Goal: Task Accomplishment & Management: Manage account settings

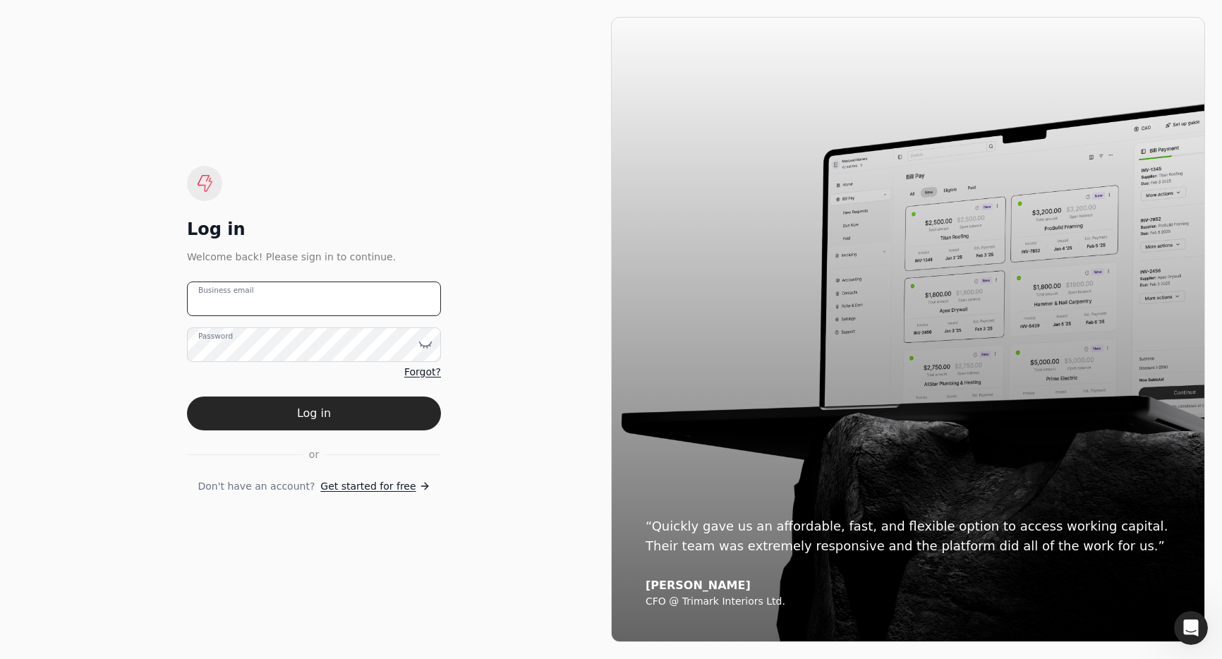
click at [286, 299] on email "Business email" at bounding box center [314, 299] width 254 height 35
click at [294, 296] on email "team+innovative" at bounding box center [314, 299] width 254 height 35
type email "team+innovative@helloquickly.com"
drag, startPoint x: 386, startPoint y: 411, endPoint x: 452, endPoint y: 417, distance: 65.9
click at [386, 411] on button "Log in" at bounding box center [314, 414] width 254 height 34
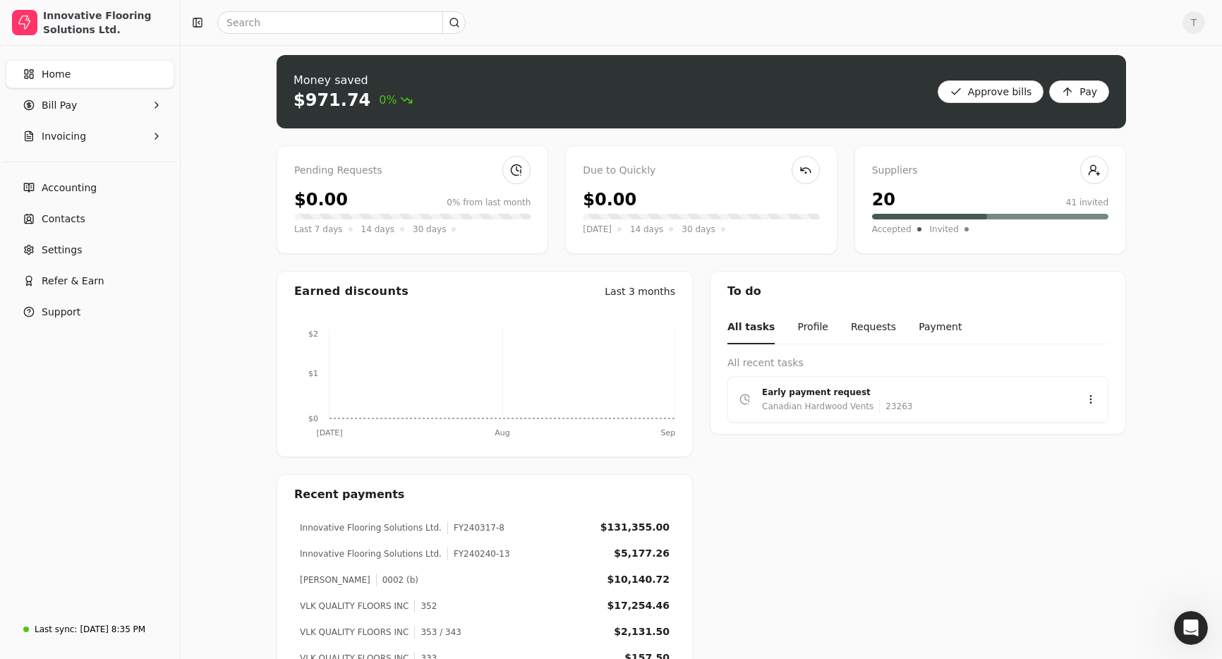
scroll to position [8, 0]
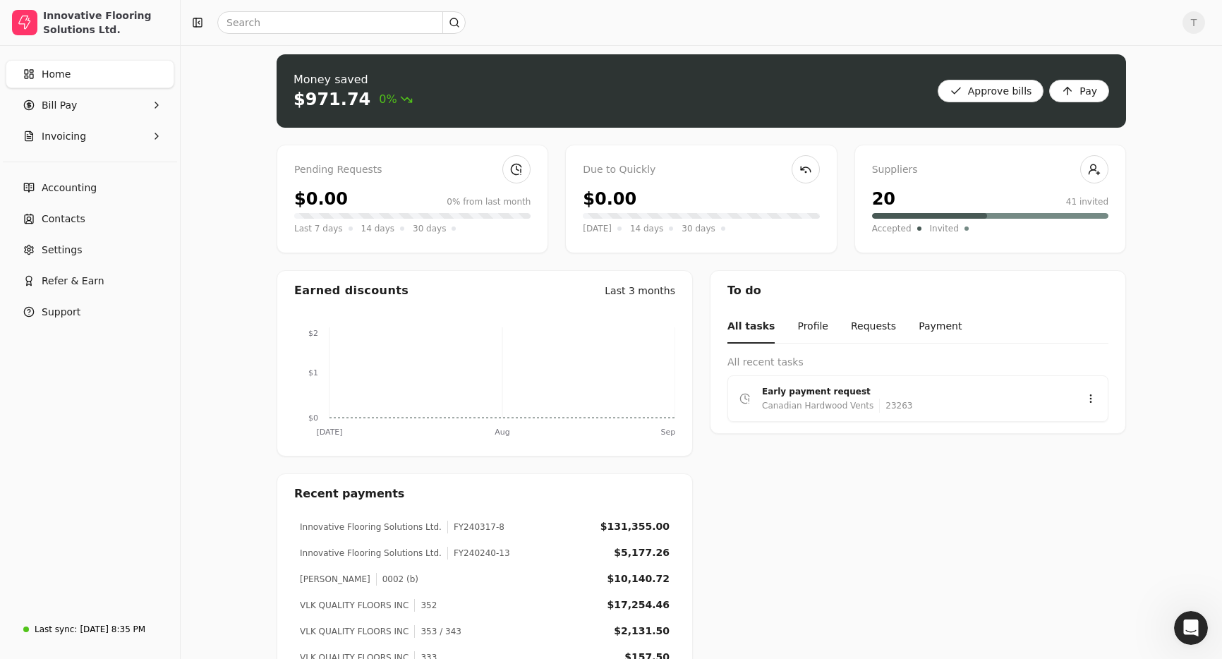
drag, startPoint x: 91, startPoint y: 217, endPoint x: 124, endPoint y: 233, distance: 36.3
click at [91, 217] on link "Contacts" at bounding box center [90, 219] width 169 height 28
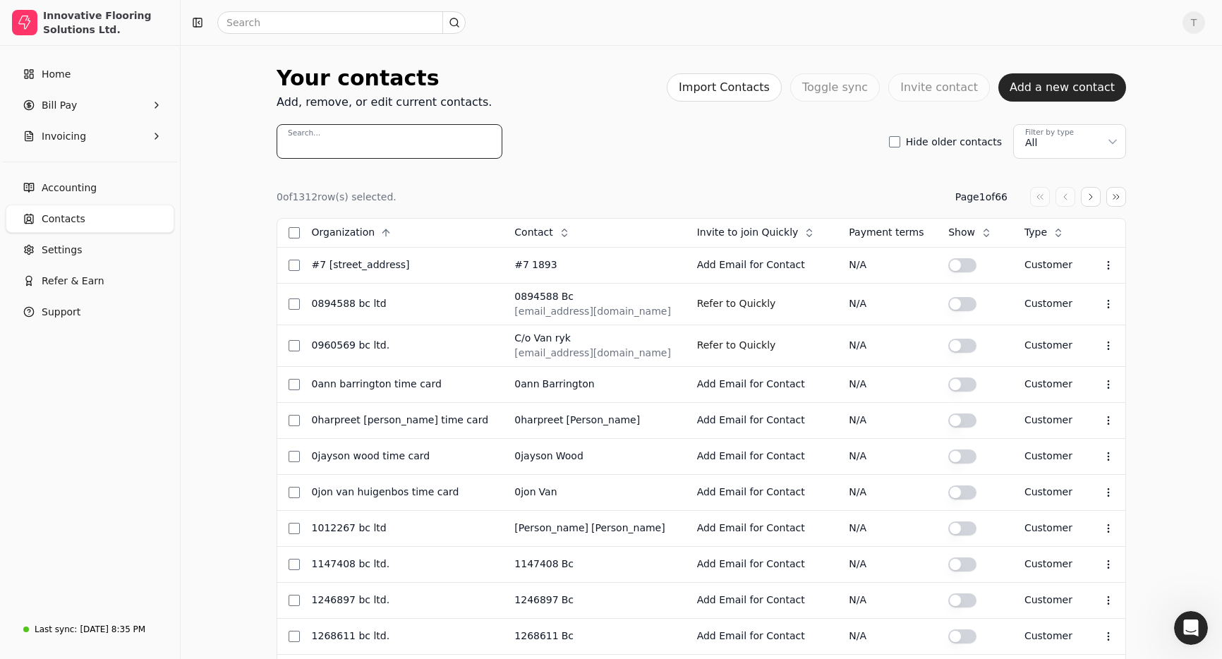
click at [392, 140] on input "Search..." at bounding box center [390, 141] width 226 height 35
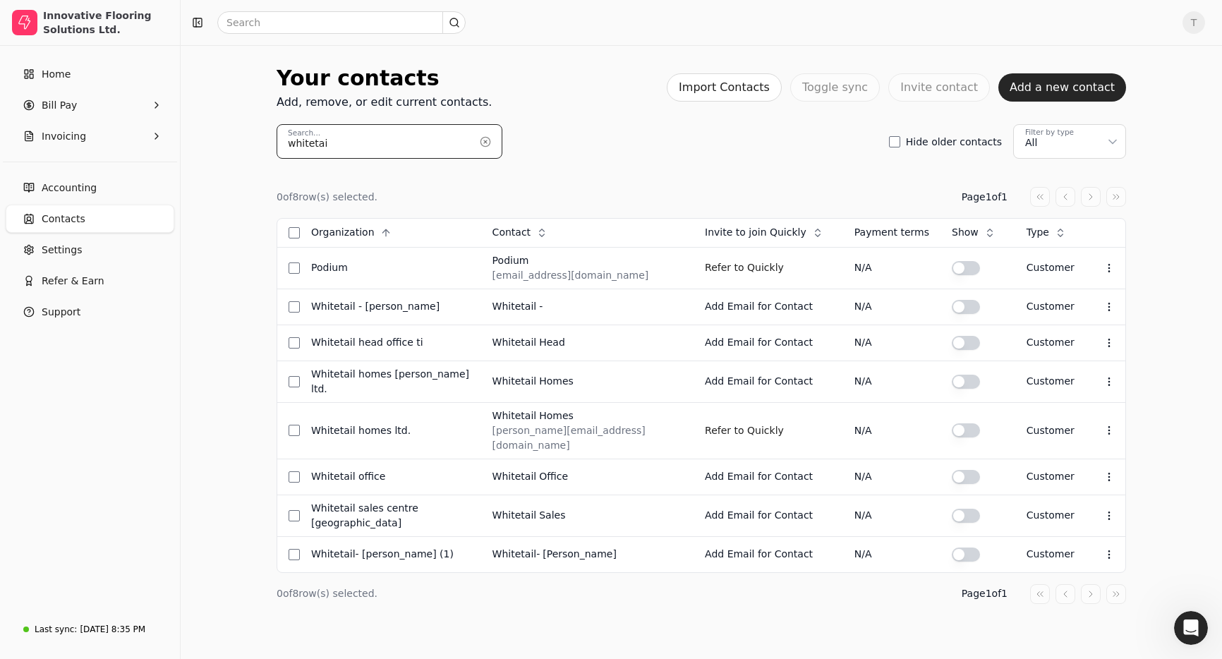
type input "whitetai"
drag, startPoint x: 107, startPoint y: 624, endPoint x: 116, endPoint y: 620, distance: 10.1
click at [107, 623] on div "Sep 8, 8:35 PM" at bounding box center [113, 629] width 66 height 13
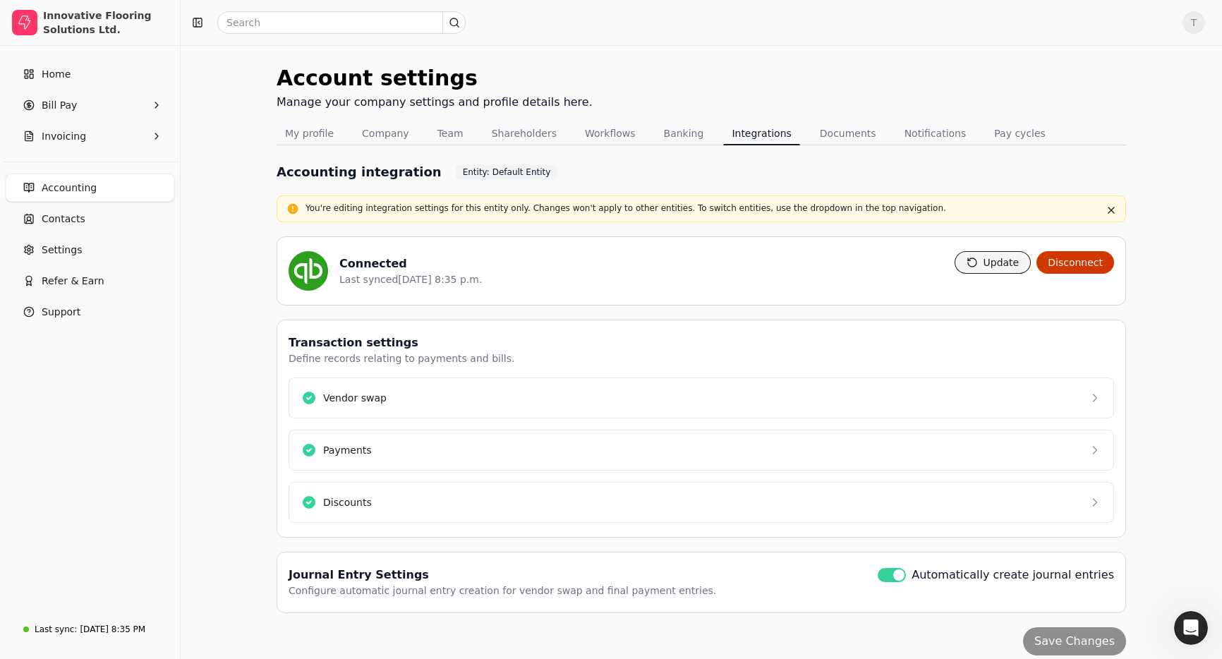
click at [1013, 258] on button "Update" at bounding box center [993, 262] width 77 height 23
click at [85, 221] on link "Contacts" at bounding box center [90, 219] width 169 height 28
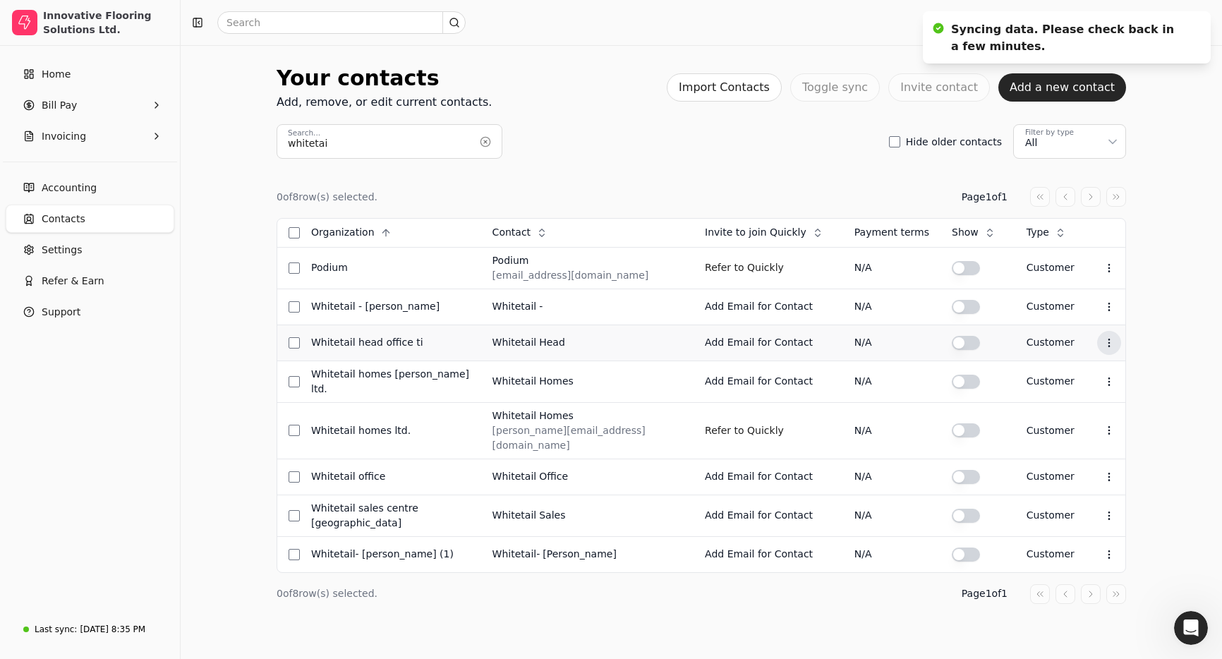
click at [1104, 342] on icon at bounding box center [1109, 342] width 11 height 11
click at [89, 137] on button "Invoicing" at bounding box center [90, 136] width 169 height 28
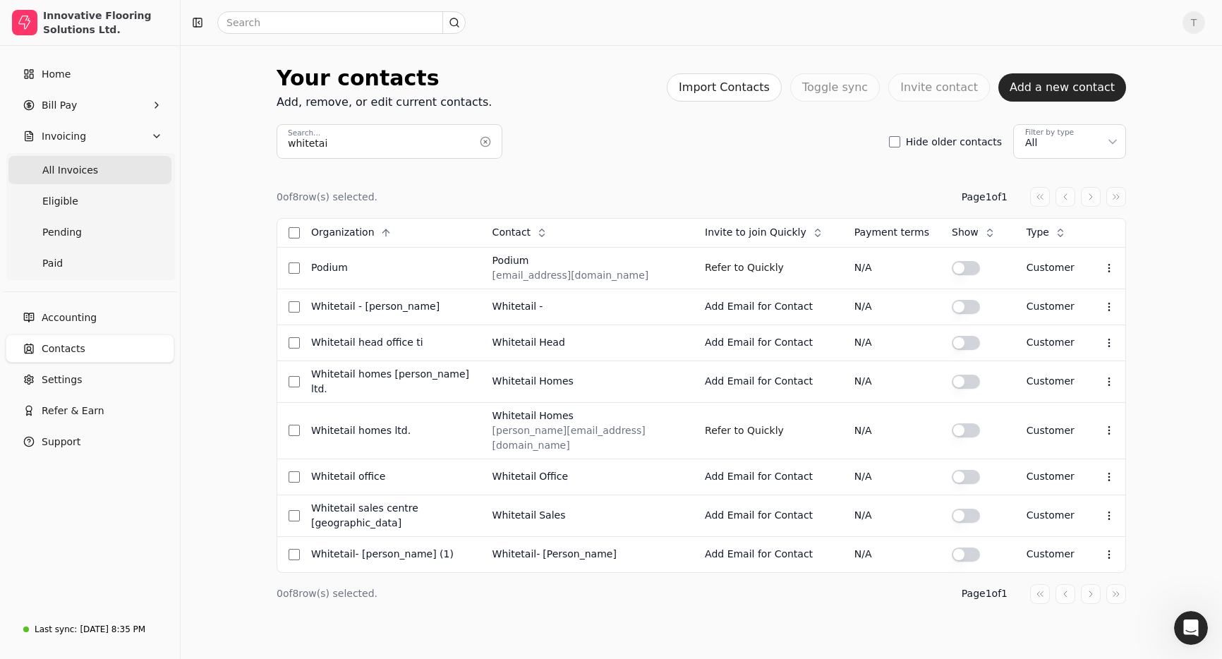
click at [85, 159] on Invoices "All Invoices" at bounding box center [89, 170] width 163 height 28
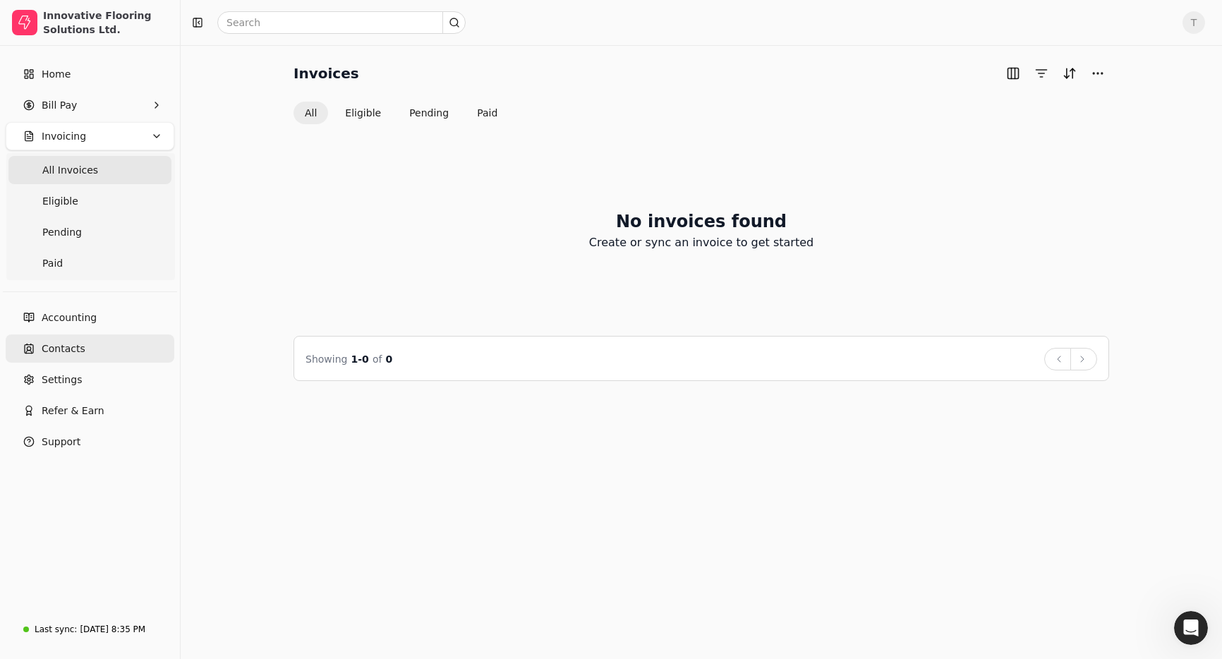
click at [82, 356] on link "Contacts" at bounding box center [90, 349] width 169 height 28
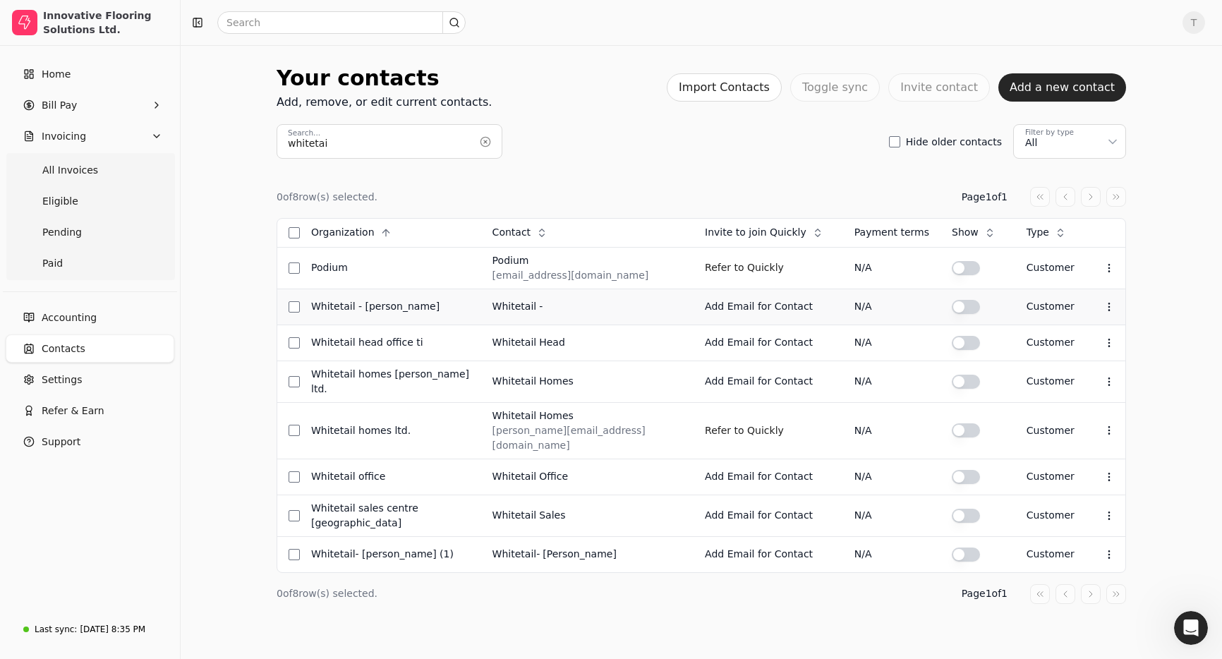
click at [953, 309] on button "button" at bounding box center [966, 307] width 28 height 14
click at [953, 348] on button "button" at bounding box center [966, 343] width 28 height 14
drag, startPoint x: 947, startPoint y: 383, endPoint x: 947, endPoint y: 409, distance: 26.8
click at [952, 383] on button "button" at bounding box center [966, 382] width 28 height 14
drag, startPoint x: 948, startPoint y: 423, endPoint x: 956, endPoint y: 430, distance: 10.5
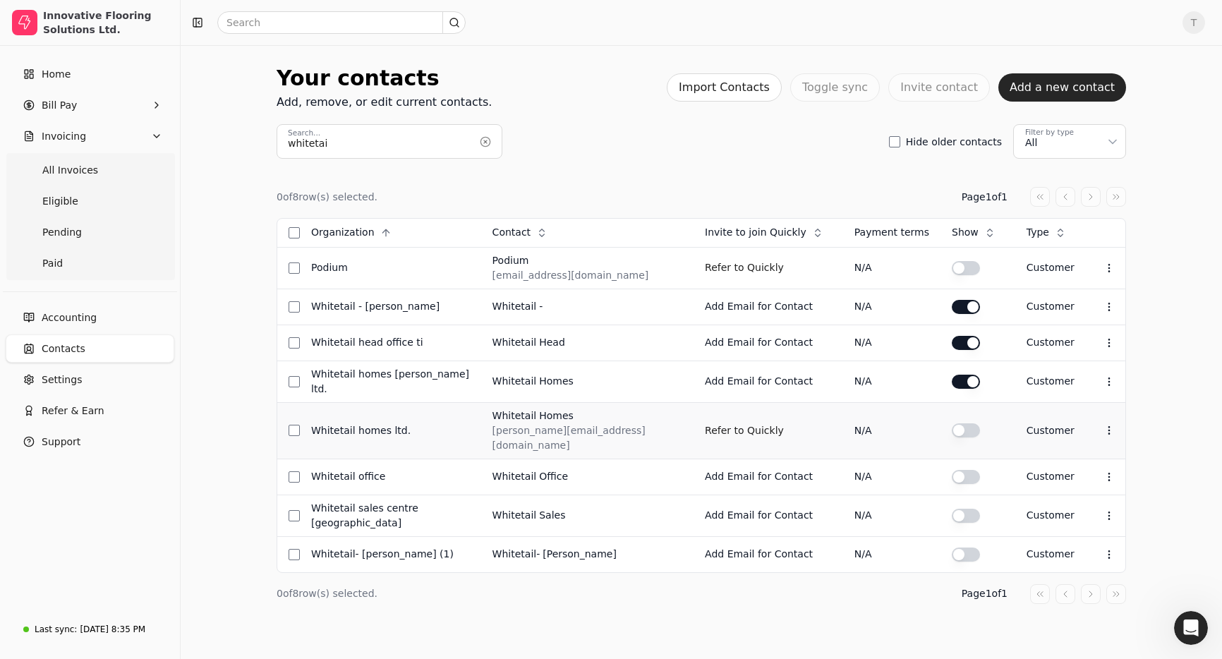
click at [952, 423] on button "button" at bounding box center [966, 430] width 28 height 14
click at [949, 464] on td at bounding box center [978, 477] width 75 height 36
click at [952, 470] on button "button" at bounding box center [966, 477] width 28 height 14
click at [952, 509] on button "button" at bounding box center [966, 516] width 28 height 14
drag, startPoint x: 952, startPoint y: 531, endPoint x: 924, endPoint y: 522, distance: 29.7
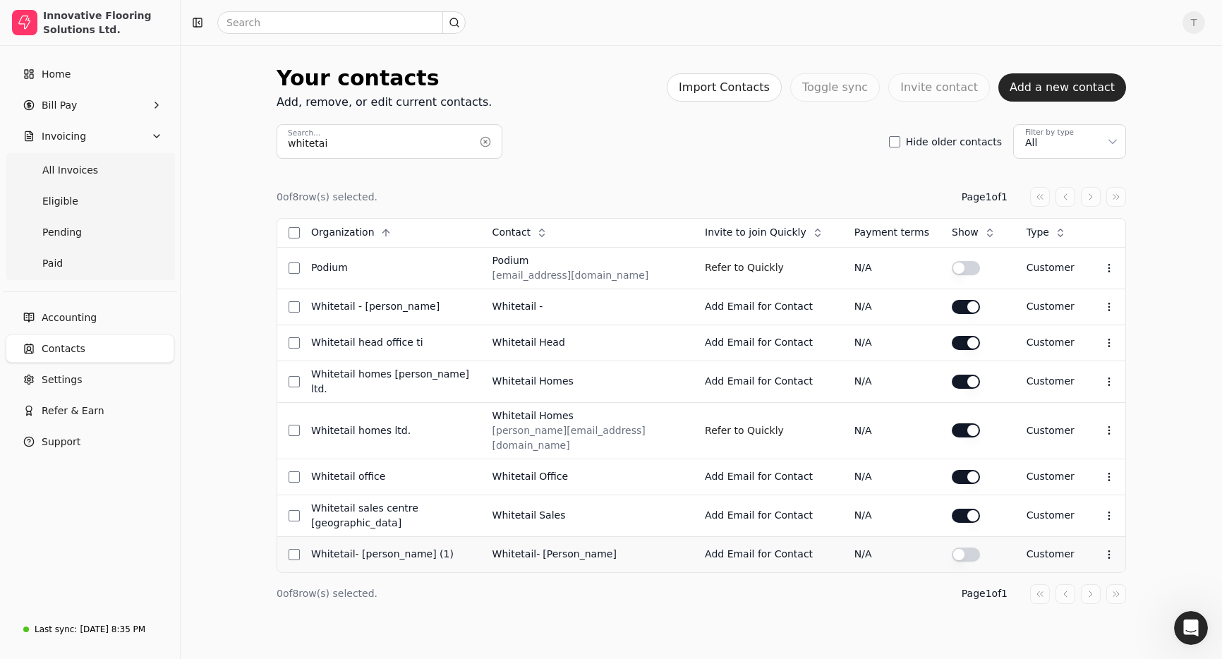
click at [952, 548] on button "button" at bounding box center [966, 555] width 28 height 14
click at [86, 173] on span "All Invoices" at bounding box center [70, 170] width 56 height 15
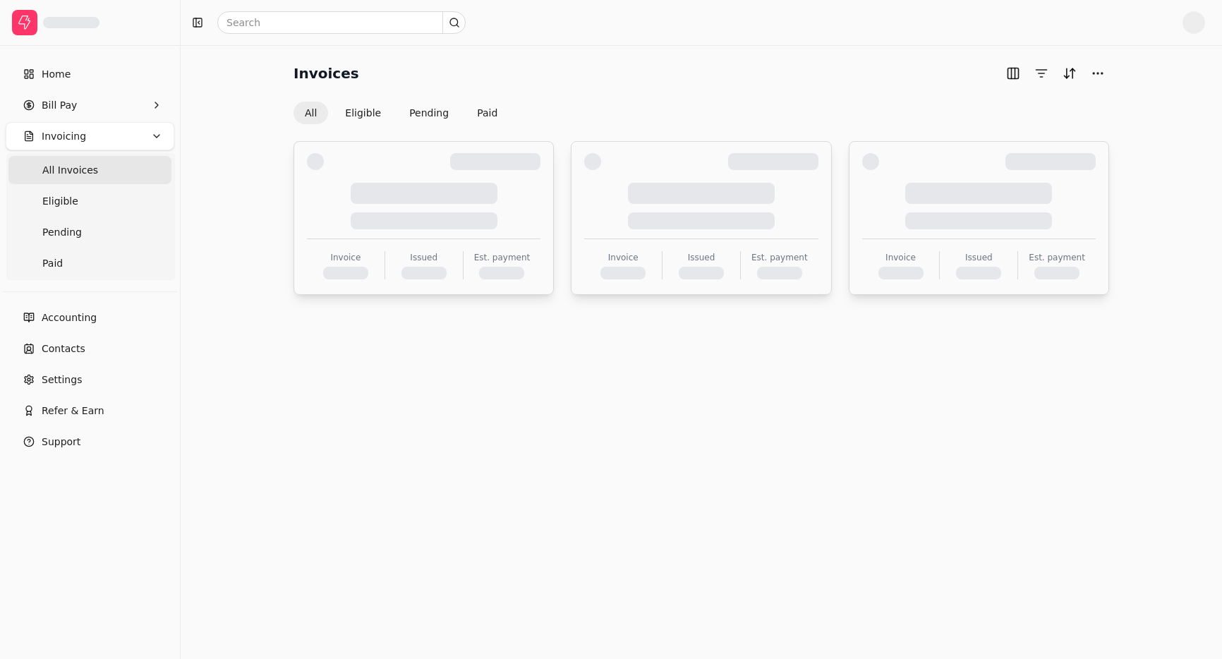
click at [104, 171] on Invoices "All Invoices" at bounding box center [89, 170] width 163 height 28
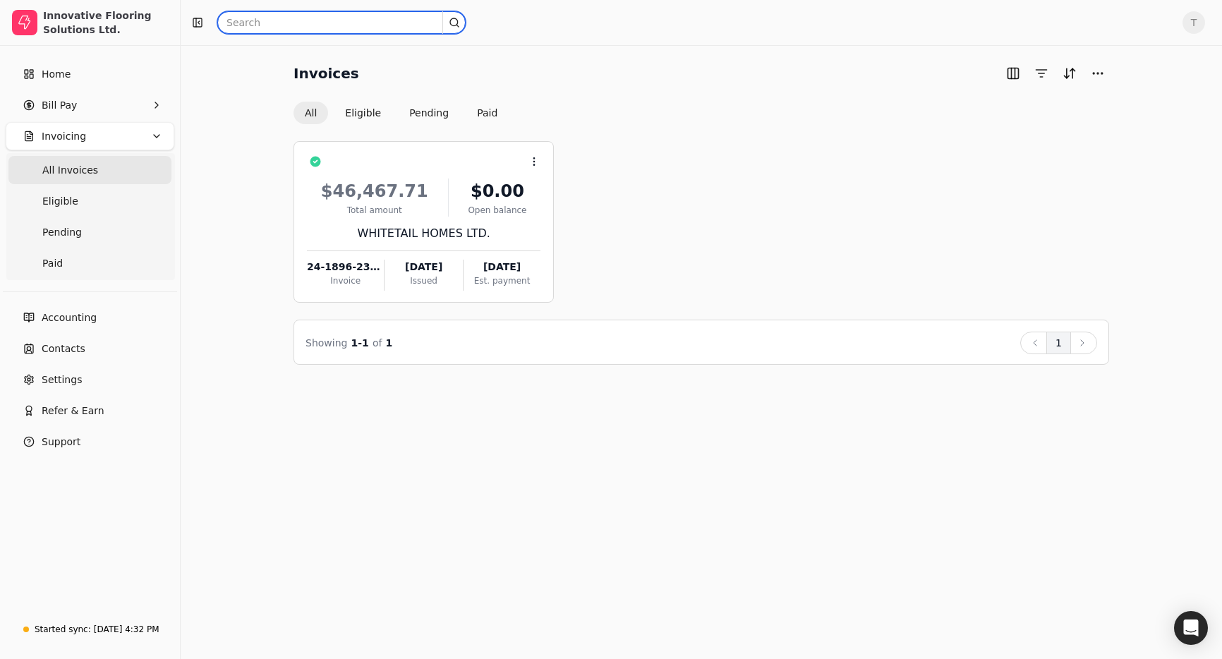
click at [311, 22] on input "text" at bounding box center [341, 22] width 248 height 23
paste input "FY240042-66"
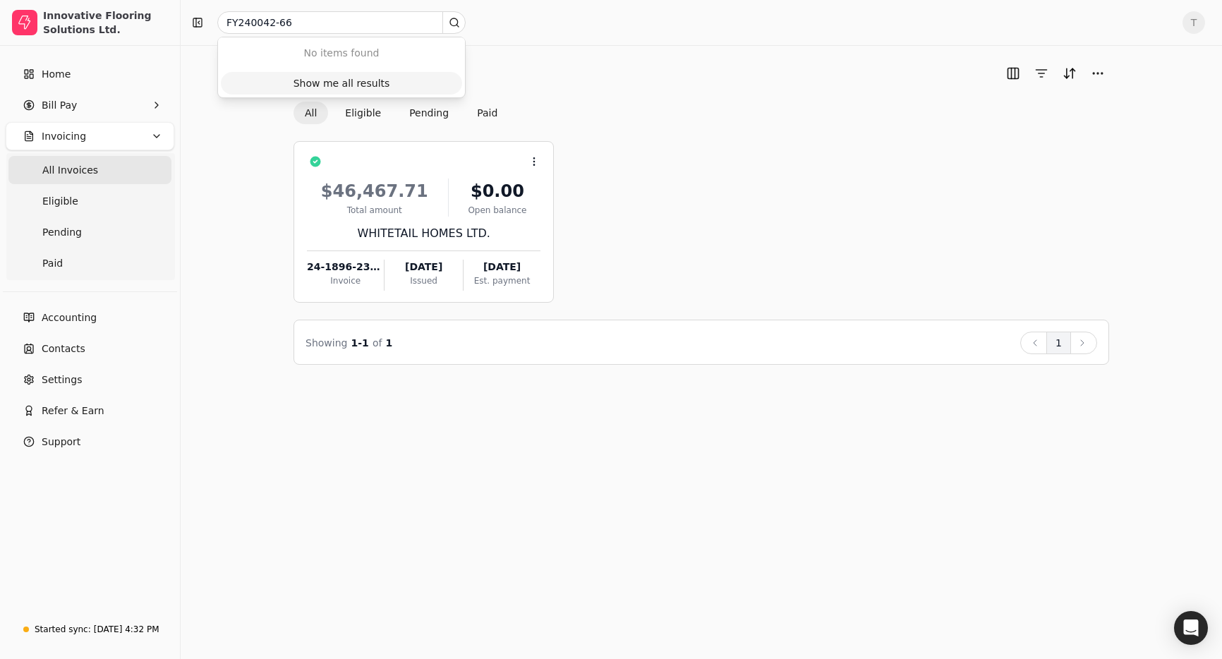
click at [409, 80] on button "Show me all results" at bounding box center [341, 83] width 241 height 23
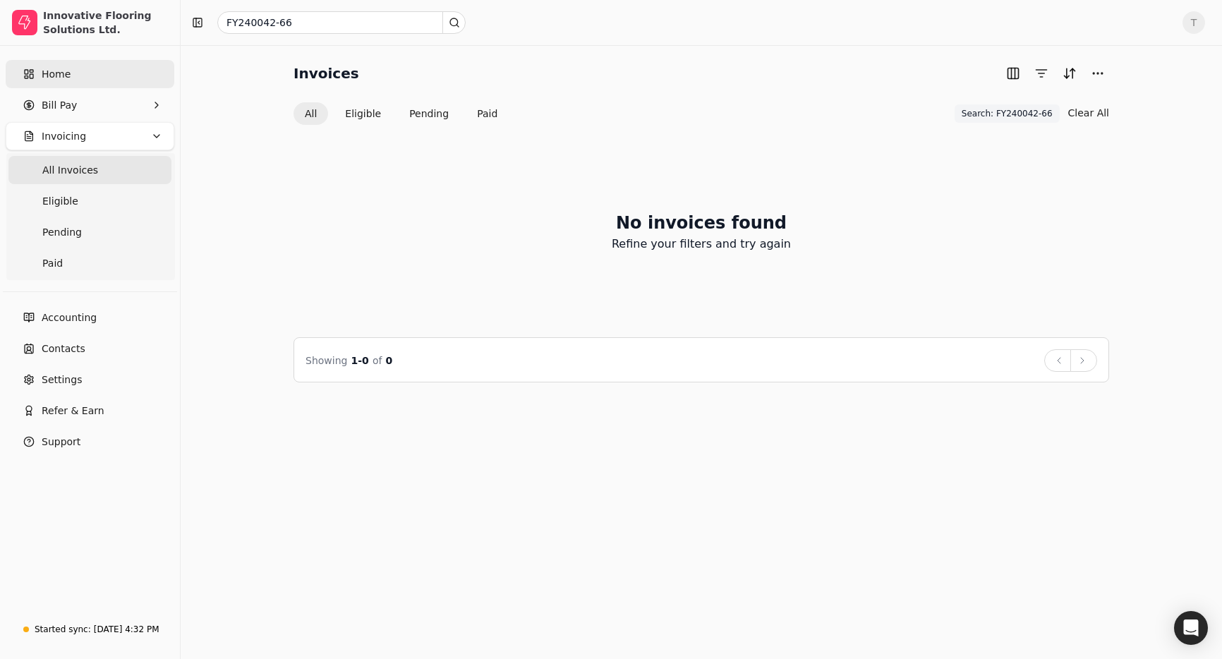
drag, startPoint x: 69, startPoint y: 57, endPoint x: 71, endPoint y: 66, distance: 8.6
click at [69, 57] on div "Home Bill Pay Invoicing All Invoices Eligible Pending Paid" at bounding box center [90, 169] width 180 height 231
click at [72, 69] on link "Home" at bounding box center [90, 74] width 169 height 28
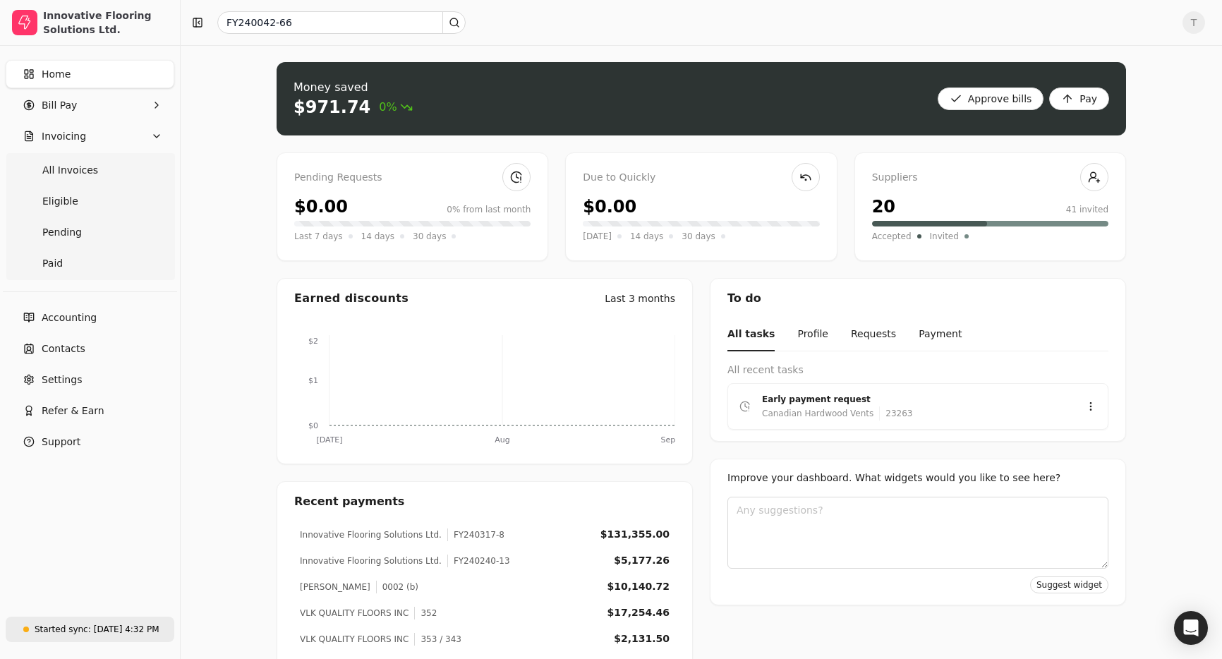
drag, startPoint x: 118, startPoint y: 625, endPoint x: 127, endPoint y: 622, distance: 9.4
click at [119, 624] on div "[DATE] 4:32 PM" at bounding box center [127, 629] width 66 height 13
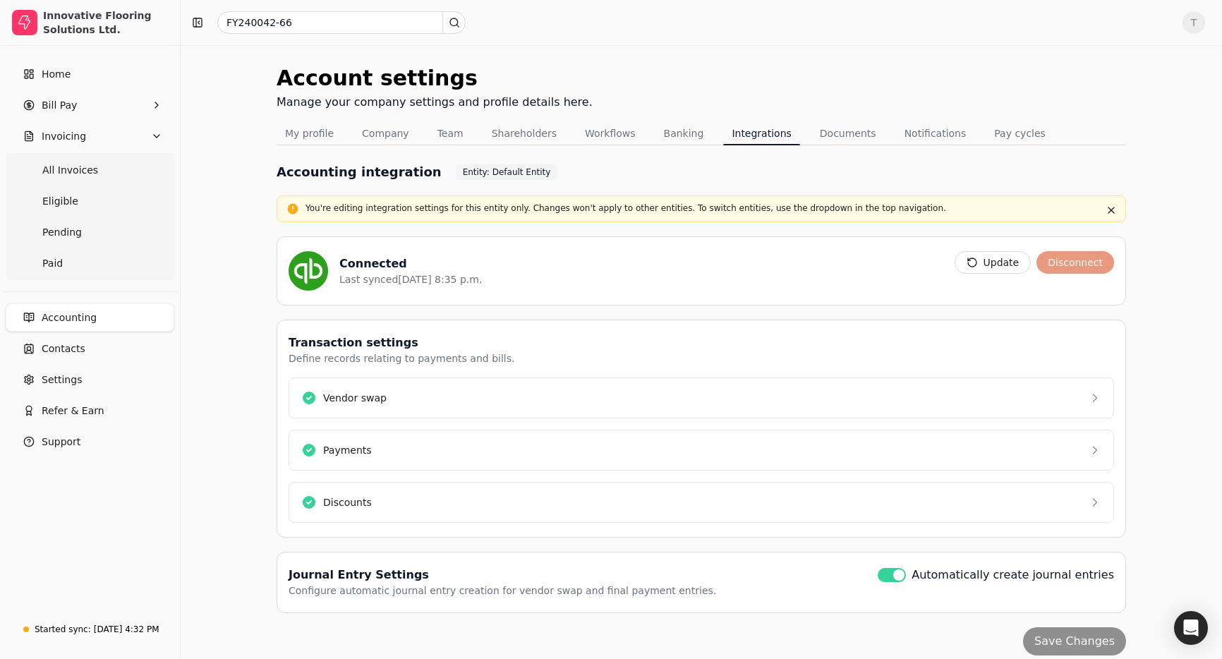
drag, startPoint x: 317, startPoint y: 136, endPoint x: 548, endPoint y: 184, distance: 235.9
click at [317, 136] on button "My profile" at bounding box center [310, 133] width 66 height 23
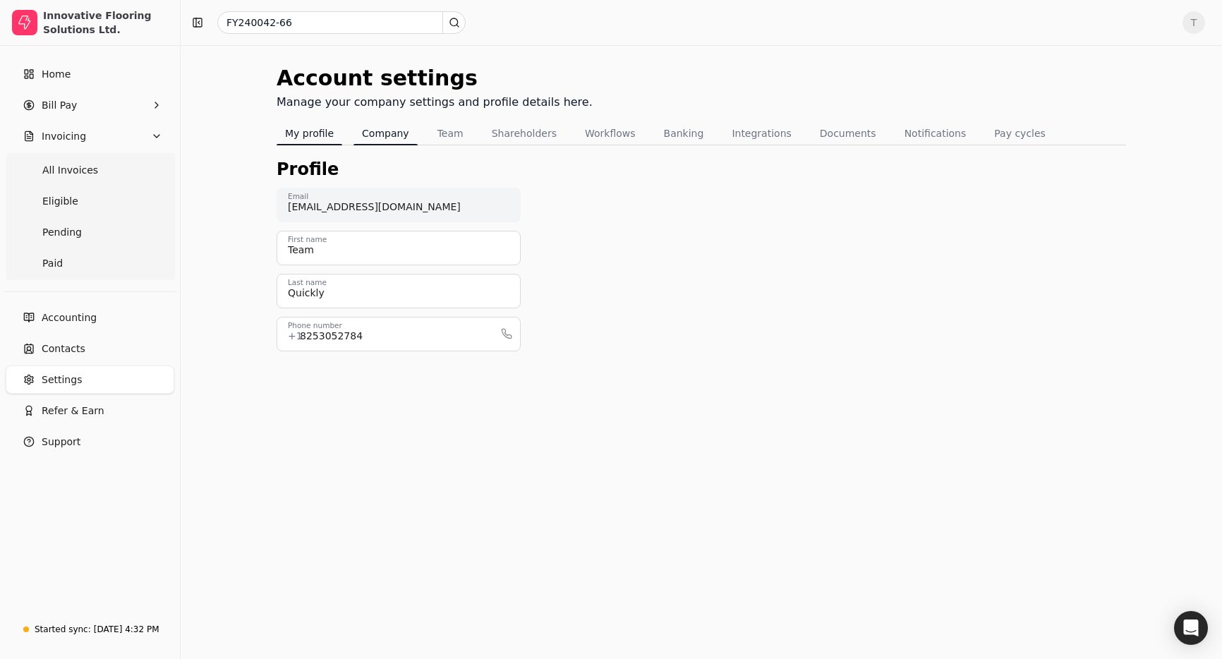
click at [378, 136] on button "Company" at bounding box center [386, 133] width 64 height 23
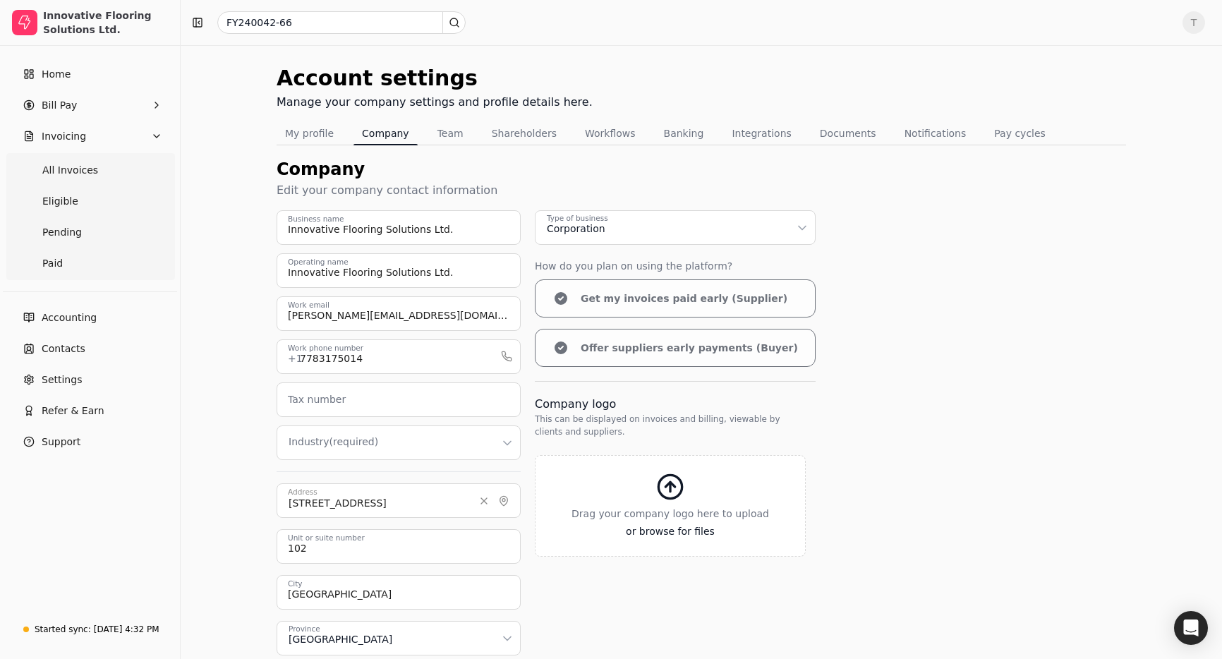
click at [1023, 351] on div "Innovative Flooring Solutions Ltd. Business name Innovative Flooring Solutions …" at bounding box center [702, 455] width 850 height 491
click at [73, 176] on span "All Invoices" at bounding box center [70, 170] width 56 height 15
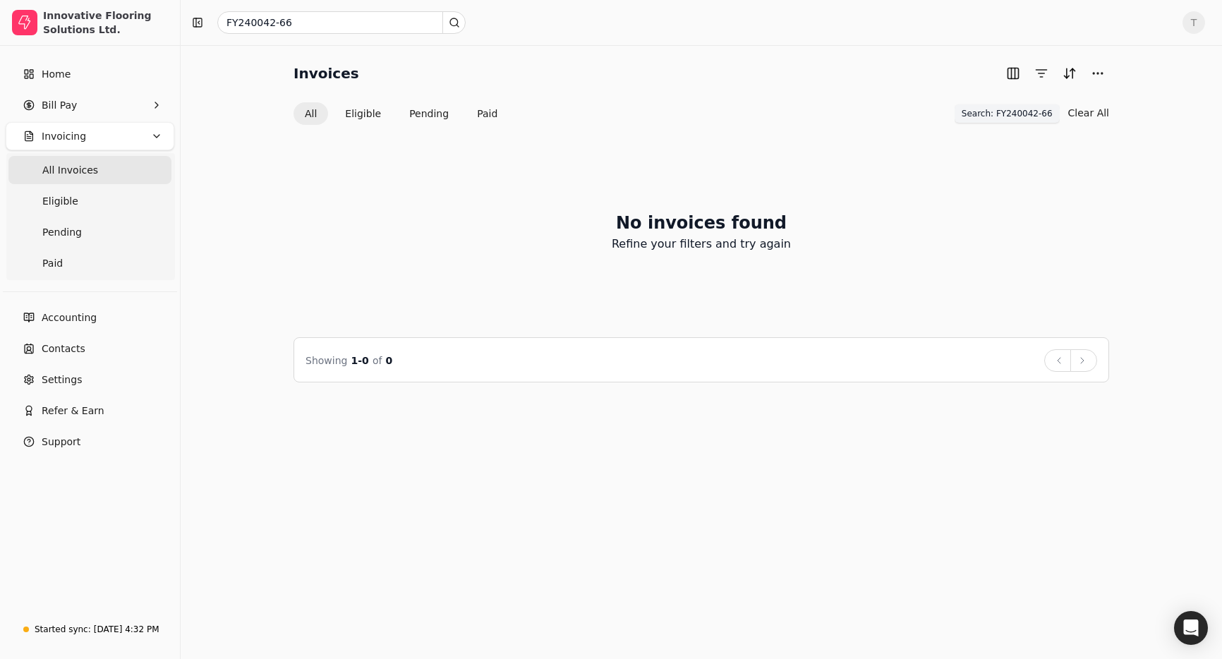
click at [1023, 116] on span "Search: FY240042-66" at bounding box center [1007, 113] width 91 height 13
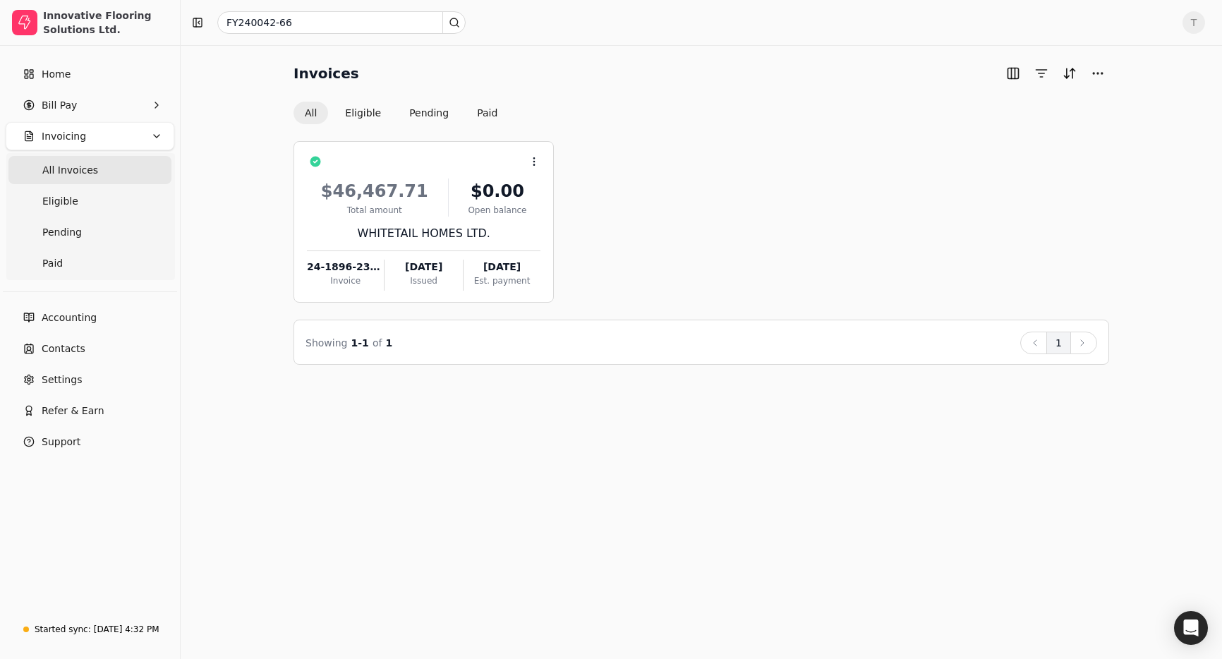
drag, startPoint x: 88, startPoint y: 179, endPoint x: 98, endPoint y: 178, distance: 10.7
click at [88, 179] on Invoices "All Invoices" at bounding box center [89, 170] width 163 height 28
click at [100, 171] on Invoices "All Invoices" at bounding box center [89, 170] width 163 height 28
drag, startPoint x: 66, startPoint y: 164, endPoint x: 78, endPoint y: 159, distance: 13.6
click at [66, 164] on span "All Invoices" at bounding box center [70, 170] width 56 height 15
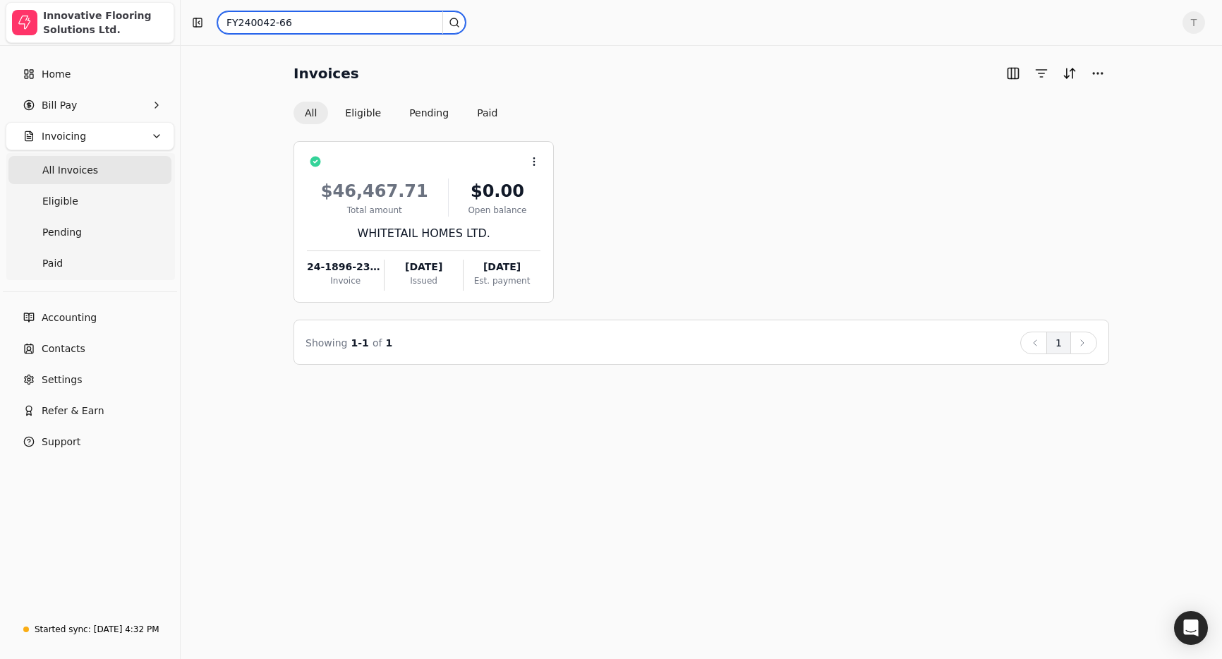
drag, startPoint x: 333, startPoint y: 25, endPoint x: 48, endPoint y: 16, distance: 285.3
click at [49, 16] on div "Innovative Flooring Solutions Ltd. Home Bill Pay Invoicing All Invoices Eligibl…" at bounding box center [611, 329] width 1222 height 659
paste input "34"
type input "FY240042-34"
click at [73, 164] on span "All Invoices" at bounding box center [70, 170] width 56 height 15
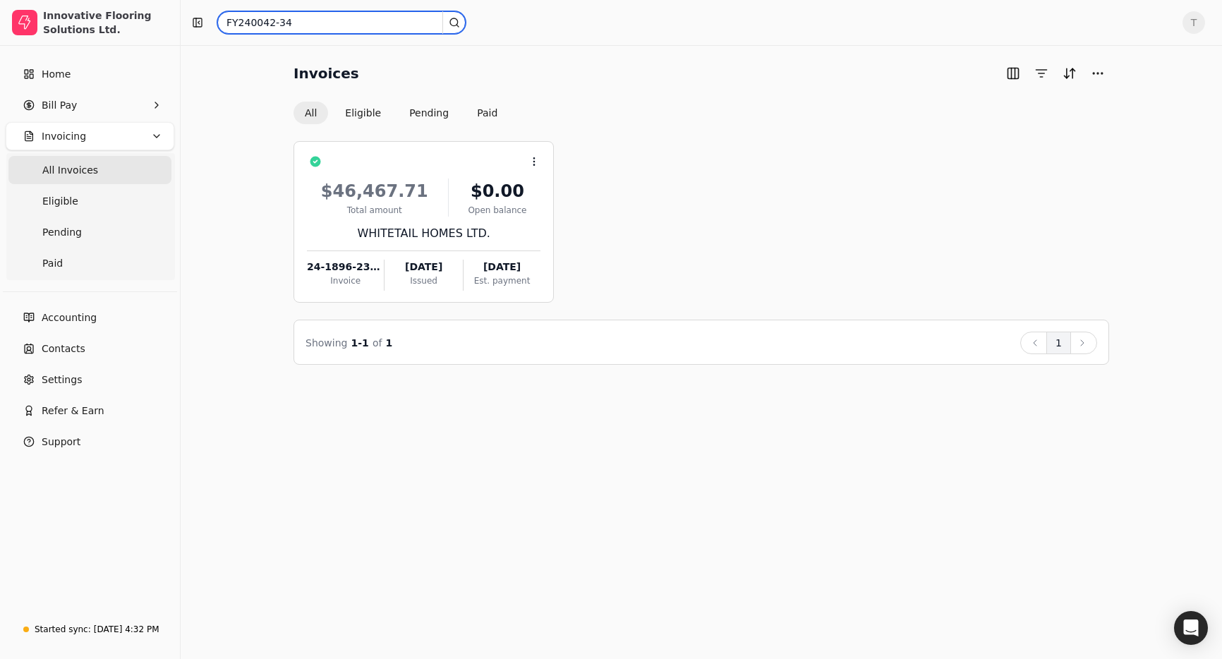
click at [344, 19] on input "FY240042-34" at bounding box center [341, 22] width 248 height 23
click at [68, 167] on span "All Invoices" at bounding box center [70, 170] width 56 height 15
click at [122, 629] on div "[DATE] 4:32 PM" at bounding box center [127, 629] width 66 height 13
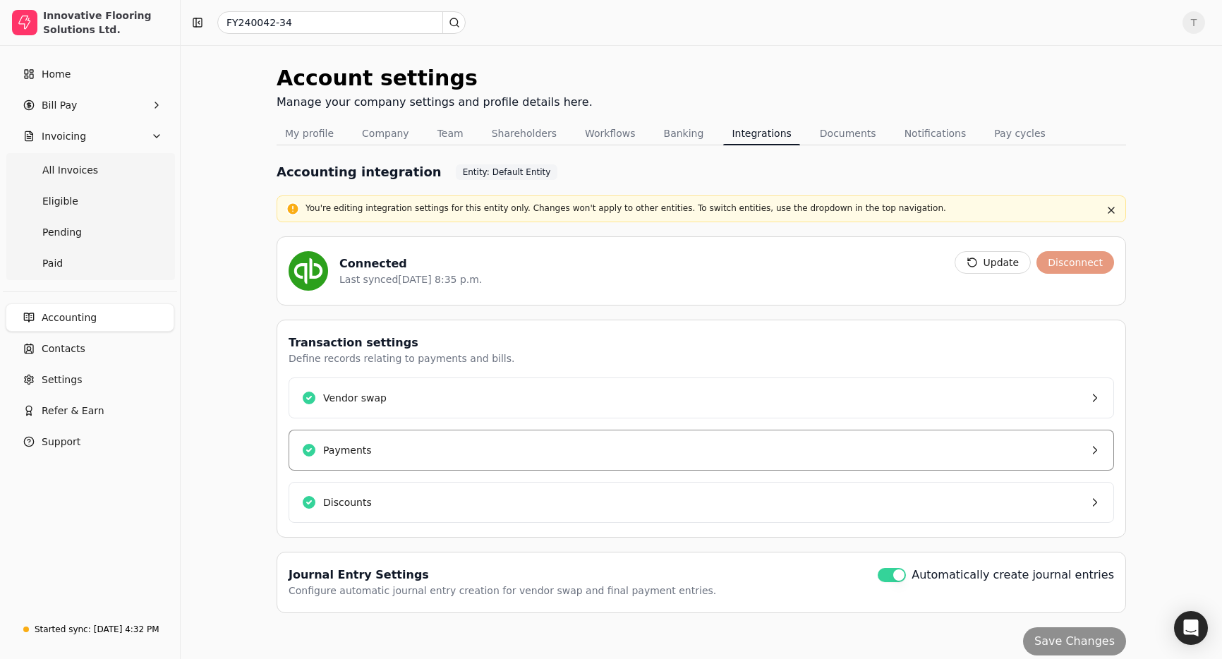
scroll to position [13, 0]
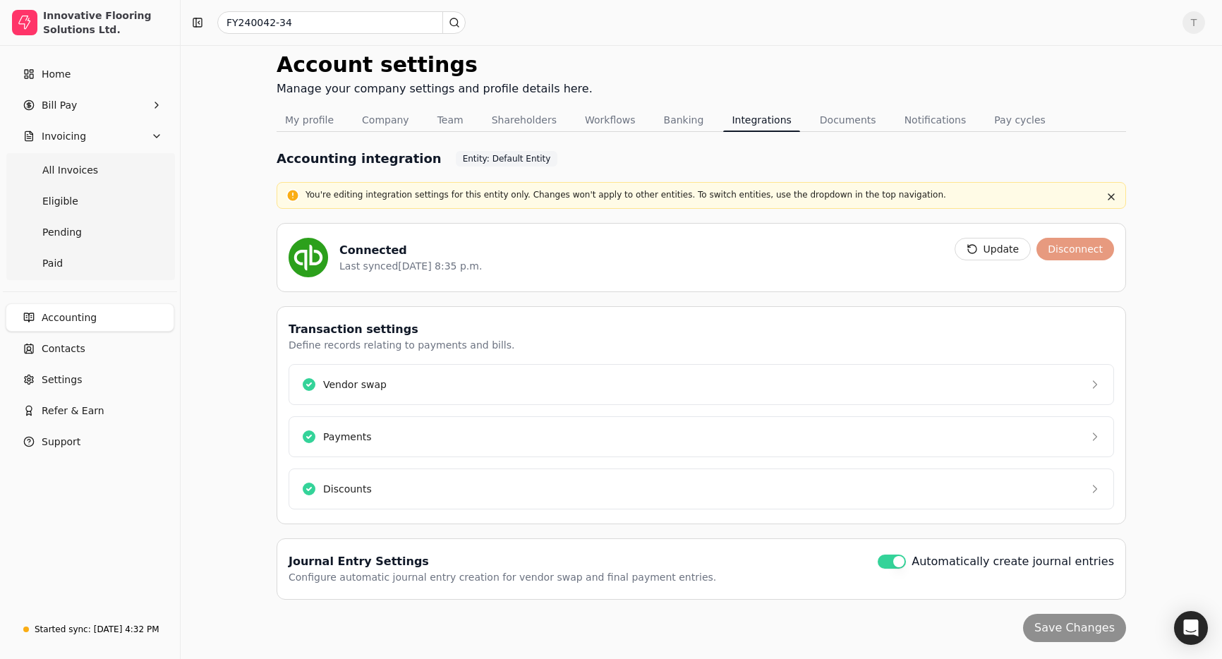
drag, startPoint x: 368, startPoint y: 121, endPoint x: 435, endPoint y: 156, distance: 75.4
click at [368, 121] on button "Company" at bounding box center [386, 120] width 64 height 23
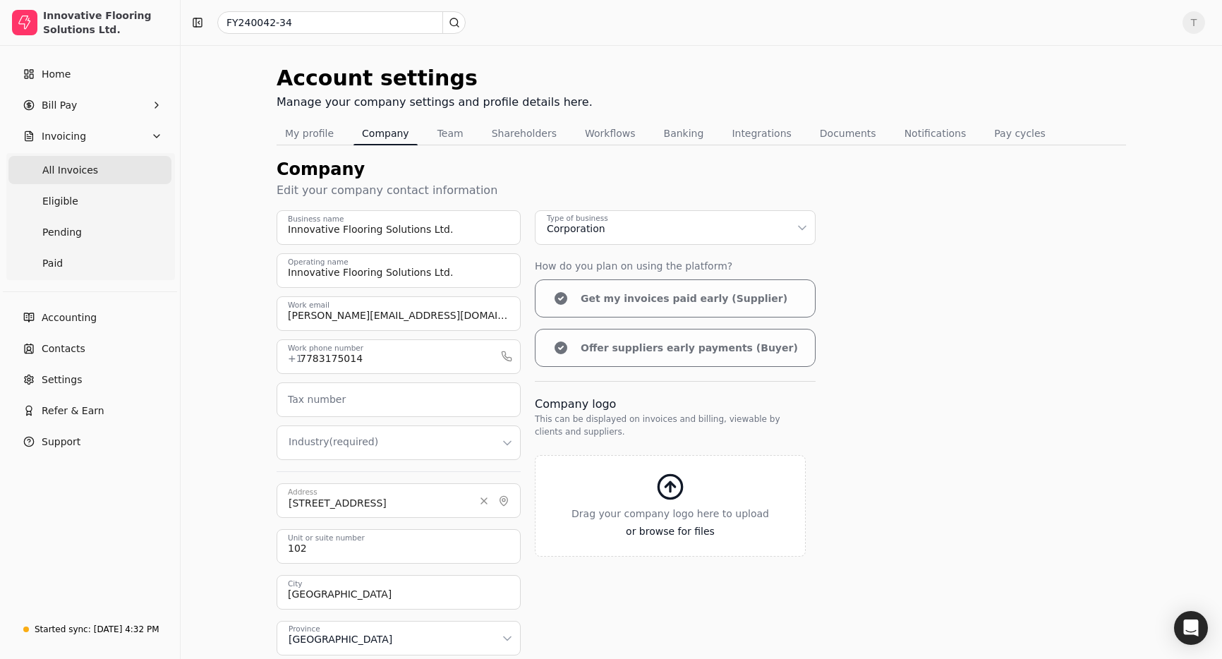
drag, startPoint x: 68, startPoint y: 170, endPoint x: 113, endPoint y: 176, distance: 44.9
click at [68, 170] on span "All Invoices" at bounding box center [70, 170] width 56 height 15
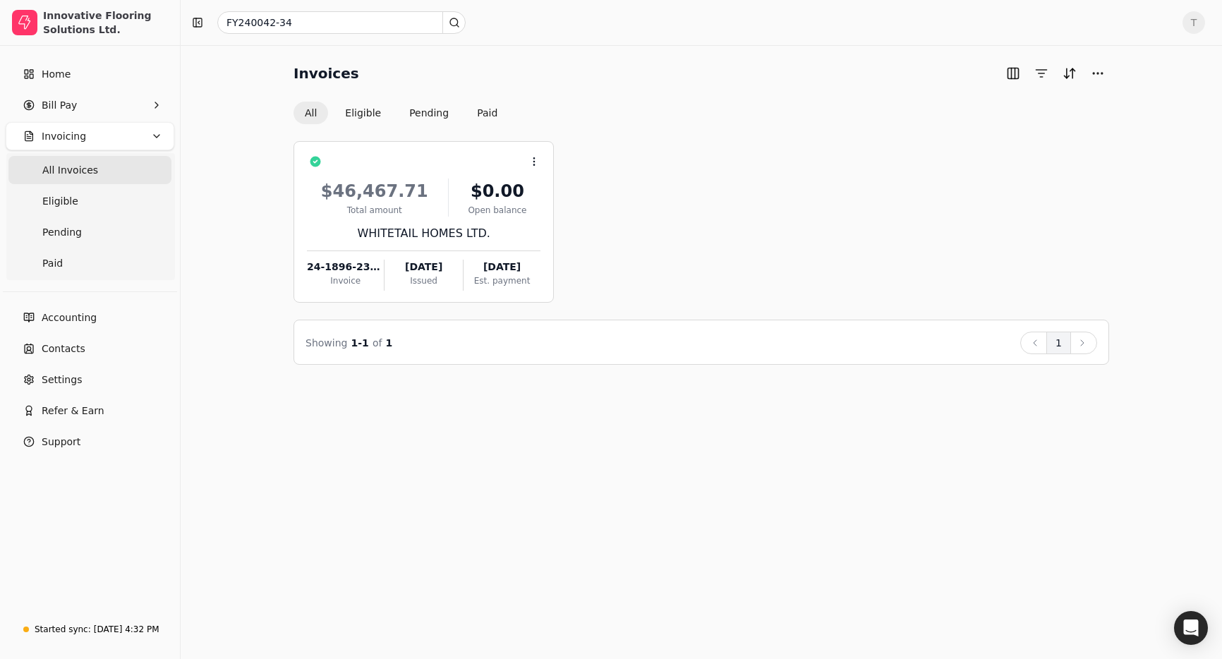
click at [87, 173] on span "All Invoices" at bounding box center [70, 170] width 56 height 15
drag, startPoint x: 80, startPoint y: 80, endPoint x: 101, endPoint y: 85, distance: 21.1
click at [81, 80] on link "Home" at bounding box center [90, 74] width 169 height 28
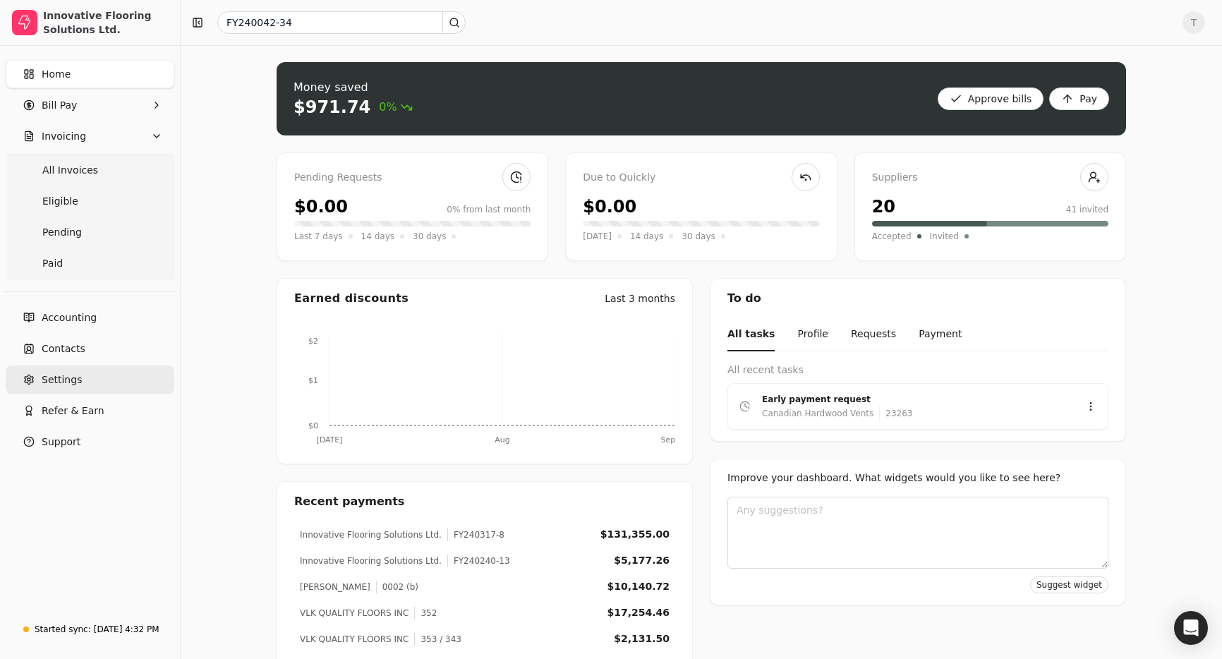
drag, startPoint x: 67, startPoint y: 384, endPoint x: 126, endPoint y: 385, distance: 59.3
click at [67, 384] on span "Settings" at bounding box center [62, 380] width 40 height 15
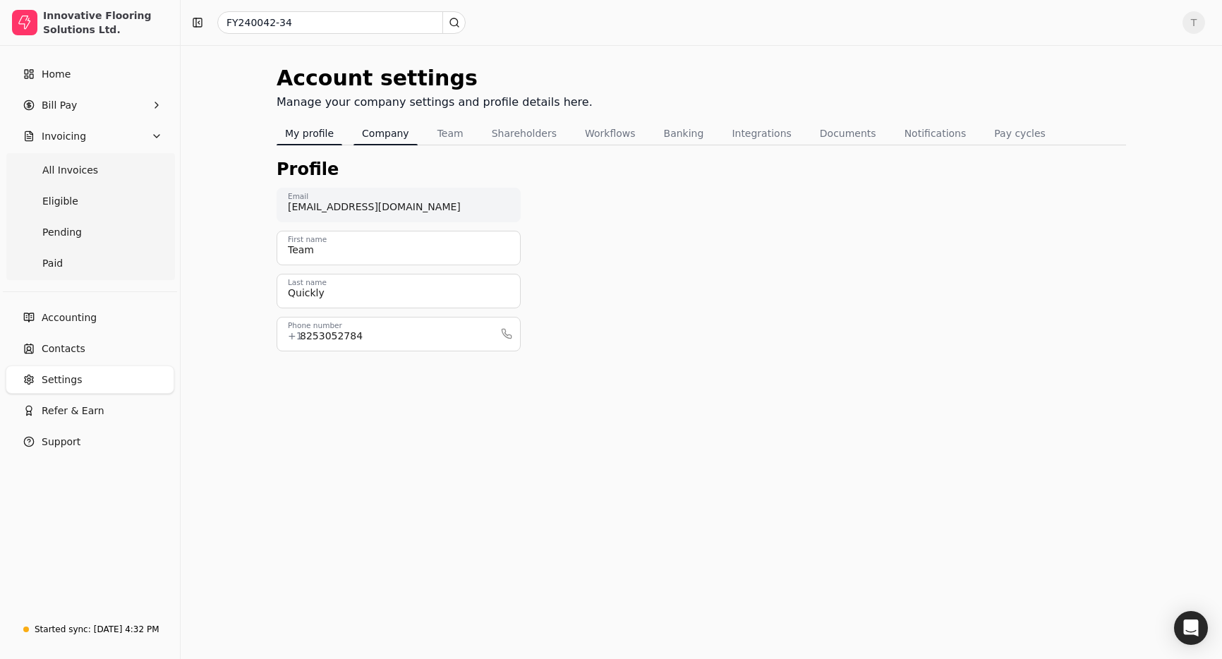
click at [388, 137] on button "Company" at bounding box center [386, 133] width 64 height 23
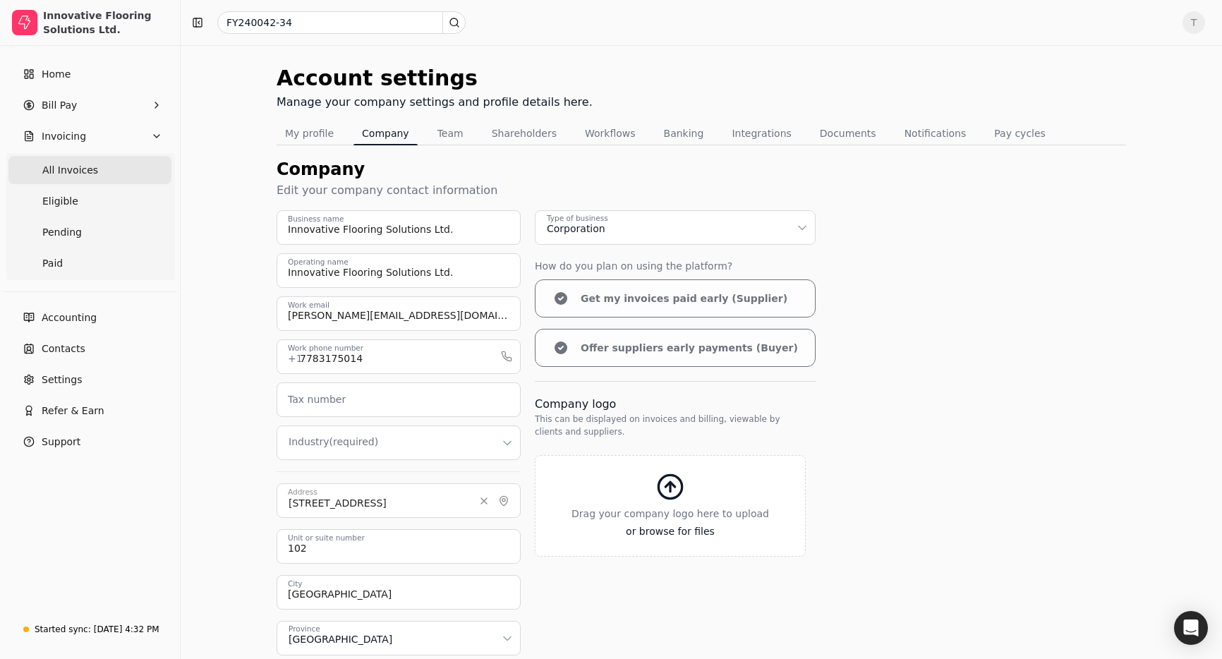
click at [85, 163] on span "All Invoices" at bounding box center [70, 170] width 56 height 15
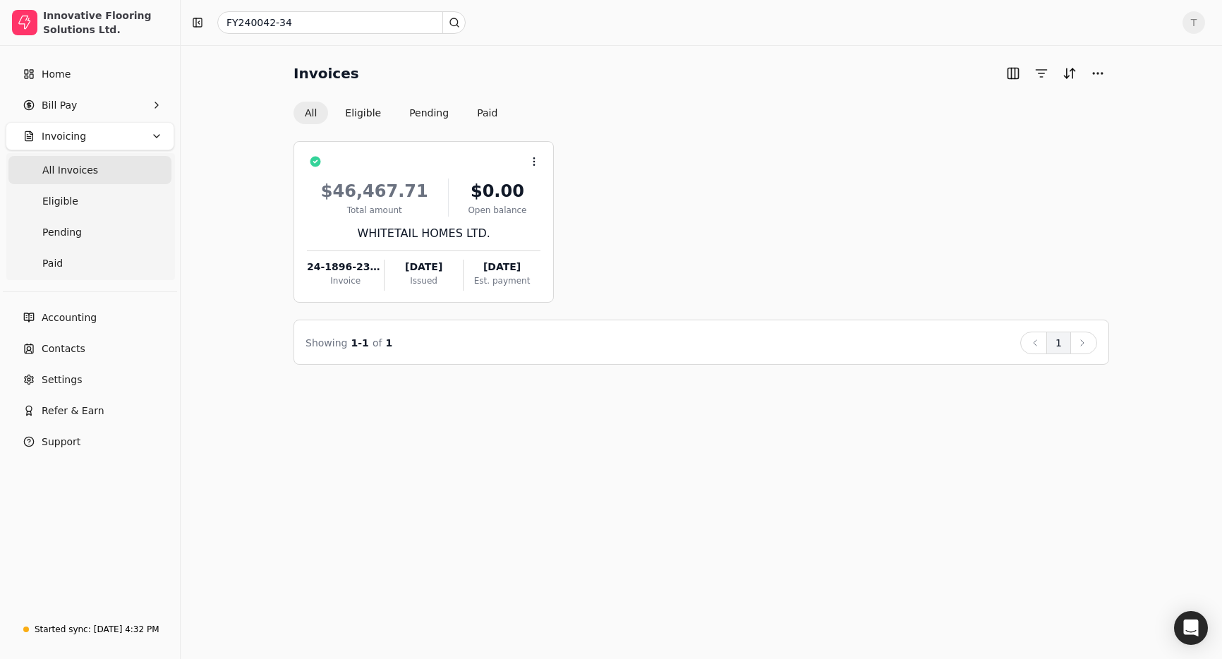
drag, startPoint x: 531, startPoint y: 157, endPoint x: 560, endPoint y: 179, distance: 35.9
click at [531, 157] on icon at bounding box center [534, 161] width 11 height 11
click at [570, 192] on li "Open" at bounding box center [602, 196] width 174 height 26
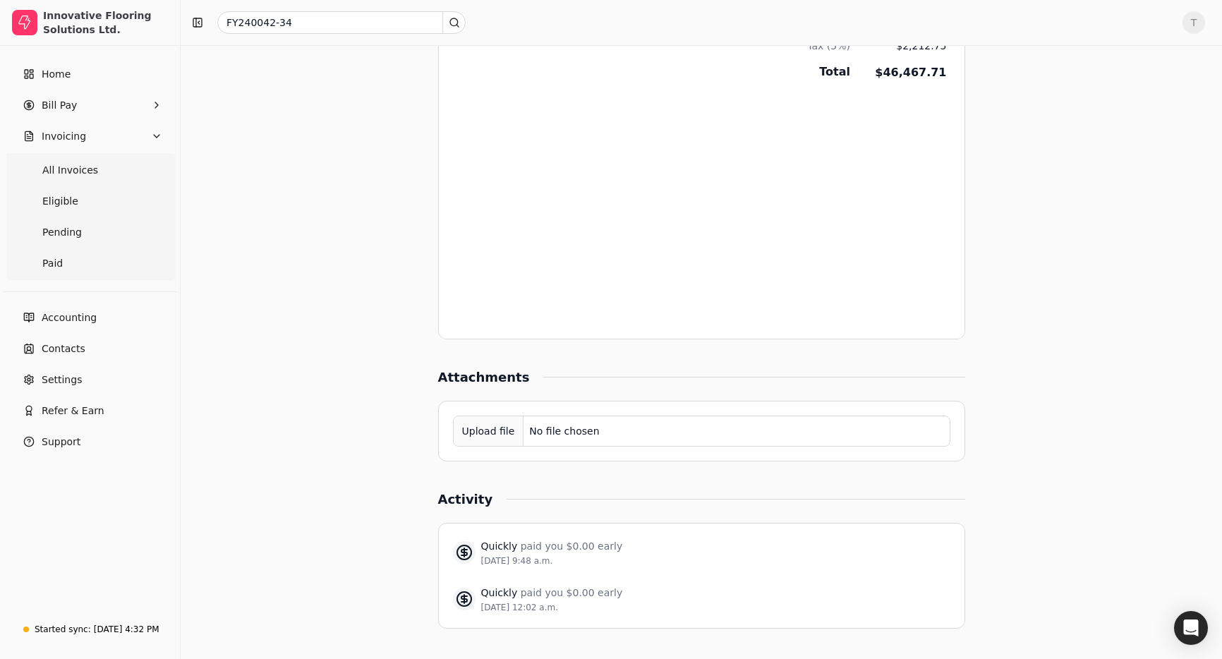
scroll to position [853, 0]
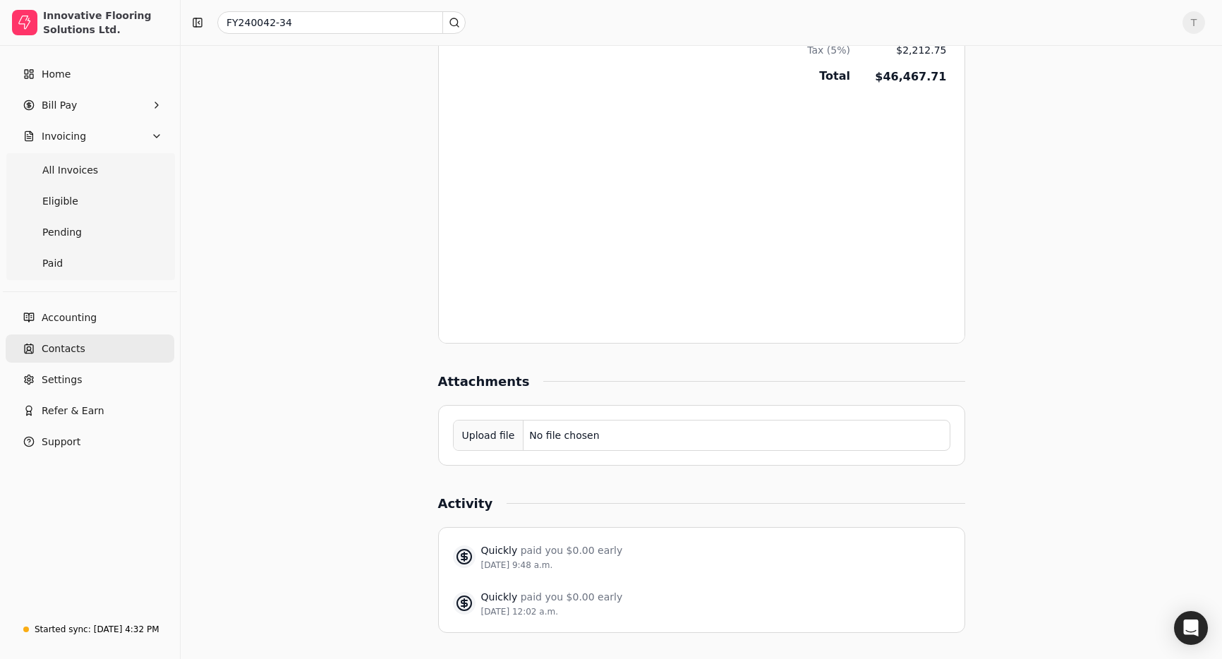
drag, startPoint x: 120, startPoint y: 343, endPoint x: 150, endPoint y: 346, distance: 29.8
click at [120, 343] on link "Contacts" at bounding box center [90, 349] width 169 height 28
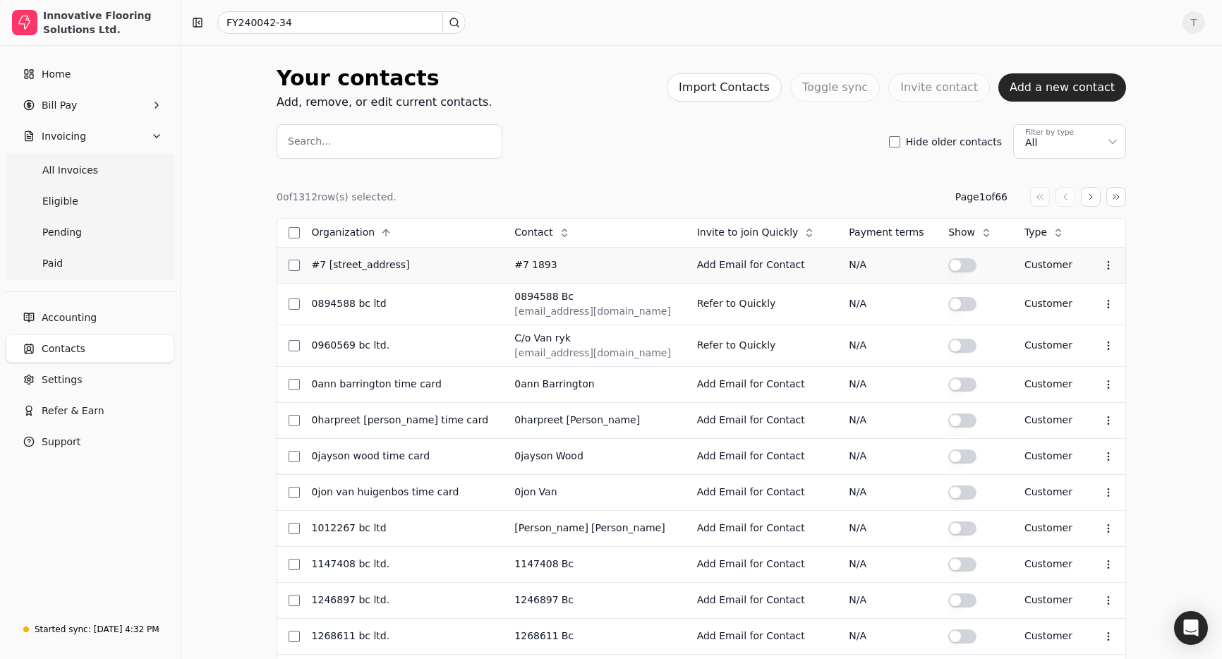
scroll to position [4, 0]
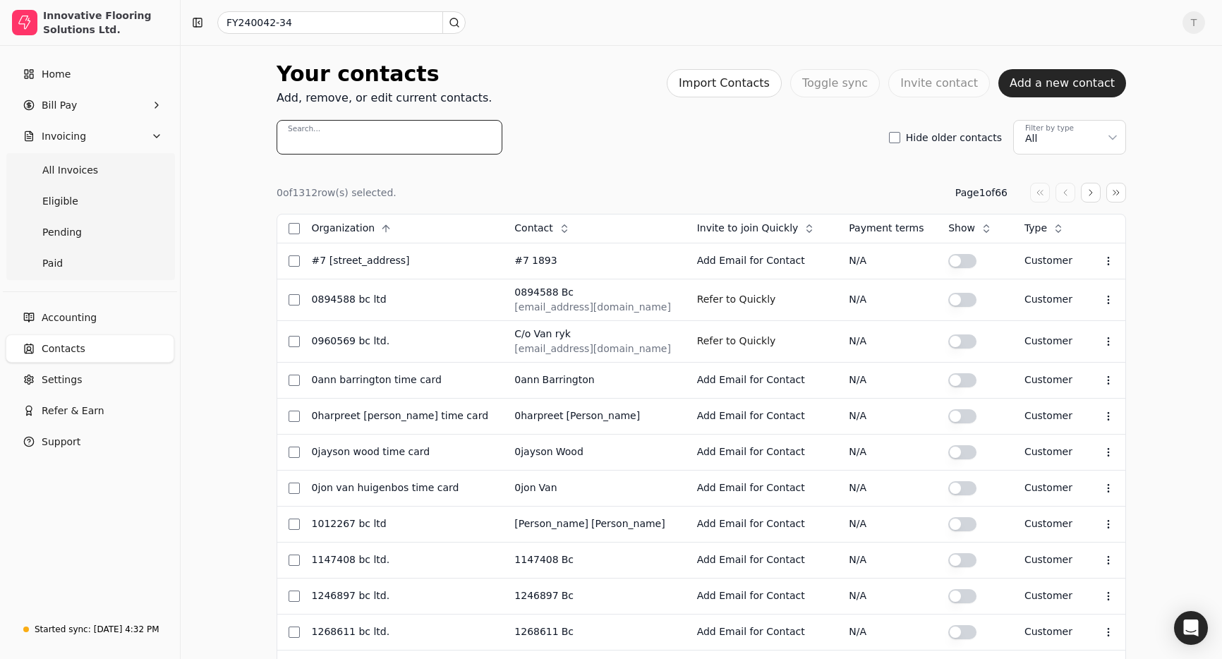
click at [351, 131] on input "Search..." at bounding box center [390, 137] width 226 height 35
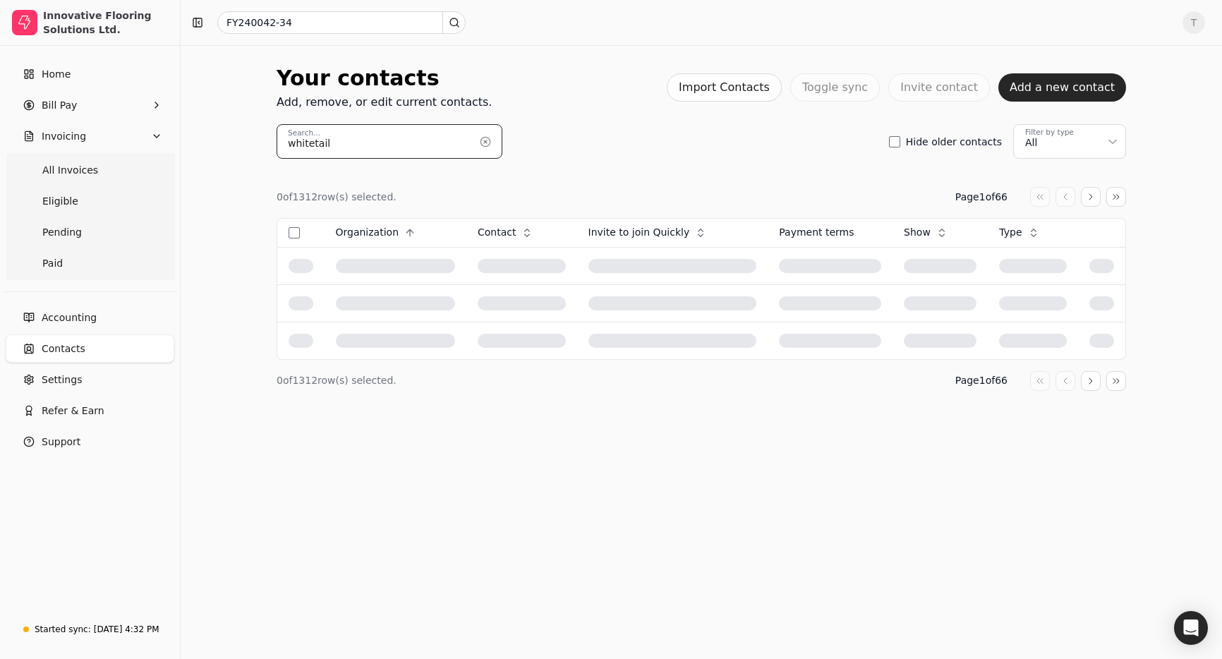
type input "whitetail"
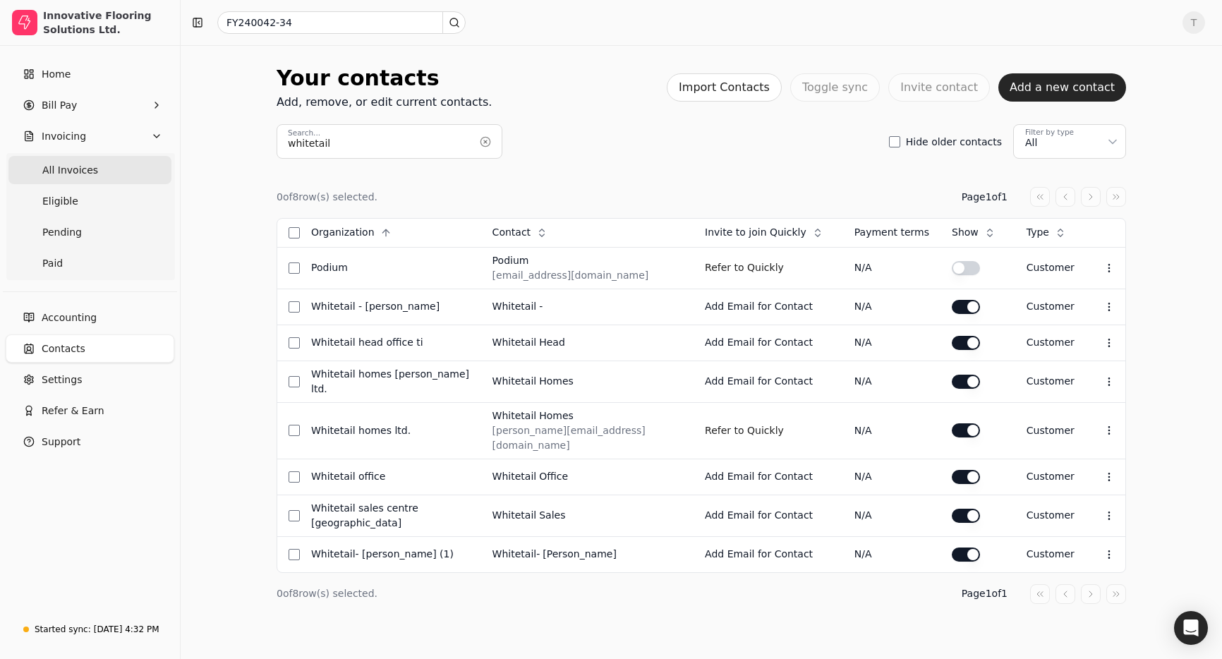
click at [66, 174] on span "All Invoices" at bounding box center [70, 170] width 56 height 15
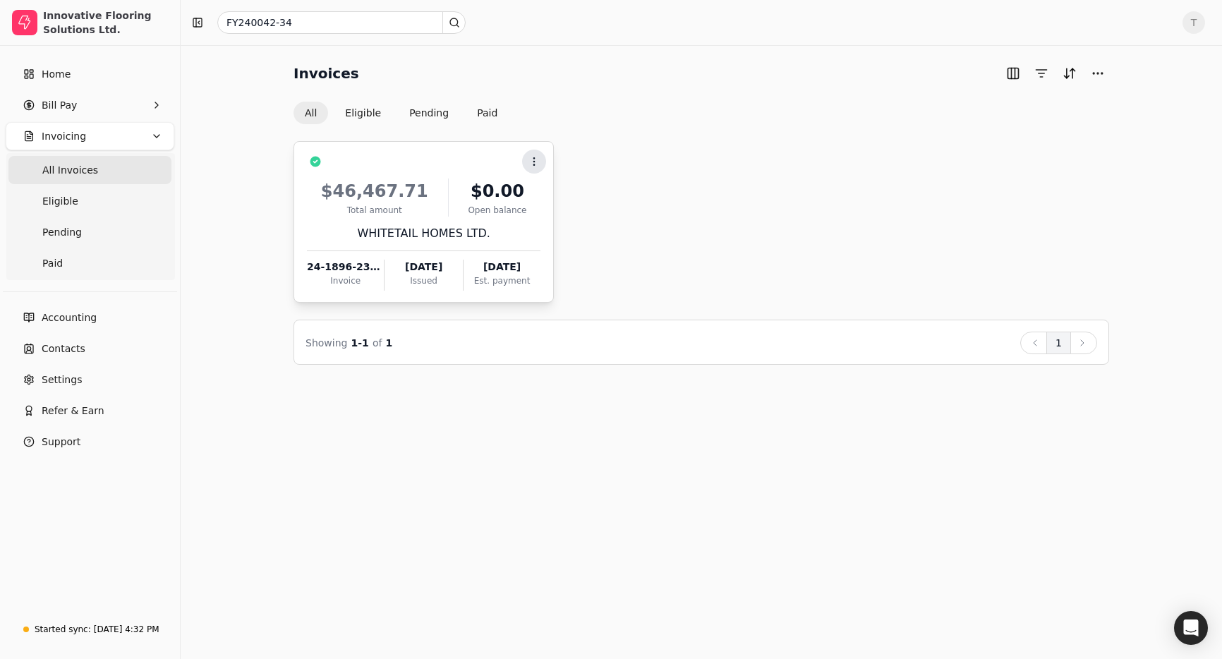
click at [533, 162] on icon at bounding box center [534, 161] width 11 height 11
click at [651, 145] on div "Context Menu Button $46,467.71 Total amount $0.00 Open balance WHITETAIL HOMES …" at bounding box center [702, 222] width 816 height 162
click at [78, 76] on link "Home" at bounding box center [90, 74] width 169 height 28
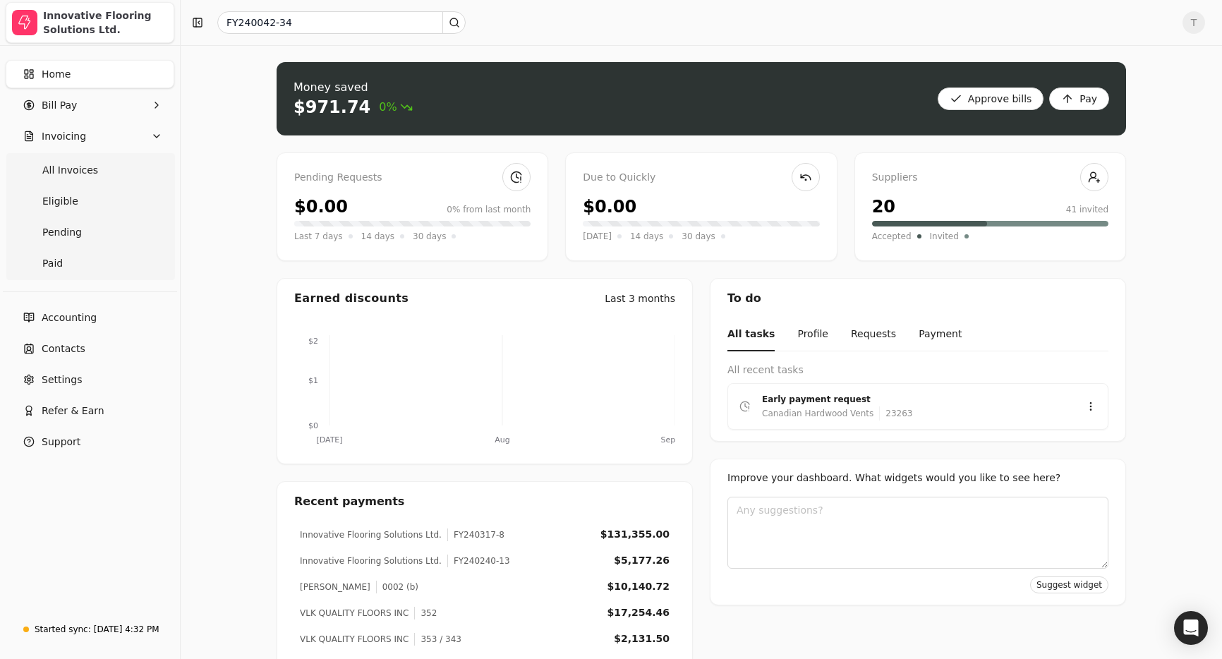
click at [65, 12] on div "Innovative Flooring Solutions Ltd." at bounding box center [105, 22] width 125 height 28
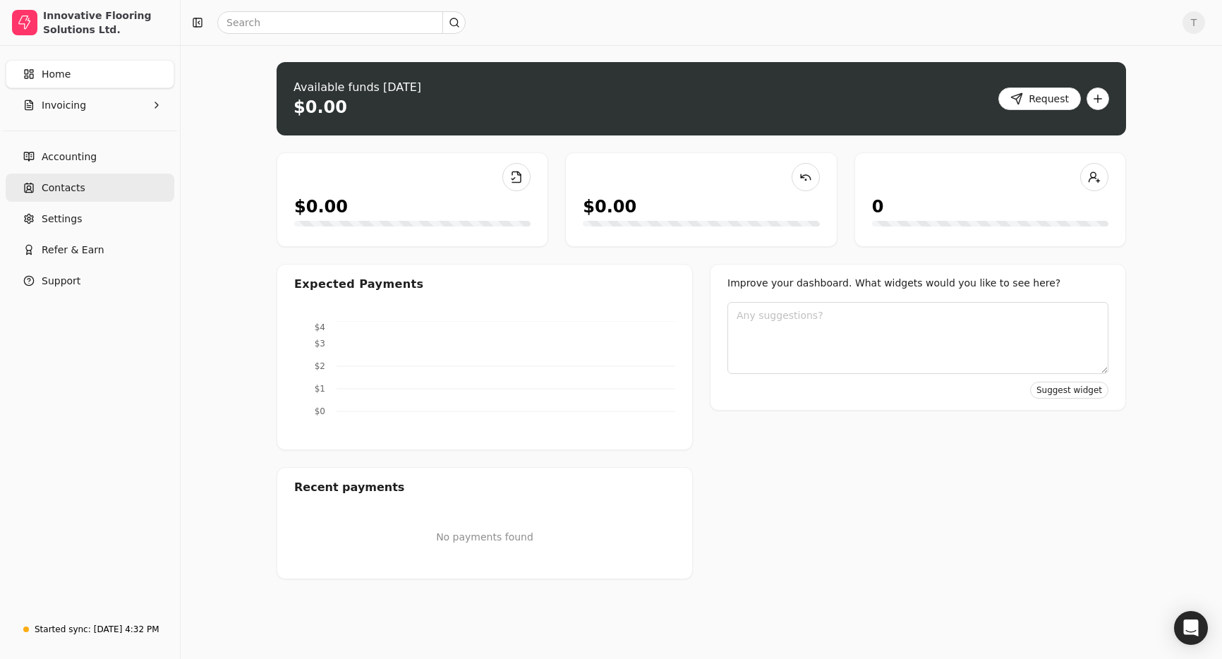
click at [90, 183] on link "Contacts" at bounding box center [90, 188] width 169 height 28
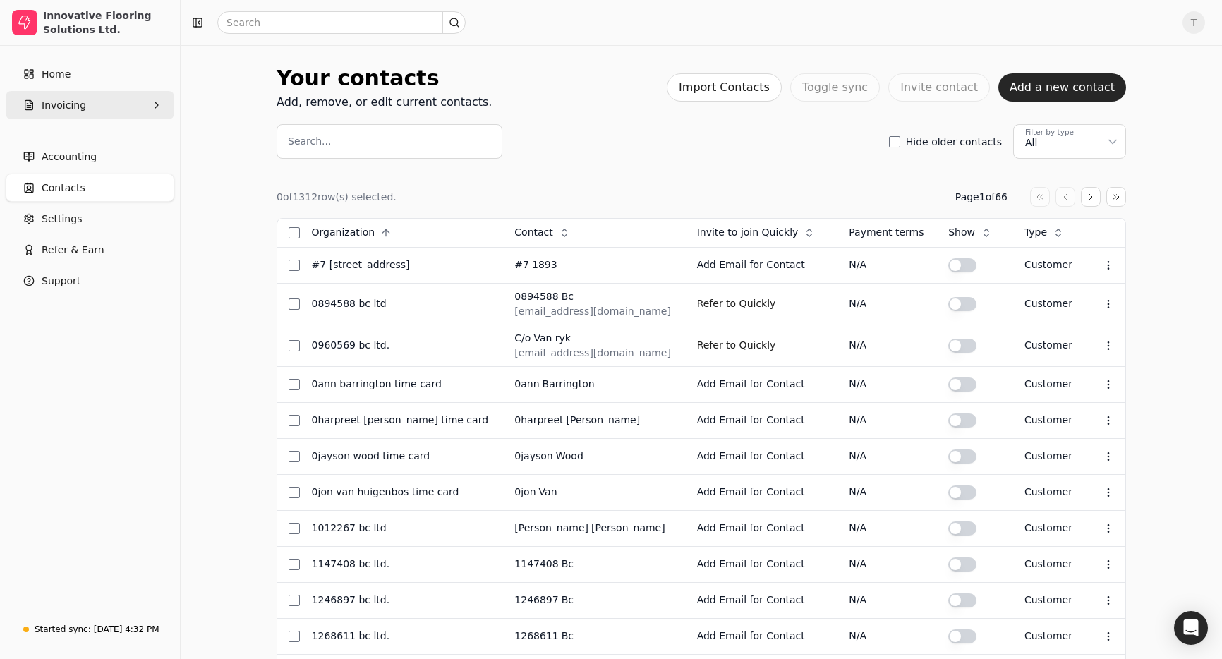
click at [102, 100] on button "Invoicing" at bounding box center [90, 105] width 169 height 28
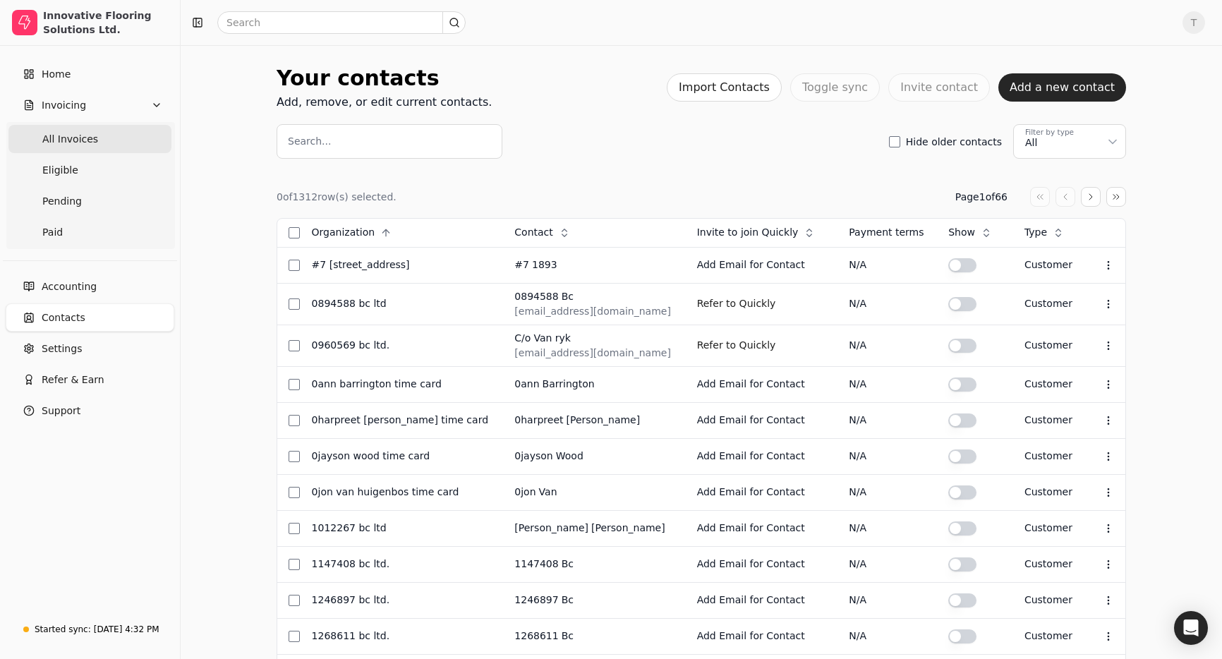
click at [83, 137] on span "All Invoices" at bounding box center [70, 139] width 56 height 15
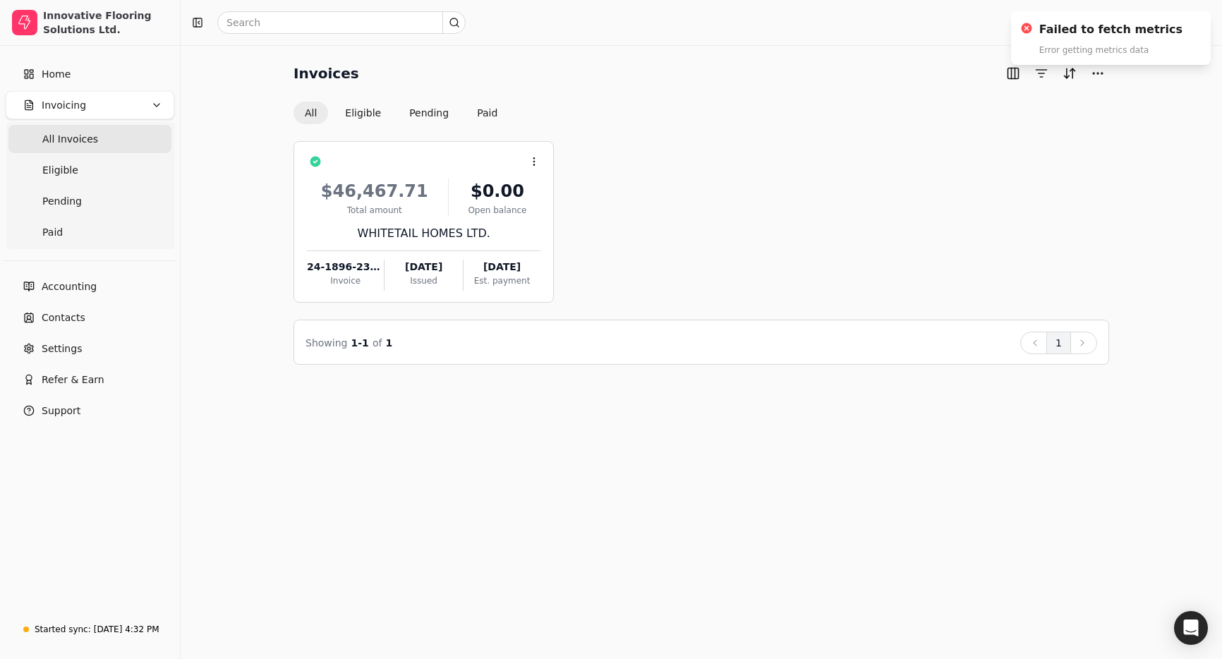
drag, startPoint x: 699, startPoint y: 171, endPoint x: 569, endPoint y: 162, distance: 130.2
click at [695, 171] on div "Context Menu Button $46,467.71 Total amount $0.00 Open balance WHITETAIL HOMES …" at bounding box center [702, 222] width 816 height 162
drag, startPoint x: 59, startPoint y: 69, endPoint x: 66, endPoint y: 71, distance: 7.9
click at [59, 69] on span "Home" at bounding box center [56, 74] width 29 height 15
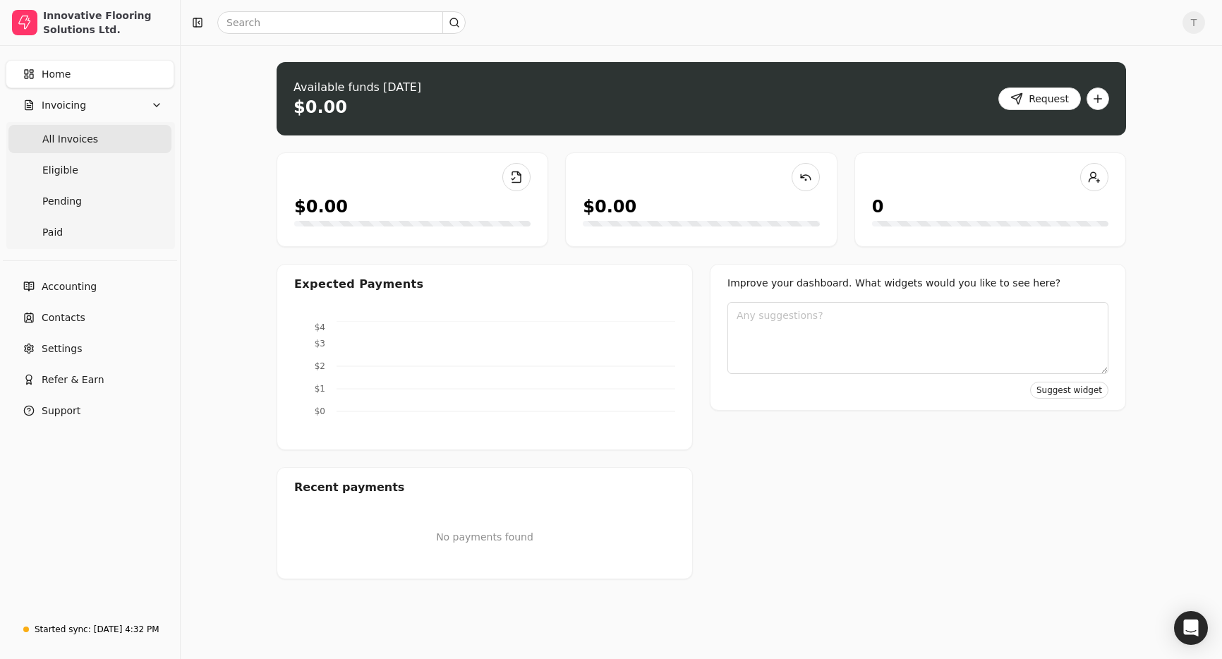
click at [40, 136] on Invoices "All Invoices" at bounding box center [89, 139] width 163 height 28
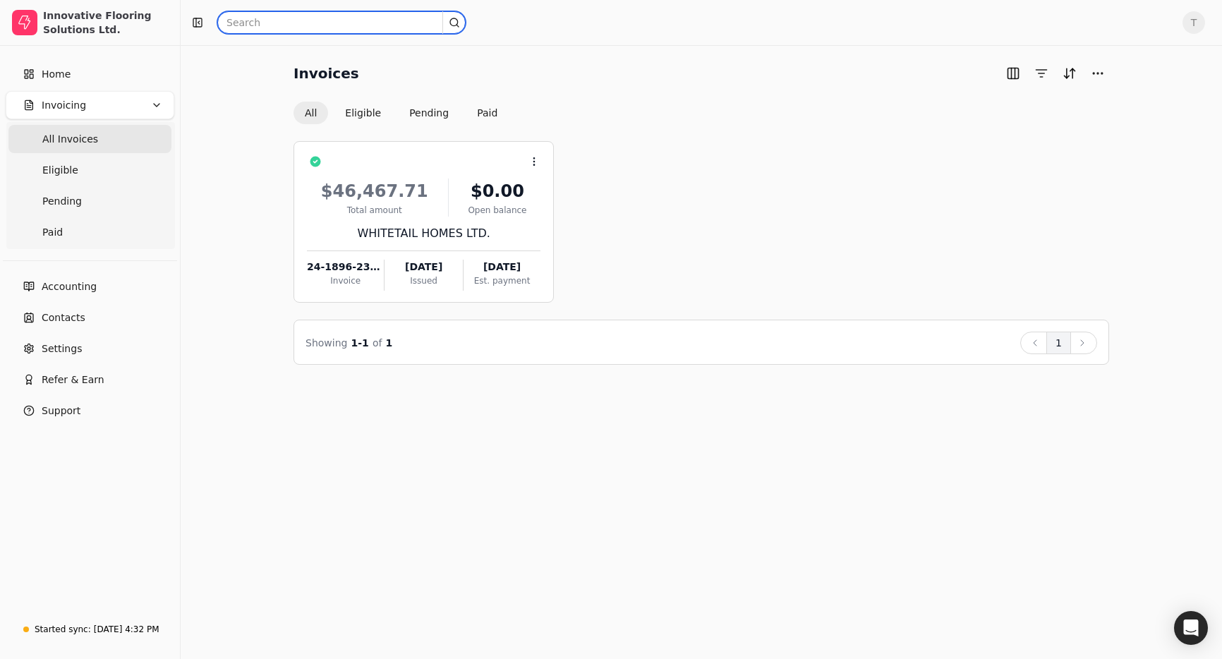
click at [342, 16] on input "text" at bounding box center [341, 22] width 248 height 23
drag, startPoint x: 87, startPoint y: 314, endPoint x: 191, endPoint y: 306, distance: 104.7
click at [87, 314] on link "Contacts" at bounding box center [90, 317] width 169 height 28
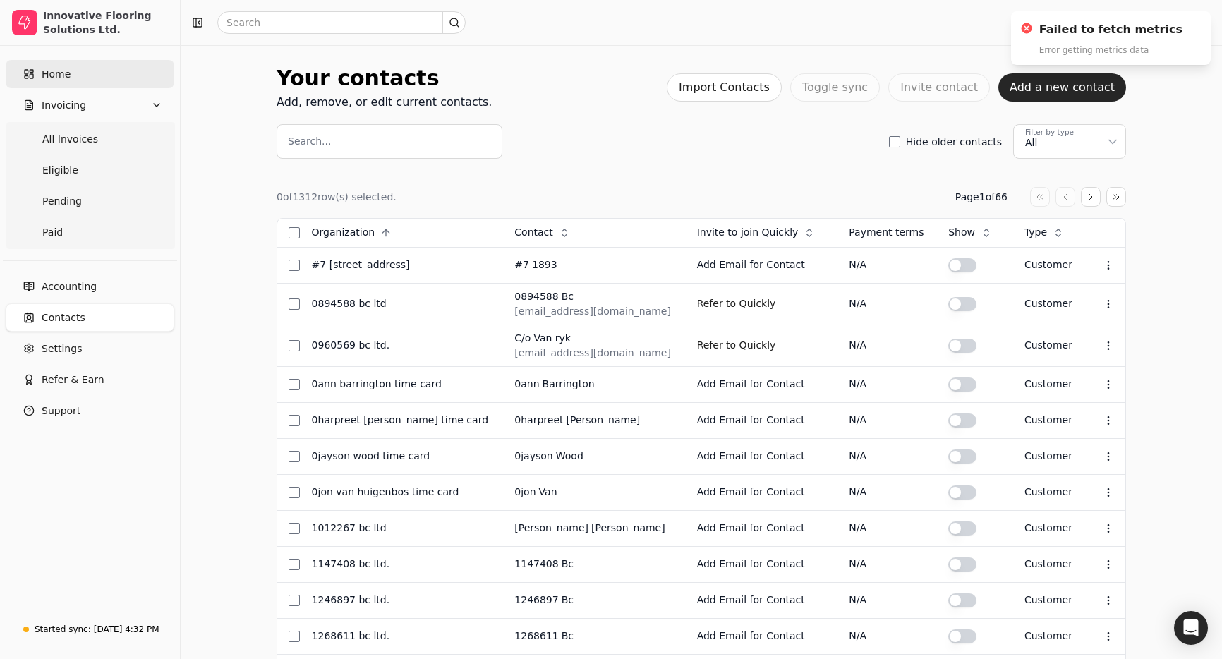
click at [76, 65] on link "Home" at bounding box center [90, 74] width 169 height 28
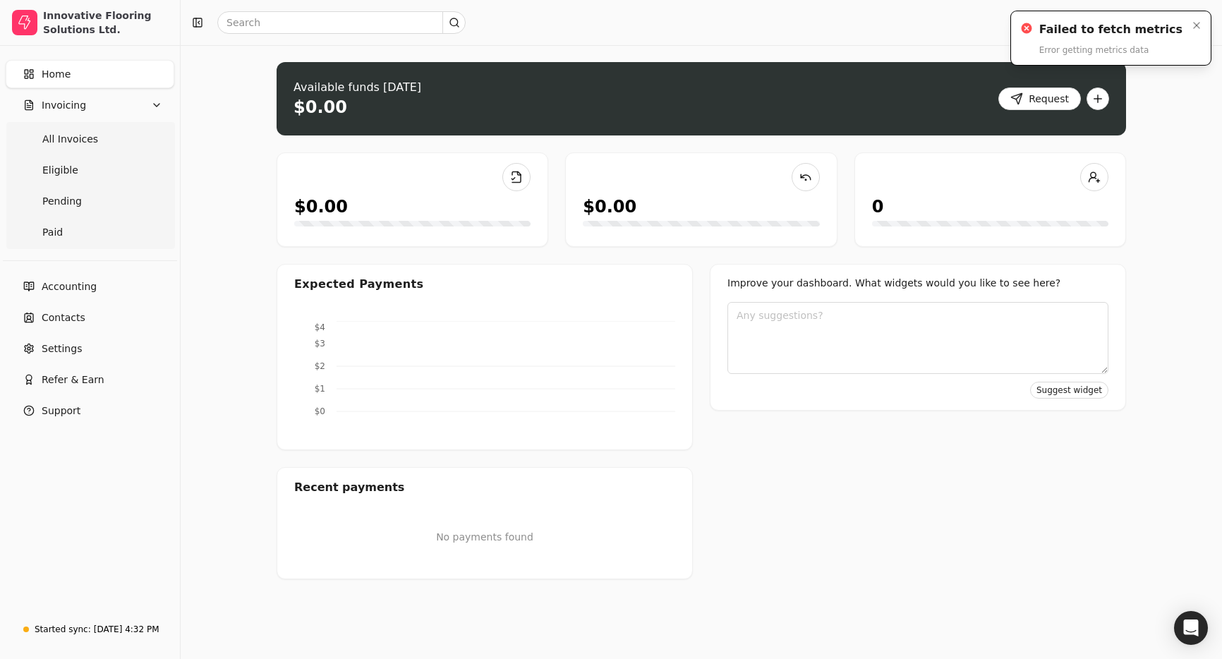
click at [1032, 31] on circle "Notifications (F8)" at bounding box center [1026, 29] width 12 height 12
drag, startPoint x: 1049, startPoint y: 28, endPoint x: 1089, endPoint y: 92, distance: 75.4
click at [1032, 28] on circle "Notifications (F8)" at bounding box center [1026, 29] width 12 height 12
drag, startPoint x: 1198, startPoint y: 26, endPoint x: 1174, endPoint y: 47, distance: 32.1
click at [1198, 26] on icon "Notifications (F8)" at bounding box center [1197, 26] width 6 height 6
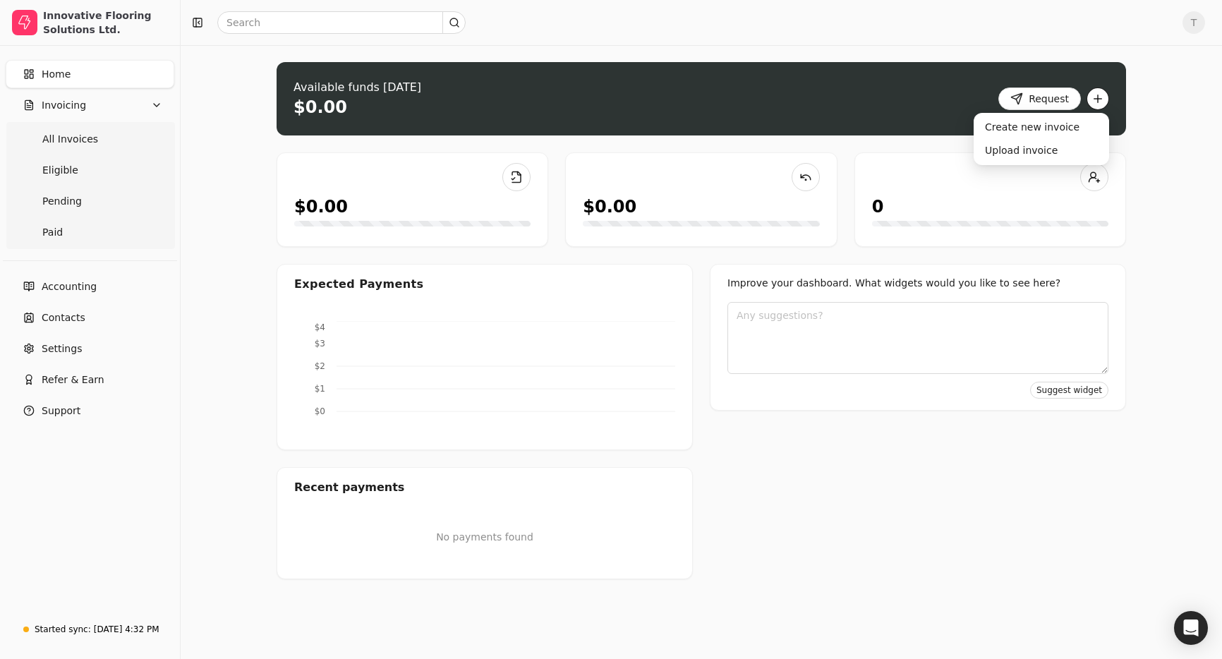
click at [1098, 92] on button "button" at bounding box center [1098, 99] width 23 height 23
click at [1028, 150] on div "Upload invoice" at bounding box center [1042, 150] width 130 height 23
click at [1093, 100] on button "button" at bounding box center [1098, 99] width 23 height 23
click at [1059, 128] on div "Create new invoice" at bounding box center [1042, 127] width 130 height 23
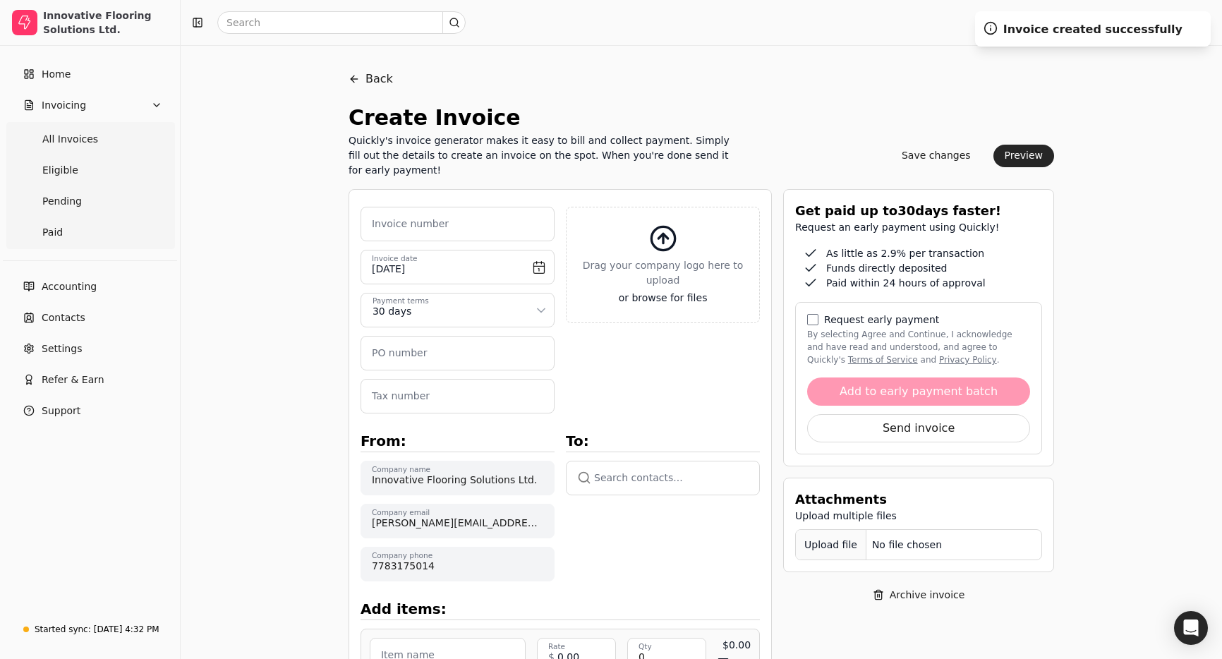
click at [649, 474] on button "button" at bounding box center [663, 478] width 194 height 34
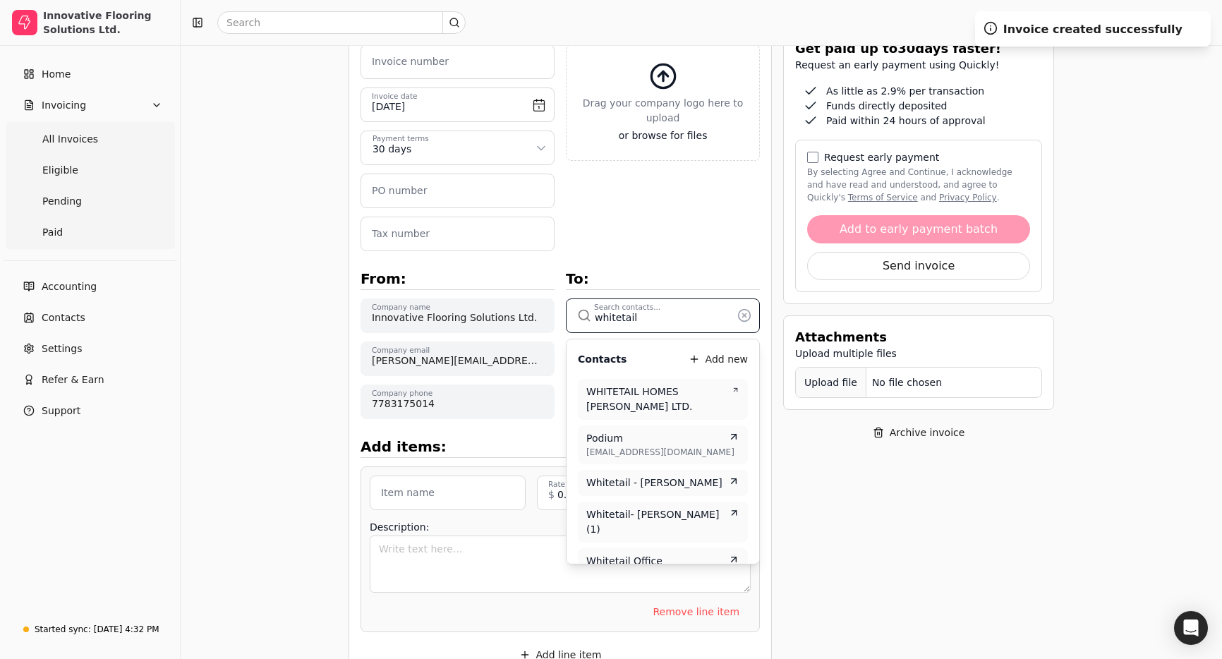
type input "whitetail"
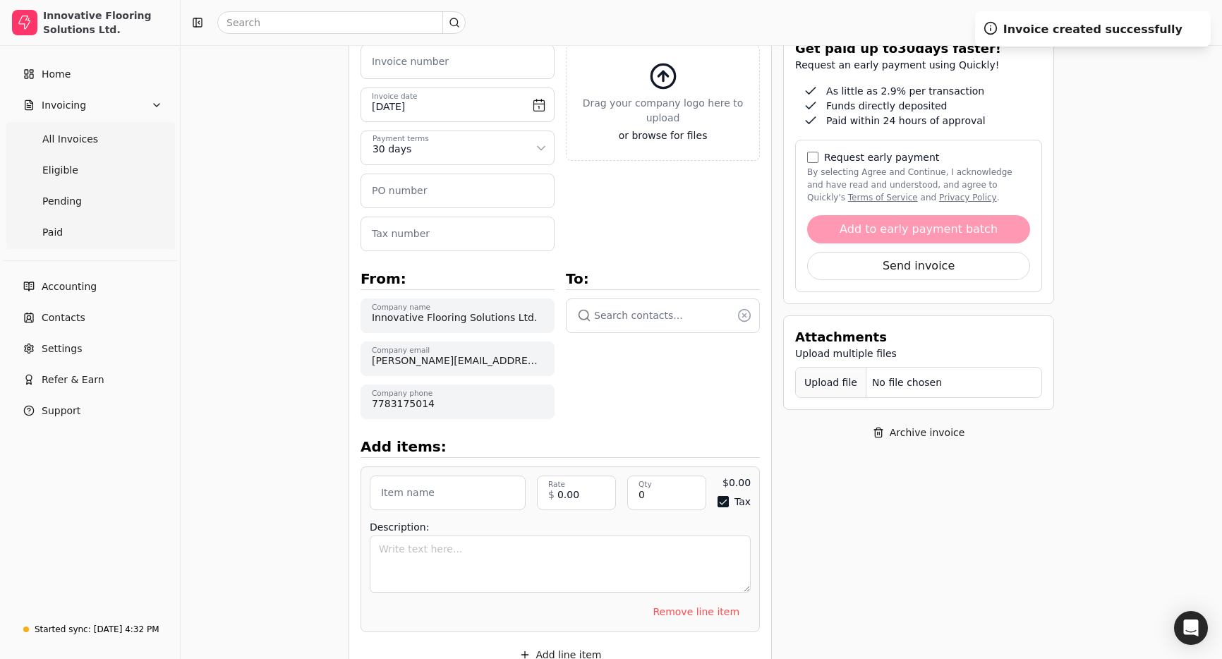
click at [889, 497] on div "Get paid up to 30 days faster! Request an early payment using Quickly! As littl…" at bounding box center [918, 461] width 271 height 869
click at [669, 318] on button "button" at bounding box center [663, 316] width 194 height 34
type input "whitetail"
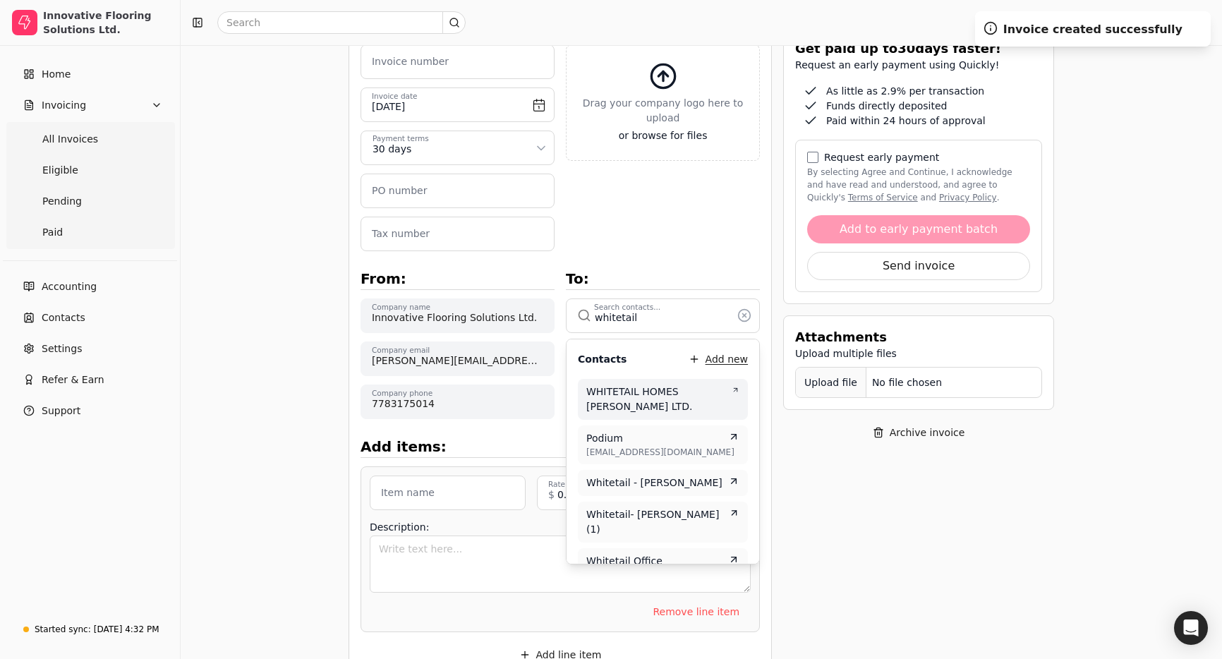
click at [723, 361] on button "Add new" at bounding box center [719, 359] width 60 height 17
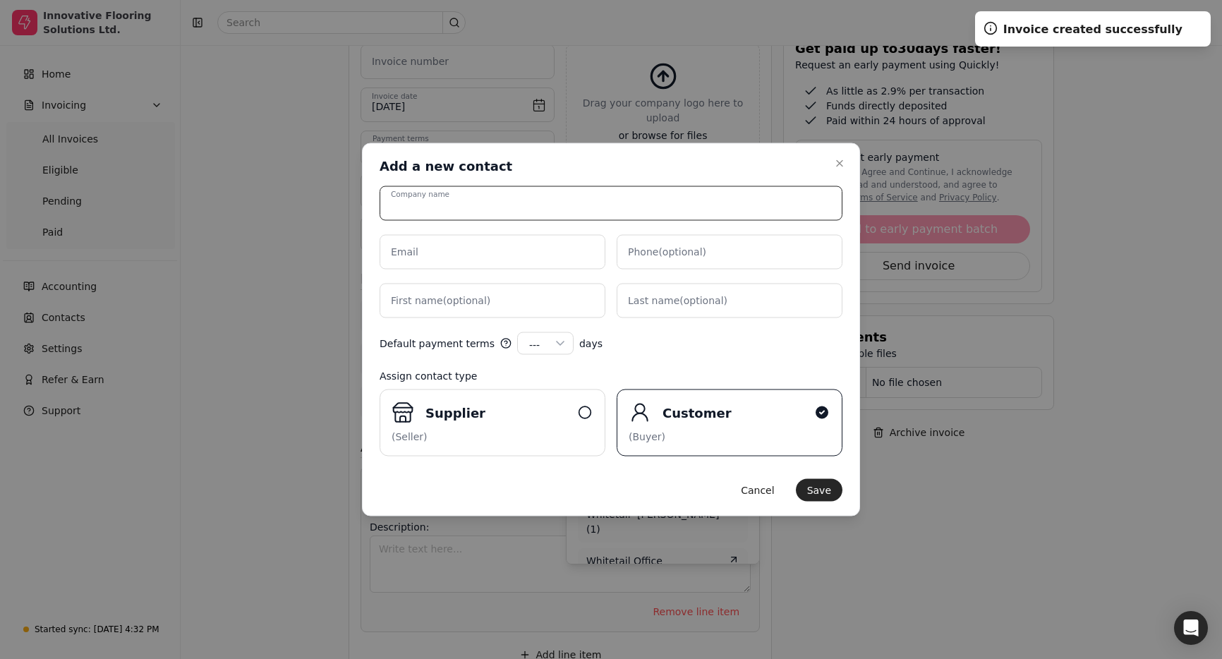
click at [467, 204] on input "Company name" at bounding box center [611, 203] width 463 height 35
type input "whitetail"
type input "Whitetail Homes Inc. 1"
click at [536, 255] on input "Email" at bounding box center [493, 252] width 226 height 35
paste input "[EMAIL_ADDRESS][DOMAIN_NAME]"
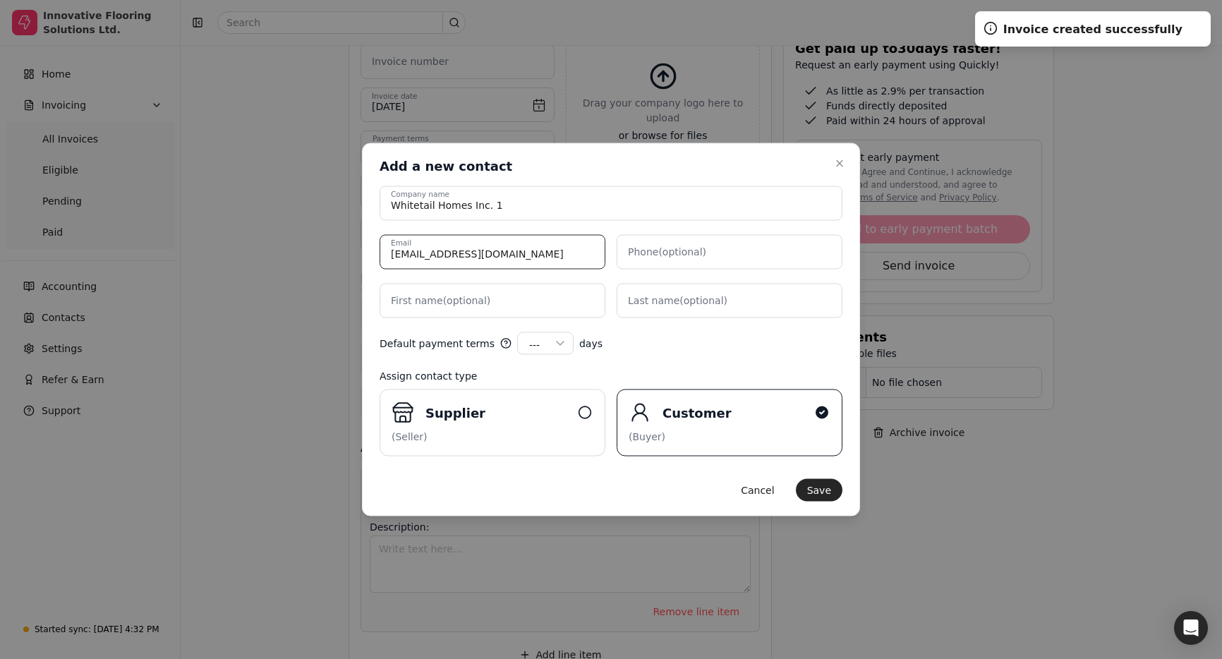
type input "[EMAIL_ADDRESS][DOMAIN_NAME]"
click at [479, 303] on label "First name (optional)" at bounding box center [441, 301] width 100 height 15
click at [479, 303] on name "First name (optional)" at bounding box center [493, 301] width 226 height 35
type name "Joshua"
paste name "Pritzkau"
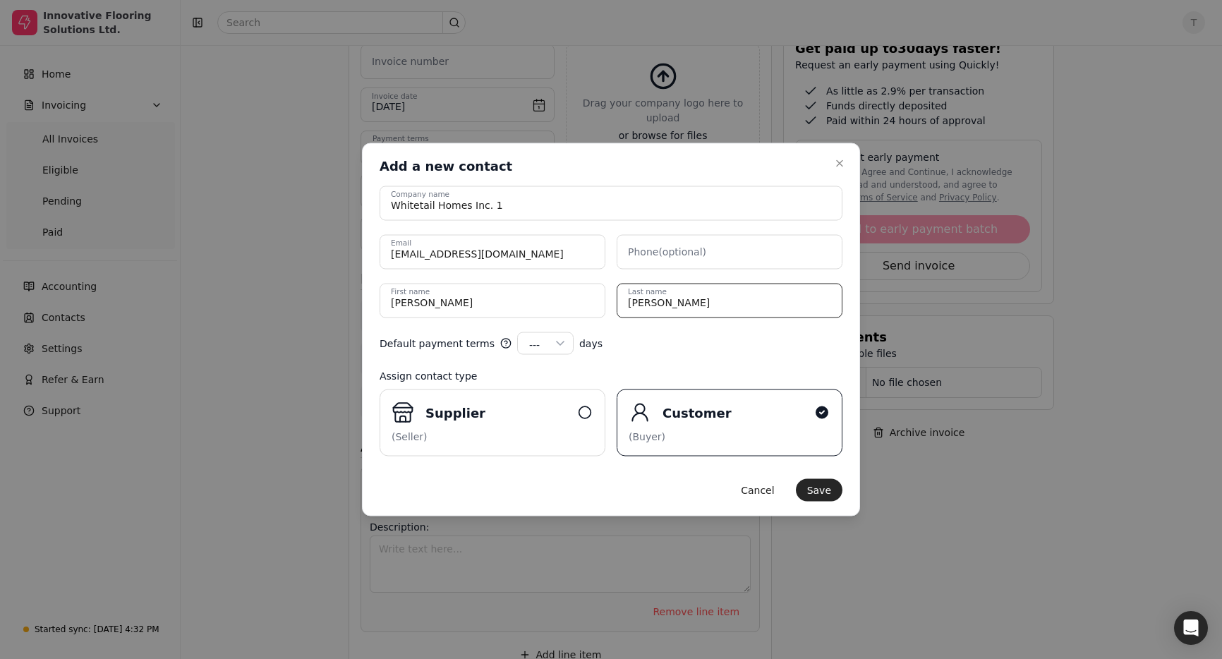
type name "Pritzkau"
click at [531, 342] on div "---" at bounding box center [541, 344] width 24 height 15
click at [674, 348] on div "Default payment terms --- --- 15 30 45 60 90 100 120 days" at bounding box center [611, 343] width 463 height 23
click at [824, 491] on button "Save" at bounding box center [819, 490] width 47 height 23
type input "Whitetail Homes Inc. 1"
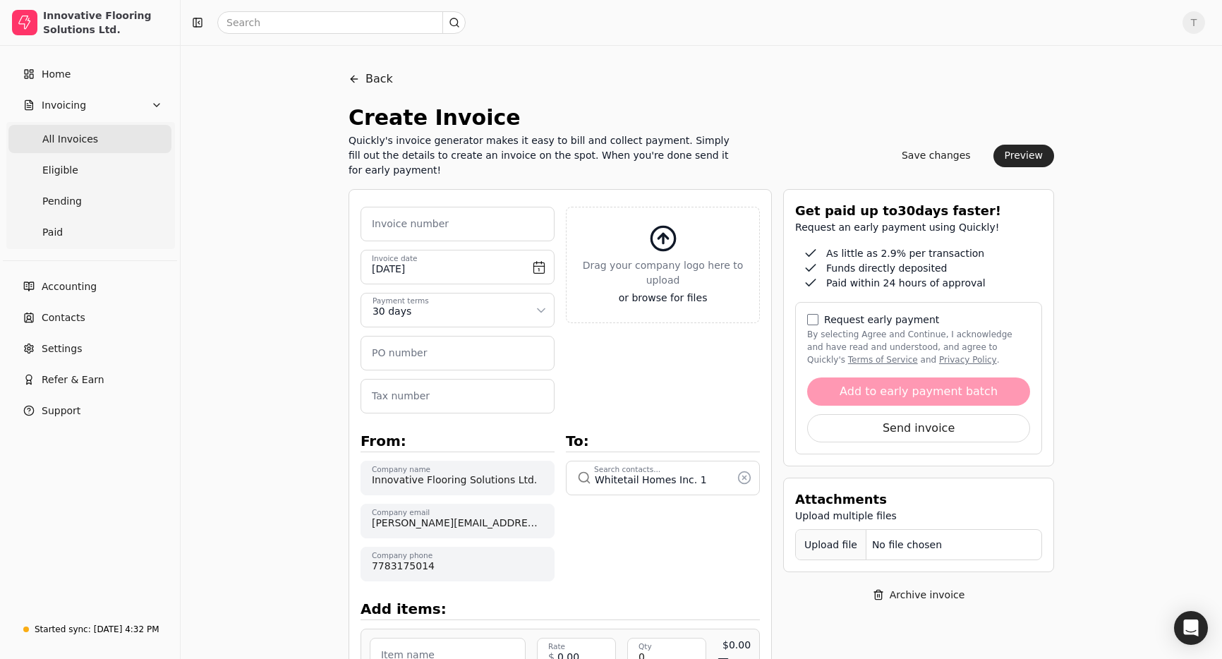
click at [68, 136] on span "All Invoices" at bounding box center [70, 139] width 56 height 15
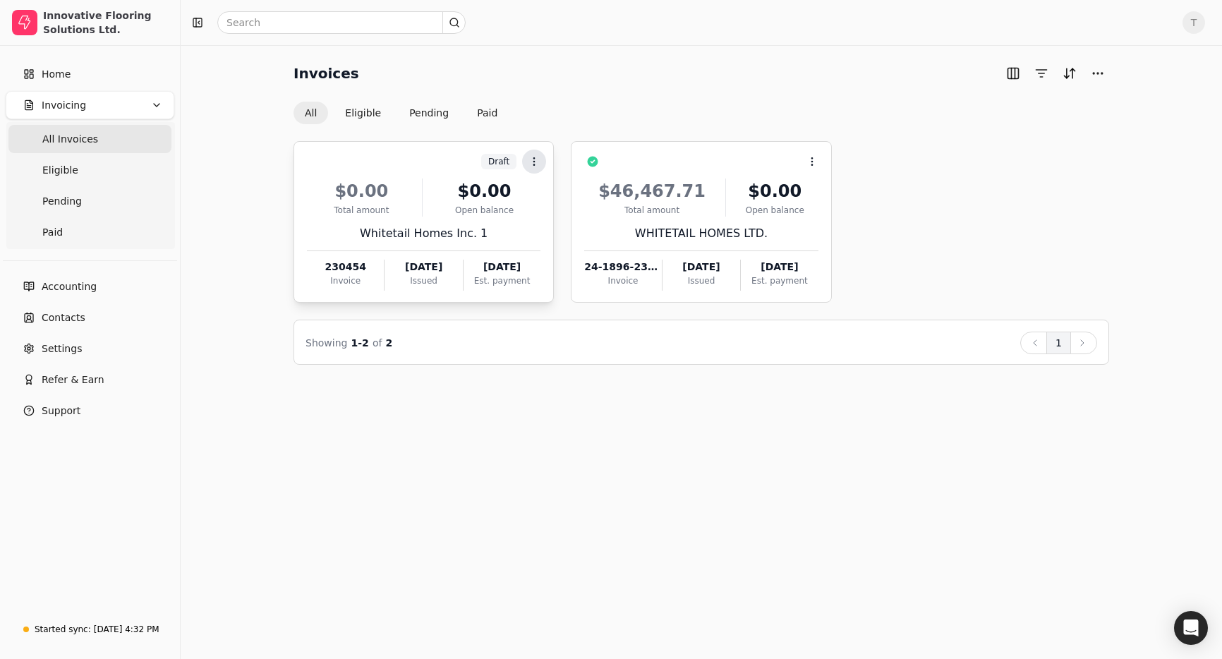
click at [534, 162] on circle at bounding box center [534, 161] width 1 height 1
click at [567, 227] on span "Archive" at bounding box center [561, 229] width 37 height 15
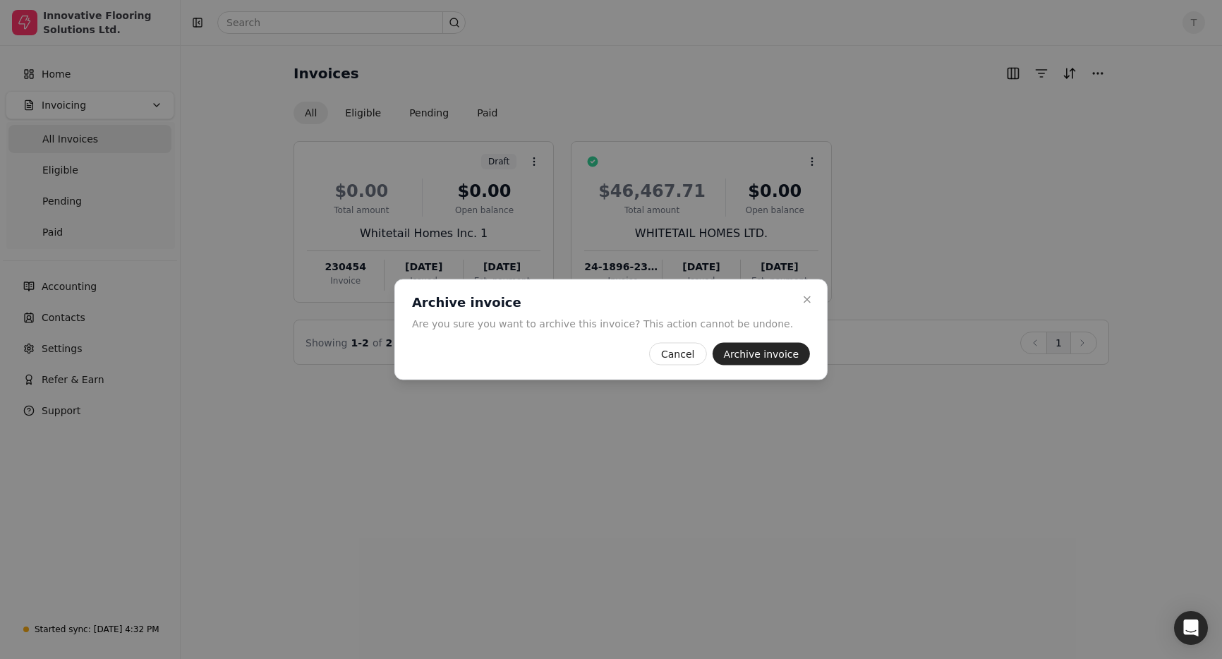
click at [755, 356] on button "Archive invoice" at bounding box center [761, 354] width 98 height 23
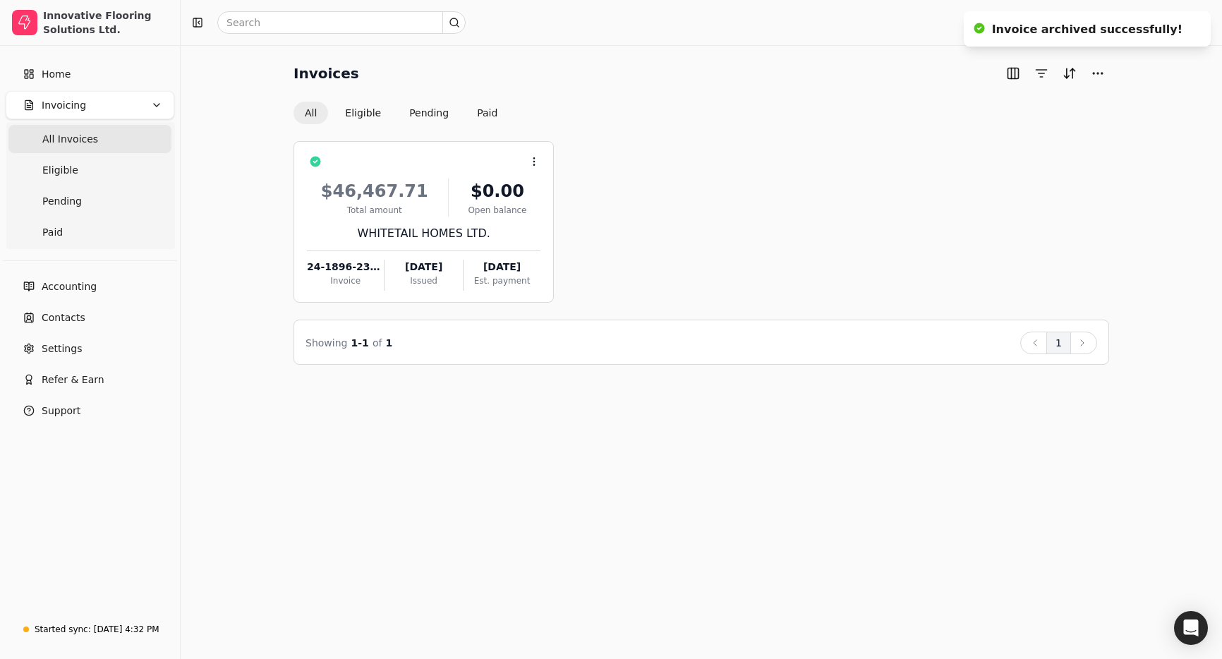
click at [754, 192] on div "Context Menu Button $46,467.71 Total amount $0.00 Open balance WHITETAIL HOMES …" at bounding box center [702, 222] width 816 height 162
click at [54, 140] on span "All Invoices" at bounding box center [70, 139] width 56 height 15
click at [78, 145] on span "All Invoices" at bounding box center [70, 139] width 56 height 15
click at [100, 66] on link "Home" at bounding box center [90, 74] width 169 height 28
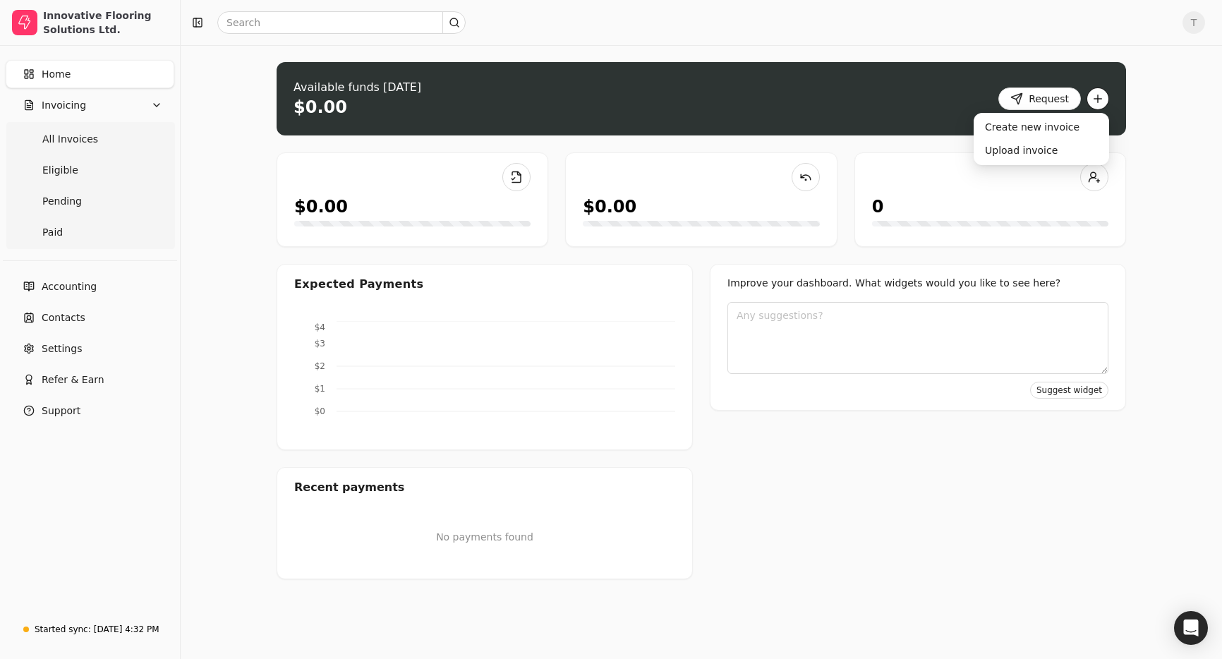
click at [1099, 95] on button "button" at bounding box center [1098, 99] width 23 height 23
drag, startPoint x: 1035, startPoint y: 150, endPoint x: 1023, endPoint y: 150, distance: 11.3
click at [1035, 150] on div "Upload invoice" at bounding box center [1042, 150] width 130 height 23
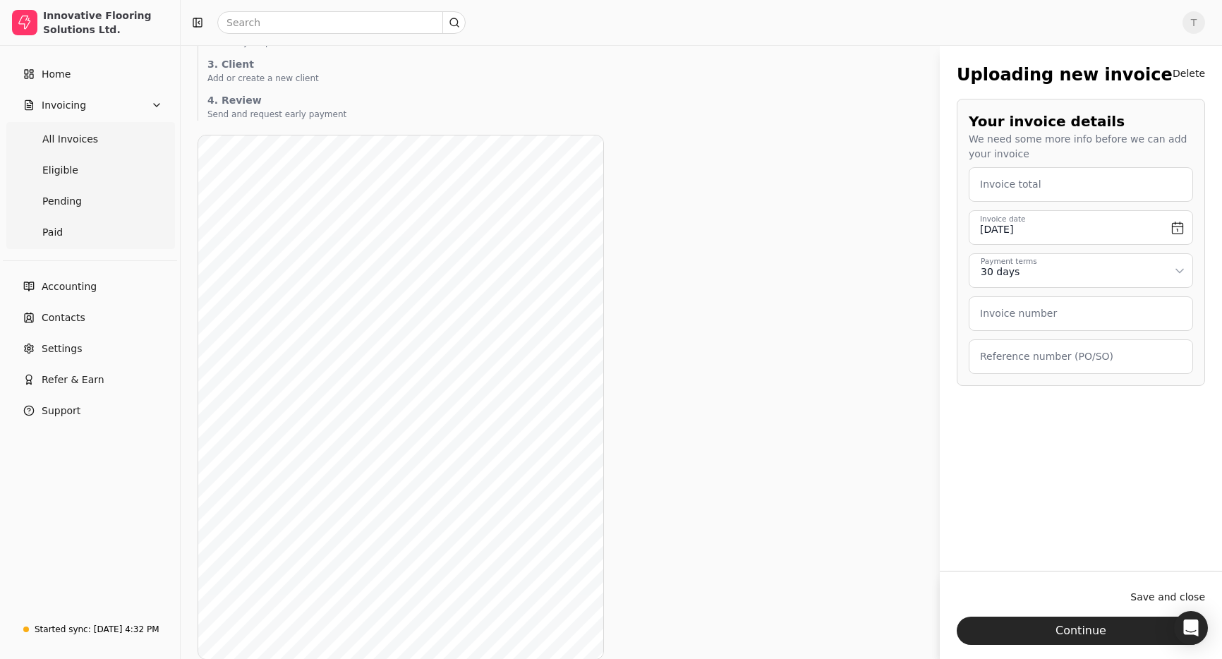
scroll to position [246, 0]
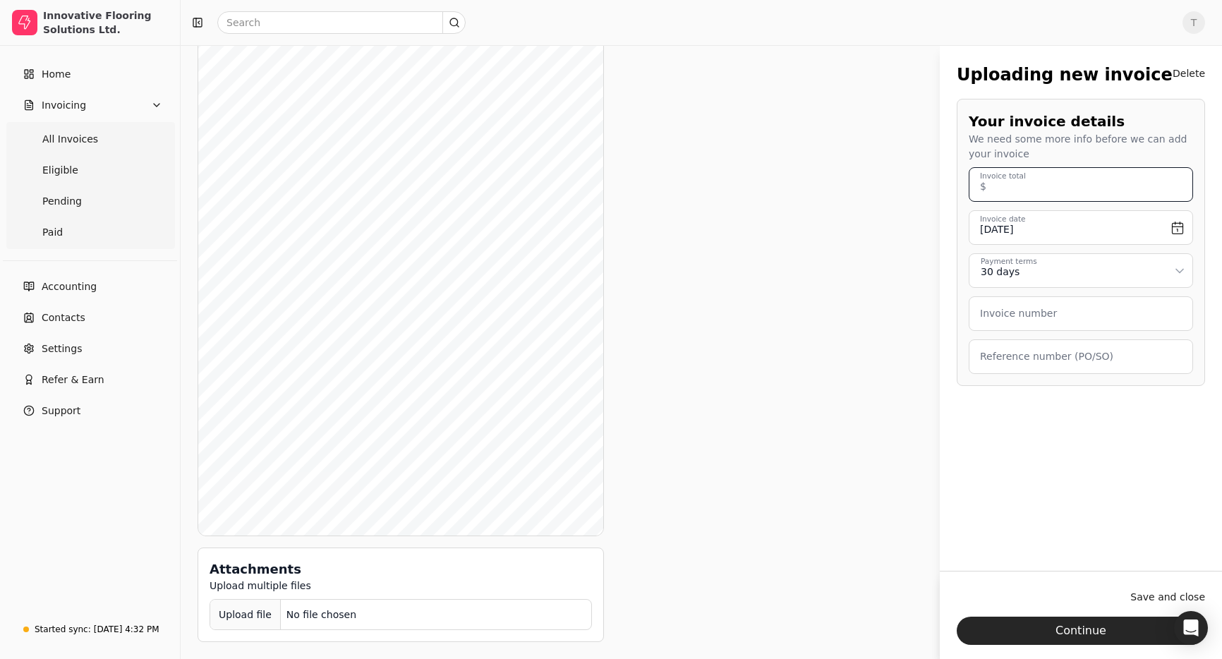
click at [1064, 180] on total "Invoice total" at bounding box center [1081, 184] width 224 height 35
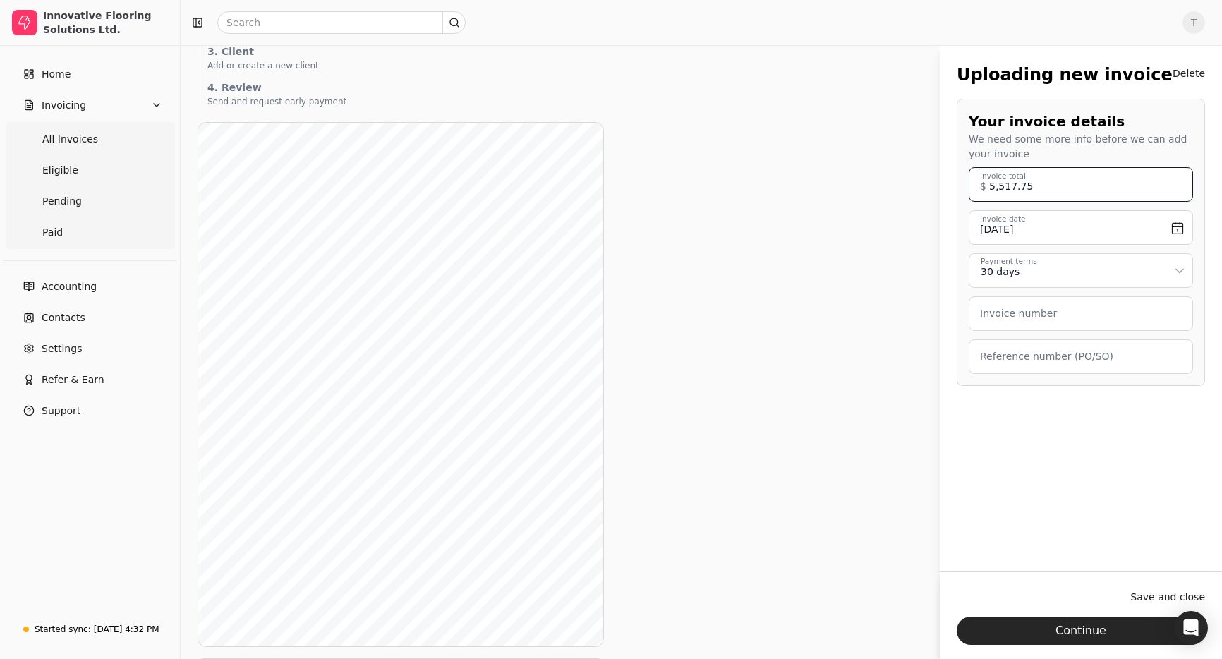
scroll to position [136, 0]
type total "5,517.75"
click at [1068, 267] on html "Innovative Flooring Solutions Ltd. Home Invoicing All Invoices Eligible Pending…" at bounding box center [611, 316] width 1222 height 905
drag, startPoint x: 1061, startPoint y: 301, endPoint x: 1110, endPoint y: 313, distance: 51.0
click at [1084, 267] on html "Innovative Flooring Solutions Ltd. Home Invoicing All Invoices Eligible Pending…" at bounding box center [611, 316] width 1222 height 905
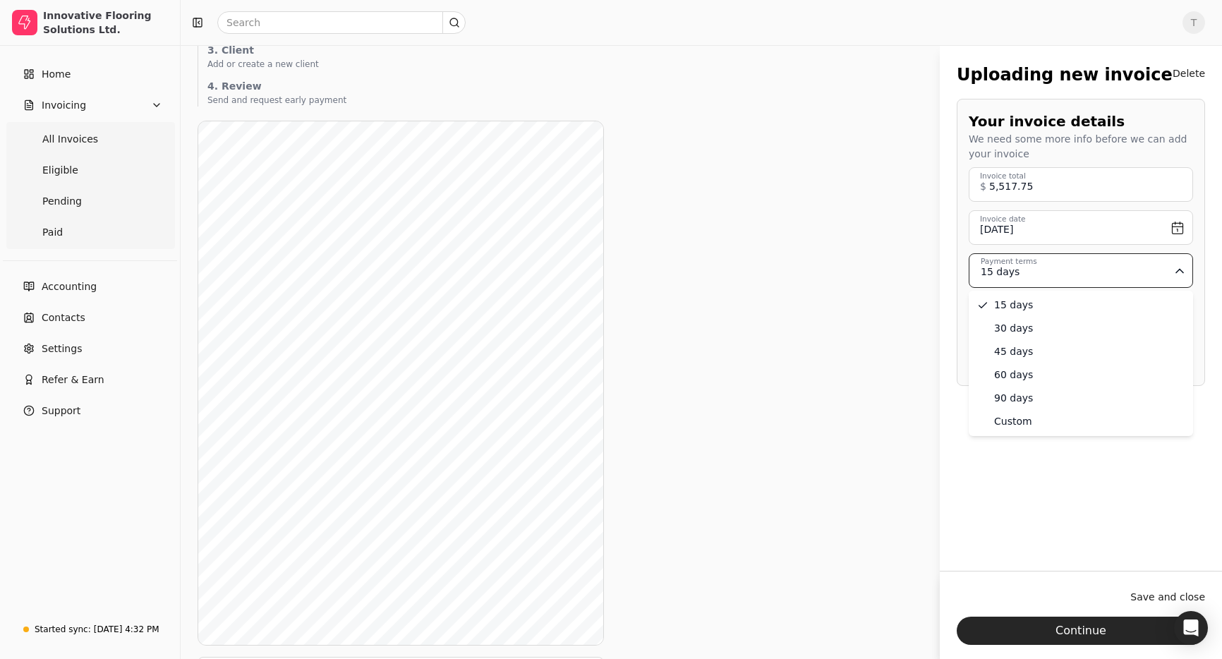
drag, startPoint x: 1050, startPoint y: 322, endPoint x: 1090, endPoint y: 324, distance: 40.3
drag, startPoint x: 1046, startPoint y: 315, endPoint x: 1078, endPoint y: 328, distance: 35.1
click at [1046, 315] on label "Invoice number" at bounding box center [1018, 313] width 77 height 15
click at [1046, 315] on number "Invoice number" at bounding box center [1081, 313] width 224 height 35
click at [1088, 328] on number "Invoice number" at bounding box center [1081, 313] width 224 height 35
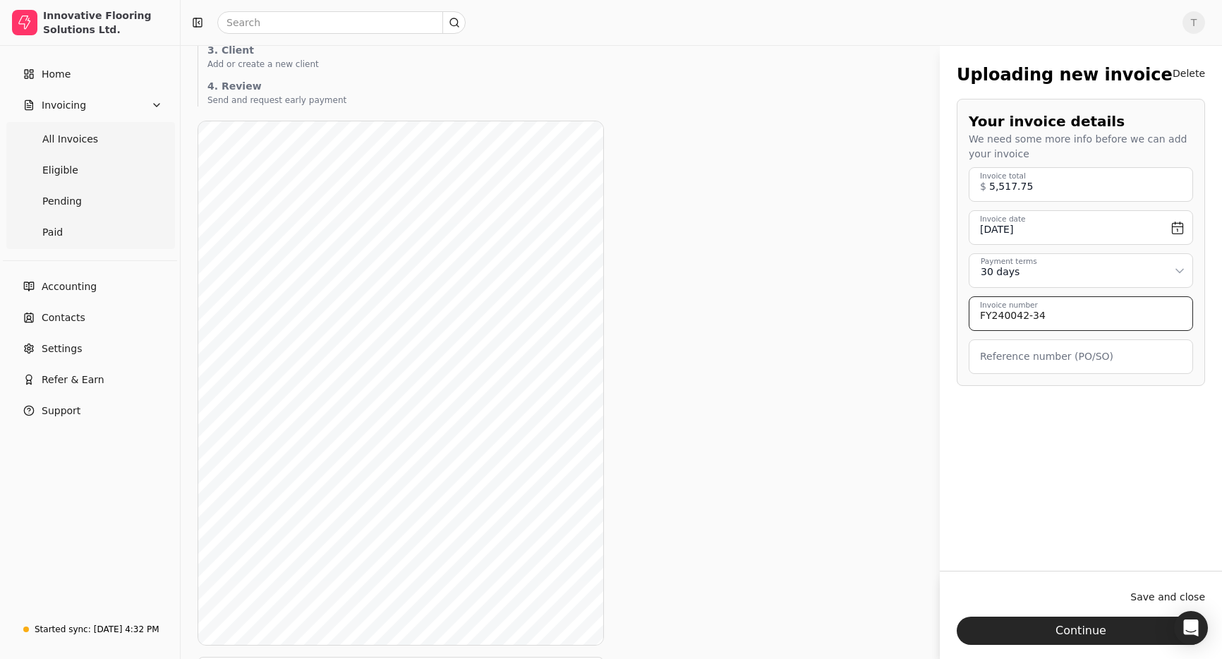
type number "FY240042-34"
click at [1101, 356] on label "Reference number (PO/SO)" at bounding box center [1046, 356] width 133 height 15
click at [1101, 356] on \(PO\/SO\) "Reference number (PO/SO)" at bounding box center [1081, 356] width 224 height 35
drag, startPoint x: 1088, startPoint y: 188, endPoint x: 984, endPoint y: 194, distance: 104.6
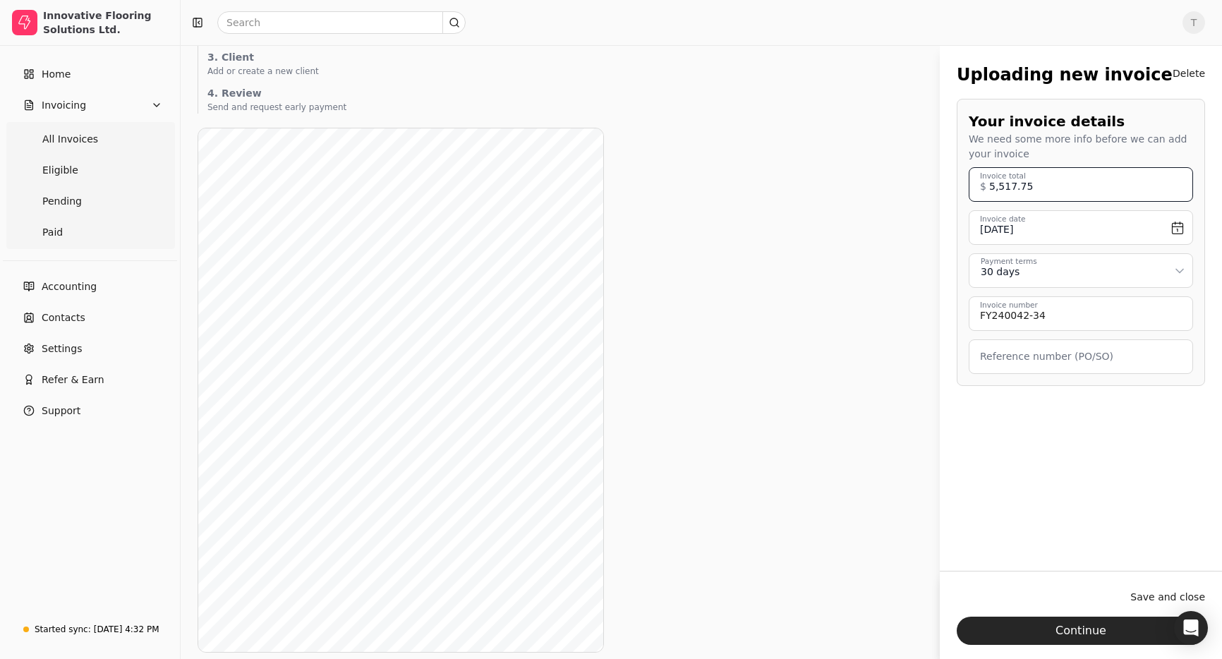
click at [984, 194] on total "5,517.75" at bounding box center [1081, 184] width 224 height 35
click at [1070, 631] on button "Continue" at bounding box center [1081, 631] width 248 height 28
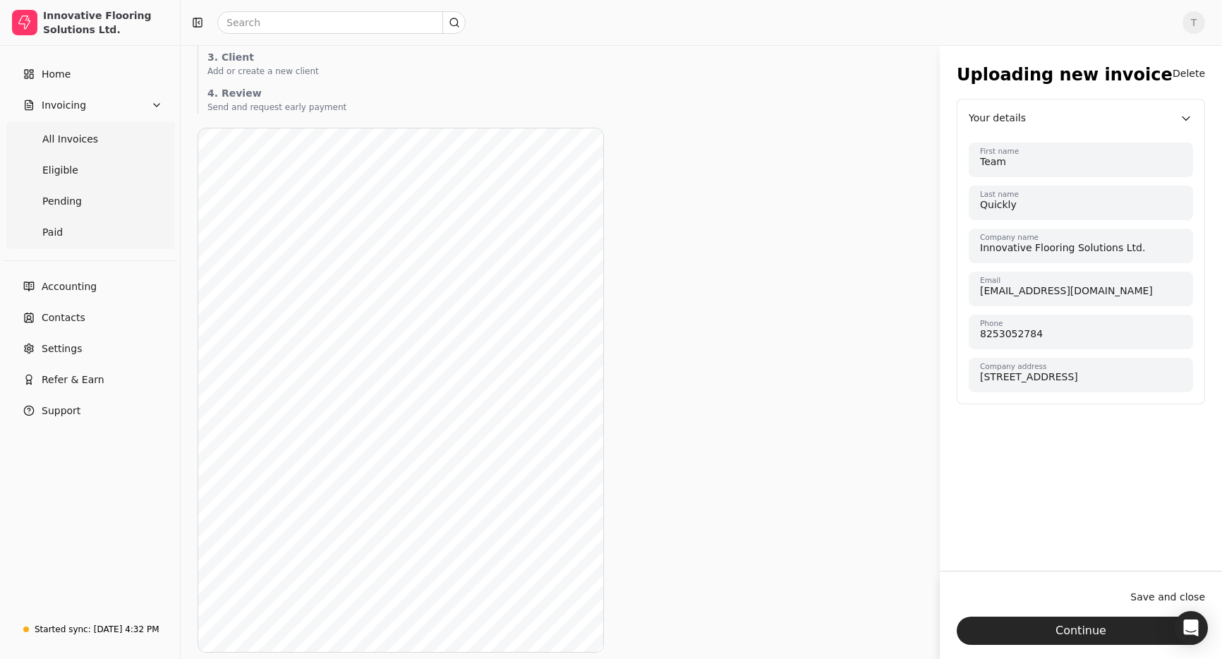
scroll to position [0, 0]
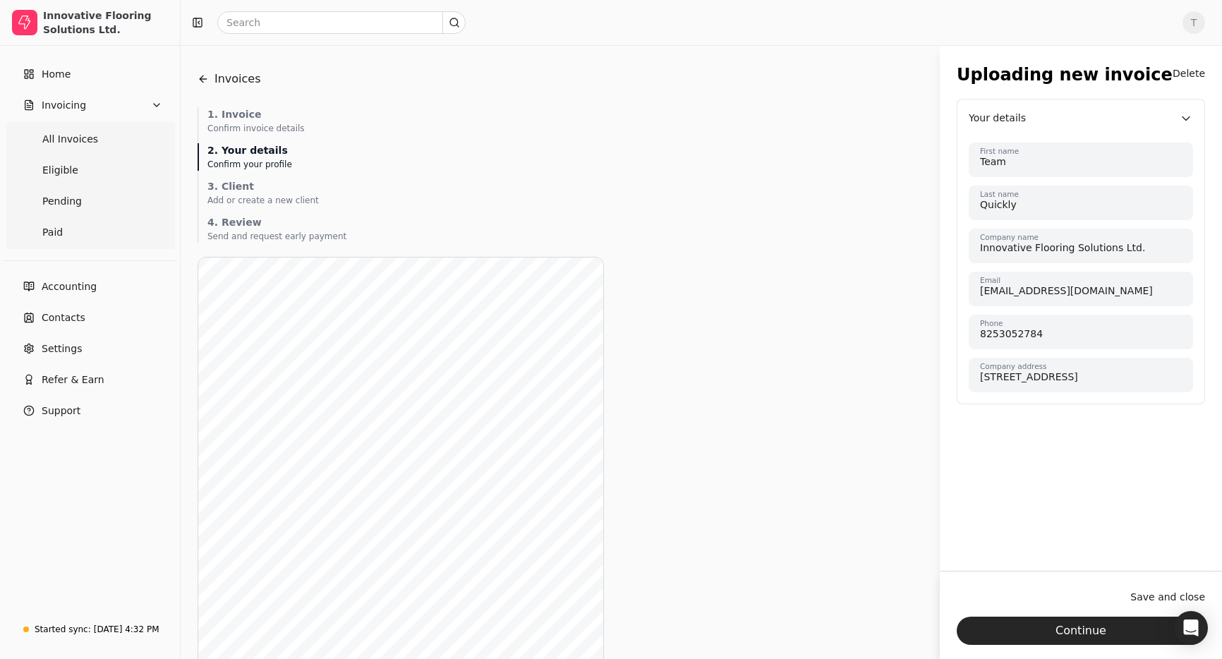
click at [1185, 116] on icon "button" at bounding box center [1186, 119] width 14 height 14
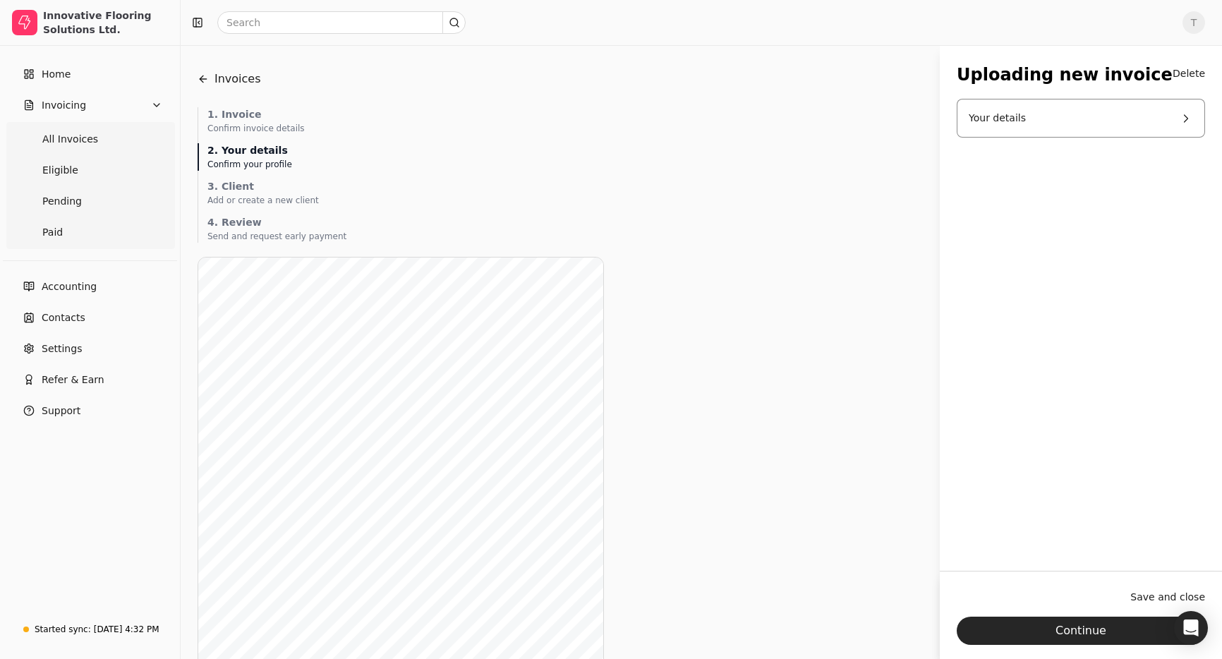
click at [1185, 116] on icon "button" at bounding box center [1186, 119] width 14 height 14
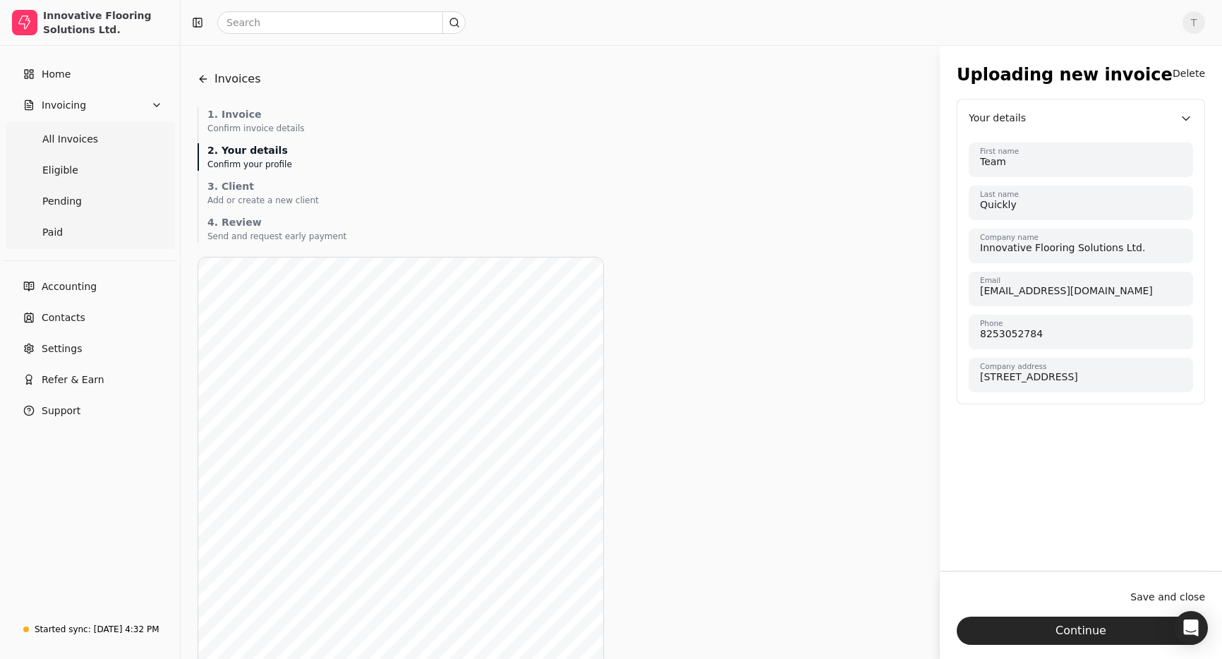
drag, startPoint x: 1050, startPoint y: 633, endPoint x: 1011, endPoint y: 612, distance: 44.8
click at [1050, 633] on button "Continue" at bounding box center [1081, 631] width 248 height 28
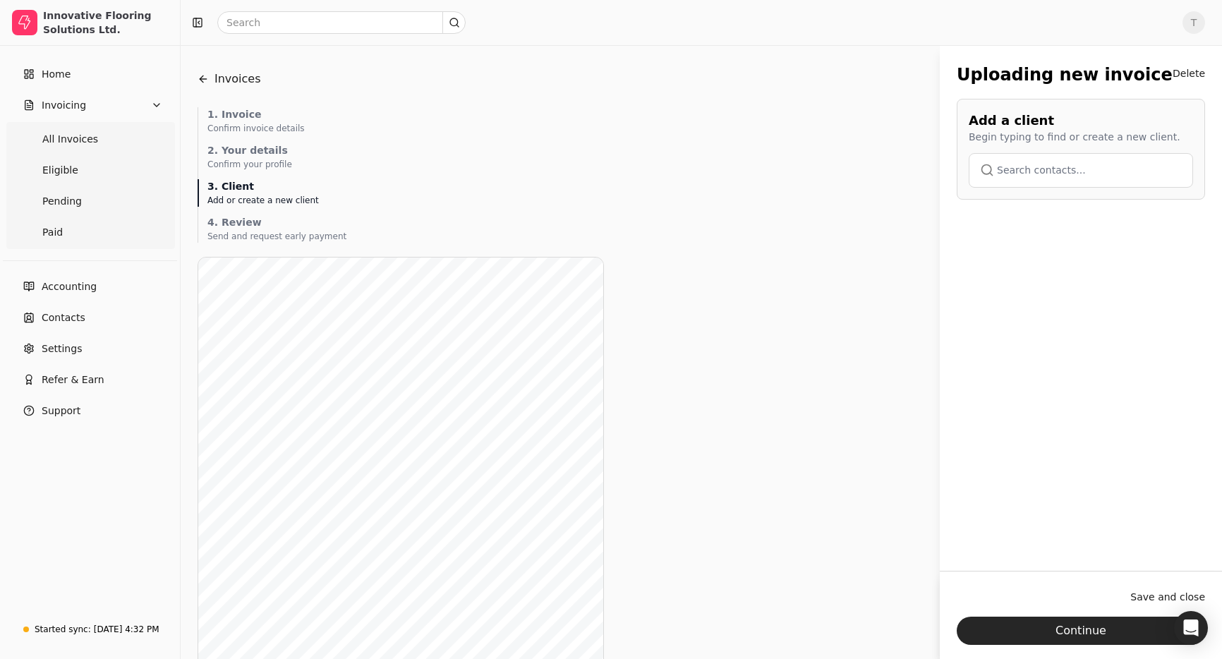
click at [1073, 169] on button "button" at bounding box center [1081, 170] width 224 height 34
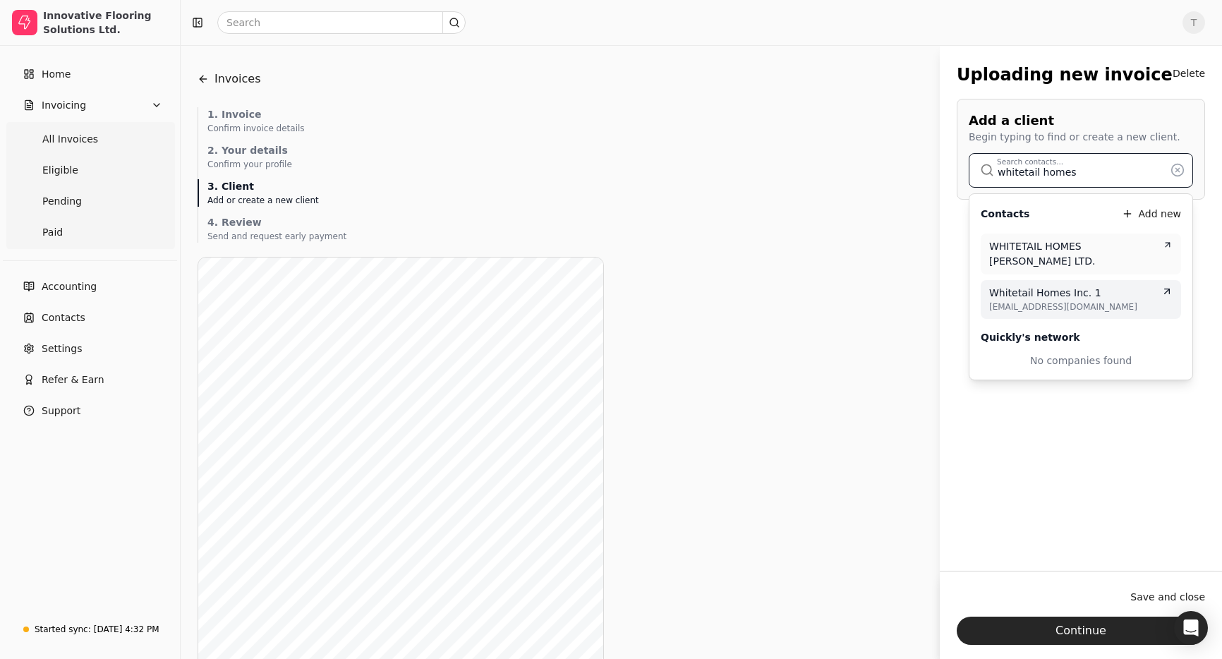
type input "whitetail homes"
click at [1100, 301] on span "[EMAIL_ADDRESS][DOMAIN_NAME]" at bounding box center [1080, 307] width 183 height 13
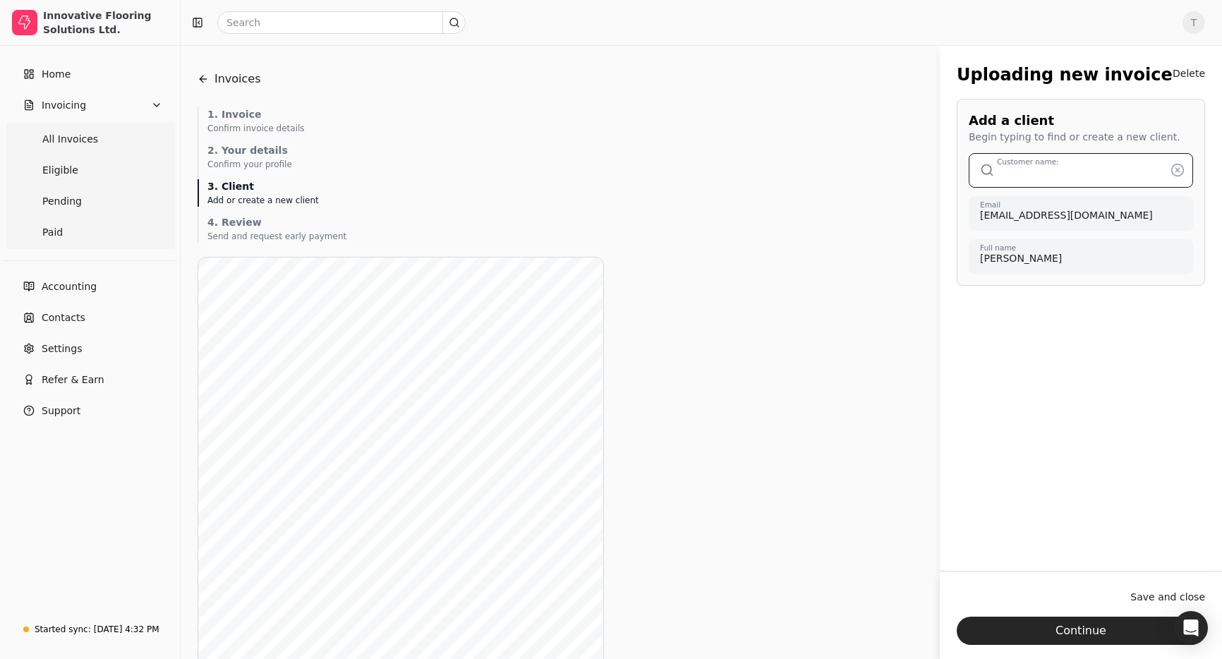
type input "Whitetail Homes Inc. 1"
click at [1042, 626] on button "Continue" at bounding box center [1081, 631] width 248 height 28
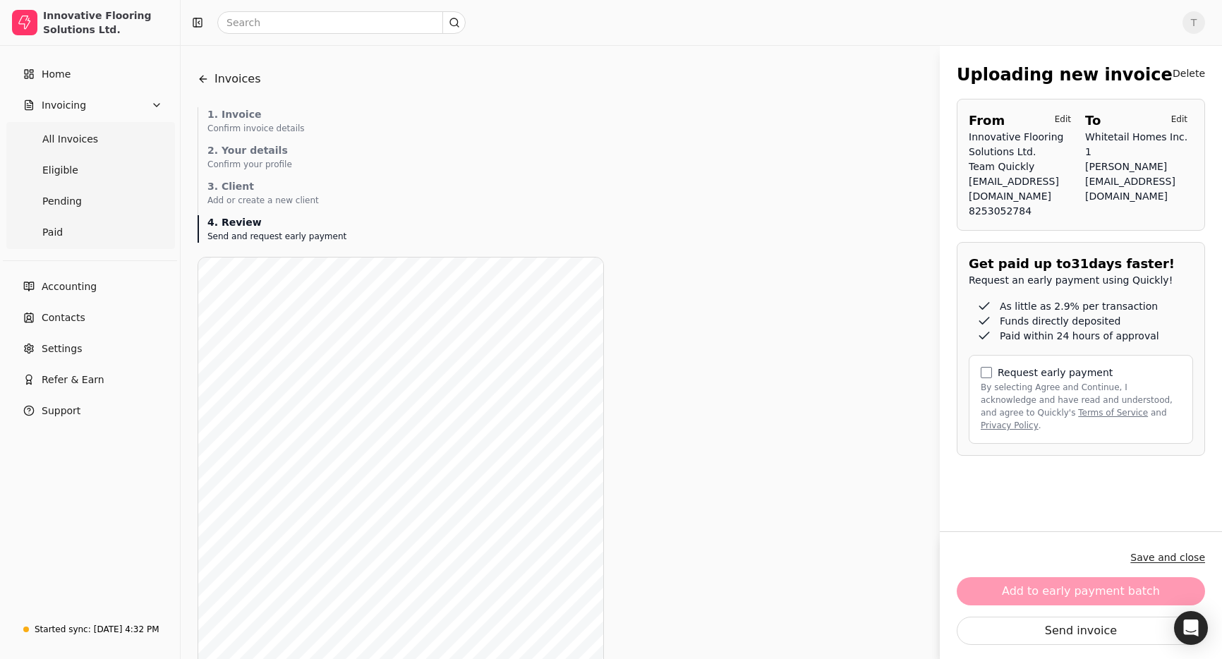
click at [1184, 555] on button "Save and close" at bounding box center [1168, 557] width 75 height 23
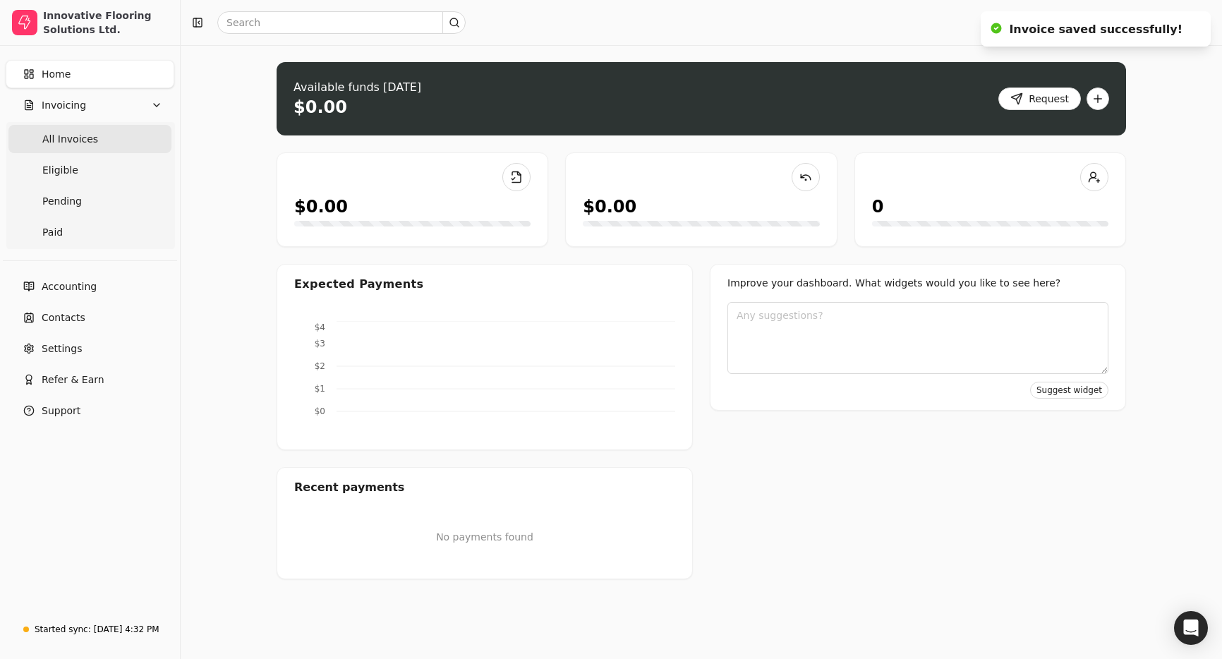
click at [53, 133] on span "All Invoices" at bounding box center [70, 139] width 56 height 15
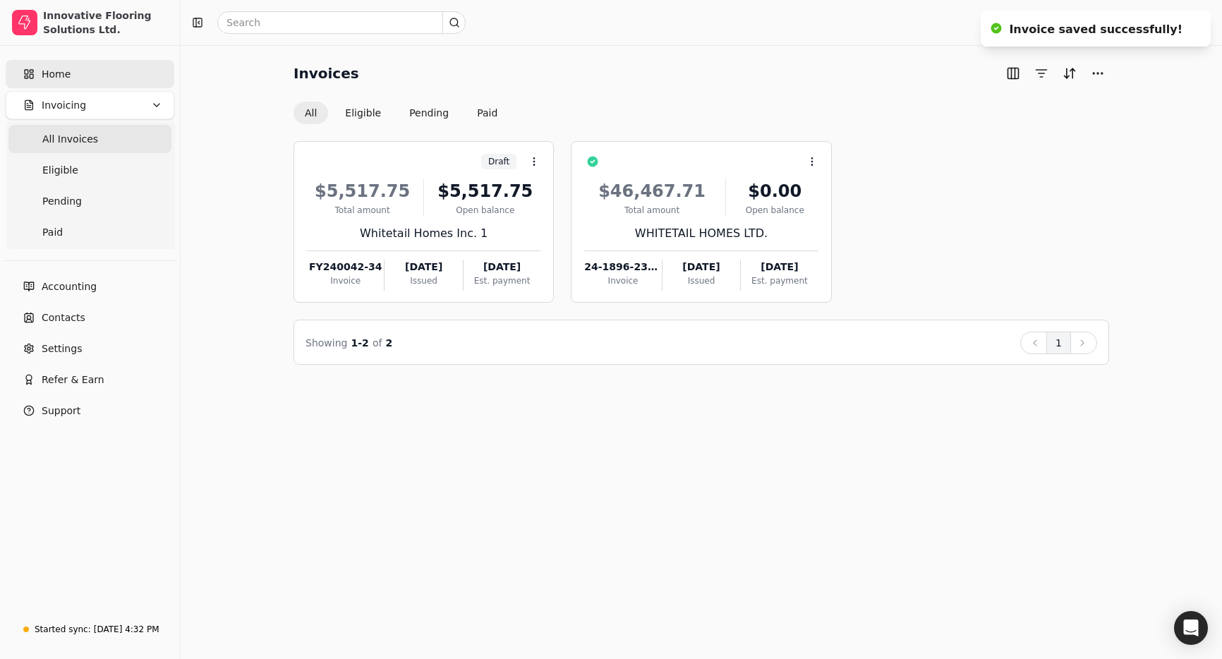
click at [82, 63] on link "Home" at bounding box center [90, 74] width 169 height 28
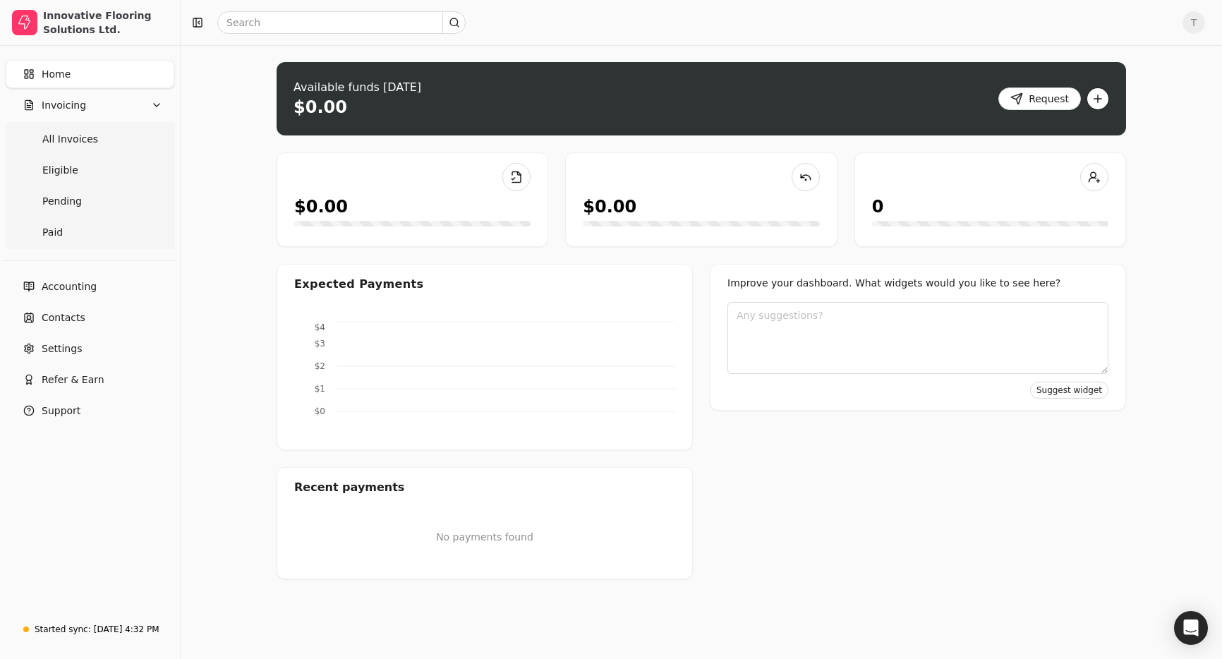
click at [1094, 97] on button "button" at bounding box center [1098, 99] width 23 height 23
drag, startPoint x: 1032, startPoint y: 147, endPoint x: 1023, endPoint y: 147, distance: 8.5
click at [1031, 147] on div "Upload invoice" at bounding box center [1042, 150] width 130 height 23
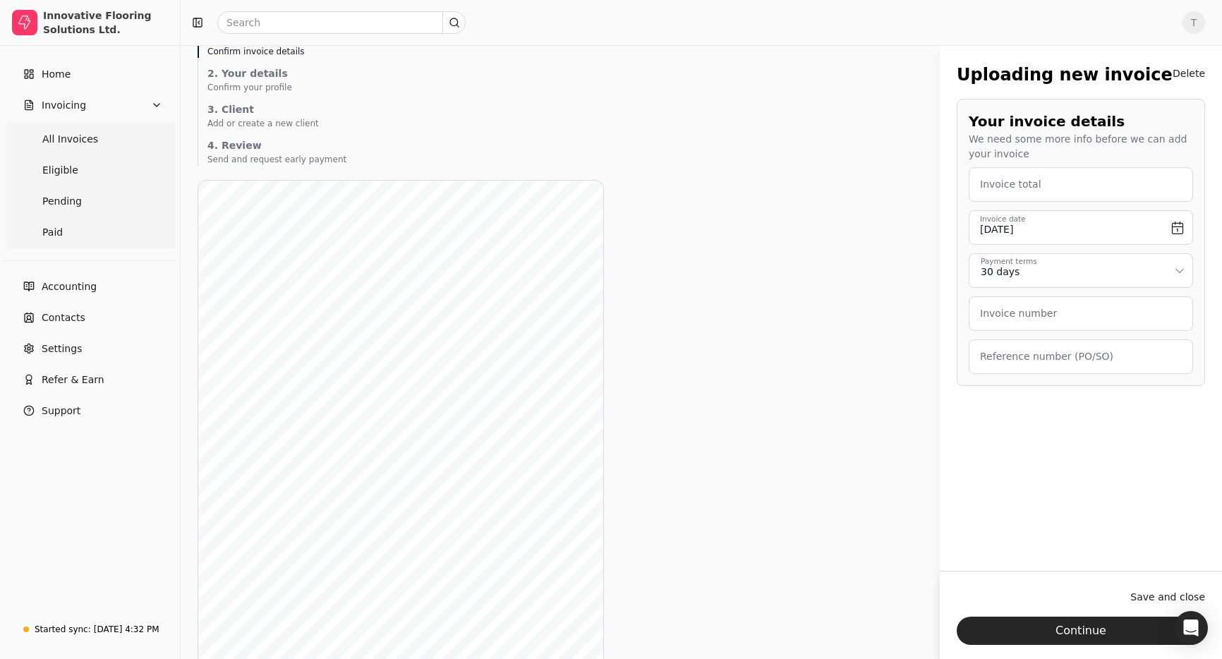
scroll to position [47, 0]
click at [1065, 182] on total "Invoice total" at bounding box center [1081, 184] width 224 height 35
type total "24,004,266"
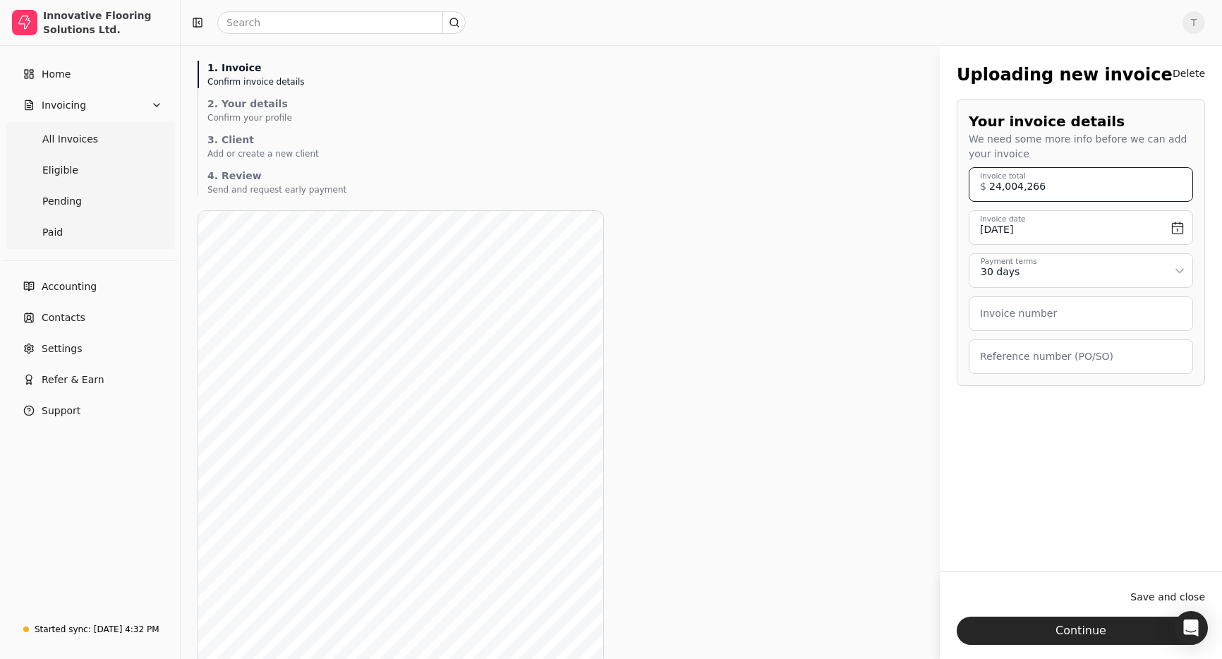
drag, startPoint x: 1025, startPoint y: 195, endPoint x: 852, endPoint y: 193, distance: 172.9
click at [852, 193] on div "Invoices Uploading new Invoice 1. Invoice Confirm invoice details 2. Your detai…" at bounding box center [702, 454] width 1008 height 877
click at [1046, 316] on label "Invoice number" at bounding box center [1018, 313] width 77 height 15
click at [1046, 316] on number "Invoice number" at bounding box center [1081, 313] width 224 height 35
paste number "24,004,266"
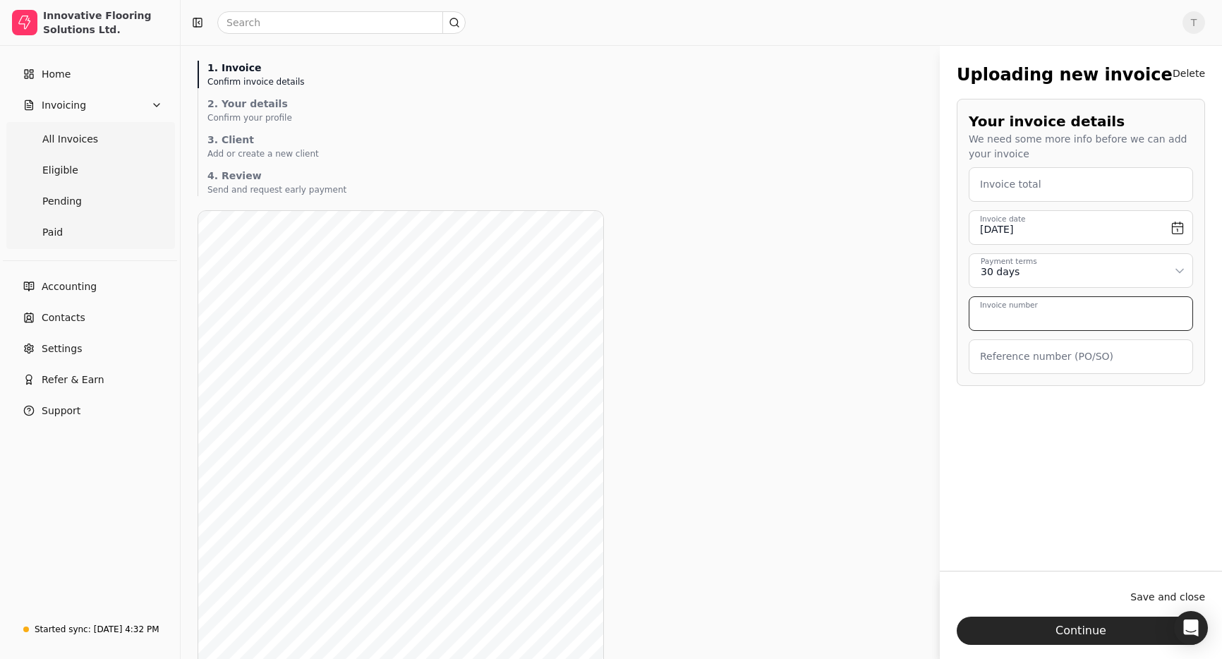
type number "24,004,266"
drag, startPoint x: 1042, startPoint y: 315, endPoint x: 752, endPoint y: 296, distance: 290.6
click at [752, 296] on div "Invoices Uploading new Invoice 1. Invoice Confirm invoice details 2. Your detai…" at bounding box center [702, 454] width 1008 height 877
type number "FY240042-66"
click at [1029, 191] on label "Invoice total" at bounding box center [1010, 184] width 61 height 15
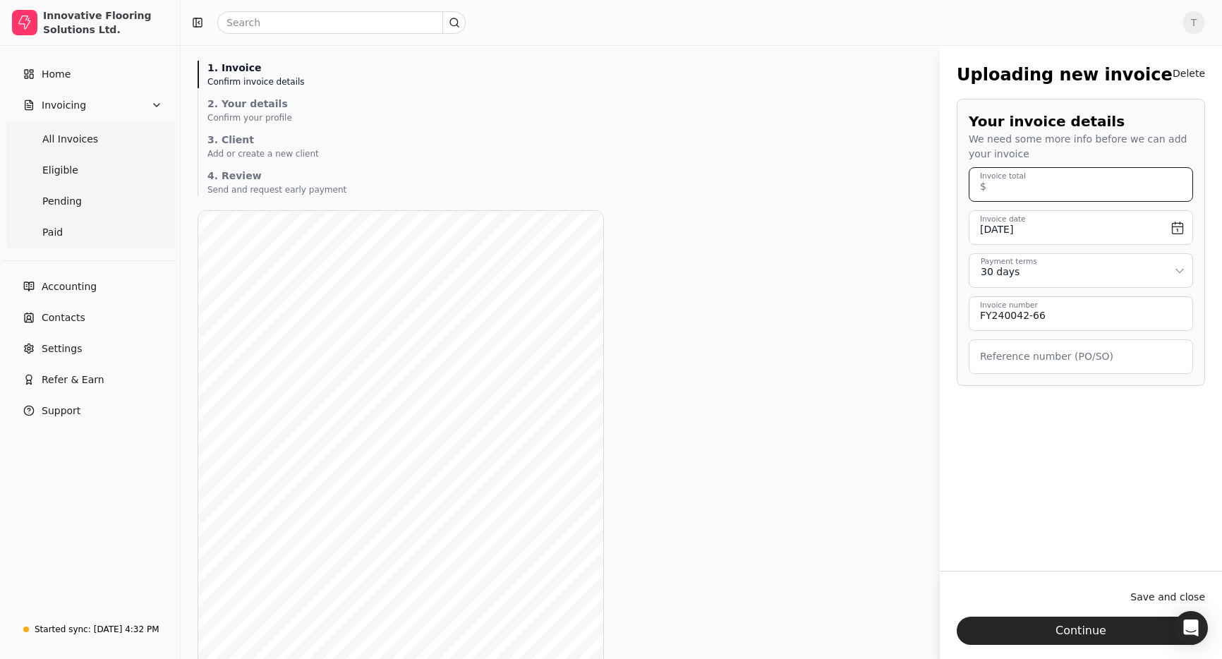
click at [1029, 191] on total "Invoice total" at bounding box center [1081, 184] width 224 height 35
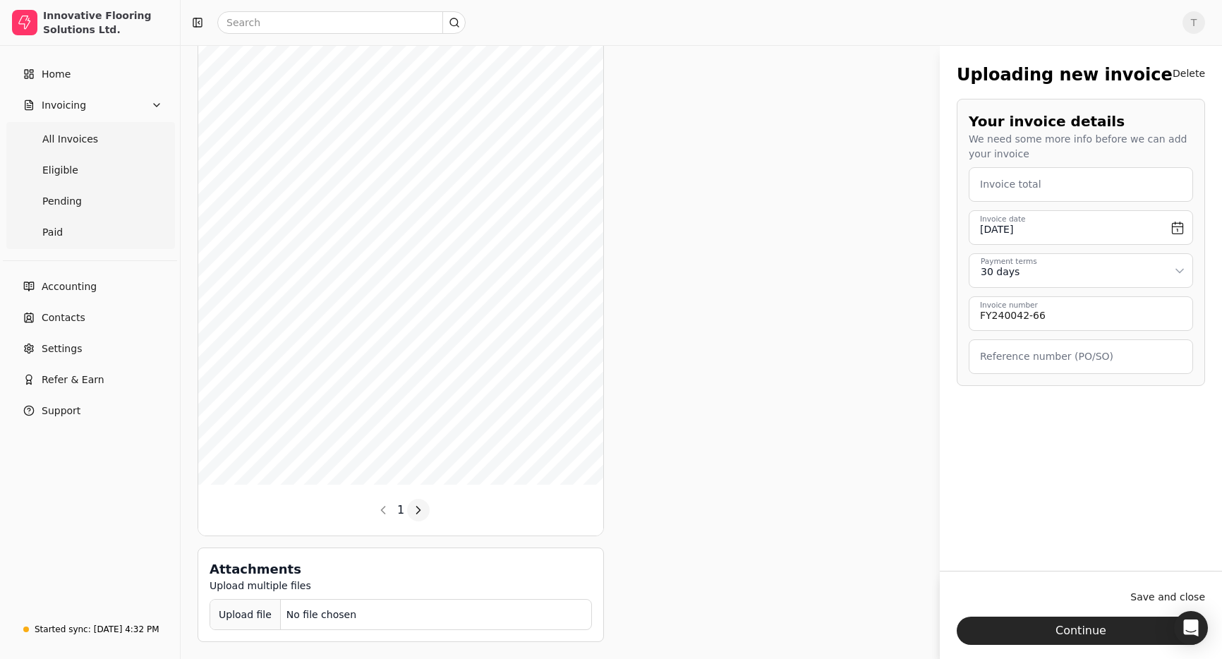
click at [422, 512] on button "button" at bounding box center [418, 510] width 23 height 23
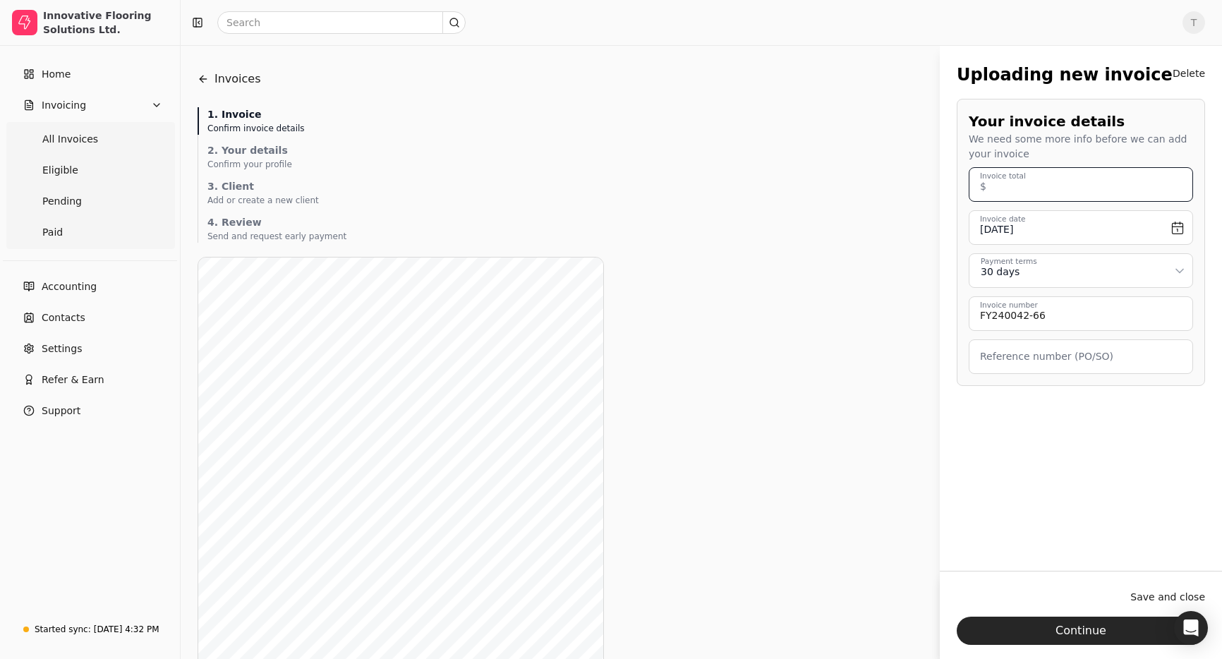
click at [1046, 186] on total "Invoice total" at bounding box center [1081, 184] width 224 height 35
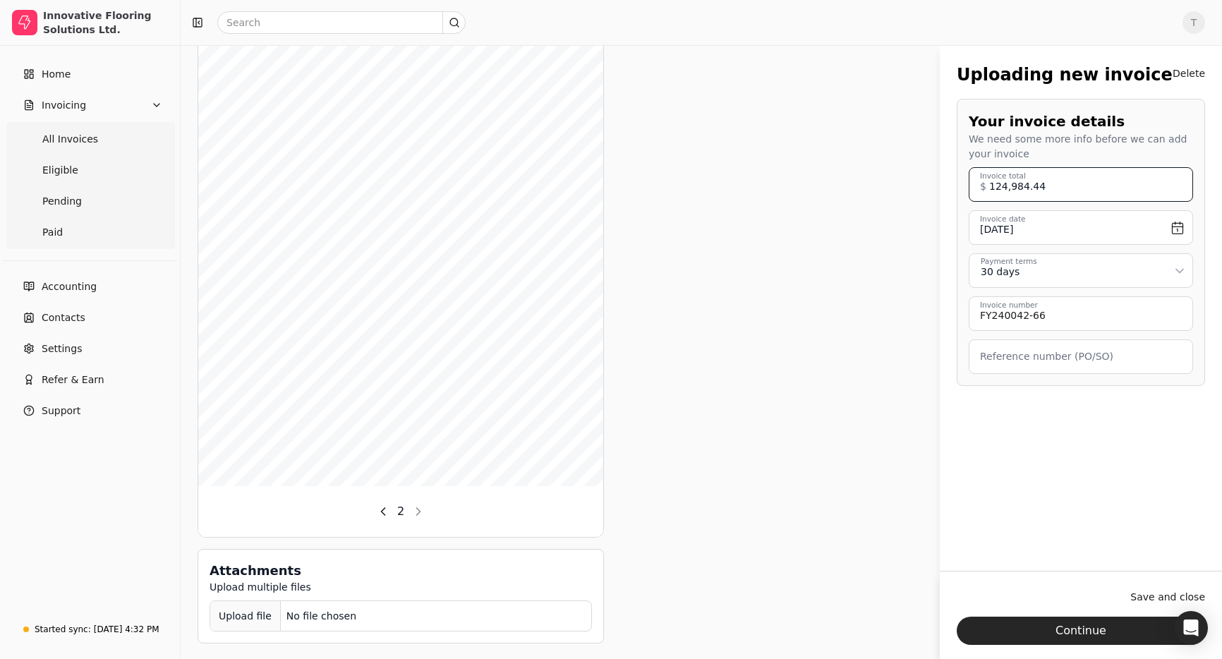
scroll to position [292, 0]
type total "124,984.44"
click at [383, 514] on button "button" at bounding box center [383, 514] width 23 height 23
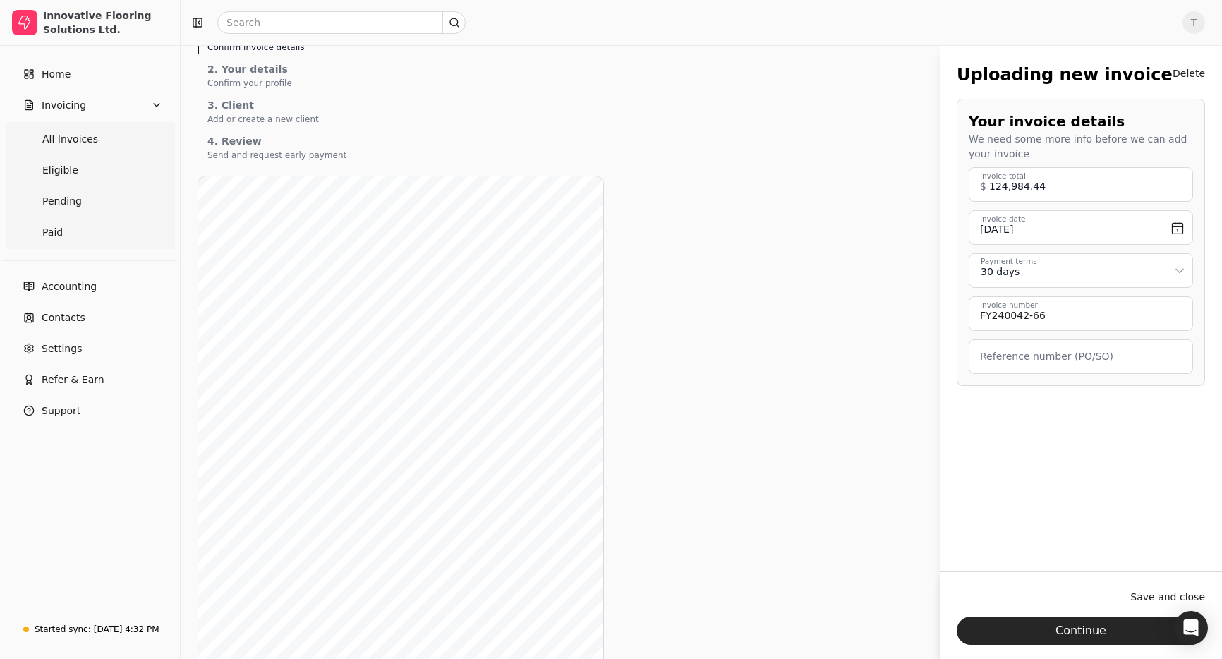
scroll to position [120, 0]
drag, startPoint x: 1175, startPoint y: 596, endPoint x: 1103, endPoint y: 592, distance: 72.1
click at [1175, 596] on button "Save and close" at bounding box center [1168, 597] width 75 height 23
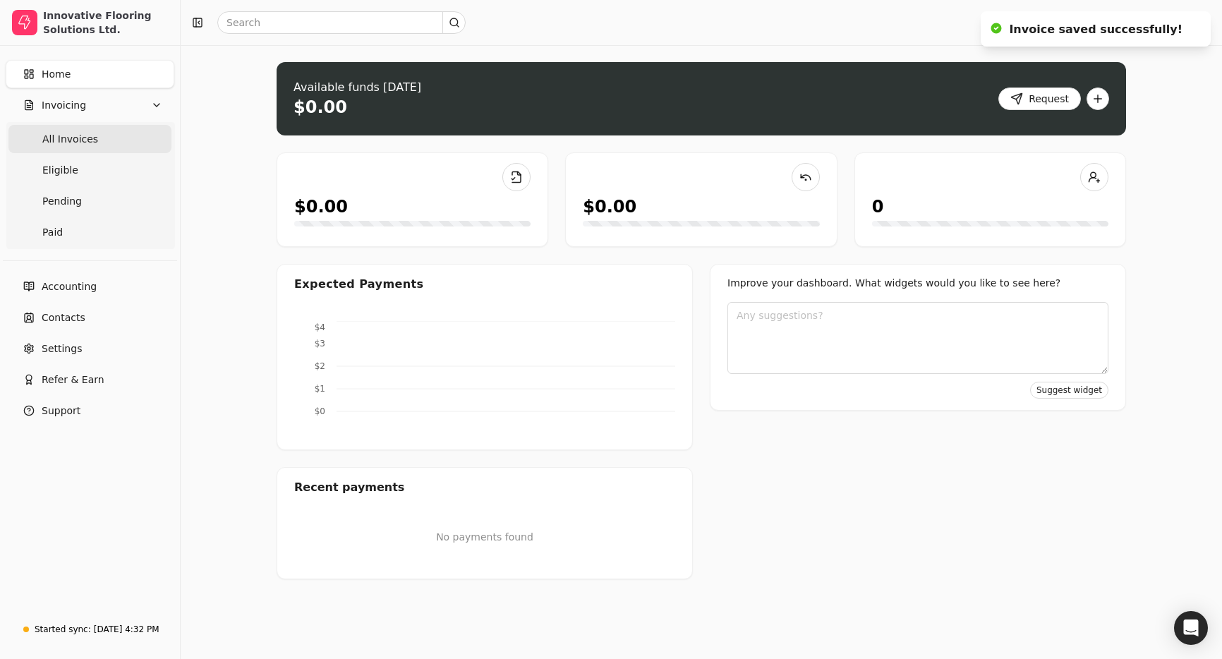
click at [54, 141] on span "All Invoices" at bounding box center [70, 139] width 56 height 15
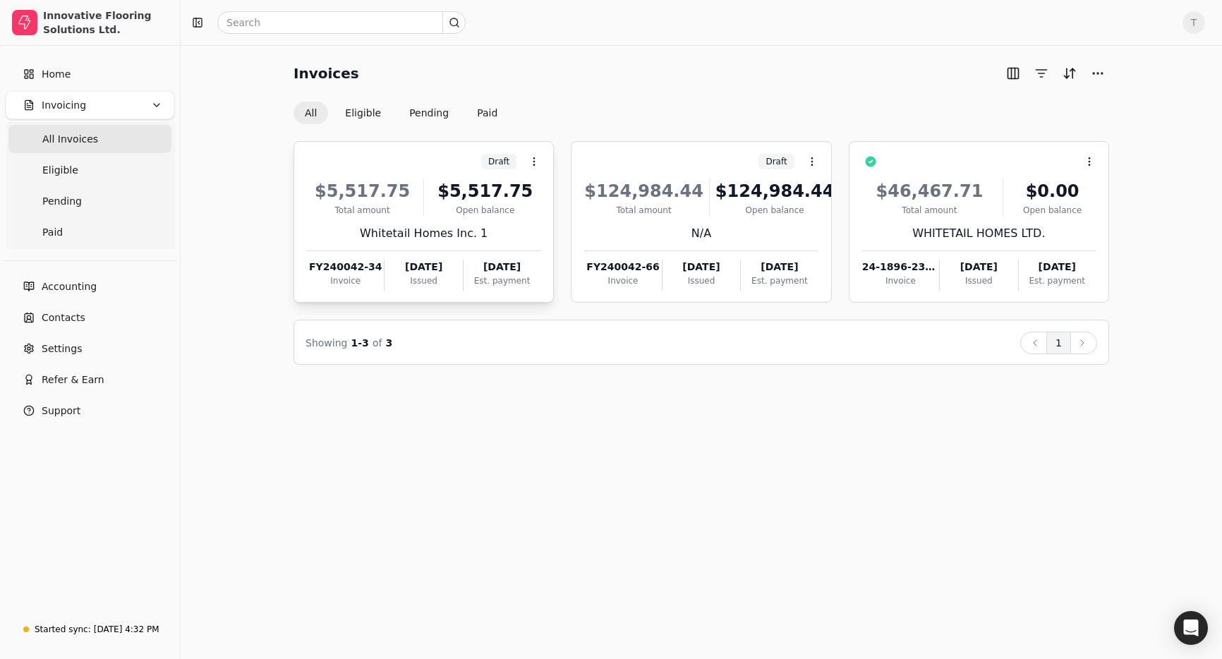
click at [413, 159] on div "Draft Context Menu Button" at bounding box center [422, 162] width 236 height 24
click at [602, 192] on li "Open" at bounding box center [602, 196] width 174 height 26
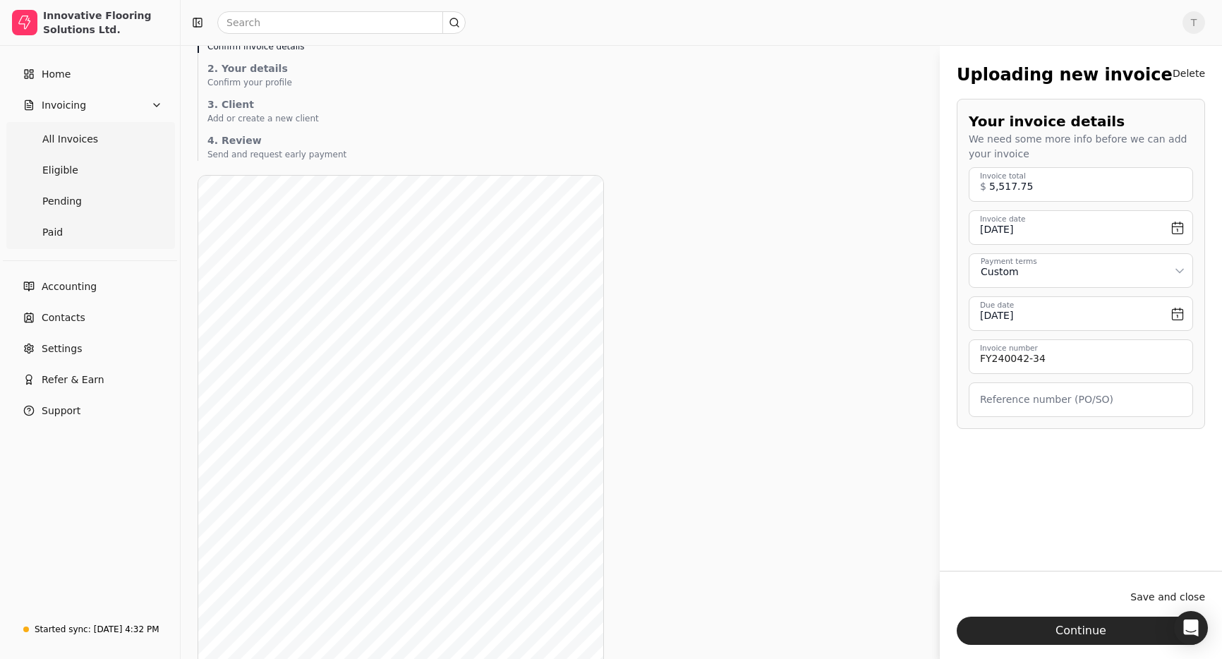
scroll to position [246, 0]
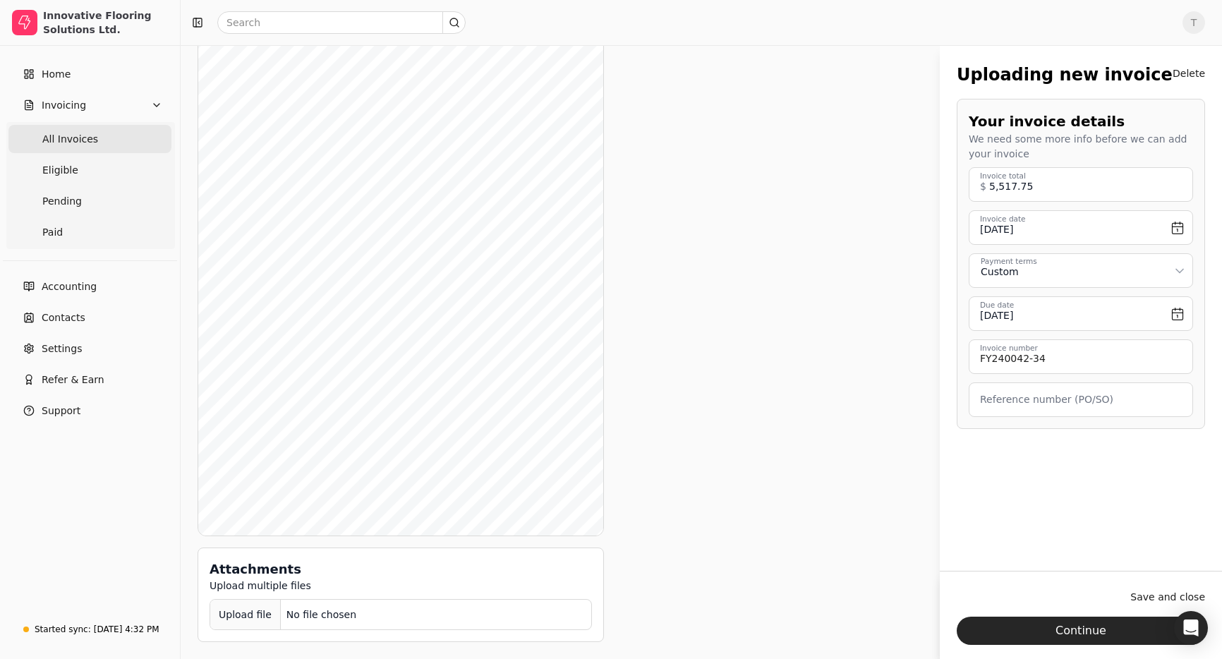
click at [96, 142] on Invoices "All Invoices" at bounding box center [89, 139] width 163 height 28
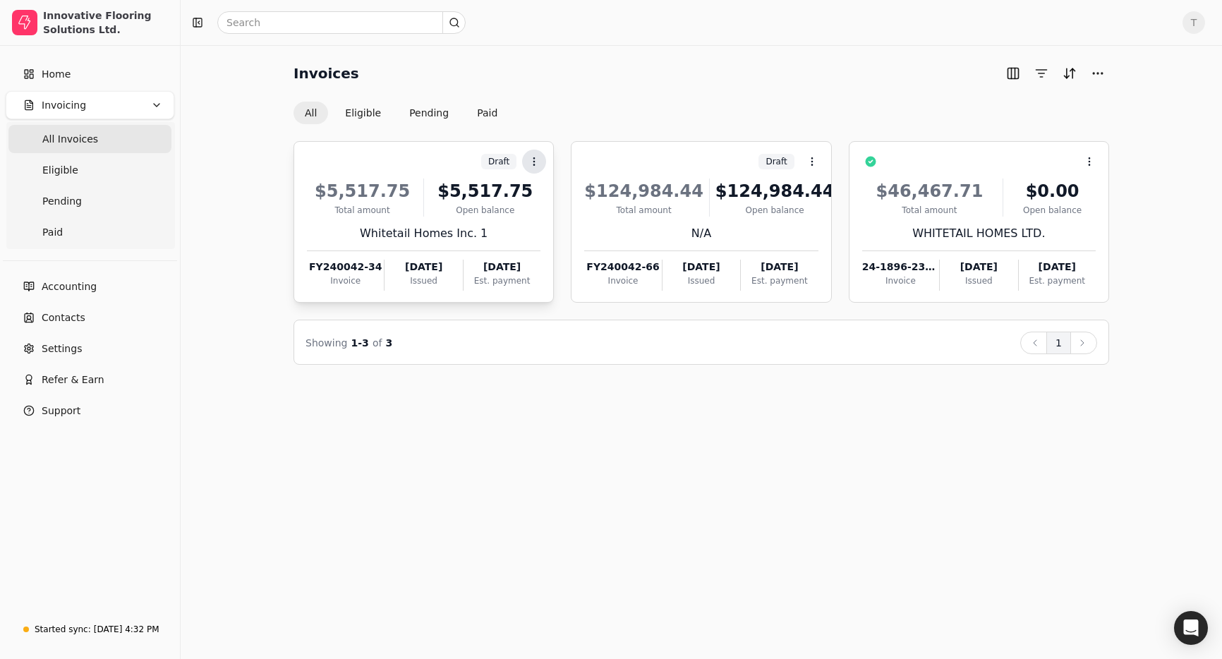
click at [537, 164] on icon at bounding box center [534, 161] width 11 height 11
drag, startPoint x: 566, startPoint y: 195, endPoint x: 915, endPoint y: 271, distance: 356.7
click at [566, 195] on span "Open" at bounding box center [556, 196] width 26 height 15
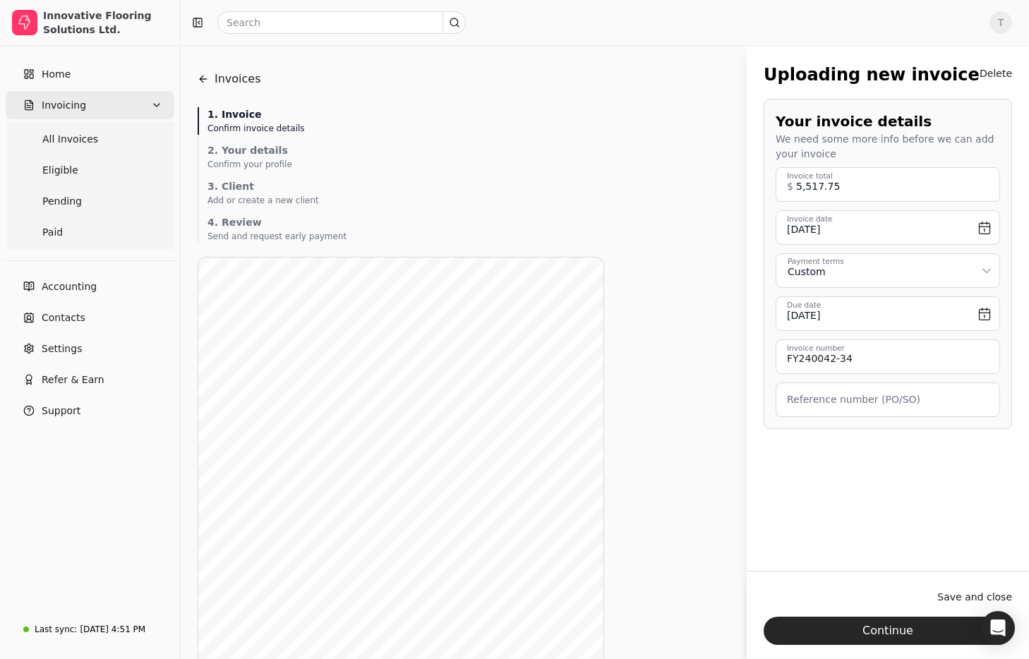
click at [90, 107] on button "Invoicing" at bounding box center [90, 105] width 169 height 28
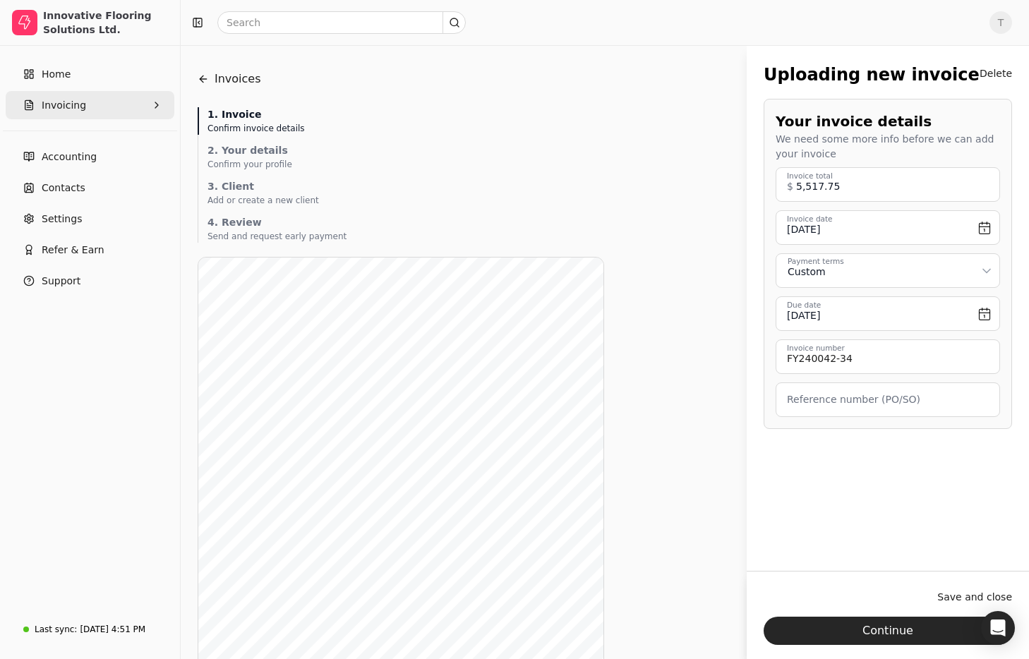
click at [83, 105] on button "Invoicing" at bounding box center [90, 105] width 169 height 28
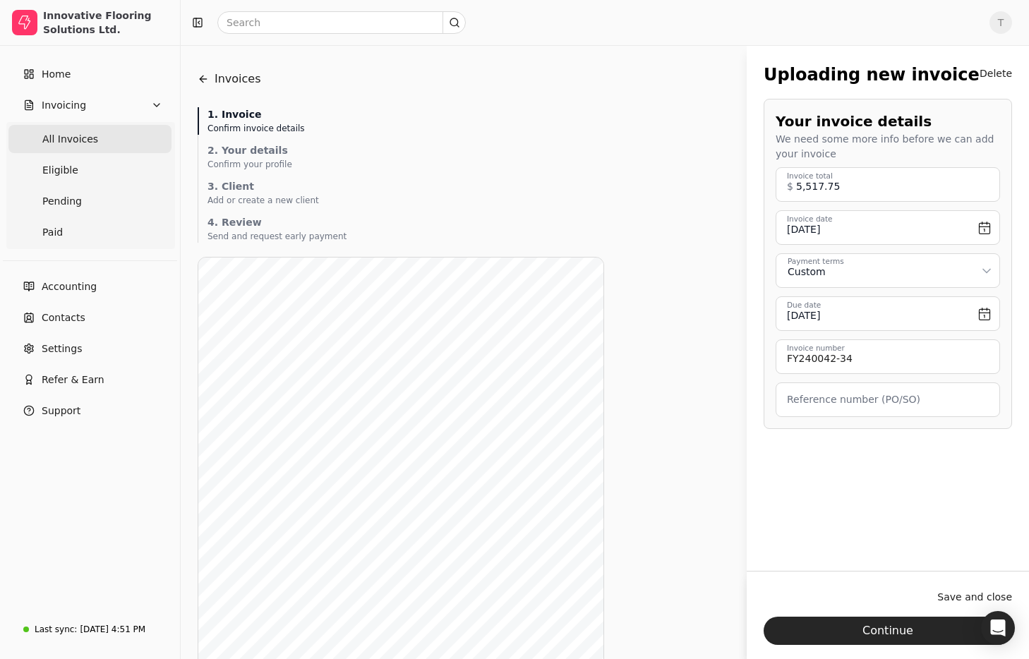
drag, startPoint x: 71, startPoint y: 142, endPoint x: 165, endPoint y: 152, distance: 94.5
click at [71, 142] on span "All Invoices" at bounding box center [70, 139] width 56 height 15
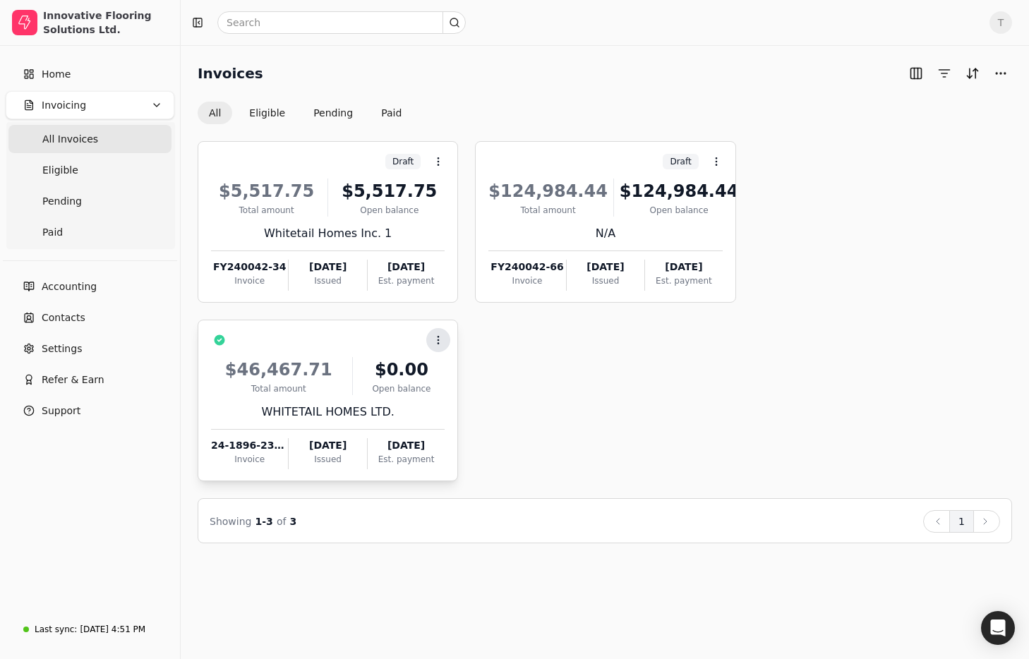
click at [435, 337] on icon at bounding box center [438, 340] width 11 height 11
drag, startPoint x: 800, startPoint y: 358, endPoint x: 785, endPoint y: 357, distance: 14.1
click at [785, 357] on div "Draft Context Menu Button $5,517.75 Total amount $5,517.75 Open balance Whiteta…" at bounding box center [605, 311] width 814 height 340
click at [84, 626] on div "[DATE] 4:51 PM" at bounding box center [113, 629] width 66 height 13
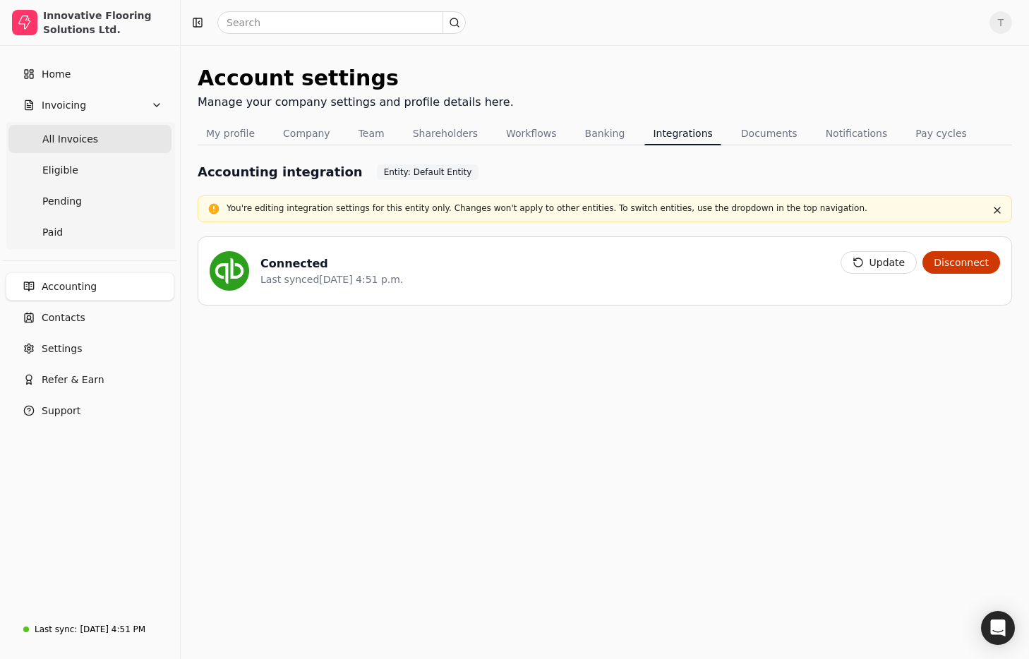
click at [76, 126] on Invoices "All Invoices" at bounding box center [89, 139] width 163 height 28
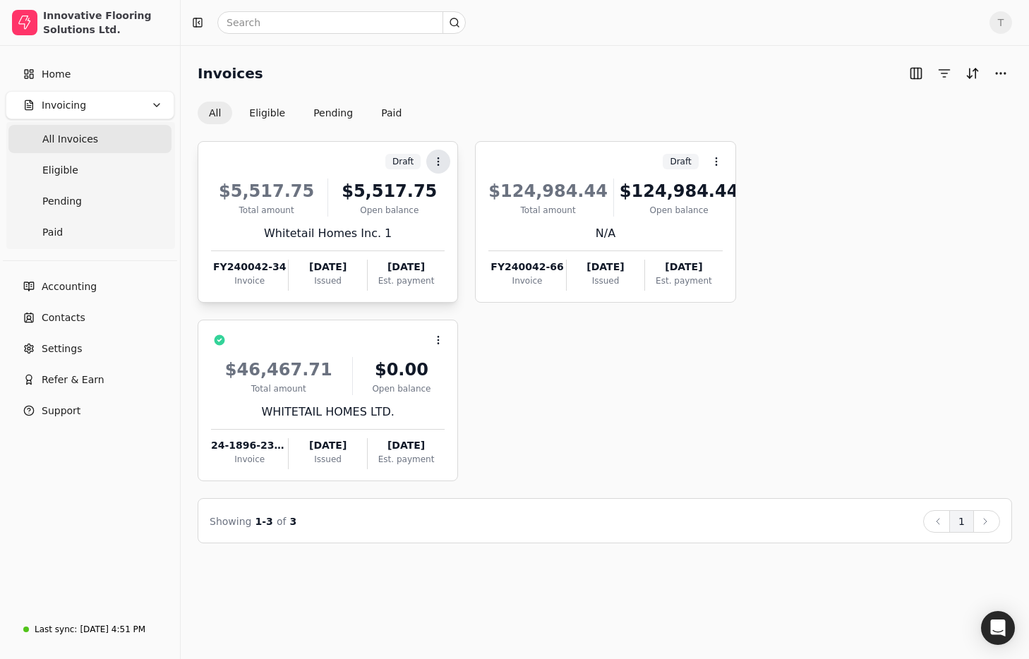
click at [440, 160] on icon at bounding box center [438, 161] width 11 height 11
click at [623, 95] on div "Invoices All Eligible Pending Paid" at bounding box center [605, 93] width 814 height 62
drag, startPoint x: 716, startPoint y: 161, endPoint x: 721, endPoint y: 136, distance: 25.9
click at [716, 161] on circle at bounding box center [716, 161] width 1 height 1
click at [704, 85] on div "Invoices All Eligible Pending Paid" at bounding box center [605, 93] width 814 height 62
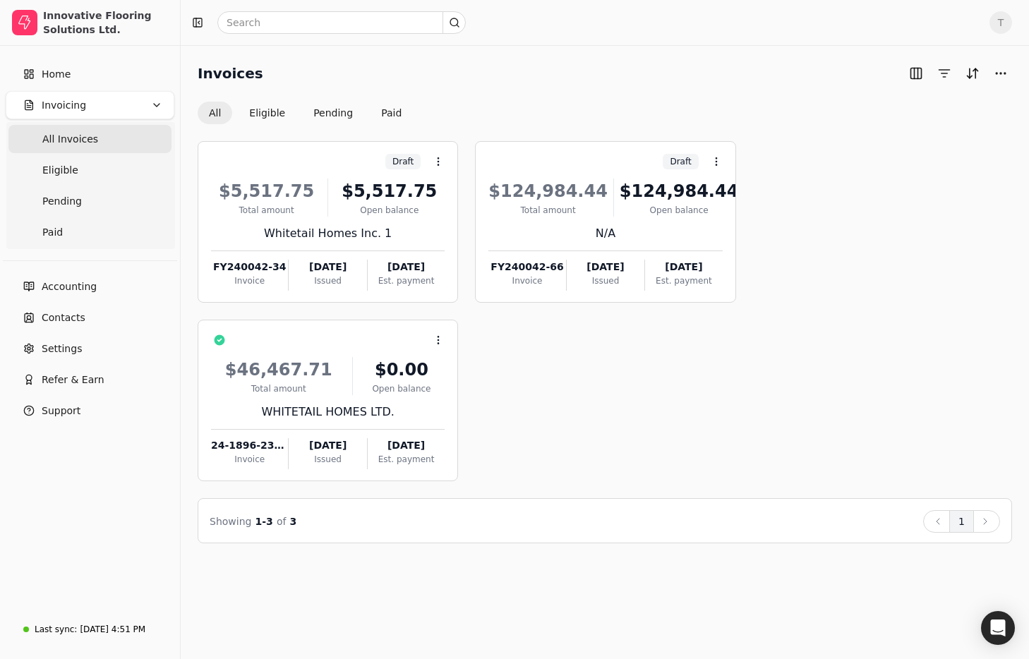
click at [538, 67] on div "Invoices" at bounding box center [605, 73] width 814 height 23
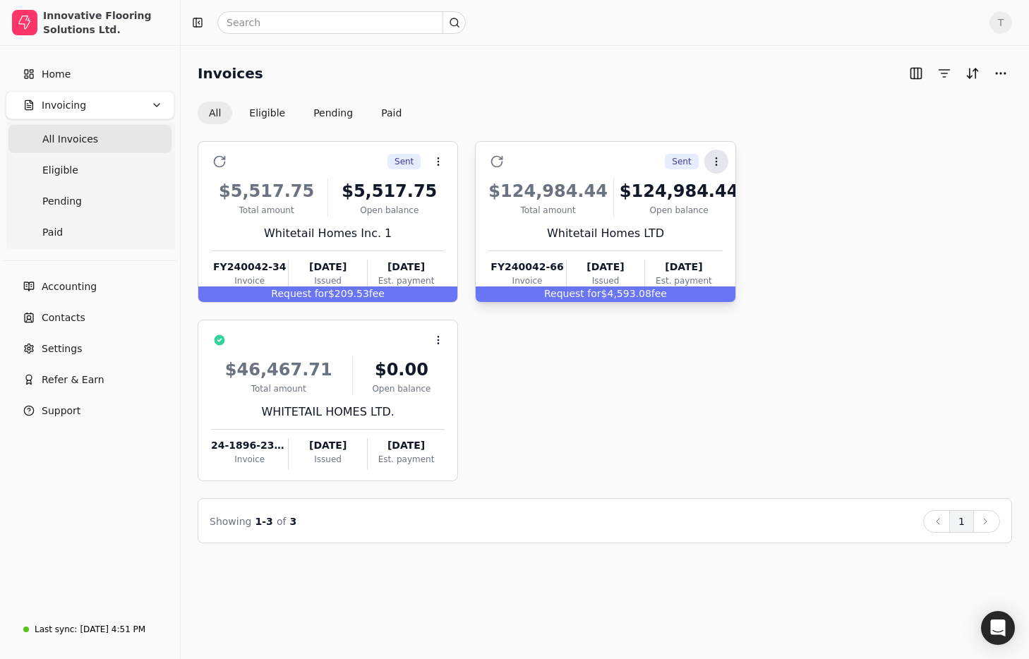
click at [713, 166] on icon at bounding box center [716, 161] width 11 height 11
click at [761, 192] on li "Open" at bounding box center [784, 196] width 174 height 26
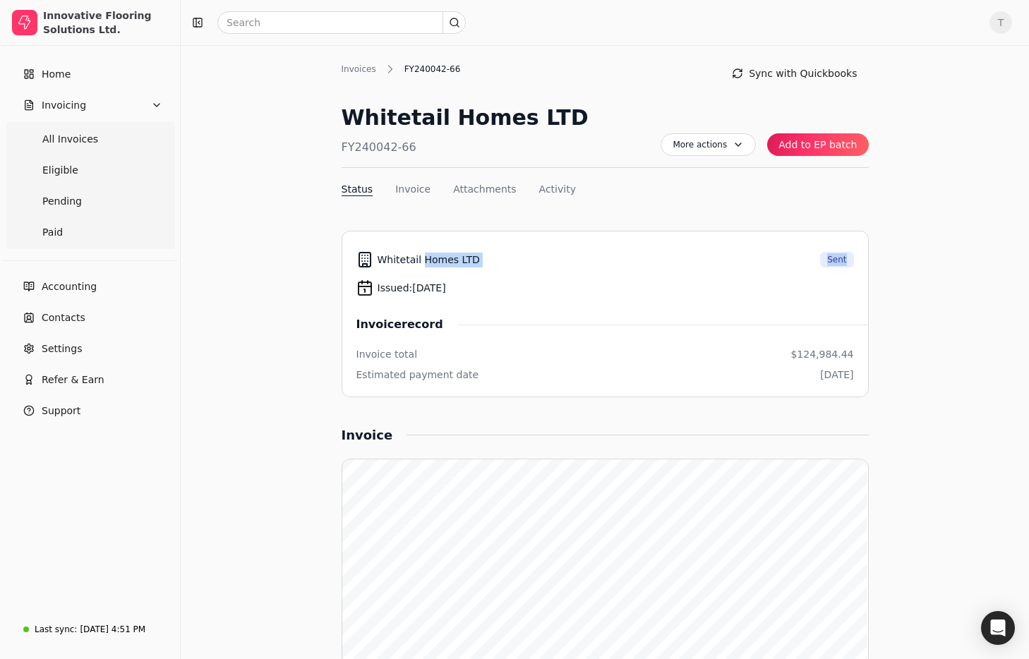
drag, startPoint x: 461, startPoint y: 260, endPoint x: 859, endPoint y: 267, distance: 398.1
click at [859, 267] on li "Whitetail Homes LTD Sent Issued: [DATE] Invoice record Invoice total $124,984.4…" at bounding box center [605, 314] width 527 height 167
click at [730, 321] on div "Invoice record" at bounding box center [605, 324] width 498 height 17
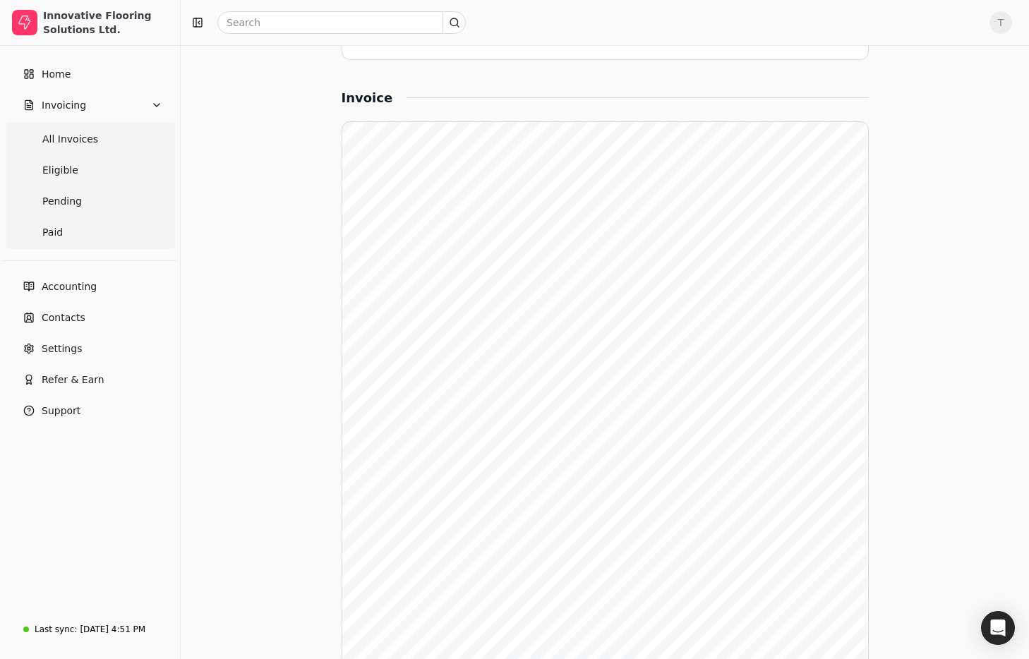
scroll to position [796, 0]
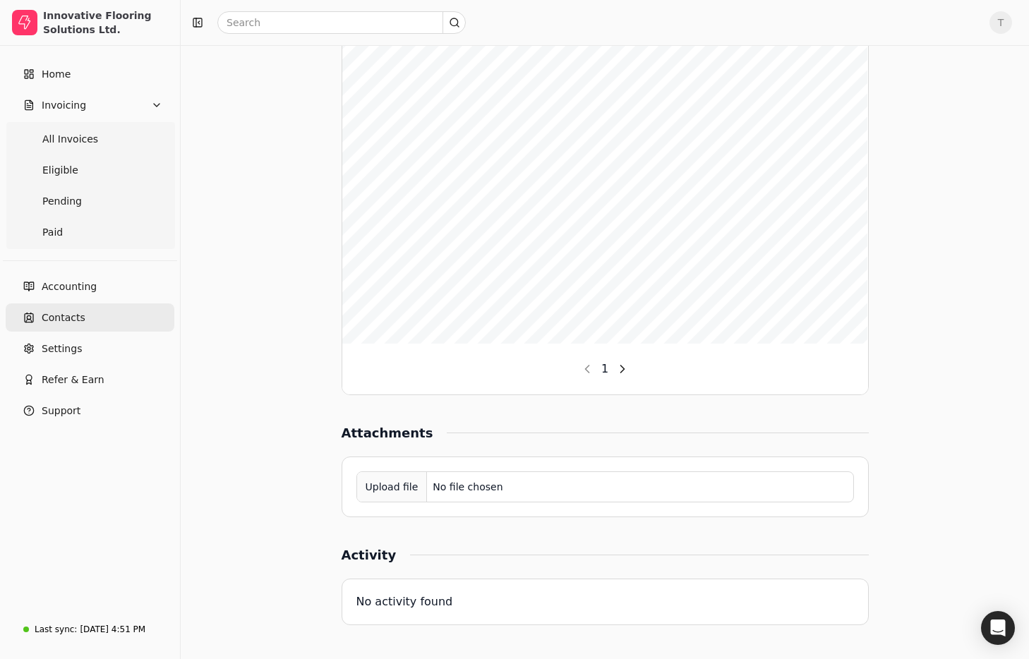
click at [85, 320] on link "Contacts" at bounding box center [90, 317] width 169 height 28
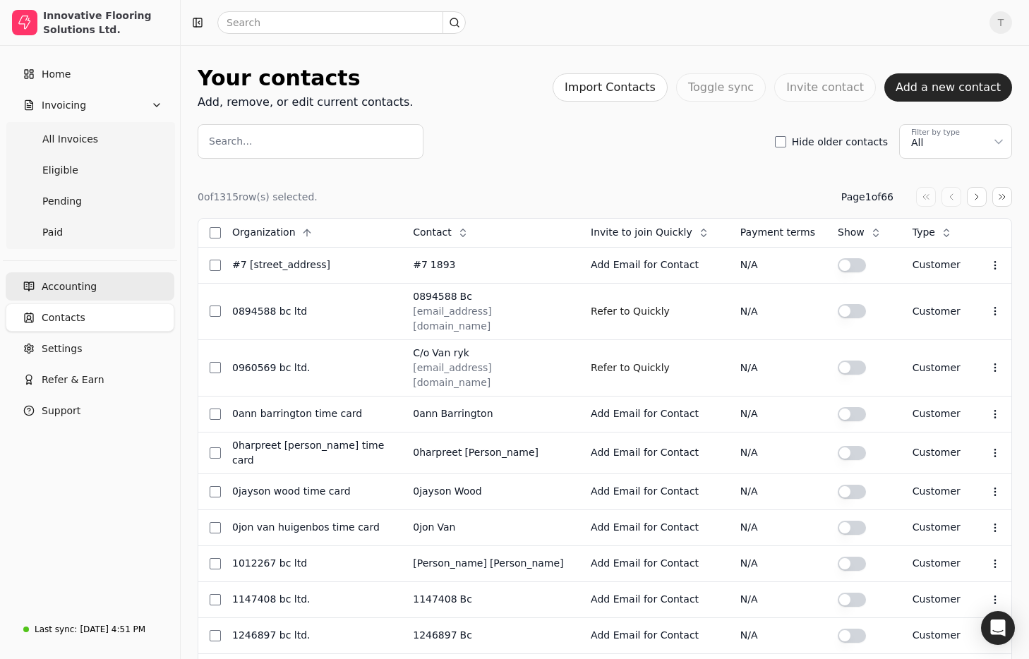
drag, startPoint x: 85, startPoint y: 282, endPoint x: 100, endPoint y: 286, distance: 15.9
click at [85, 283] on span "Accounting" at bounding box center [69, 286] width 55 height 15
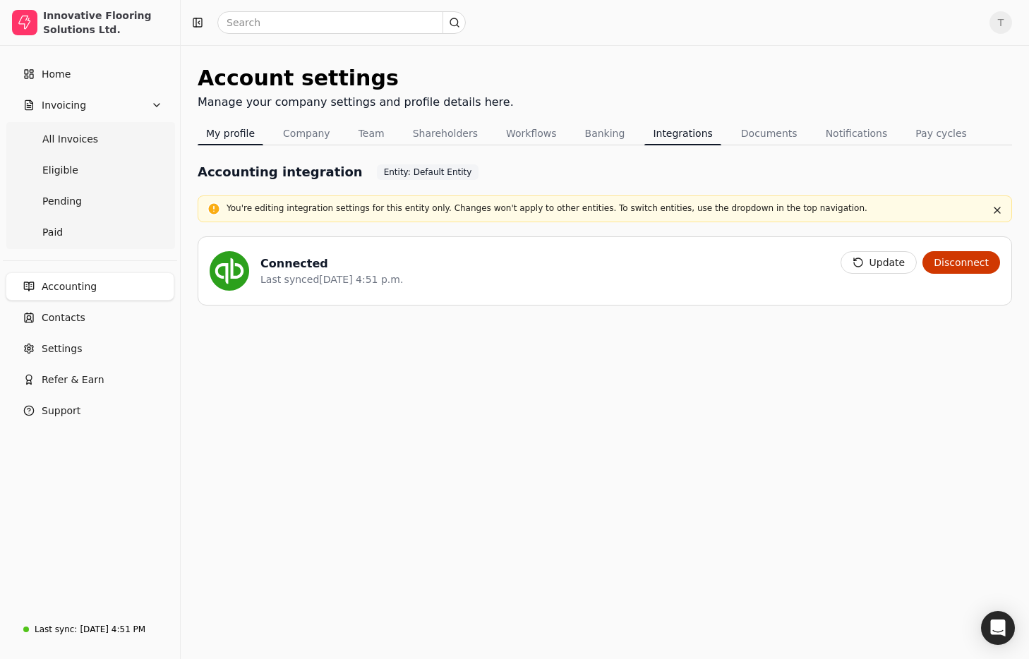
drag, startPoint x: 224, startPoint y: 136, endPoint x: 225, endPoint y: 162, distance: 25.4
click at [224, 136] on button "My profile" at bounding box center [231, 133] width 66 height 23
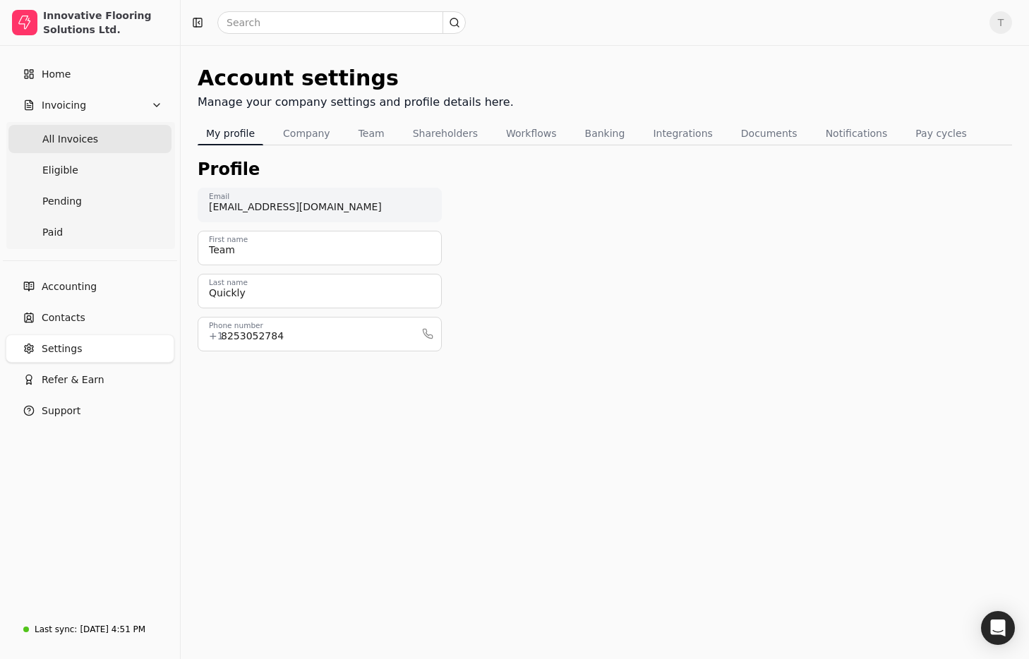
drag, startPoint x: 84, startPoint y: 140, endPoint x: 98, endPoint y: 143, distance: 14.4
click at [84, 140] on span "All Invoices" at bounding box center [70, 139] width 56 height 15
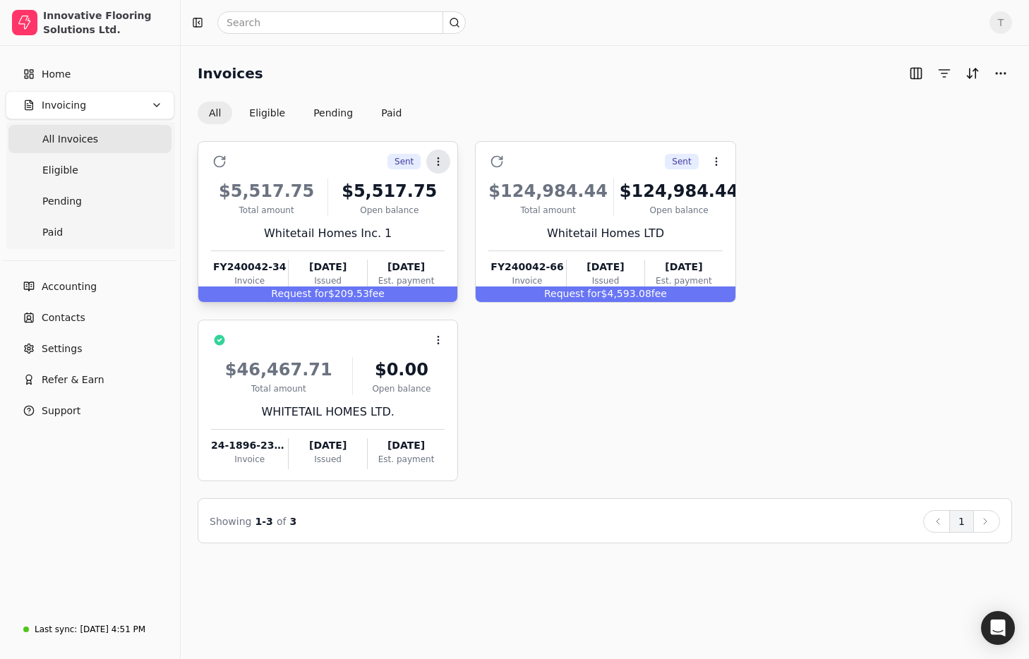
click at [438, 165] on circle at bounding box center [438, 164] width 1 height 1
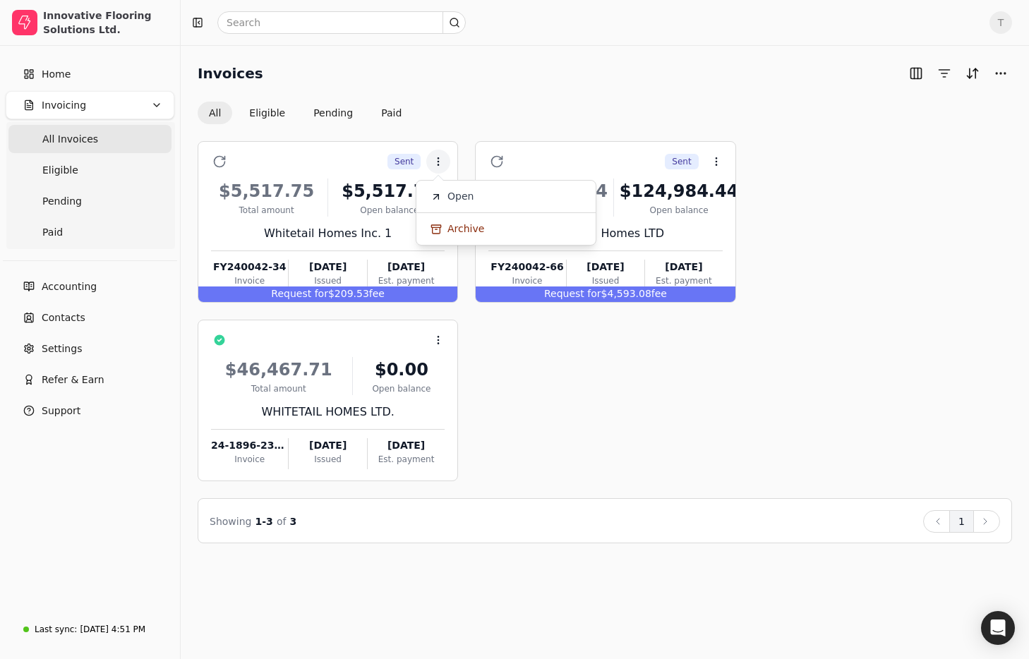
click at [584, 125] on div "Sent Context Menu Button $5,517.75 Total amount $5,517.75 Open balance Whitetai…" at bounding box center [605, 333] width 814 height 419
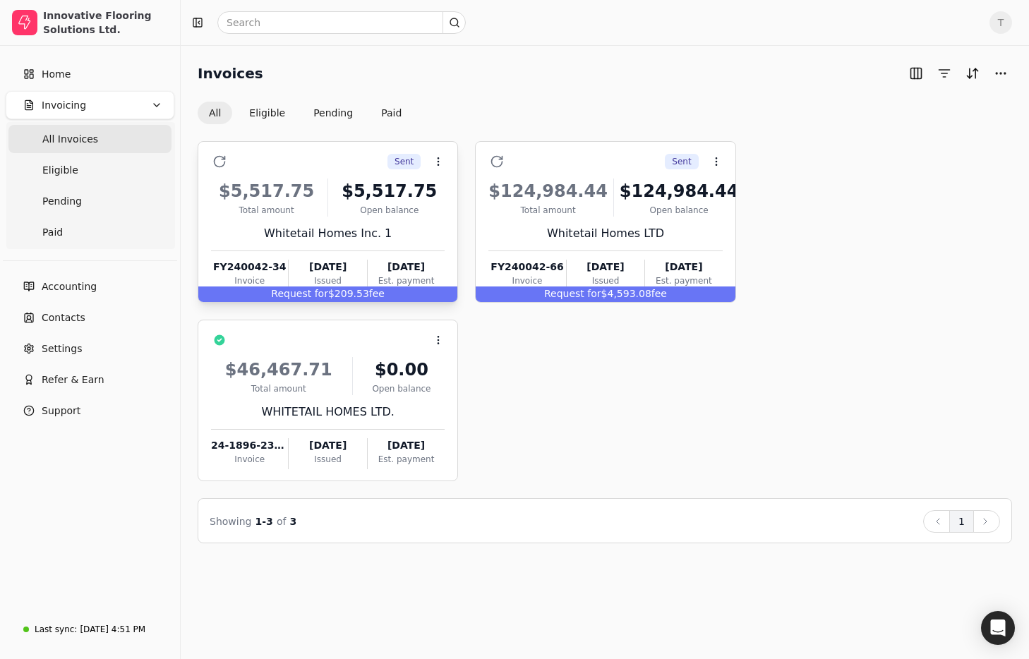
click at [323, 227] on div "Whitetail Homes Inc. 1" at bounding box center [328, 233] width 234 height 17
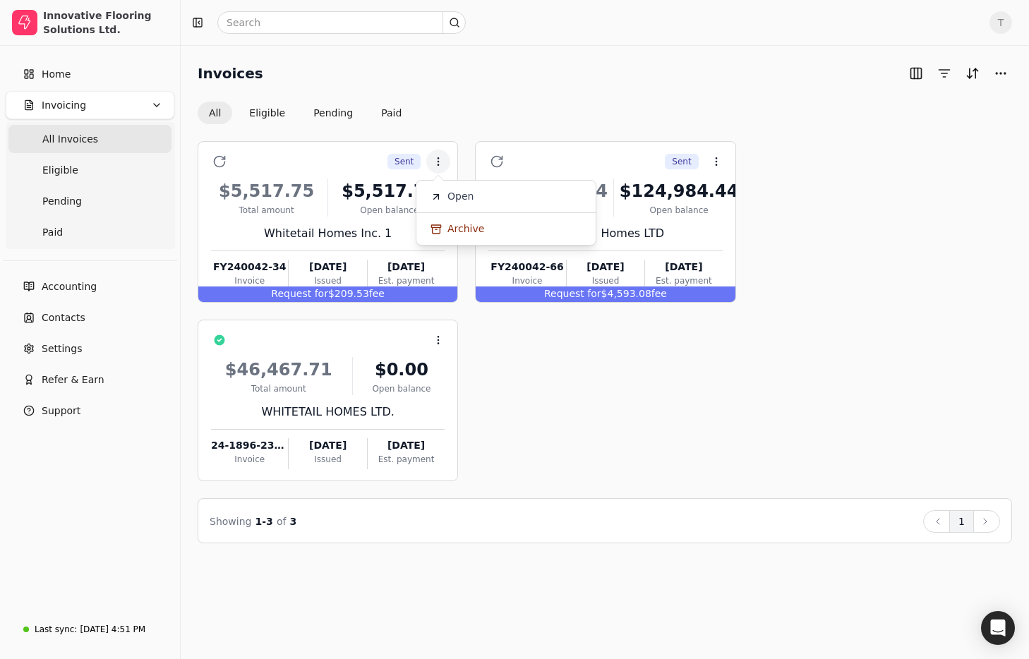
click at [548, 102] on div "All Eligible Pending Paid" at bounding box center [605, 113] width 814 height 23
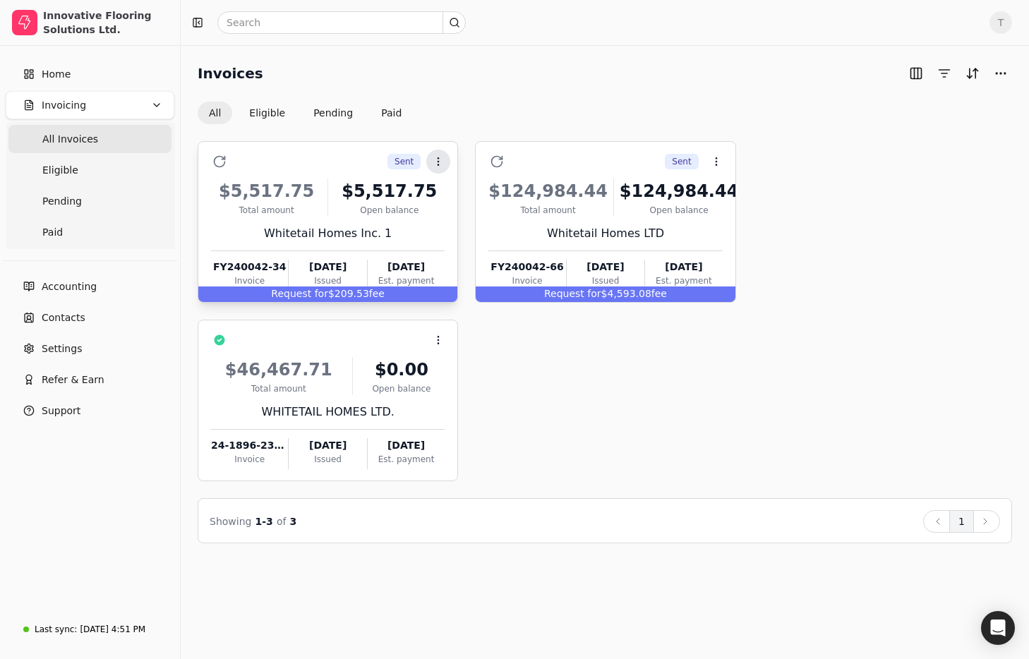
click at [444, 162] on button "Context Menu Button" at bounding box center [438, 162] width 24 height 24
drag, startPoint x: 448, startPoint y: 183, endPoint x: 452, endPoint y: 190, distance: 7.9
click at [449, 184] on li "Open" at bounding box center [506, 196] width 174 height 26
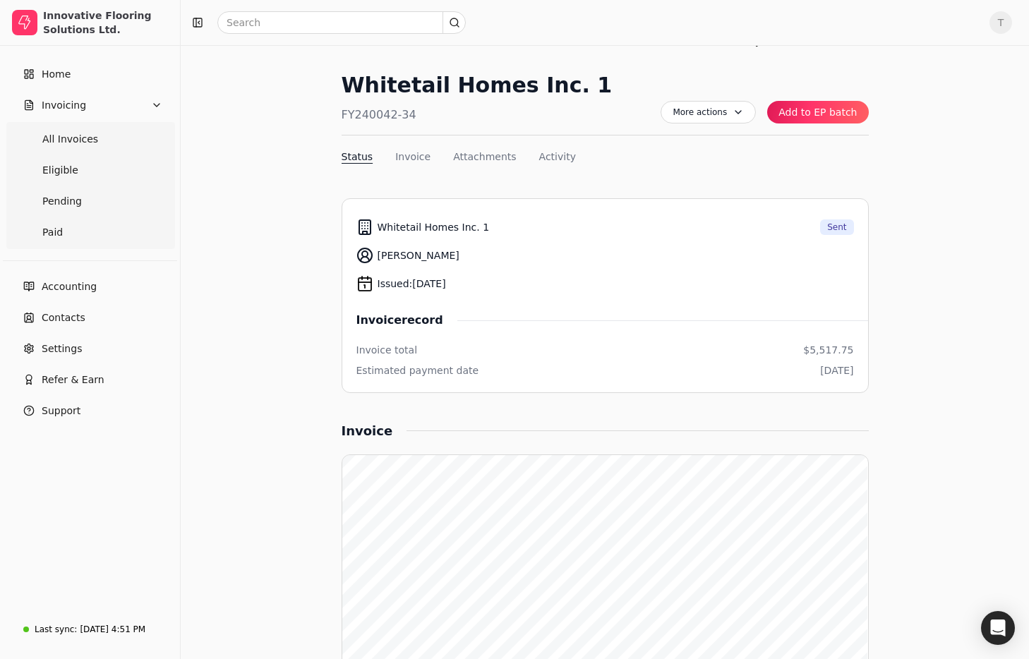
scroll to position [53, 0]
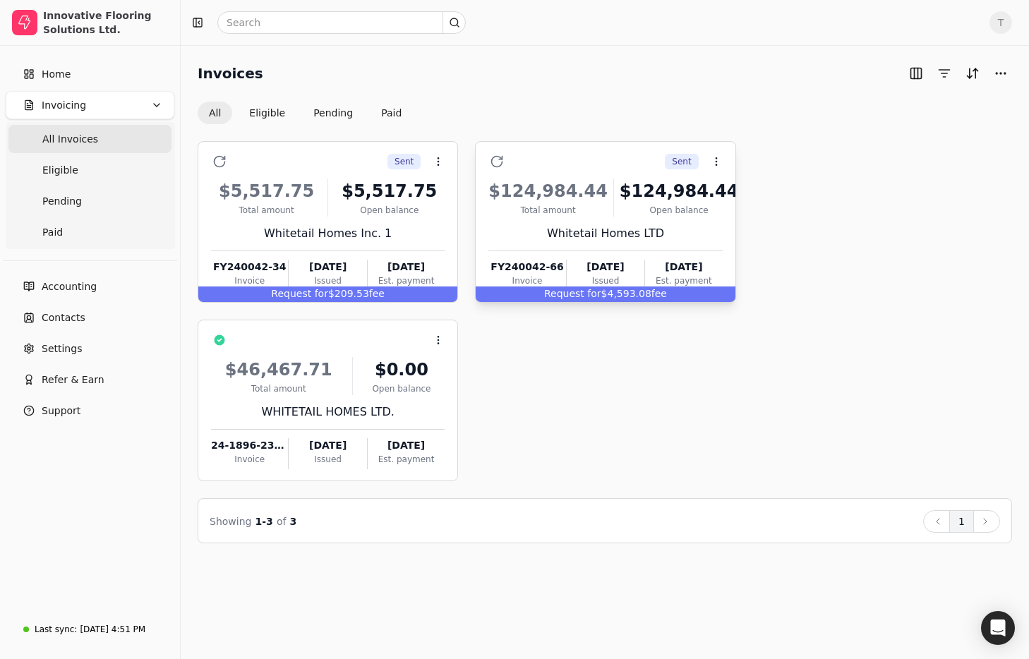
click at [637, 173] on div "Sent Context Menu Button" at bounding box center [615, 162] width 214 height 24
click at [745, 194] on span "Open" at bounding box center [738, 196] width 26 height 15
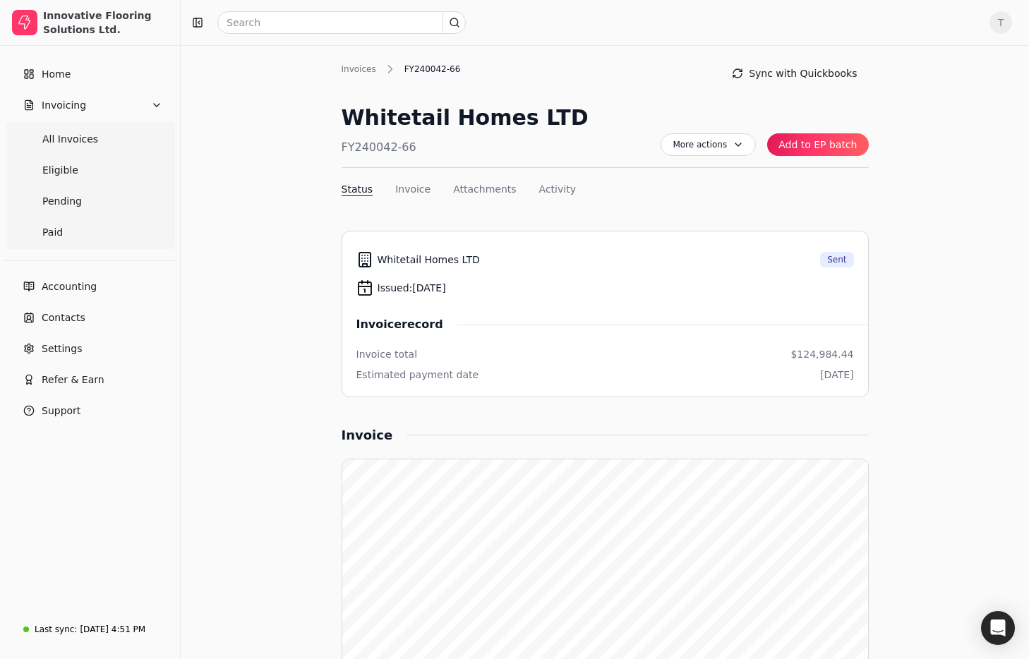
click at [435, 258] on span "Whitetail Homes LTD" at bounding box center [429, 260] width 102 height 15
click at [706, 143] on span "More actions" at bounding box center [708, 144] width 95 height 23
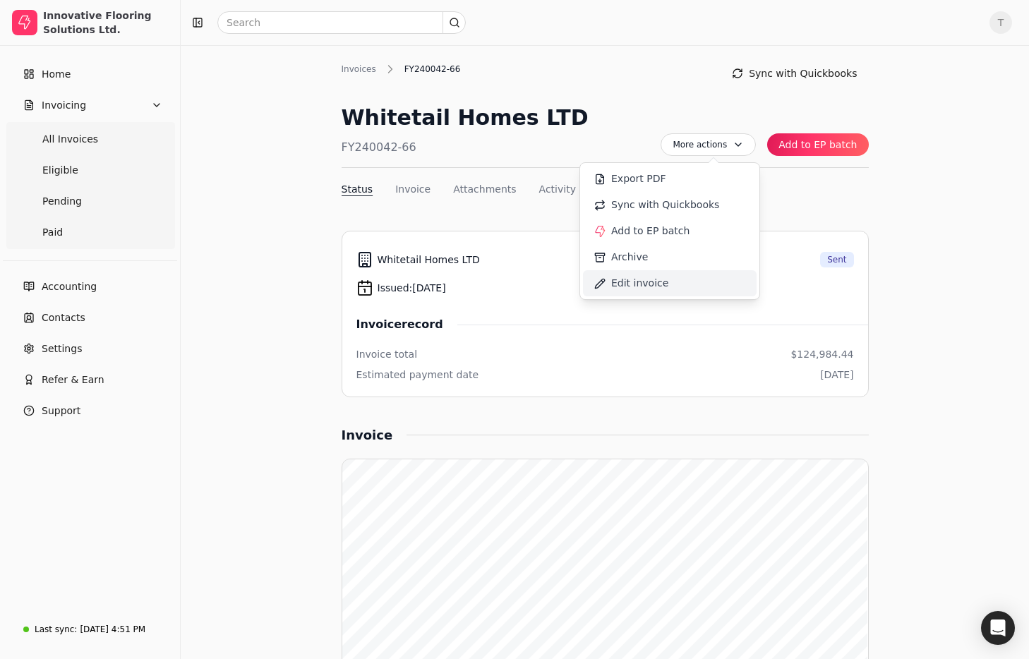
click at [683, 283] on li "Edit invoice" at bounding box center [670, 283] width 174 height 26
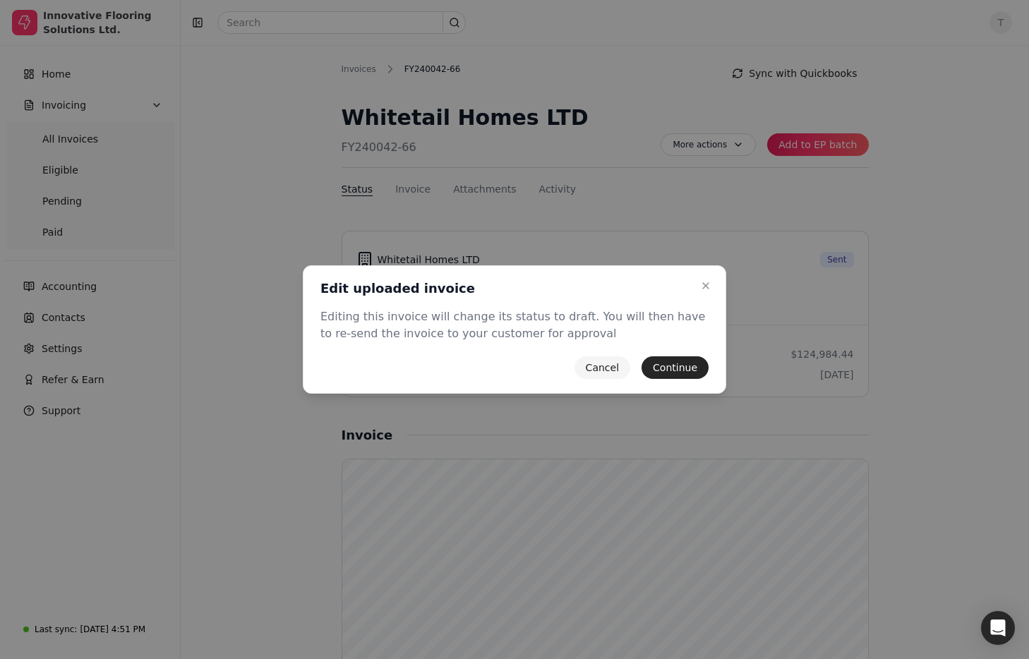
drag, startPoint x: 668, startPoint y: 368, endPoint x: 658, endPoint y: 363, distance: 12.0
click at [668, 368] on button "Continue" at bounding box center [675, 367] width 67 height 23
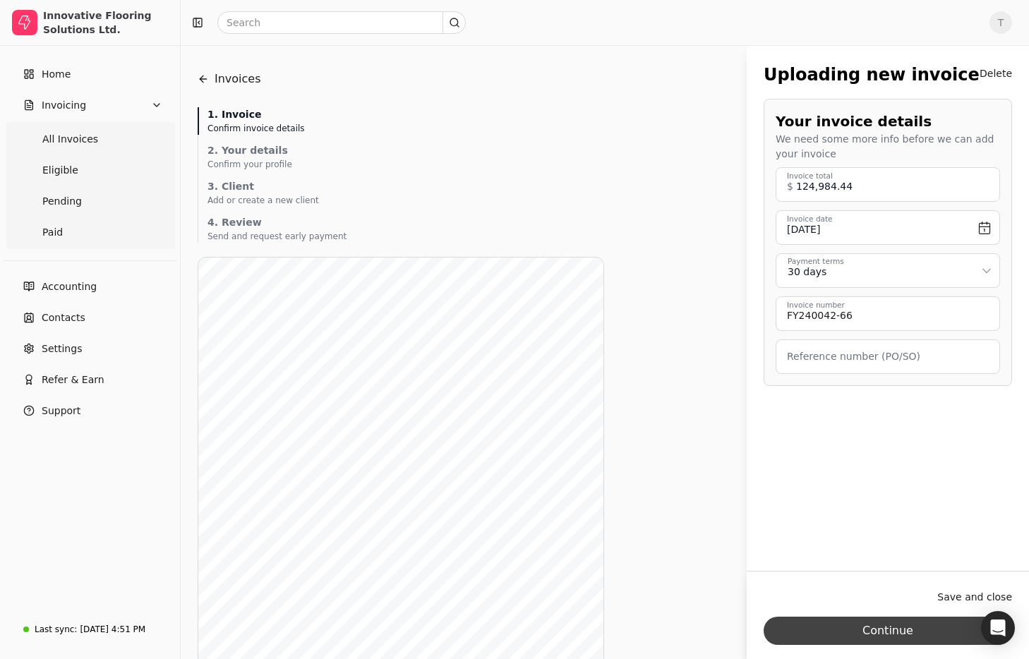
click at [937, 643] on button "Continue" at bounding box center [888, 631] width 248 height 28
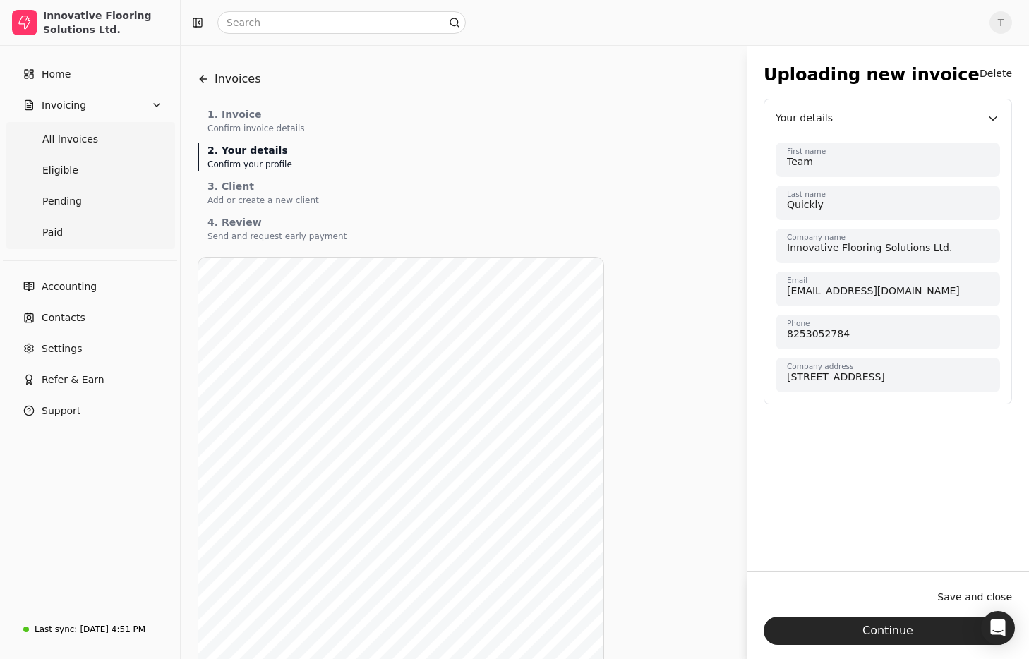
drag, startPoint x: 893, startPoint y: 624, endPoint x: 879, endPoint y: 545, distance: 80.4
click at [893, 624] on button "Continue" at bounding box center [888, 631] width 248 height 28
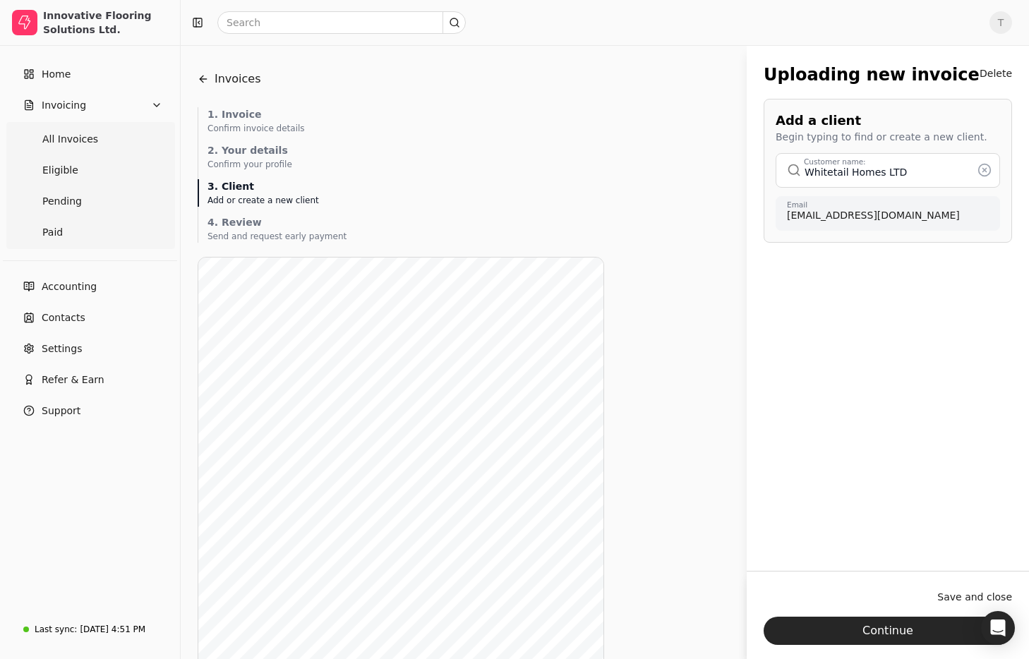
click at [963, 170] on button "button" at bounding box center [888, 170] width 224 height 34
type input "Whitetail Homes LTD"
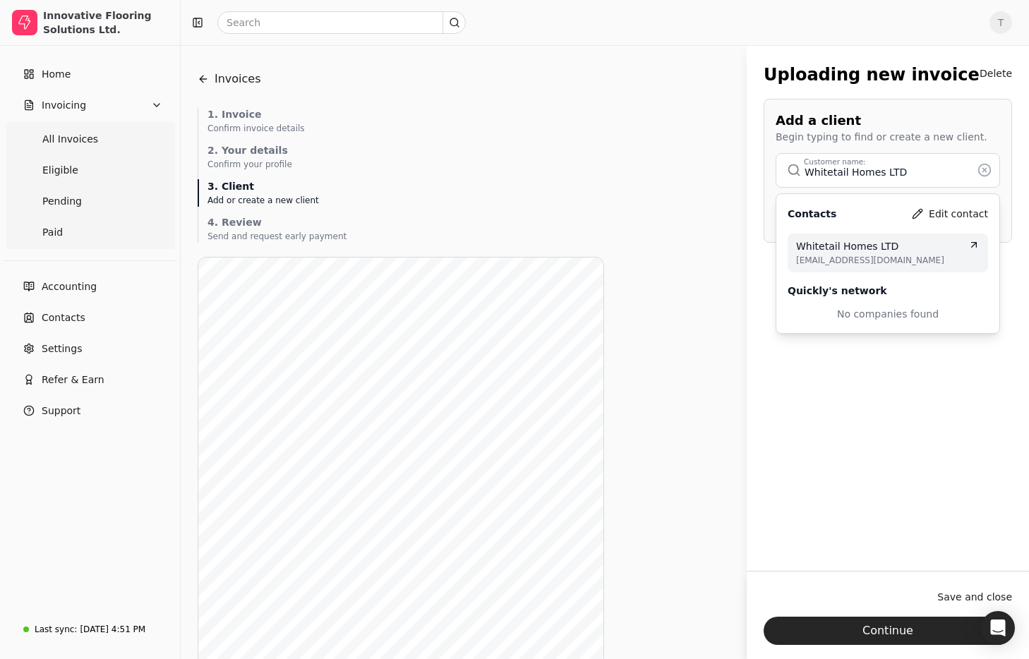
drag, startPoint x: 987, startPoint y: 170, endPoint x: 974, endPoint y: 170, distance: 12.7
click at [987, 170] on icon at bounding box center [984, 170] width 14 height 14
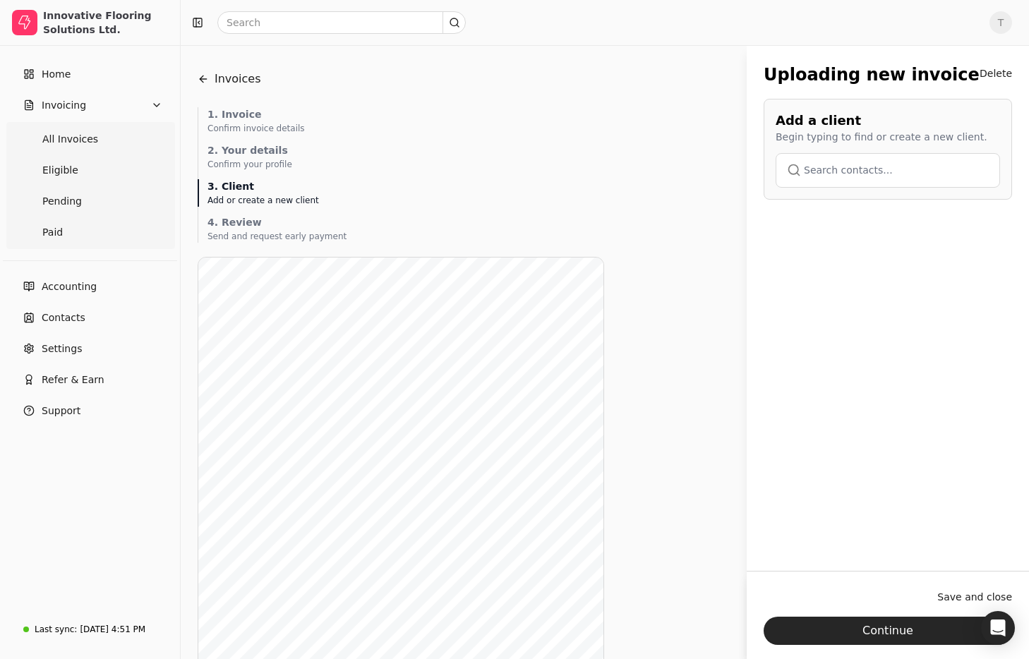
click at [917, 170] on button "button" at bounding box center [888, 170] width 224 height 34
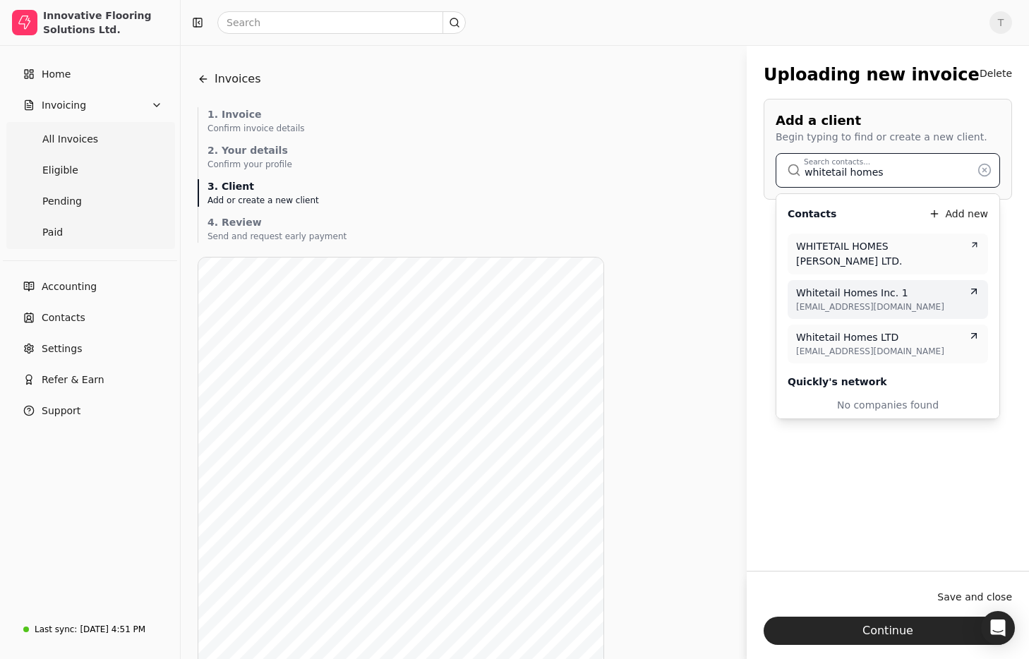
type input "whitetail homes"
click at [898, 286] on div "Whitetail Homes Inc. 1" at bounding box center [887, 293] width 183 height 15
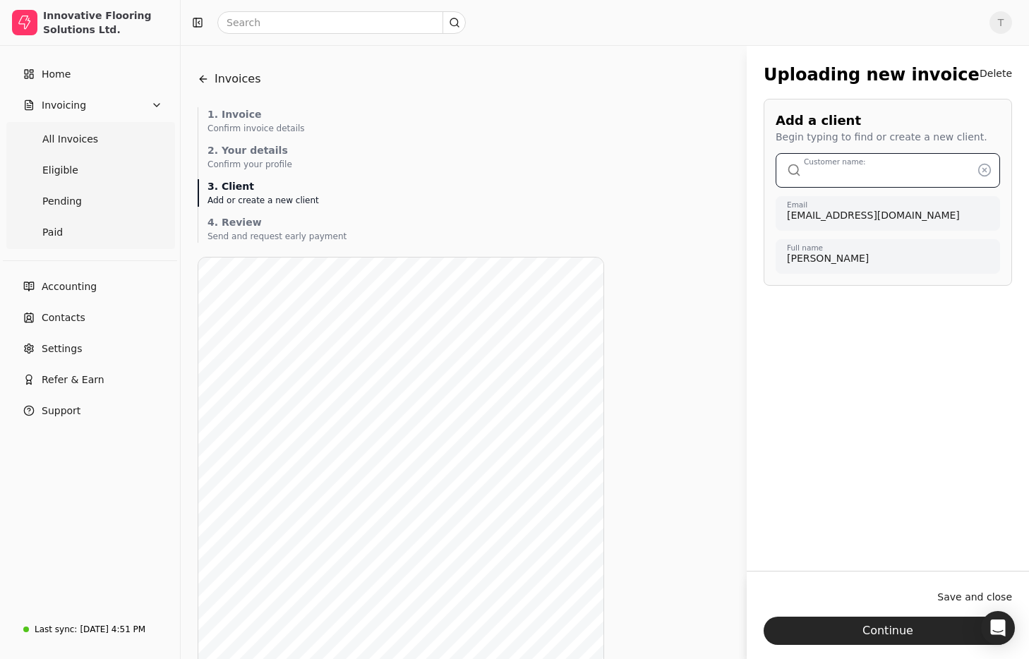
type input "Whitetail Homes Inc. 1"
click at [892, 632] on button "Continue" at bounding box center [888, 631] width 248 height 28
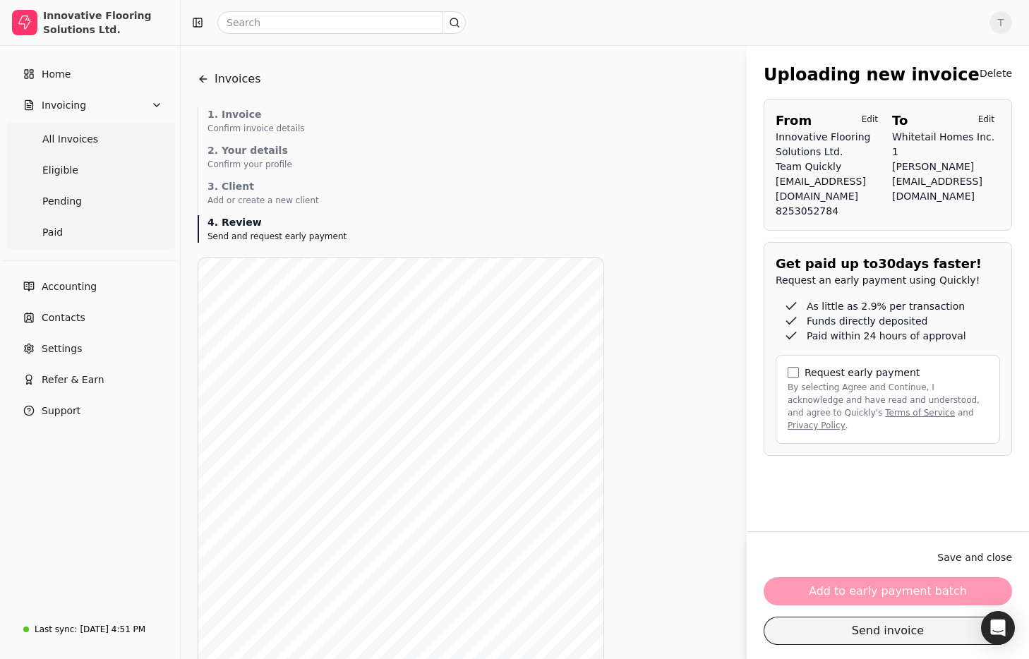
click at [910, 637] on button "Send invoice" at bounding box center [888, 631] width 248 height 28
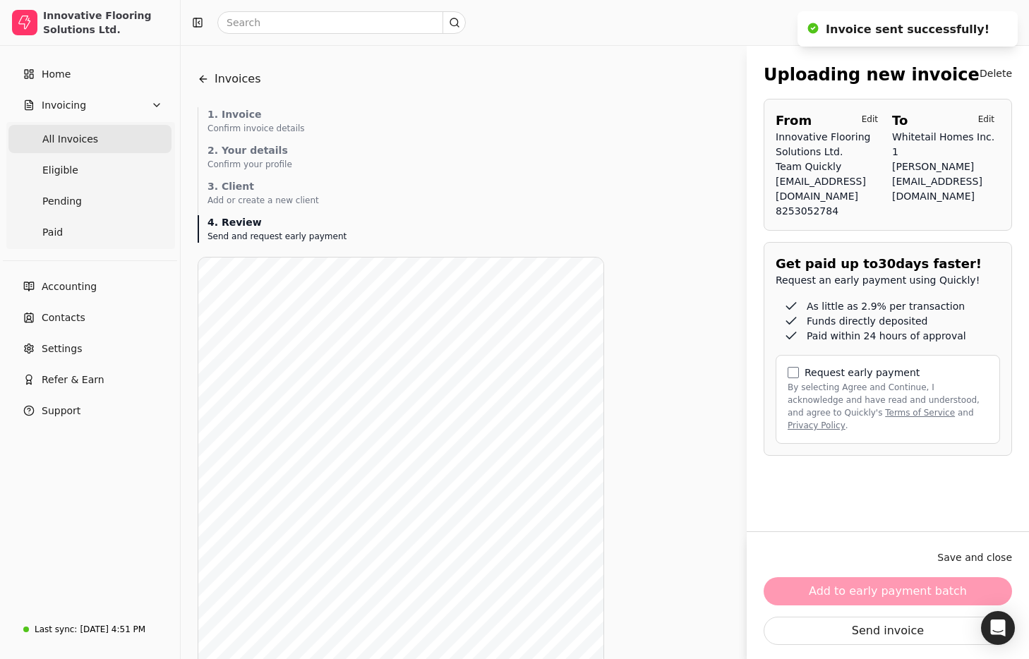
click at [88, 128] on Invoices "All Invoices" at bounding box center [89, 139] width 163 height 28
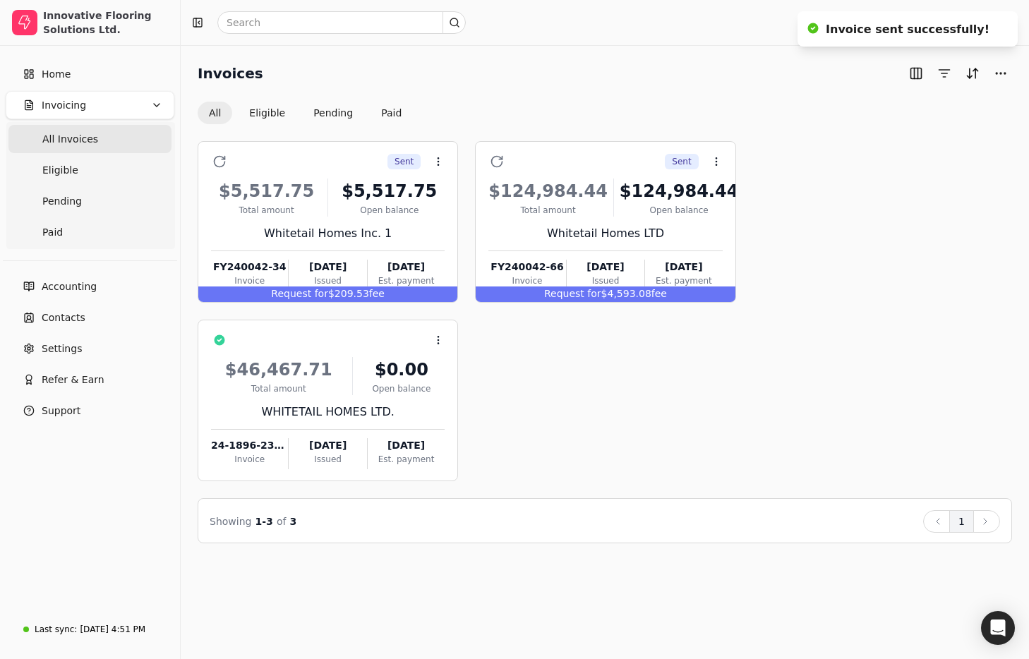
click at [877, 205] on div "Sent Context Menu Button $5,517.75 Total amount $5,517.75 Open balance Whitetai…" at bounding box center [605, 311] width 814 height 340
click at [879, 276] on div "Sent Context Menu Button $5,517.75 Total amount $5,517.75 Open balance Whitetai…" at bounding box center [605, 311] width 814 height 340
click at [580, 83] on div "Invoices" at bounding box center [605, 73] width 814 height 23
click at [435, 155] on button "Context Menu Button" at bounding box center [438, 162] width 24 height 24
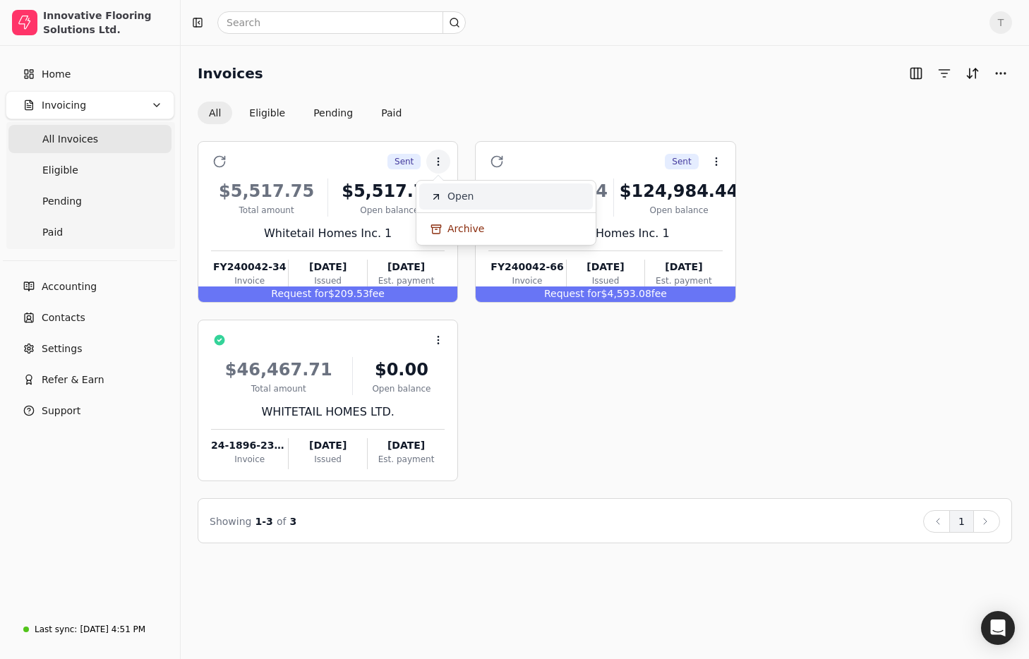
click at [468, 195] on span "Open" at bounding box center [460, 196] width 26 height 15
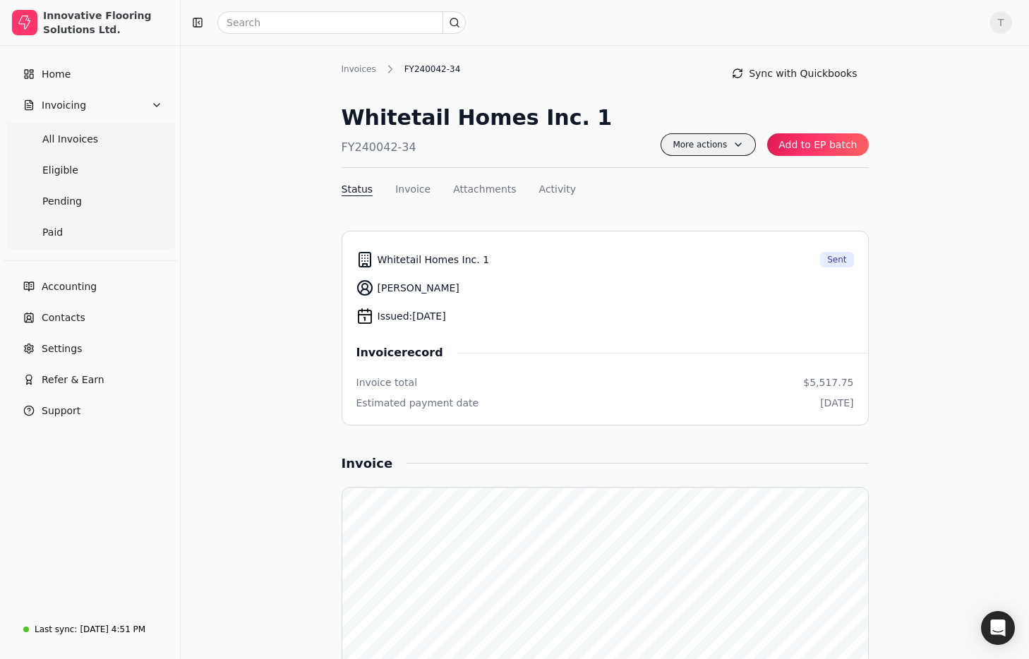
click at [707, 144] on span "More actions" at bounding box center [708, 144] width 95 height 23
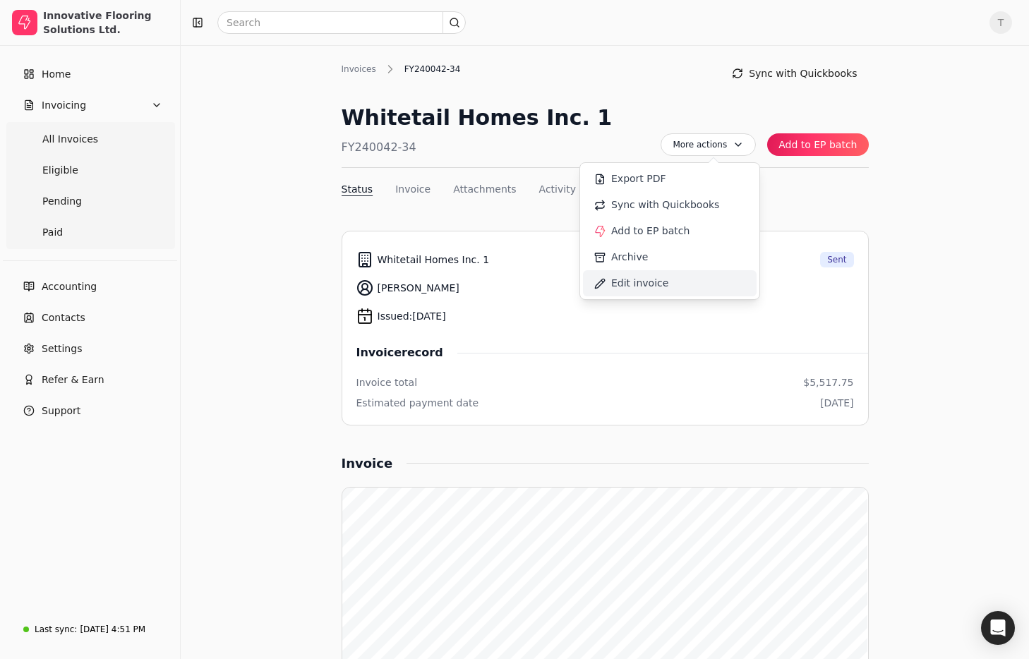
click at [646, 284] on span "Edit invoice" at bounding box center [639, 283] width 57 height 15
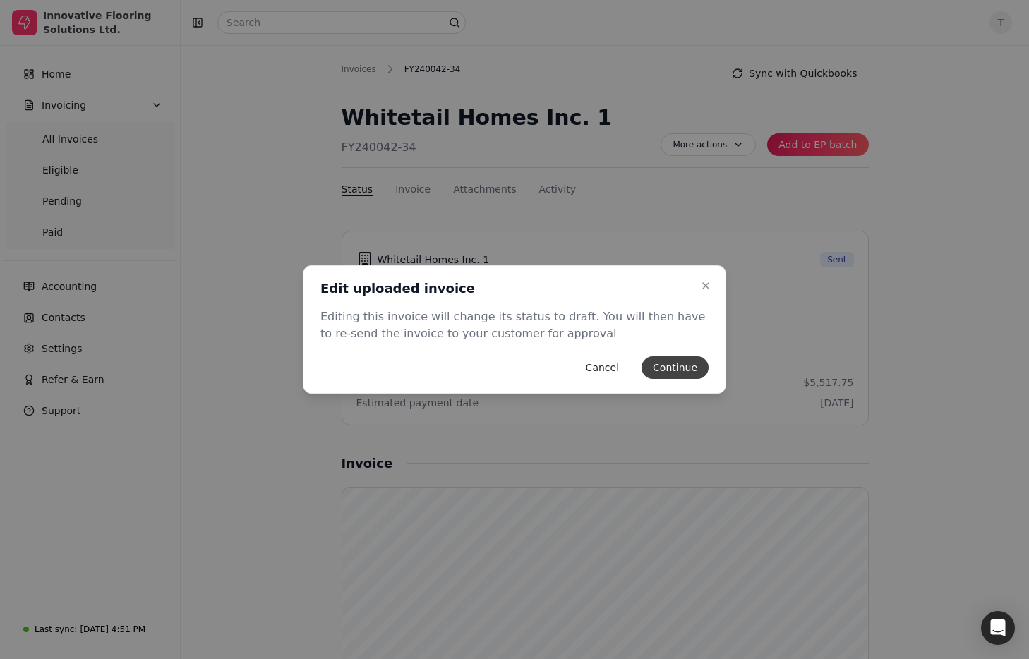
click at [697, 369] on button "Continue" at bounding box center [675, 367] width 67 height 23
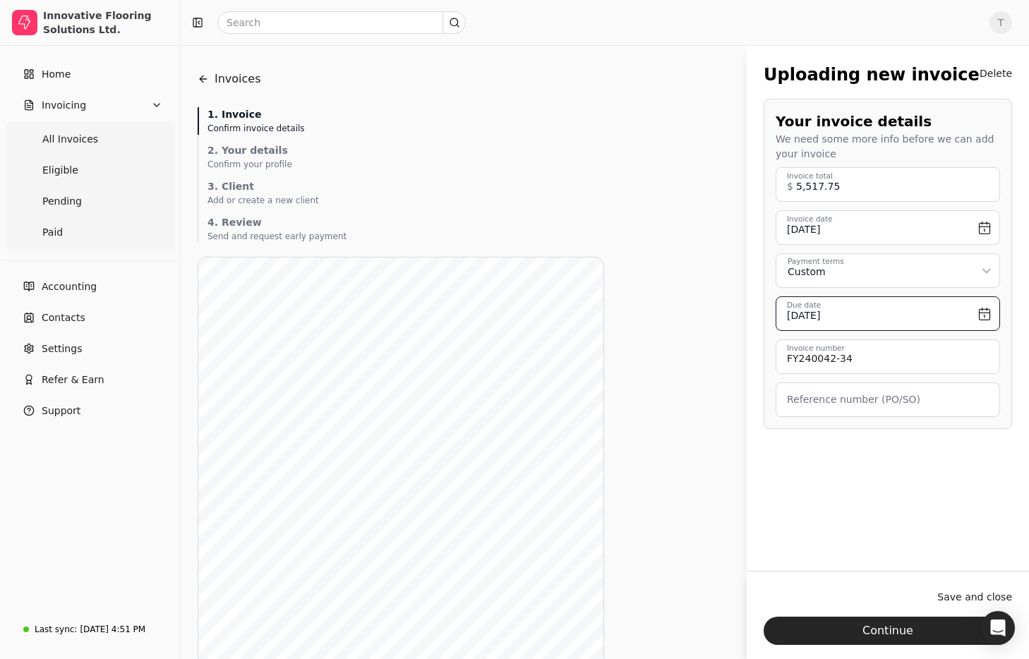
click at [903, 315] on input "October 10th, 2025" at bounding box center [888, 313] width 224 height 35
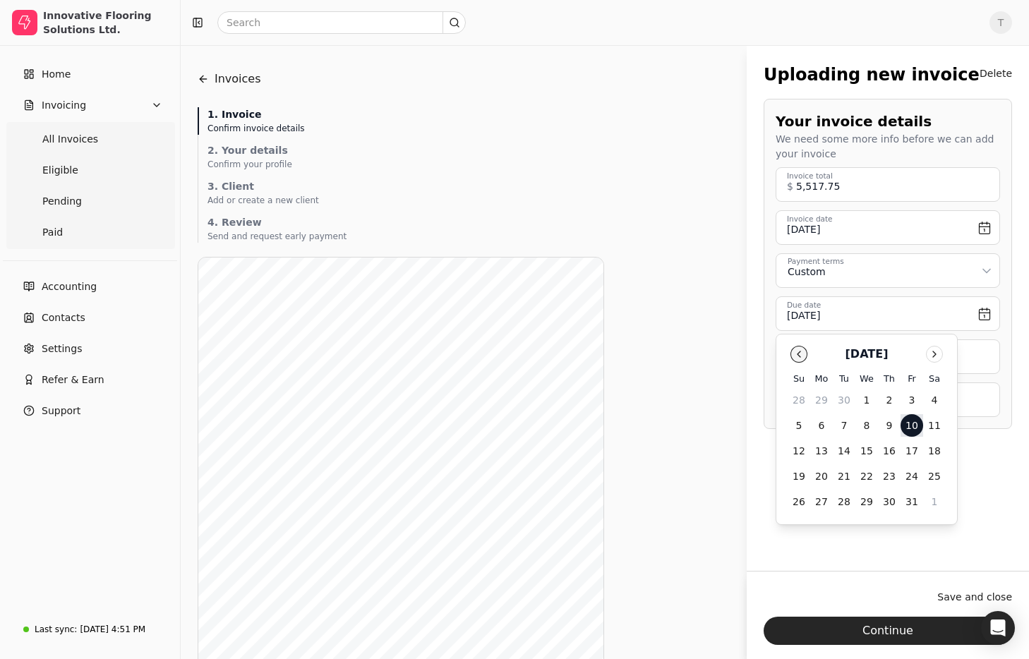
click at [804, 355] on button "Go to previous month" at bounding box center [798, 354] width 17 height 17
click at [847, 502] on button "30" at bounding box center [844, 501] width 23 height 23
type input "[DATE]"
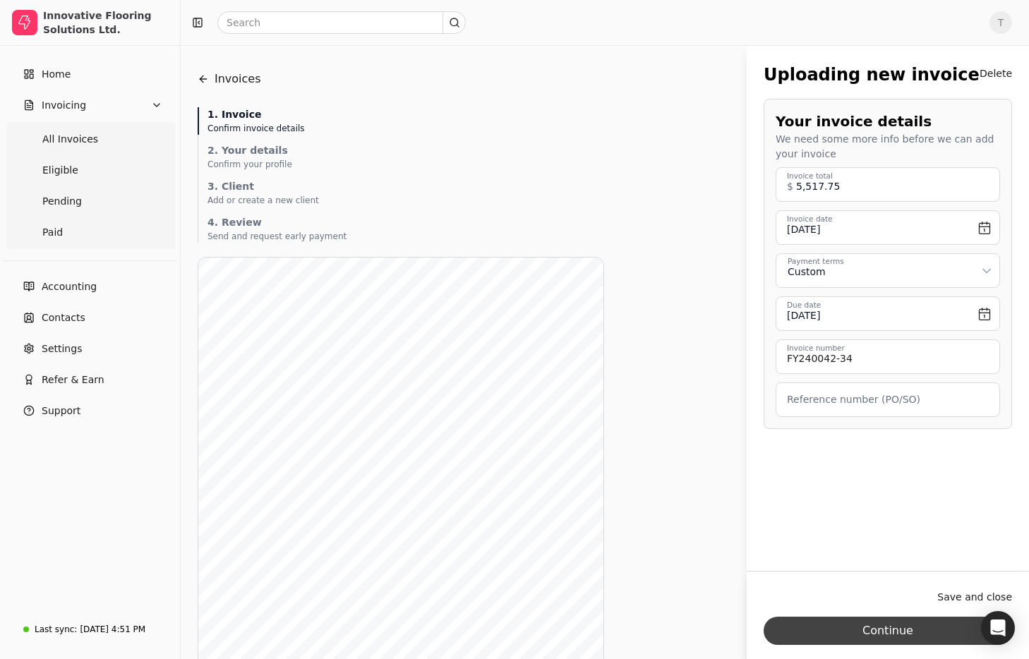
click at [924, 630] on button "Continue" at bounding box center [888, 631] width 248 height 28
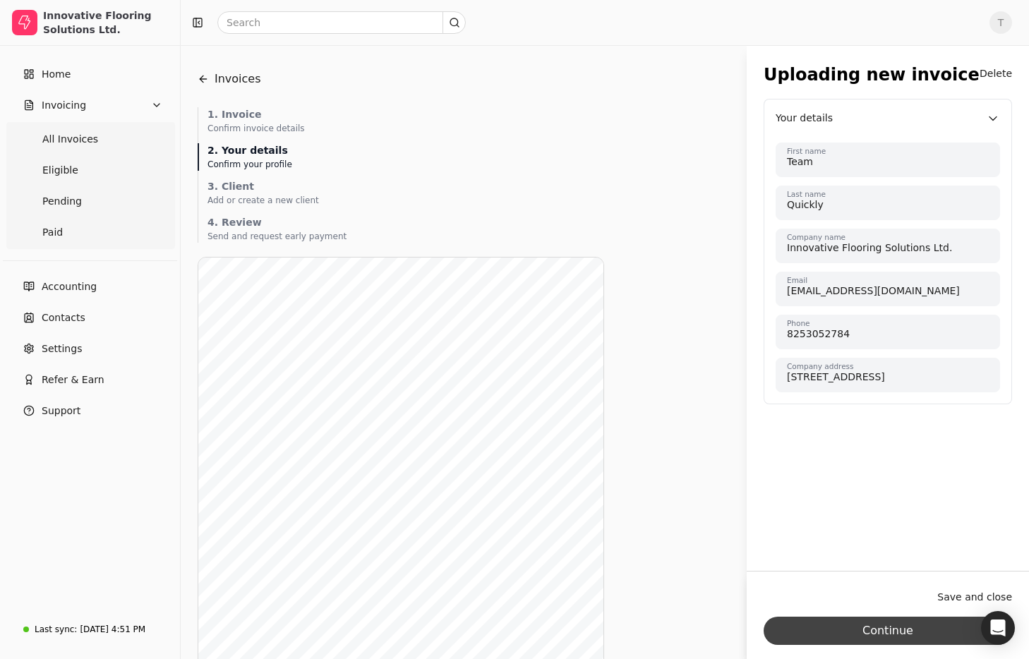
click at [895, 636] on button "Continue" at bounding box center [888, 631] width 248 height 28
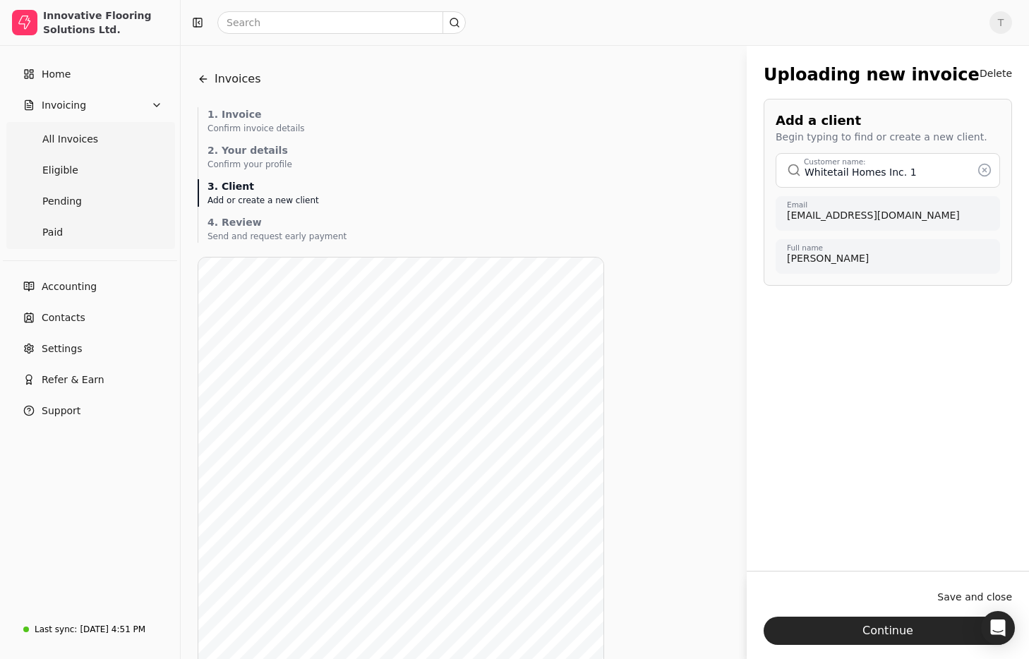
click at [901, 630] on button "Continue" at bounding box center [888, 631] width 248 height 28
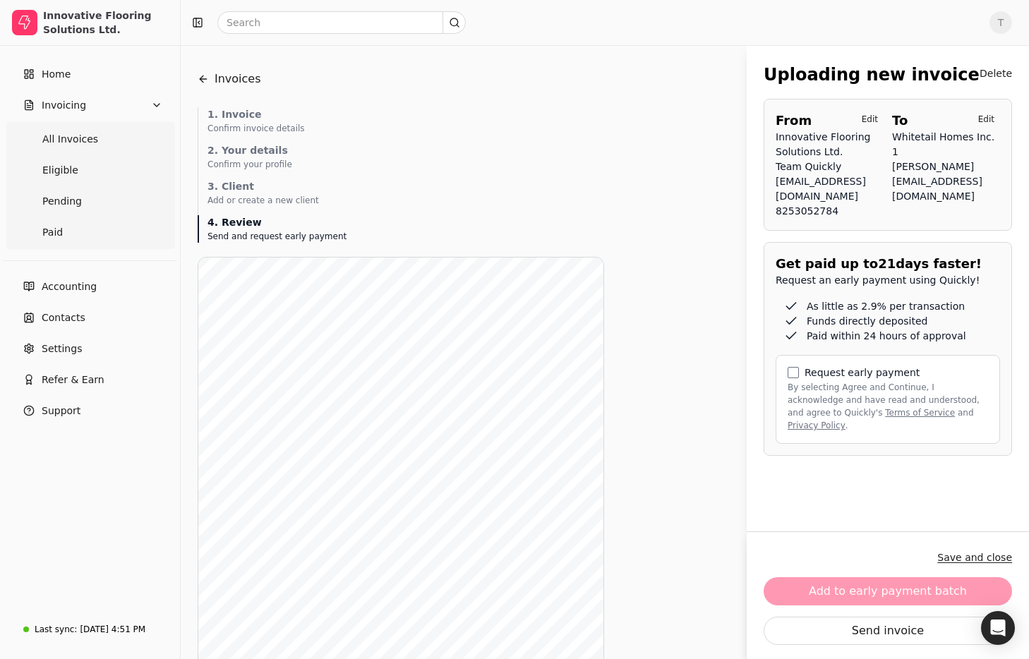
click at [981, 560] on button "Save and close" at bounding box center [974, 557] width 75 height 23
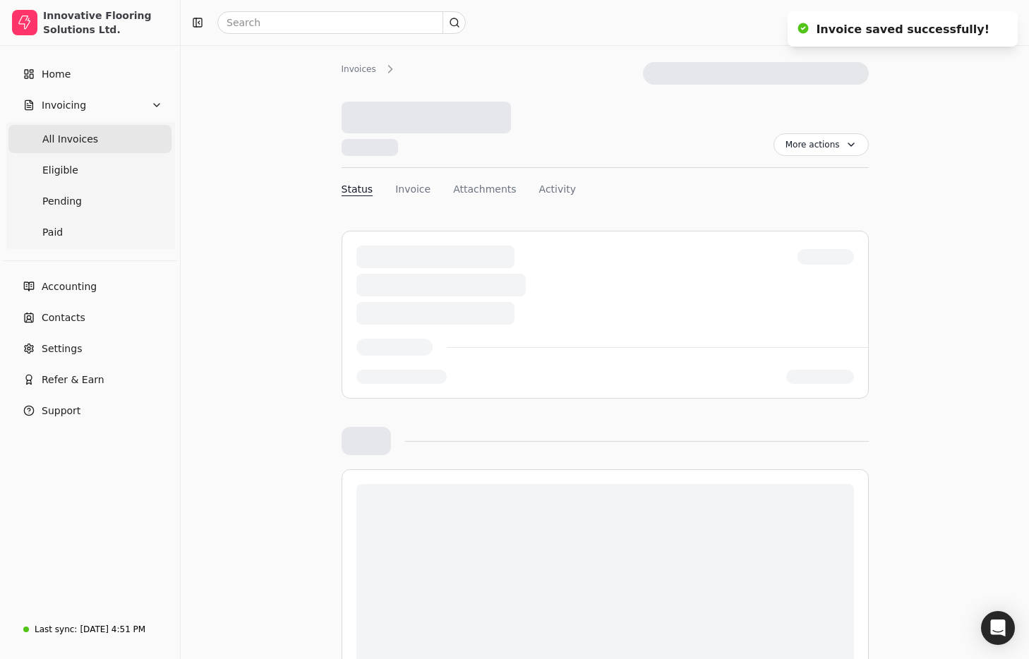
click at [111, 127] on Invoices "All Invoices" at bounding box center [89, 139] width 163 height 28
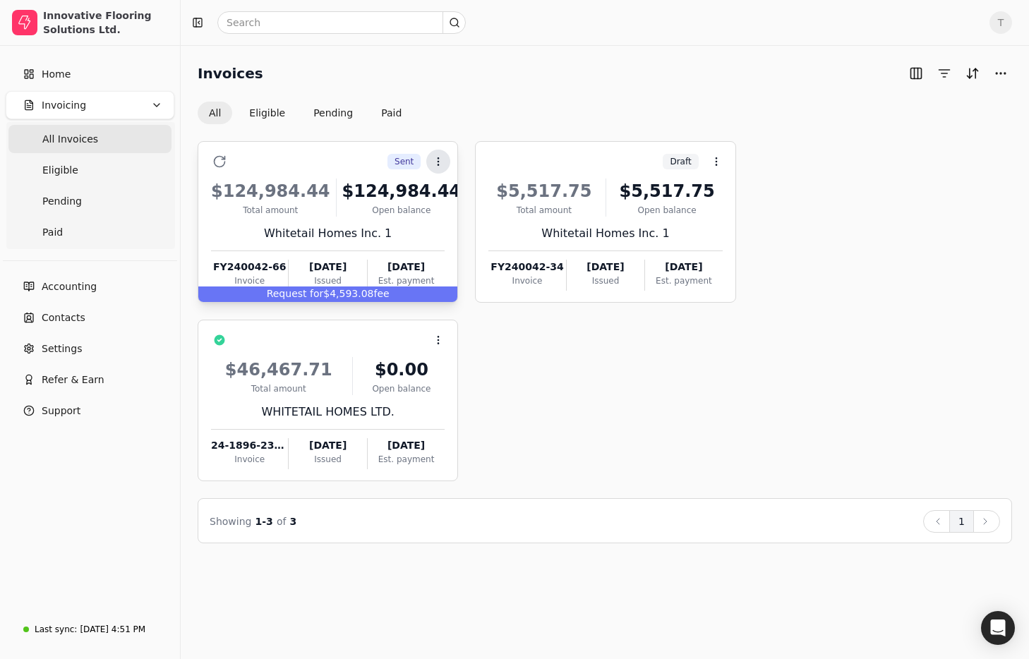
click at [440, 163] on icon at bounding box center [438, 161] width 11 height 11
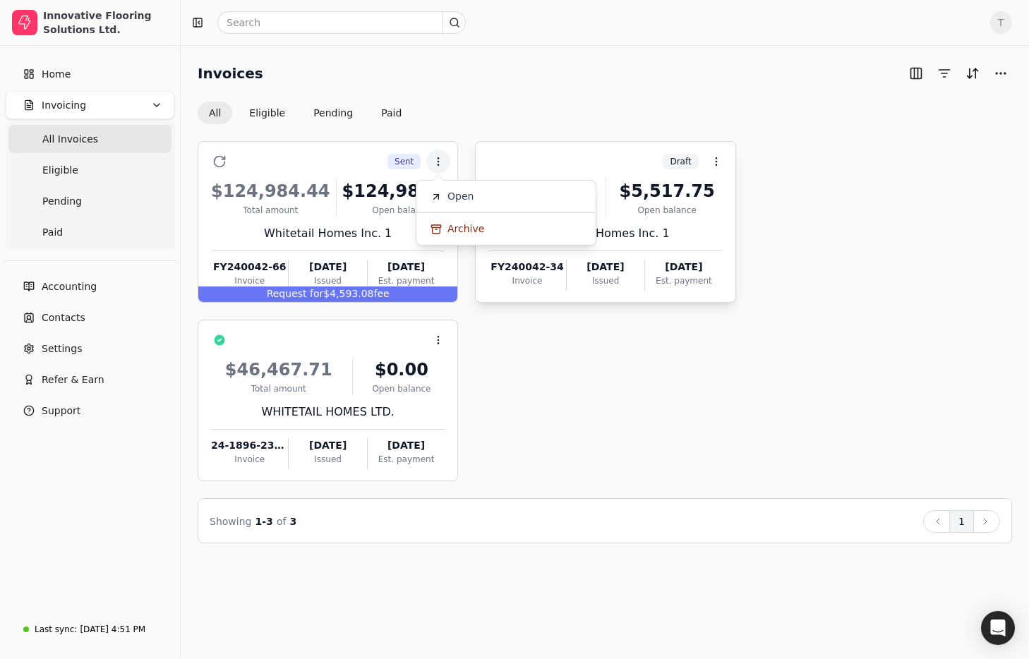
drag, startPoint x: 463, startPoint y: 195, endPoint x: 498, endPoint y: 207, distance: 36.8
click at [463, 195] on span "Open" at bounding box center [460, 196] width 26 height 15
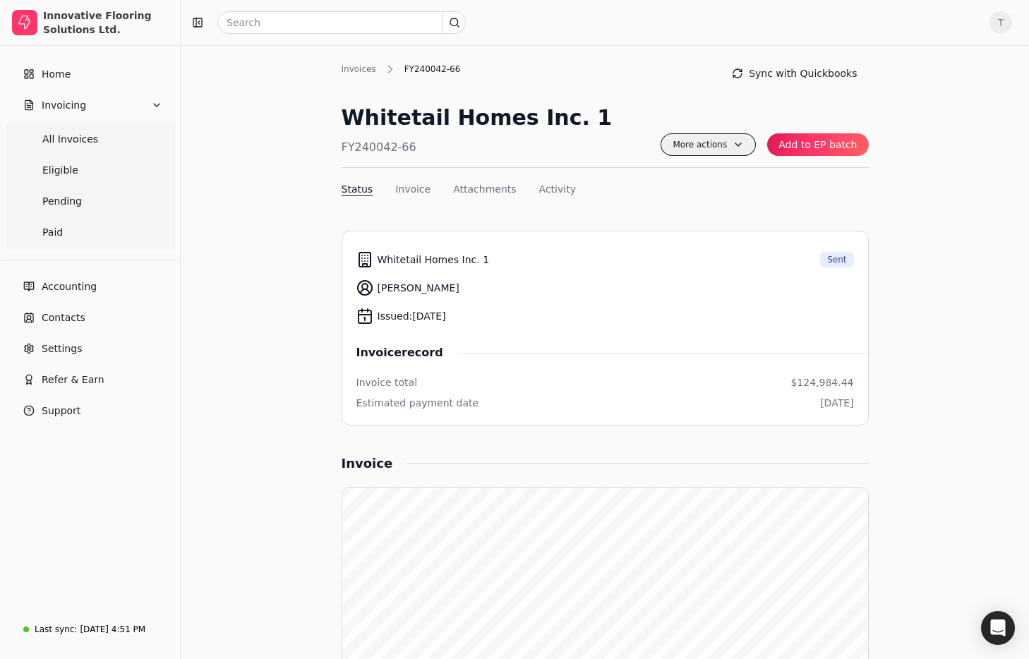
click at [730, 148] on span "More actions" at bounding box center [708, 144] width 95 height 23
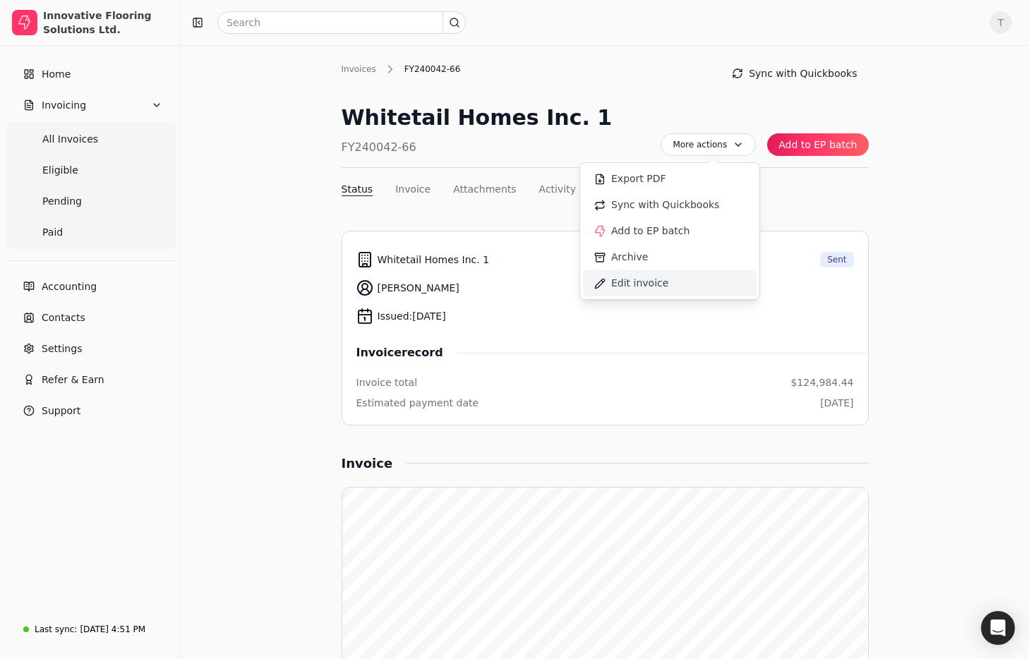
click at [678, 279] on li "Edit invoice" at bounding box center [670, 283] width 174 height 26
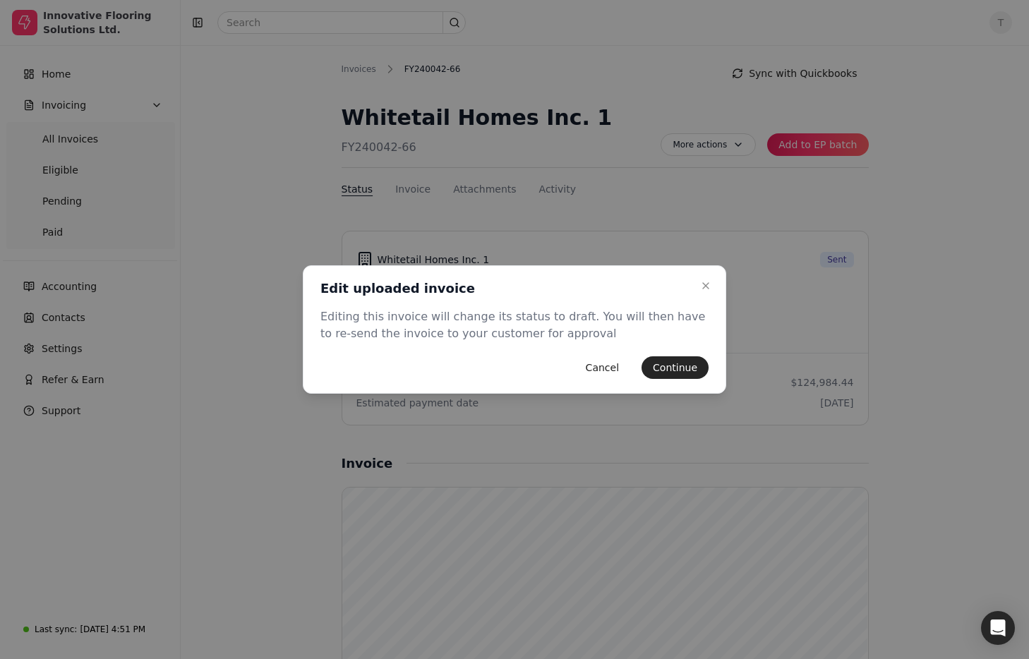
click at [680, 371] on button "Continue" at bounding box center [675, 367] width 67 height 23
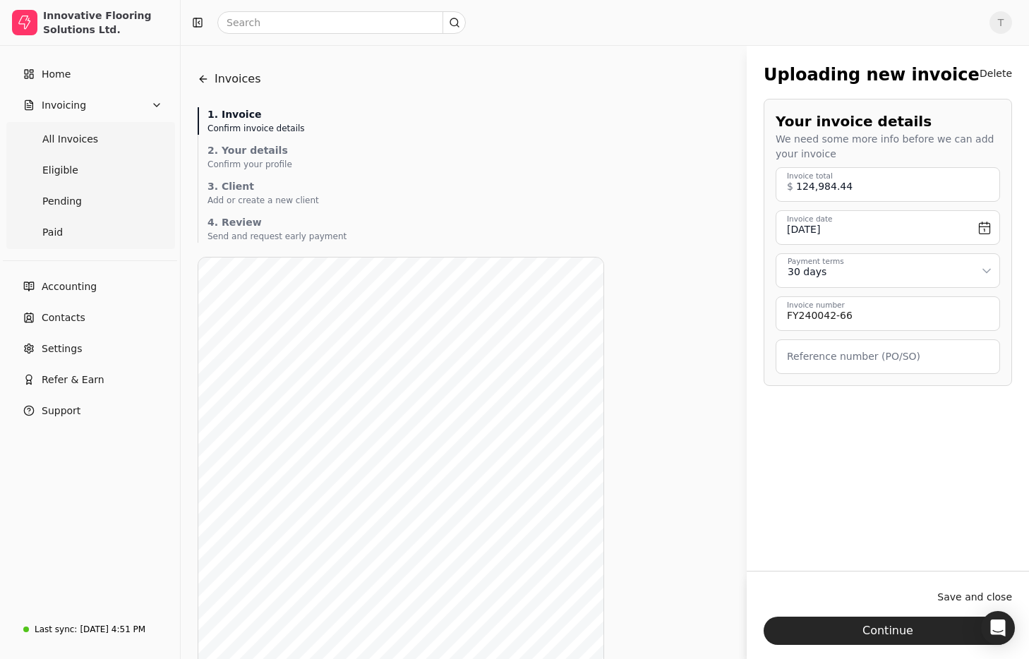
scroll to position [11, 0]
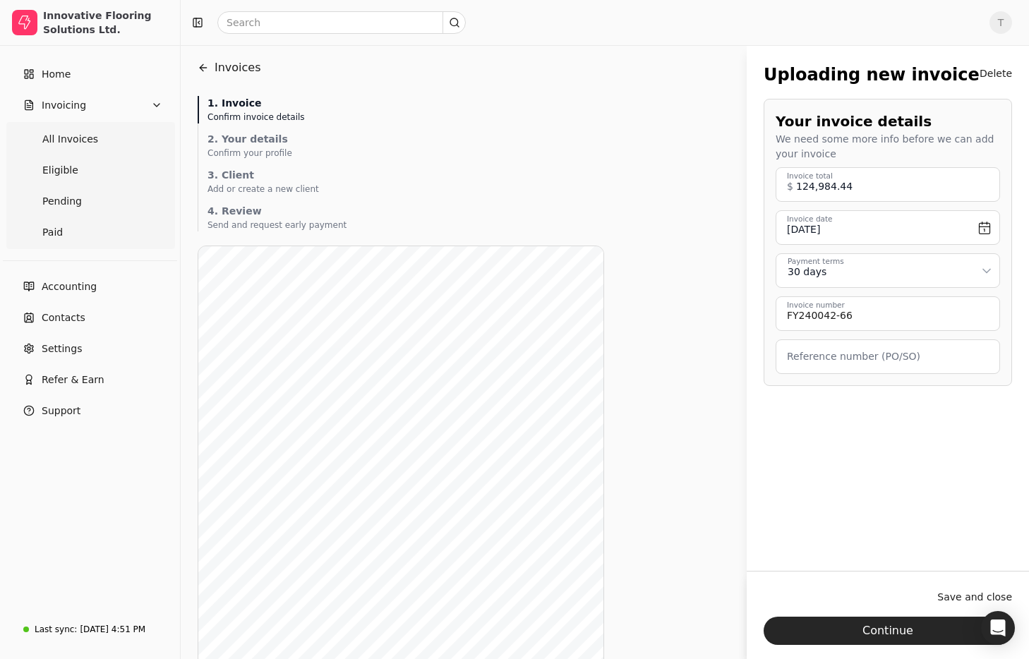
click at [887, 267] on html "Innovative Flooring Solutions Ltd. Home Invoicing All Invoices Eligible Pending…" at bounding box center [514, 467] width 1029 height 956
drag, startPoint x: 910, startPoint y: 628, endPoint x: 896, endPoint y: 449, distance: 179.8
click at [910, 628] on button "Continue" at bounding box center [888, 631] width 248 height 28
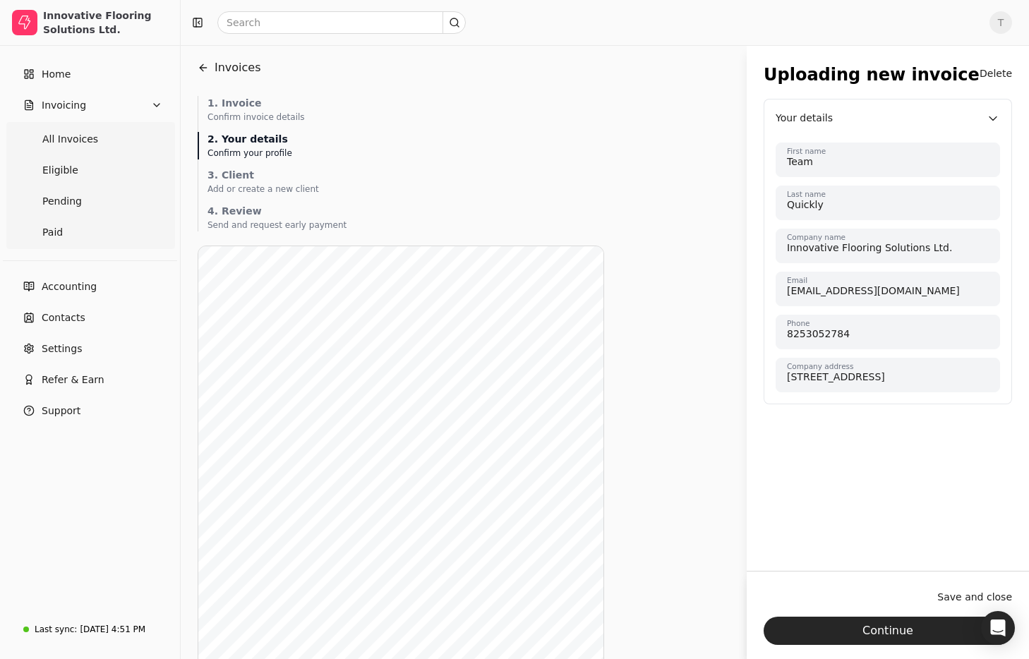
scroll to position [0, 0]
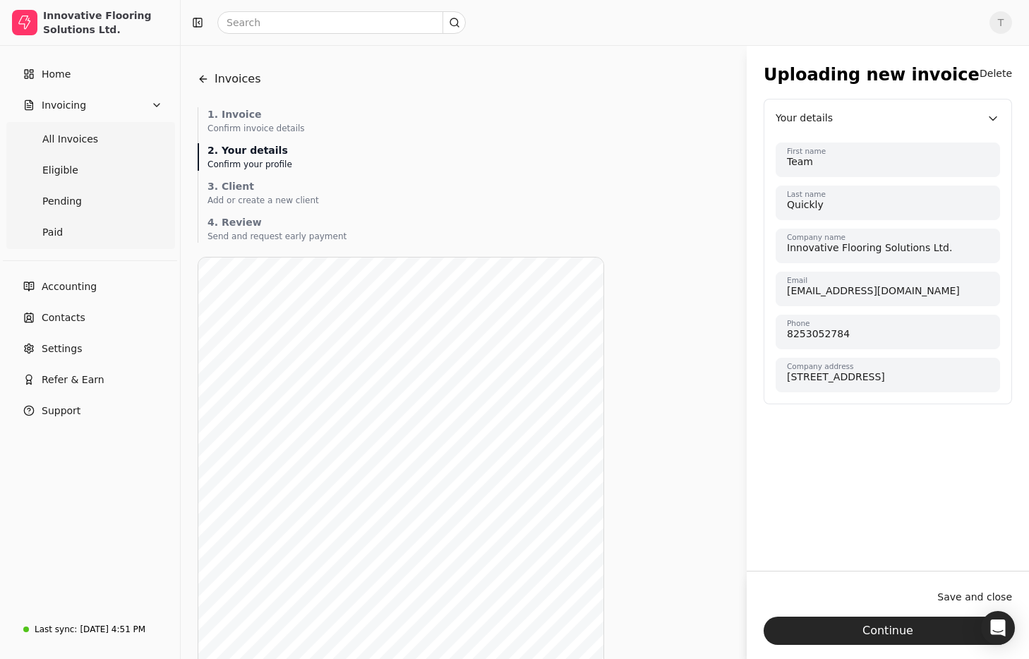
drag, startPoint x: 911, startPoint y: 635, endPoint x: 929, endPoint y: 615, distance: 27.5
click at [911, 635] on button "Continue" at bounding box center [888, 631] width 248 height 28
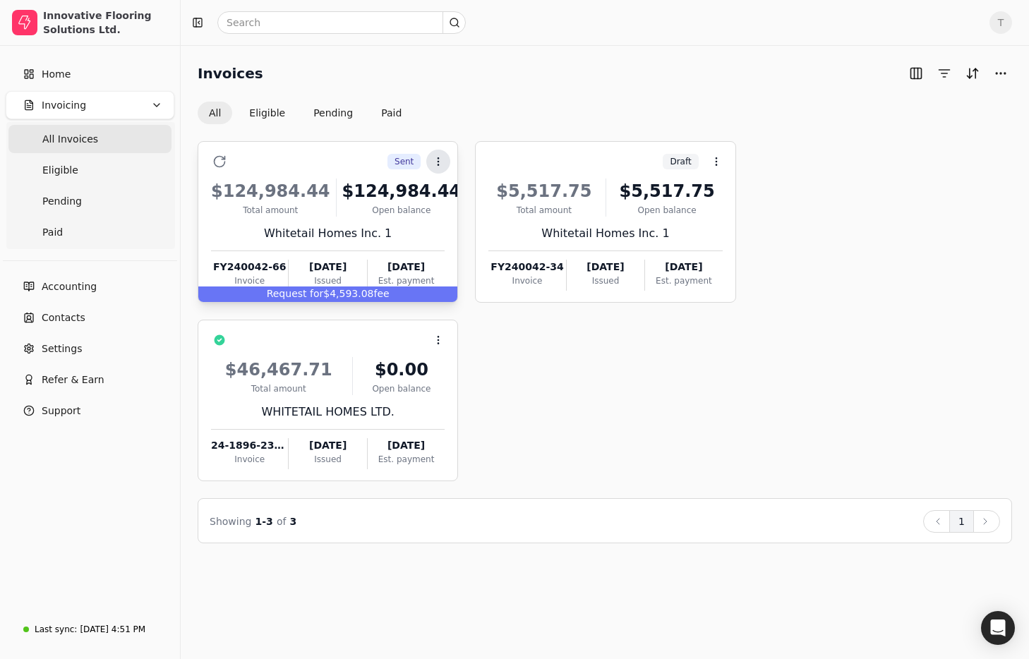
click at [444, 160] on icon at bounding box center [438, 161] width 11 height 11
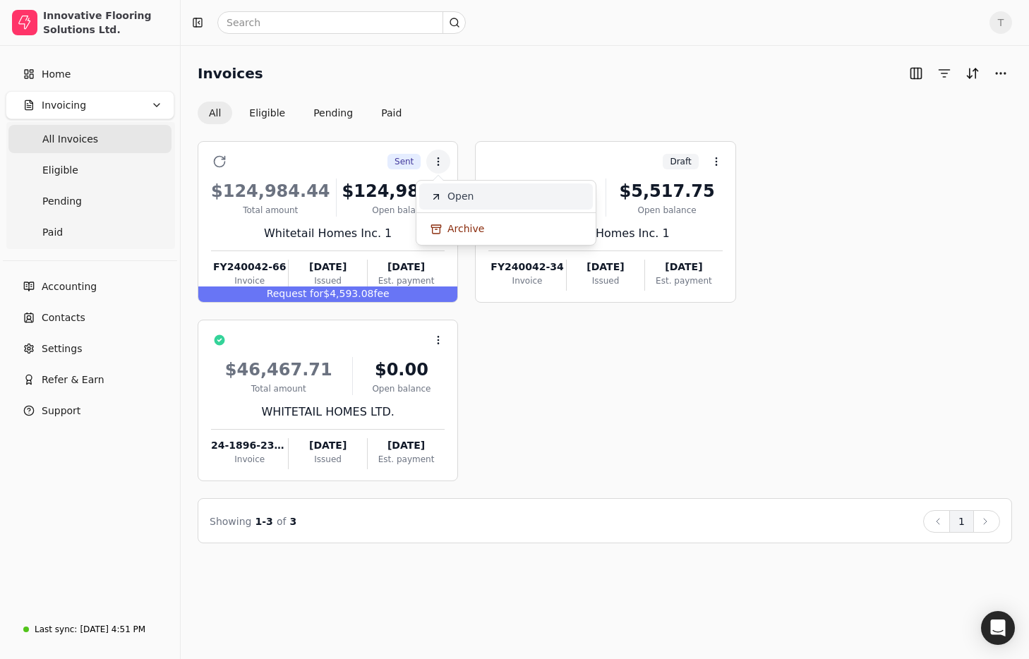
click at [463, 192] on span "Open" at bounding box center [460, 196] width 26 height 15
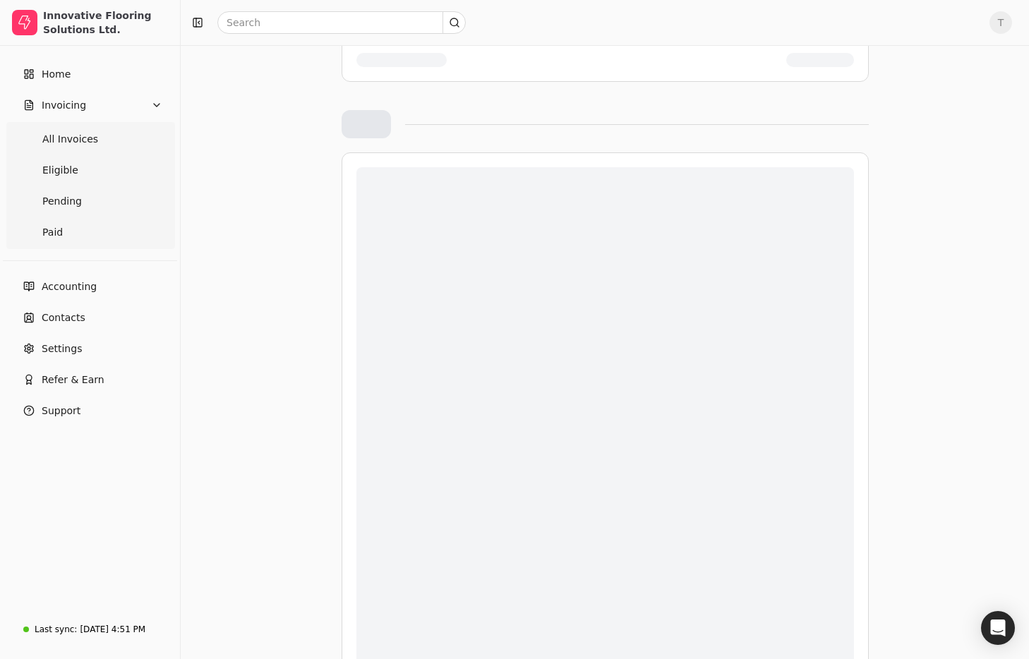
scroll to position [340, 0]
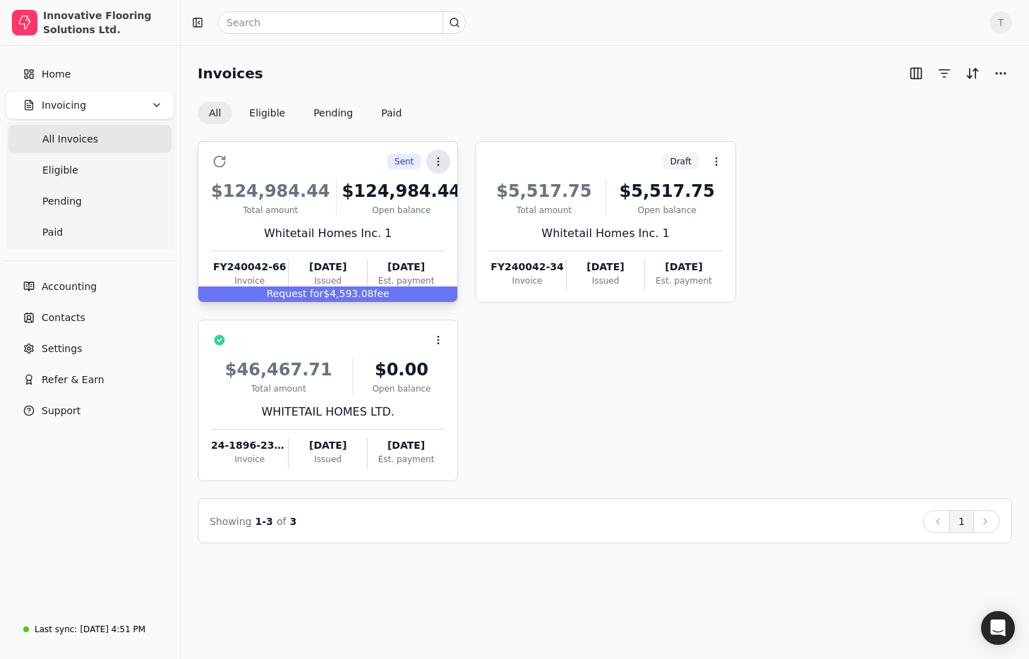
click at [436, 167] on icon at bounding box center [438, 161] width 11 height 11
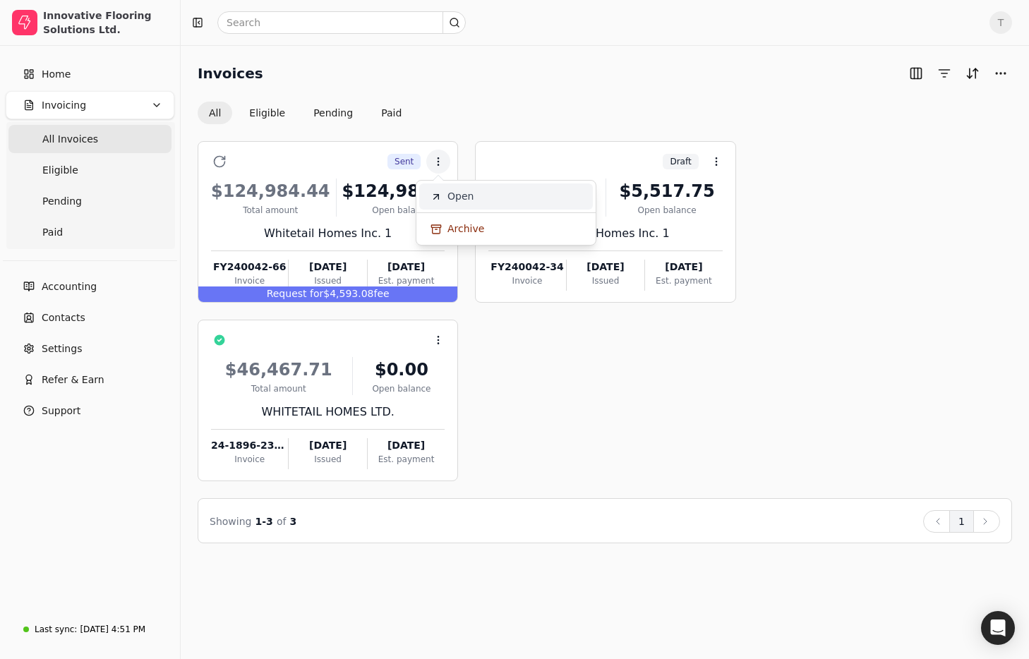
click at [449, 192] on span "Open" at bounding box center [460, 196] width 26 height 15
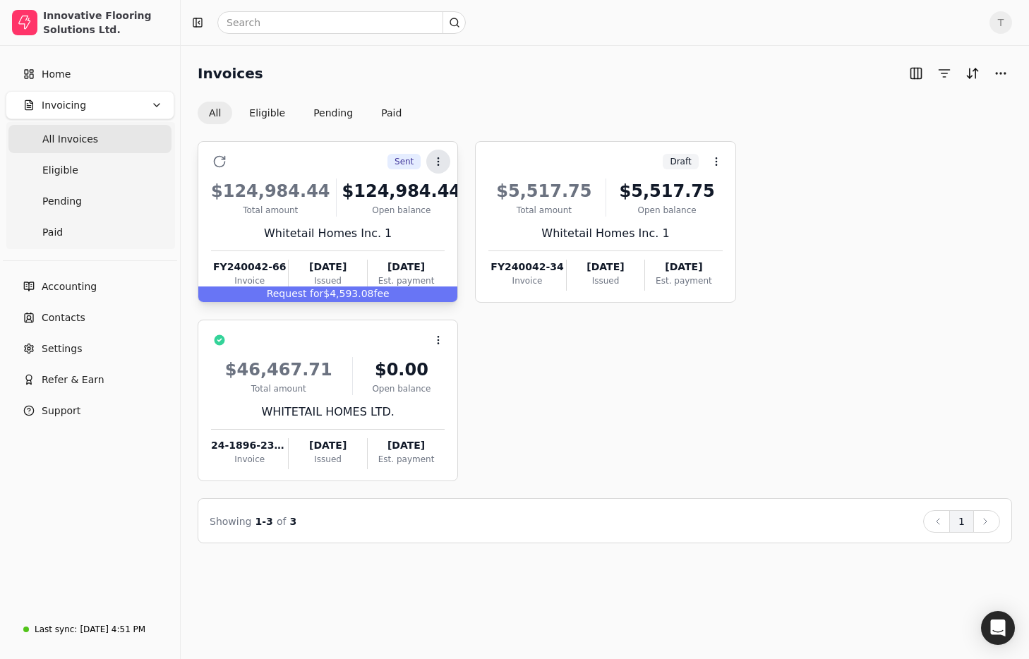
click at [432, 162] on button "Context Menu Button" at bounding box center [438, 162] width 24 height 24
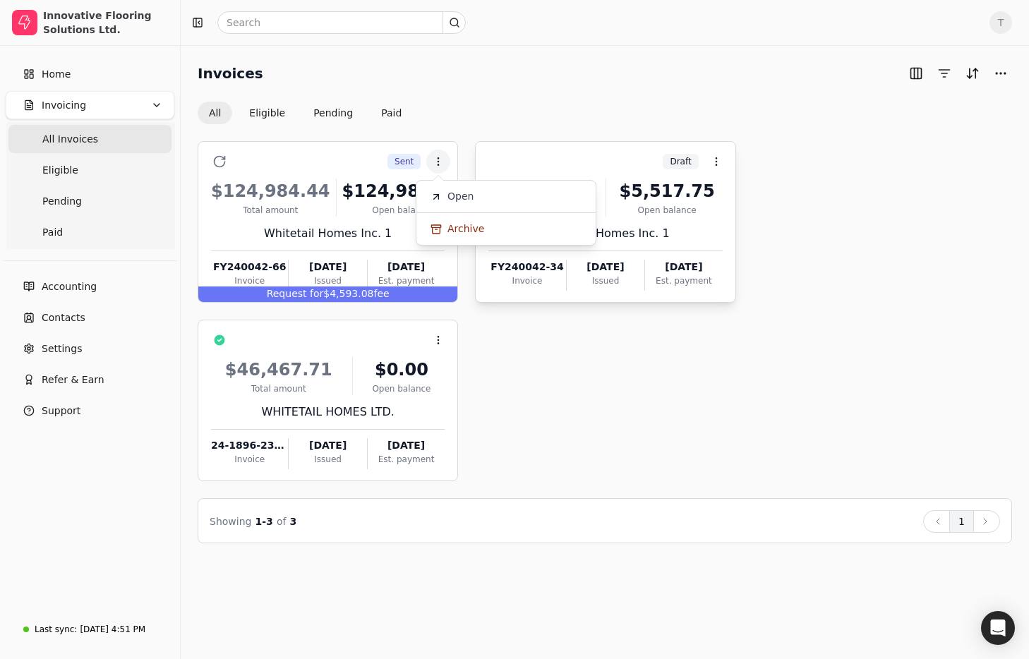
drag, startPoint x: 454, startPoint y: 198, endPoint x: 505, endPoint y: 207, distance: 51.6
click at [454, 198] on span "Open" at bounding box center [460, 196] width 26 height 15
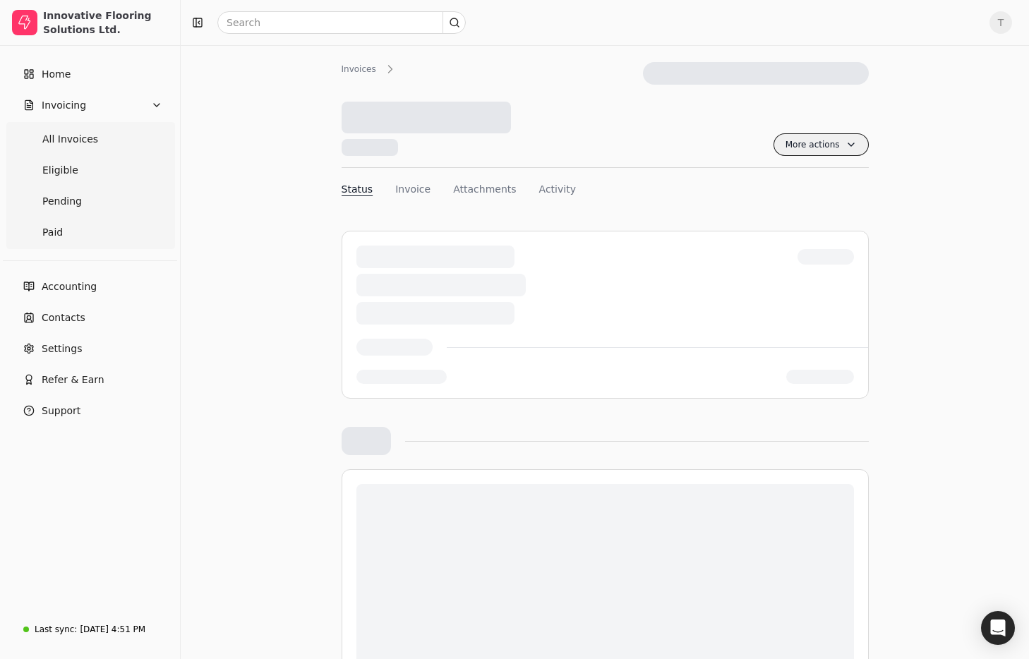
click at [812, 138] on span "More actions" at bounding box center [820, 144] width 95 height 23
click at [765, 181] on span "Export PDF" at bounding box center [747, 178] width 55 height 15
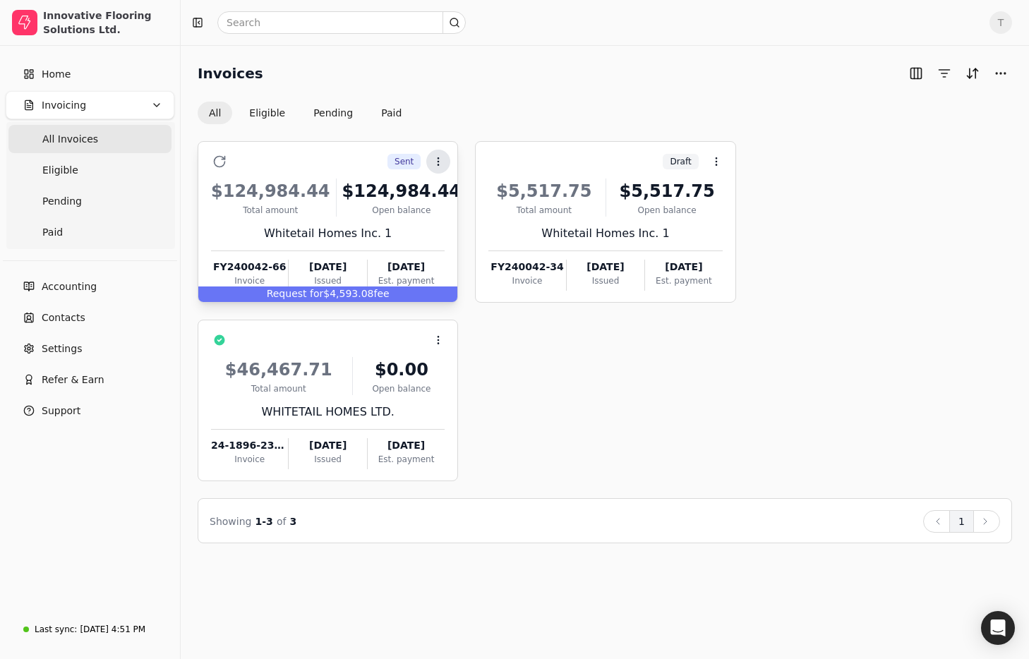
click at [437, 157] on icon at bounding box center [438, 161] width 11 height 11
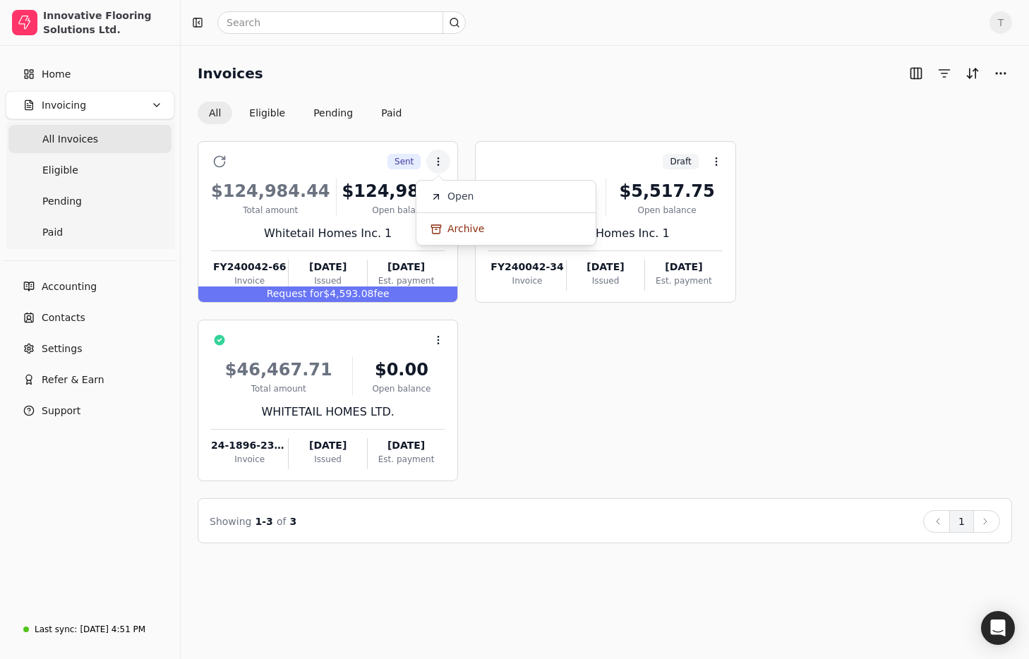
click at [466, 199] on span "Open" at bounding box center [460, 196] width 26 height 15
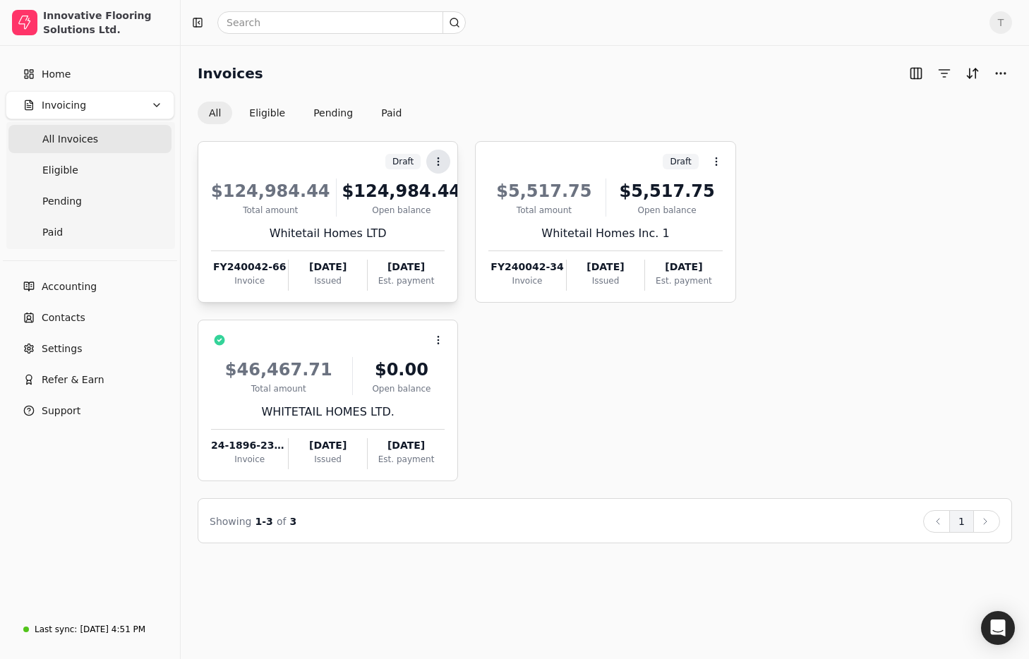
click at [446, 164] on button "Context Menu Button" at bounding box center [438, 162] width 24 height 24
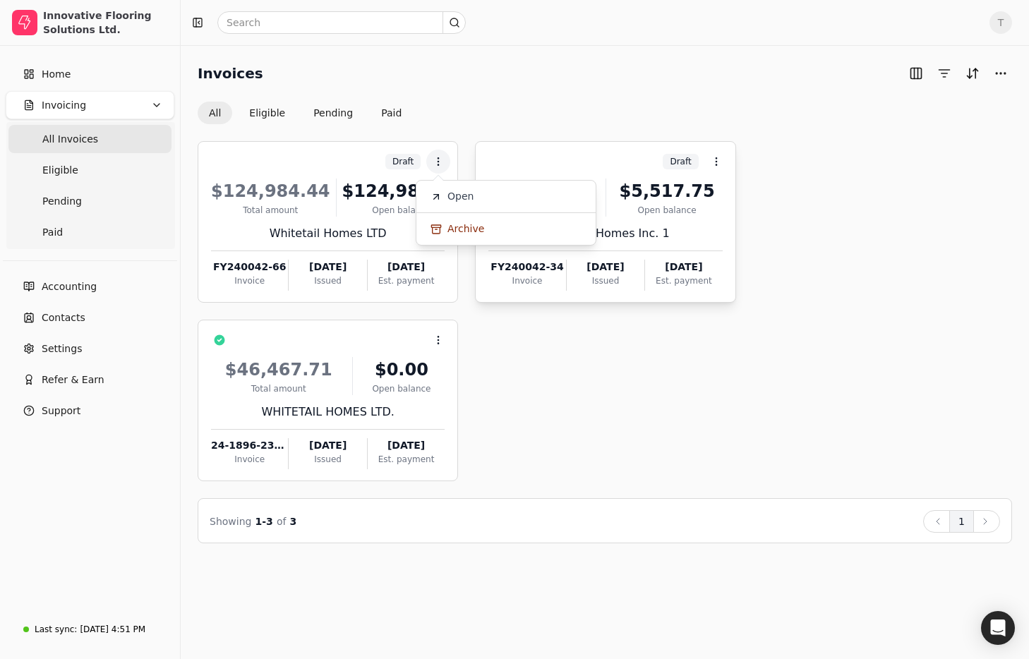
drag, startPoint x: 469, startPoint y: 198, endPoint x: 618, endPoint y: 230, distance: 152.9
click at [469, 198] on span "Open" at bounding box center [460, 196] width 26 height 15
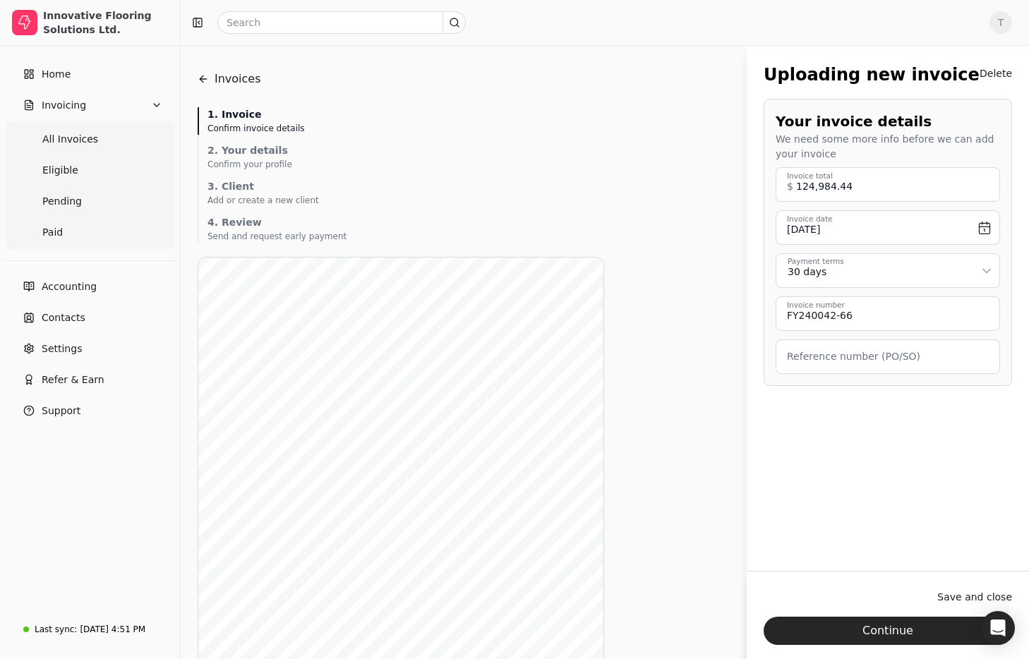
click at [896, 267] on html "Innovative Flooring Solutions Ltd. Home Invoicing All Invoices Eligible Pending…" at bounding box center [514, 478] width 1029 height 956
drag, startPoint x: 958, startPoint y: 624, endPoint x: 848, endPoint y: 566, distance: 123.8
click at [958, 624] on button "Continue" at bounding box center [888, 631] width 248 height 28
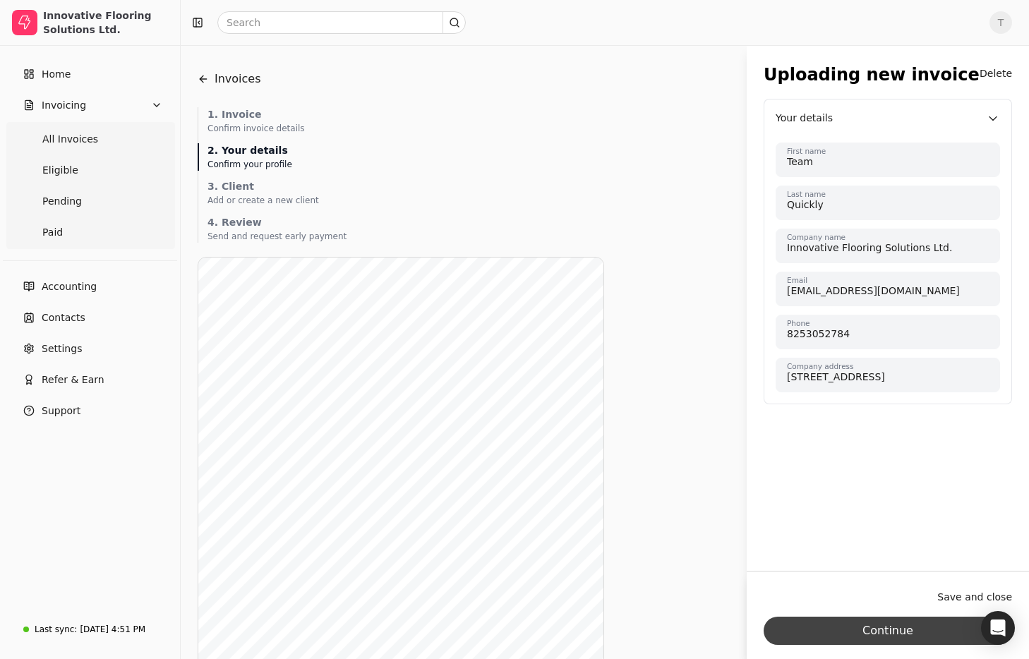
click at [916, 625] on button "Continue" at bounding box center [888, 631] width 248 height 28
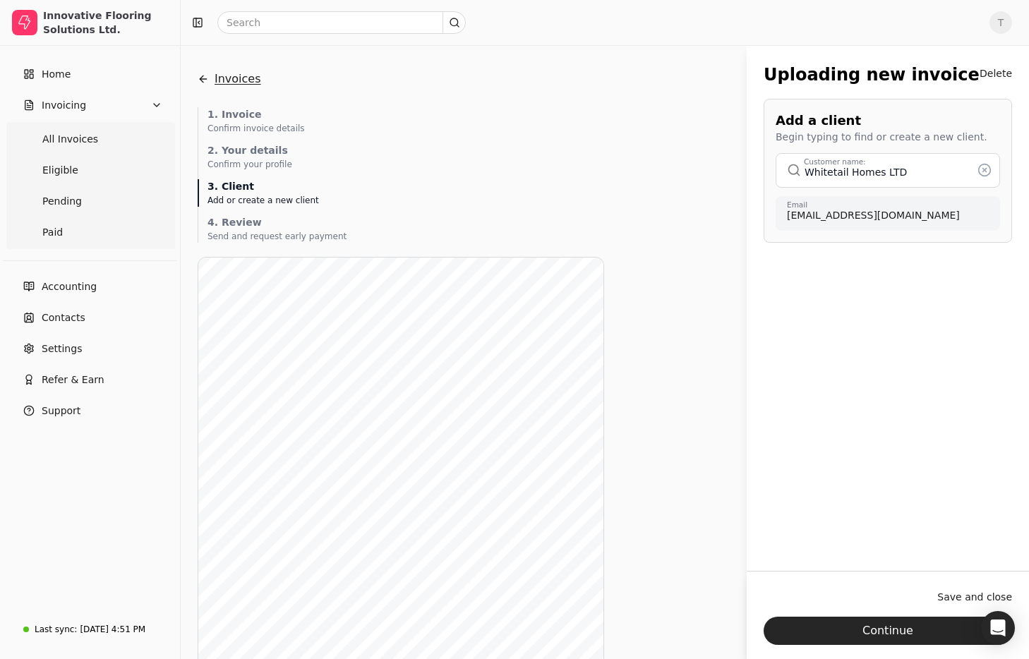
click at [242, 75] on button "Invoices" at bounding box center [230, 79] width 64 height 34
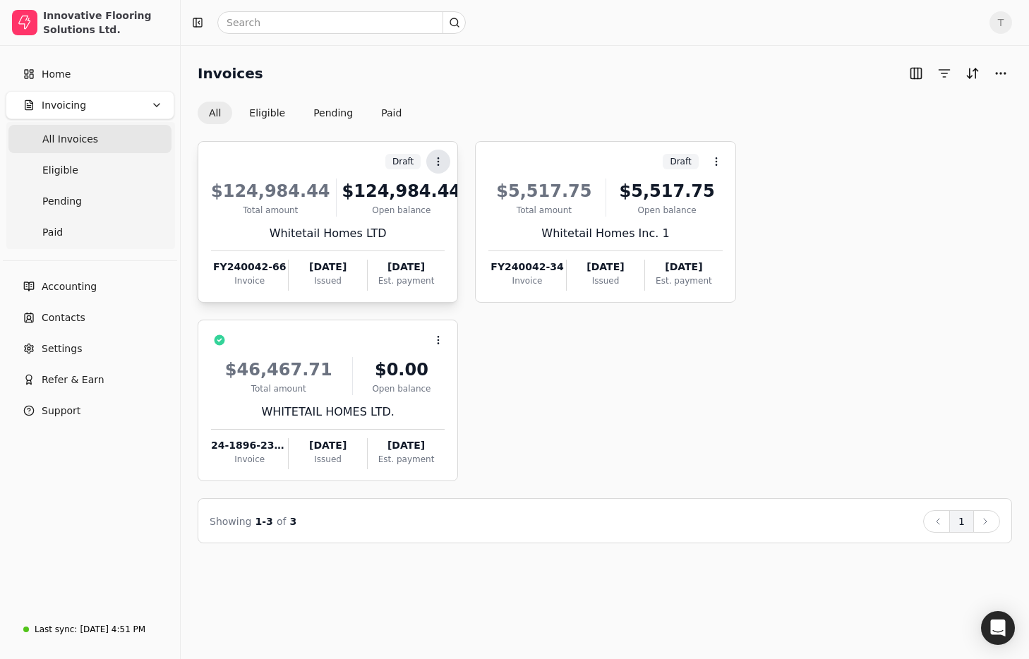
click at [447, 156] on button "Context Menu Button" at bounding box center [438, 162] width 24 height 24
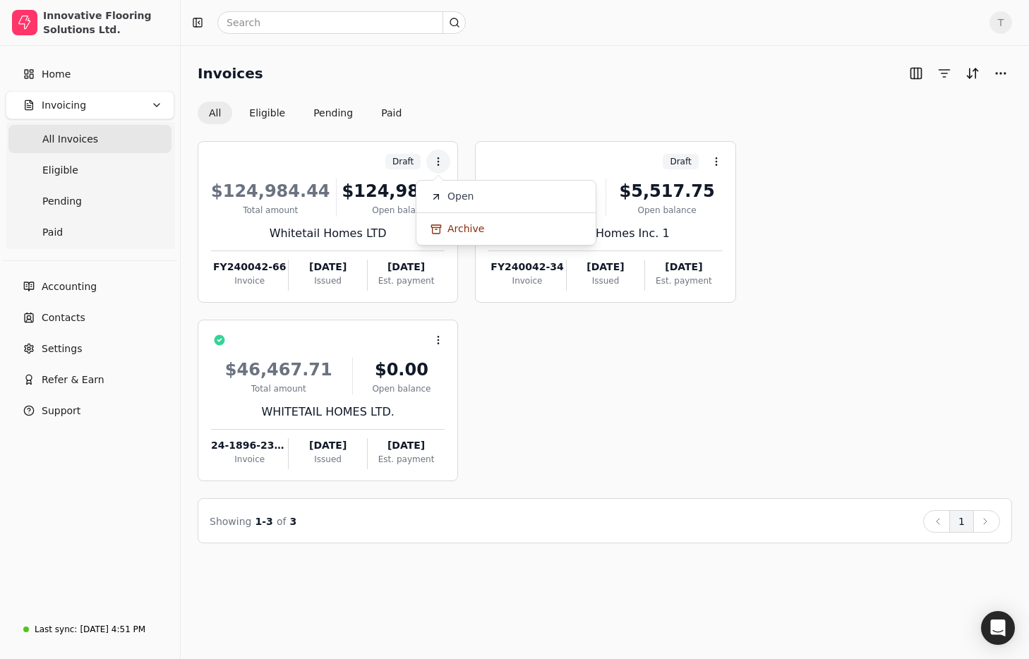
click at [469, 197] on span "Open" at bounding box center [460, 196] width 26 height 15
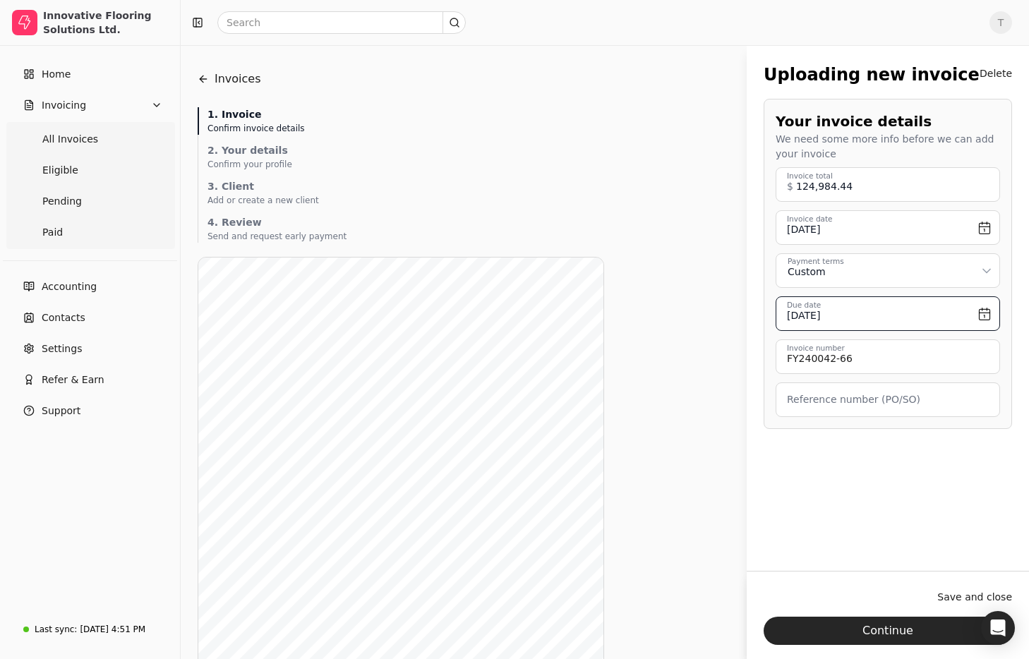
click at [910, 320] on input "September 26th, 2025" at bounding box center [888, 313] width 224 height 35
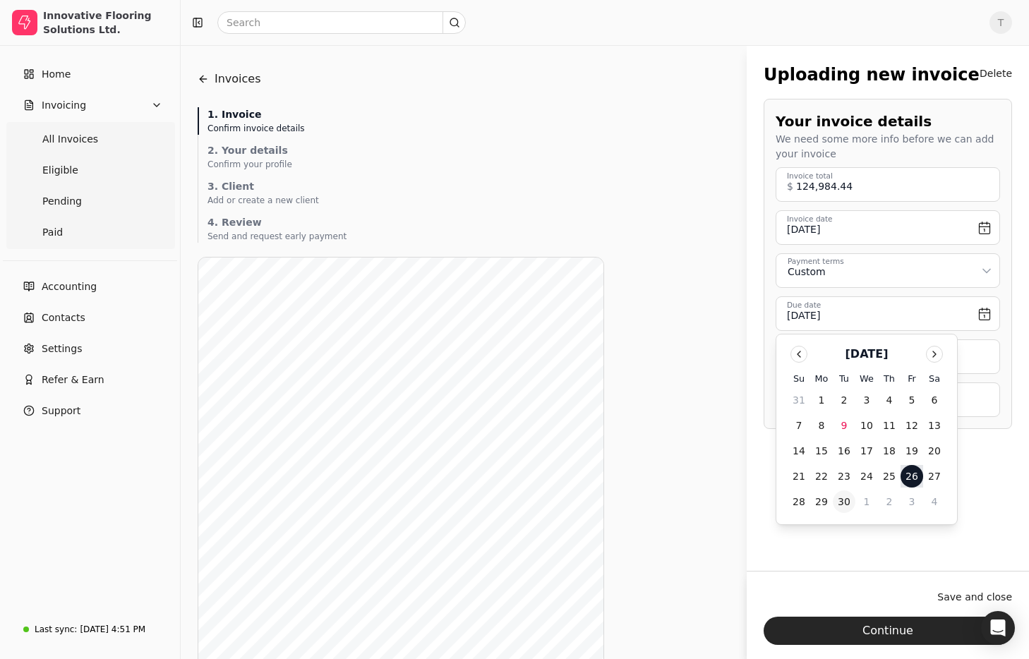
click at [845, 502] on button "30" at bounding box center [844, 501] width 23 height 23
type input "September 30th, 2025"
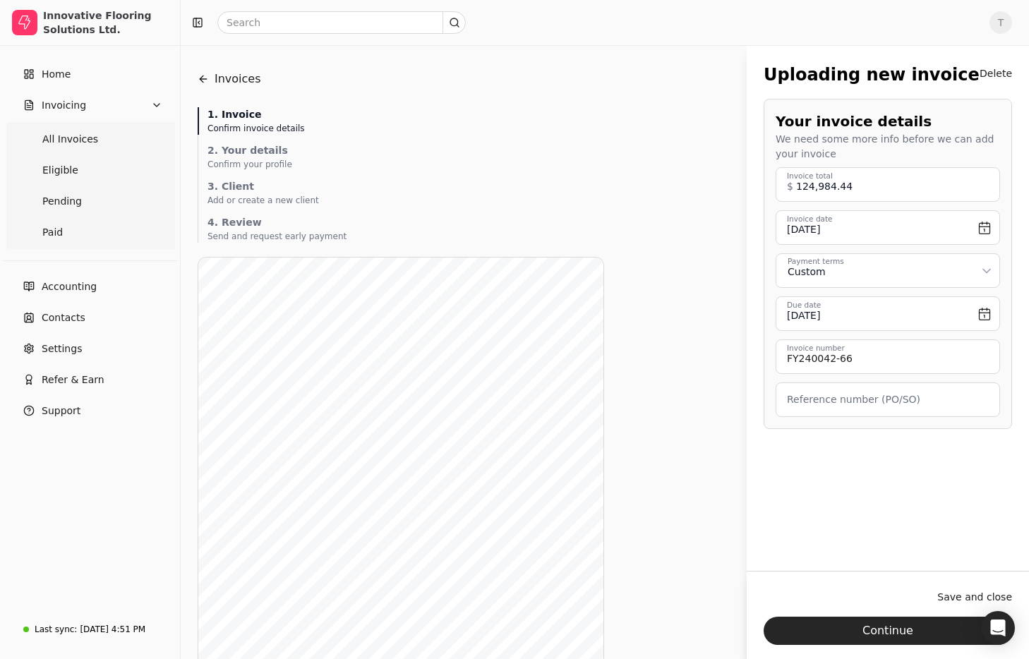
click at [945, 490] on div "Uploading new invoice Delete Your invoice details We need some more info before…" at bounding box center [888, 318] width 282 height 546
click at [930, 632] on button "Continue" at bounding box center [888, 631] width 248 height 28
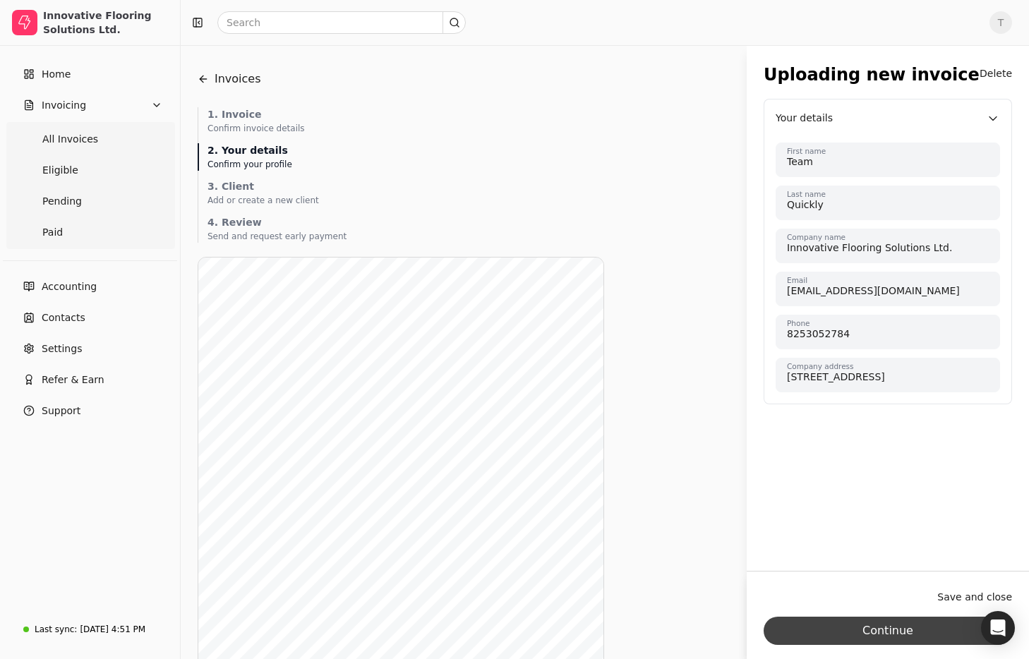
click at [881, 634] on button "Continue" at bounding box center [888, 631] width 248 height 28
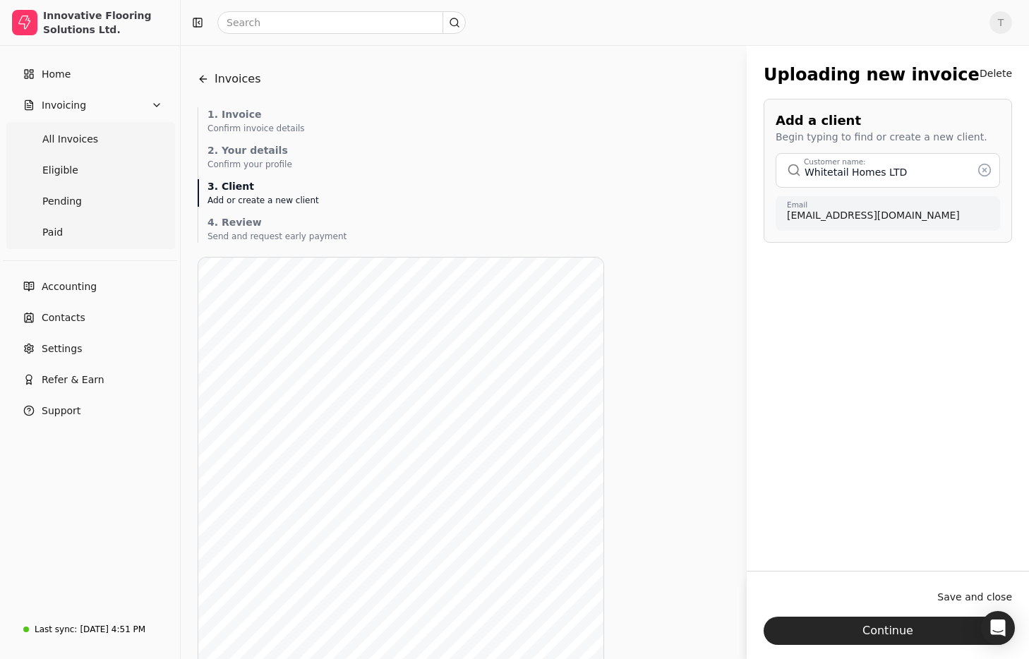
click at [982, 164] on circle at bounding box center [985, 170] width 12 height 12
click at [886, 176] on button "button" at bounding box center [888, 170] width 224 height 34
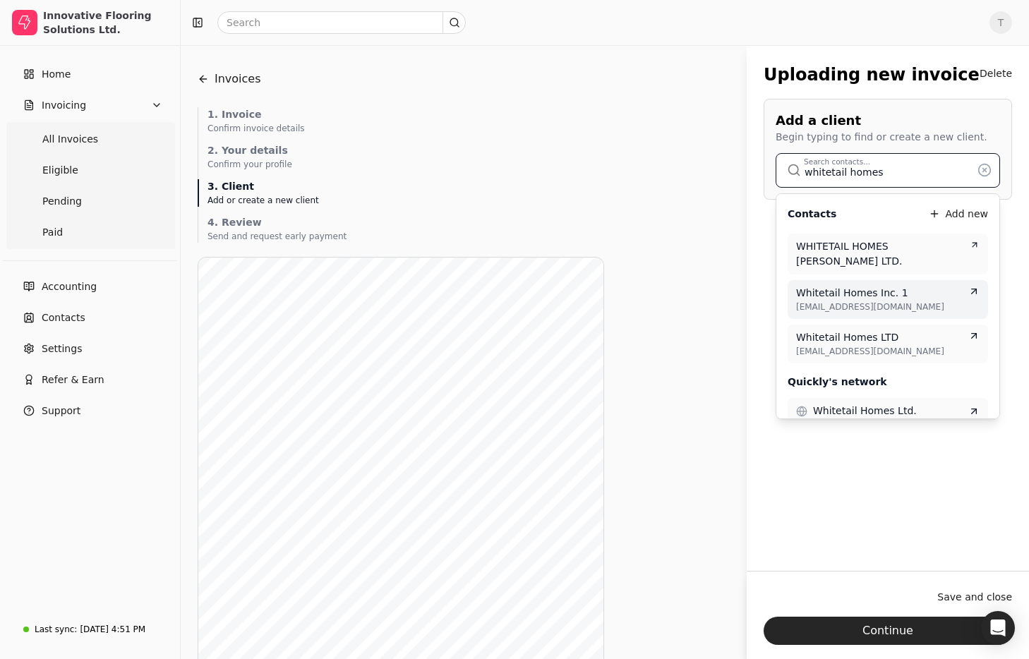
type input "whitetail homes"
drag, startPoint x: 903, startPoint y: 286, endPoint x: 908, endPoint y: 299, distance: 13.6
click at [903, 301] on span "accounting@whitetailhomes.ca" at bounding box center [887, 307] width 183 height 13
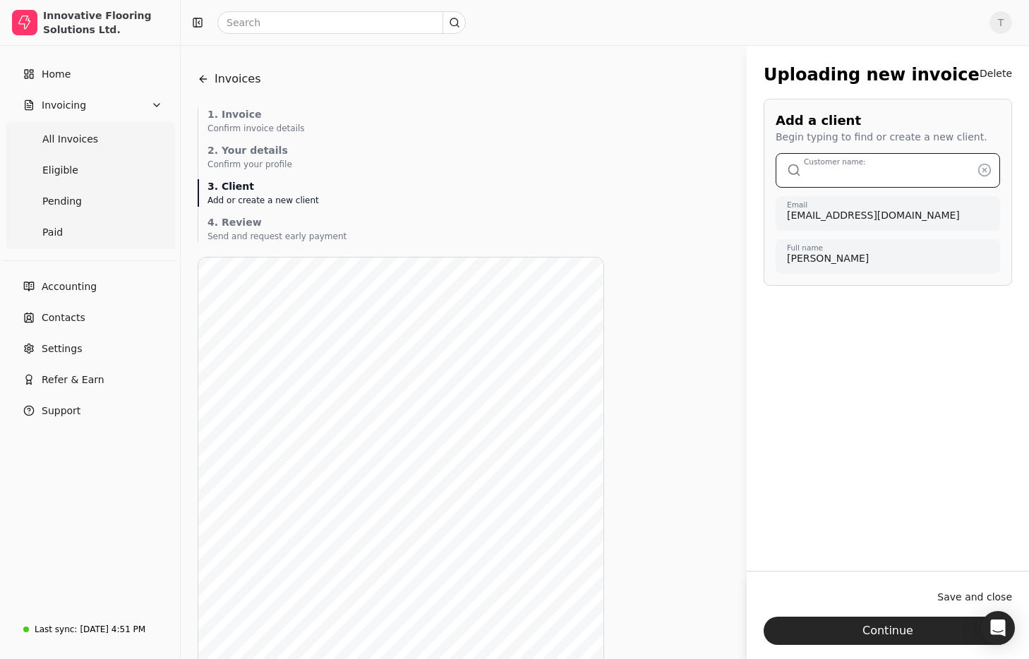
type input "Whitetail Homes Inc. 1"
drag, startPoint x: 913, startPoint y: 634, endPoint x: 913, endPoint y: 623, distance: 10.6
click at [913, 634] on button "Continue" at bounding box center [888, 631] width 248 height 28
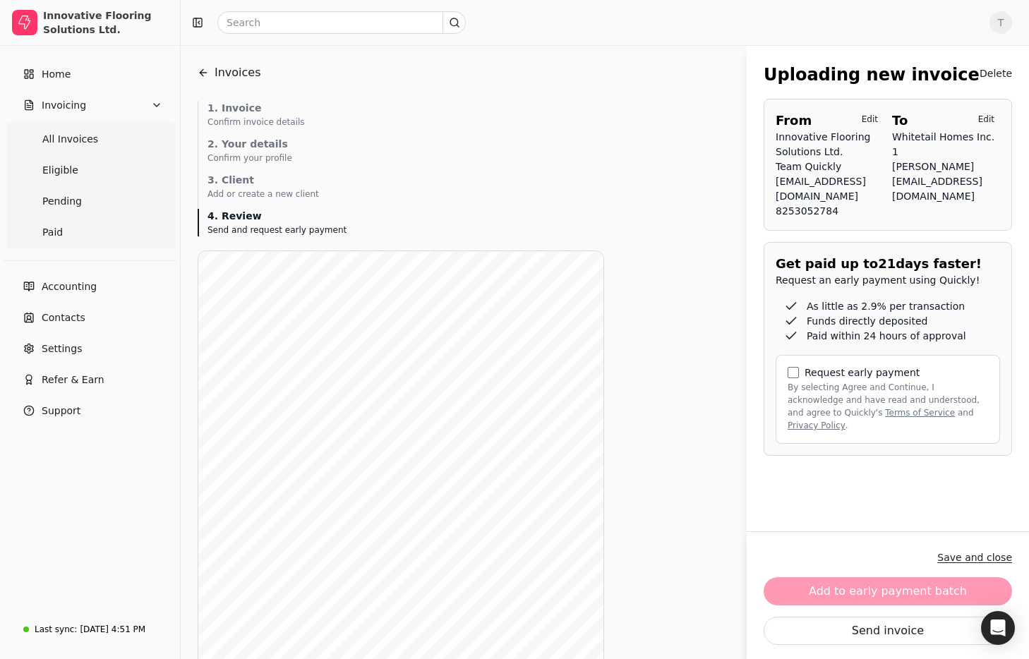
scroll to position [9, 0]
click at [977, 559] on button "Save and close" at bounding box center [974, 557] width 75 height 23
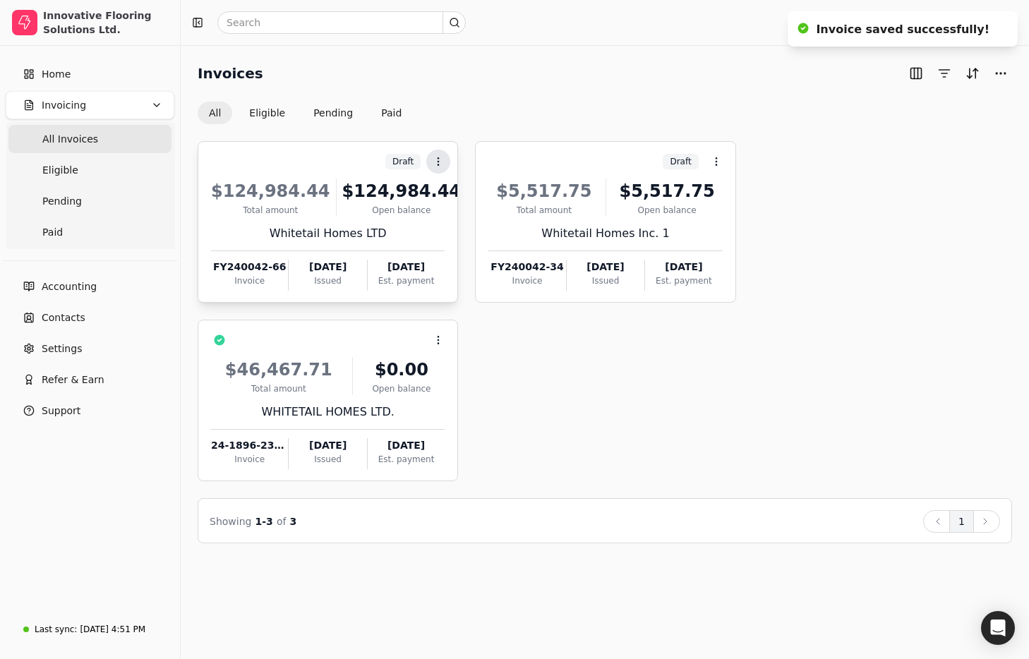
click at [438, 158] on circle at bounding box center [438, 158] width 1 height 1
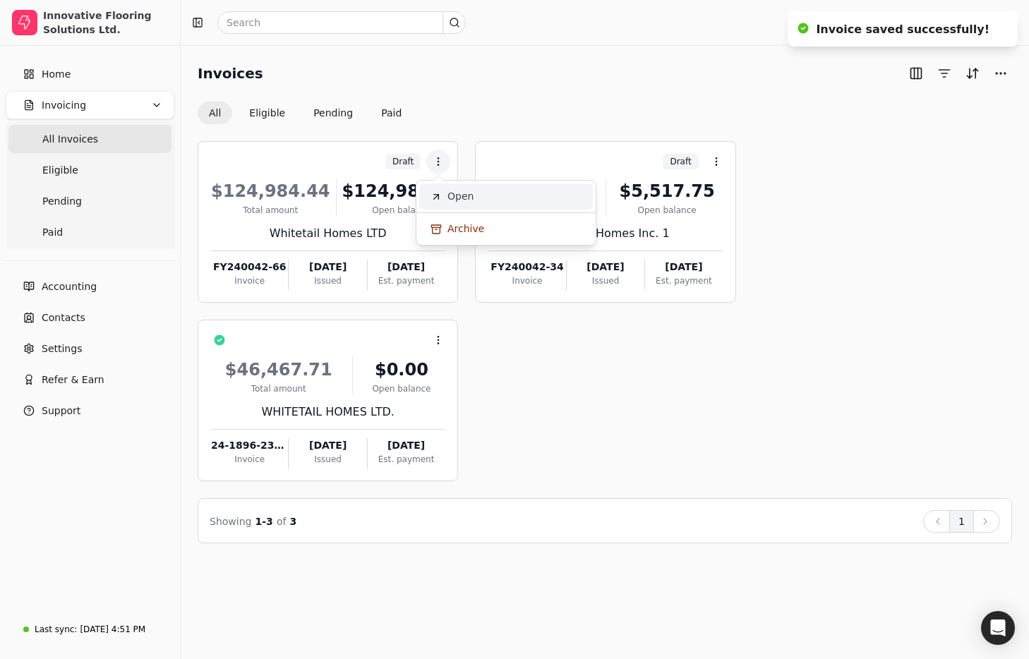
click at [486, 196] on li "Open" at bounding box center [506, 196] width 174 height 26
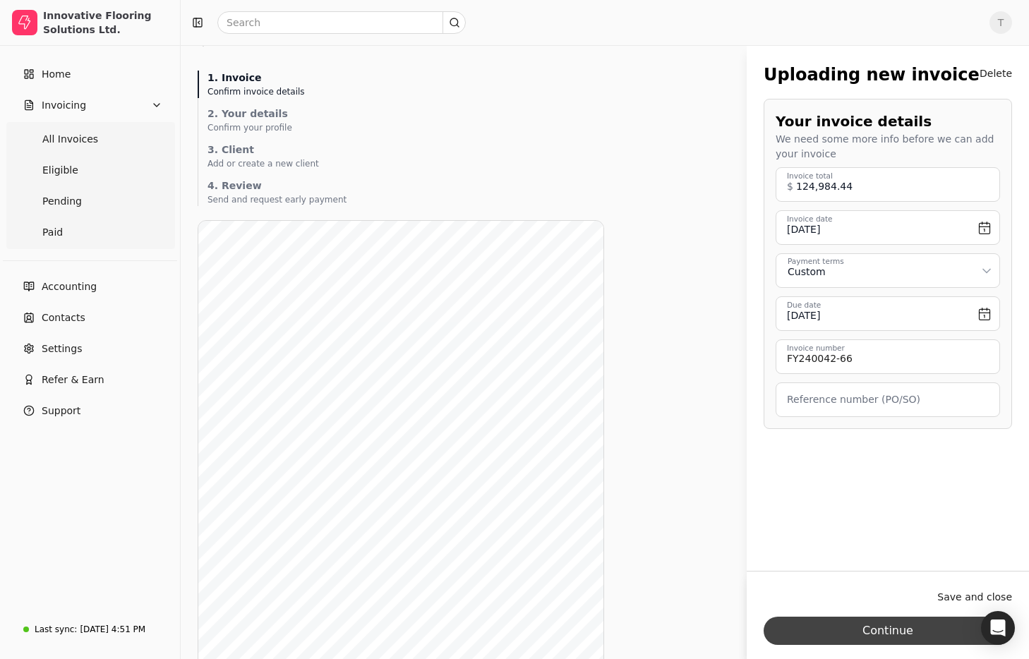
scroll to position [32, 0]
click at [922, 635] on button "Continue" at bounding box center [888, 631] width 248 height 28
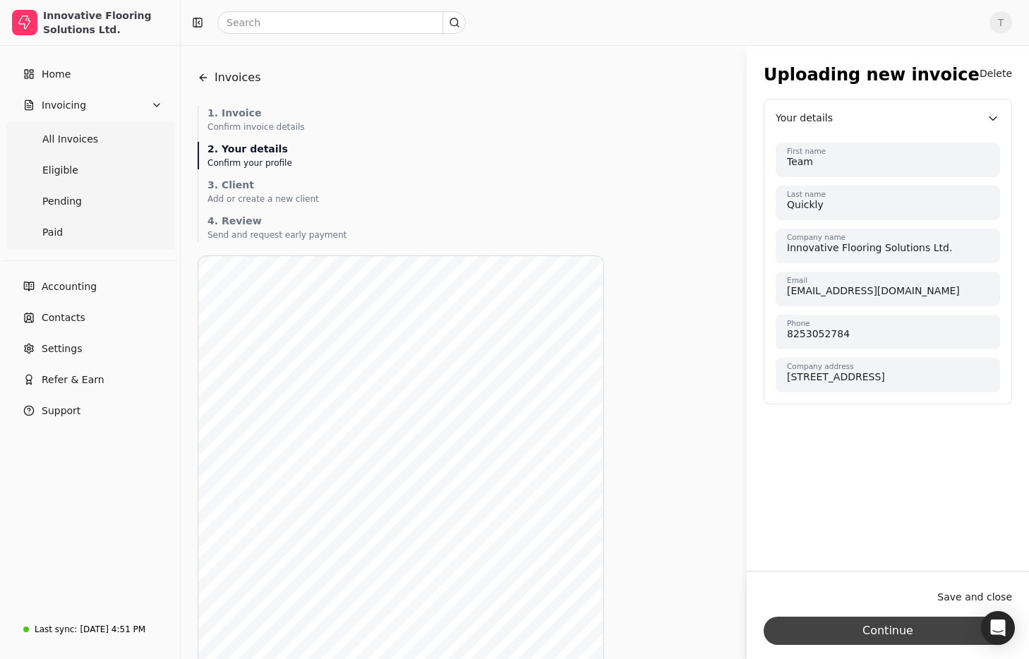
scroll to position [0, 0]
click at [925, 632] on button "Continue" at bounding box center [888, 631] width 248 height 28
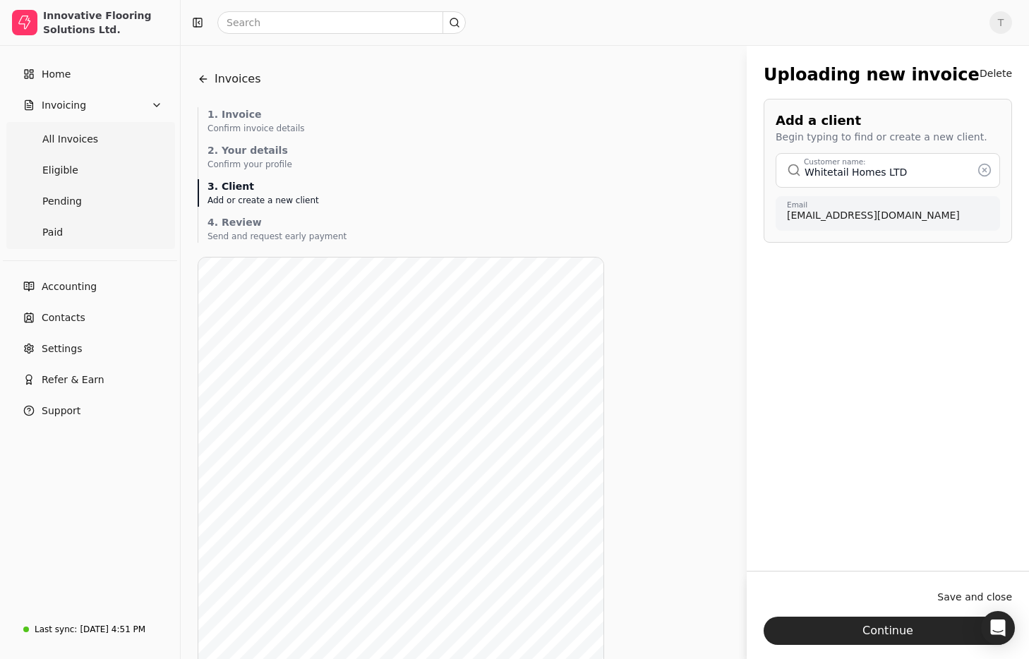
drag, startPoint x: 977, startPoint y: 596, endPoint x: 891, endPoint y: 586, distance: 86.6
click at [975, 595] on button "Save and close" at bounding box center [974, 597] width 75 height 23
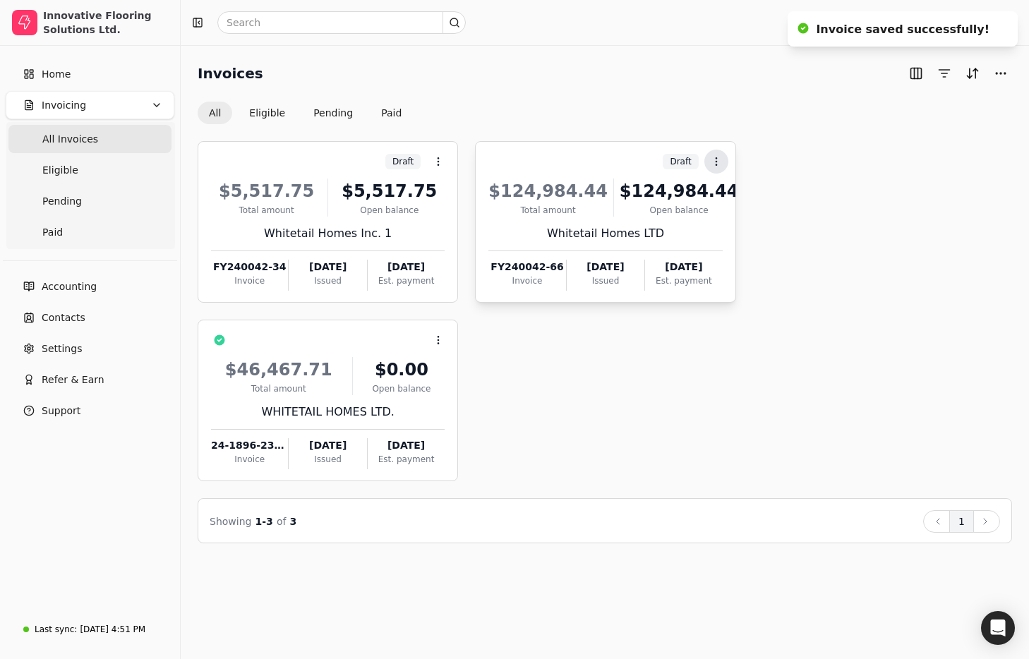
click at [707, 159] on button "Context Menu Button" at bounding box center [716, 162] width 24 height 24
click at [729, 192] on span "Open" at bounding box center [738, 196] width 26 height 15
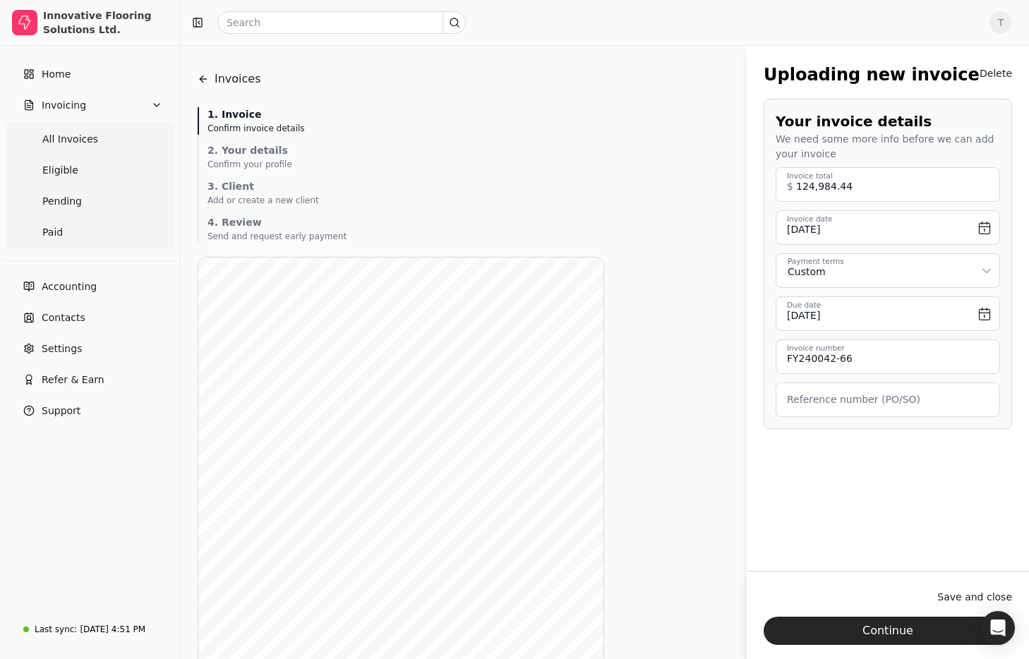
click at [920, 623] on button "Continue" at bounding box center [888, 631] width 248 height 28
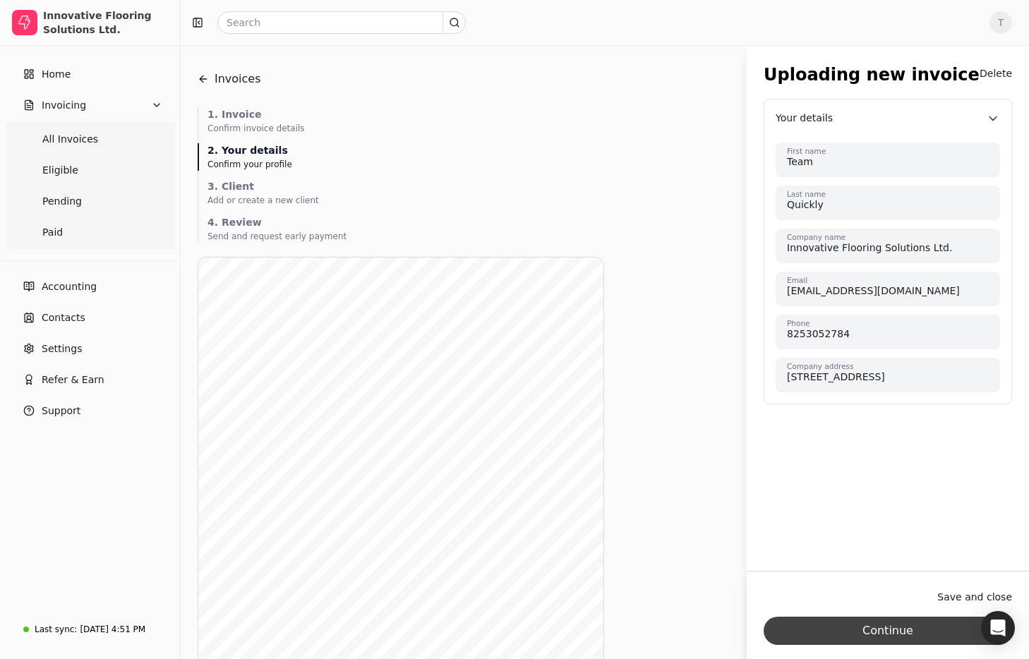
click at [854, 631] on button "Continue" at bounding box center [888, 631] width 248 height 28
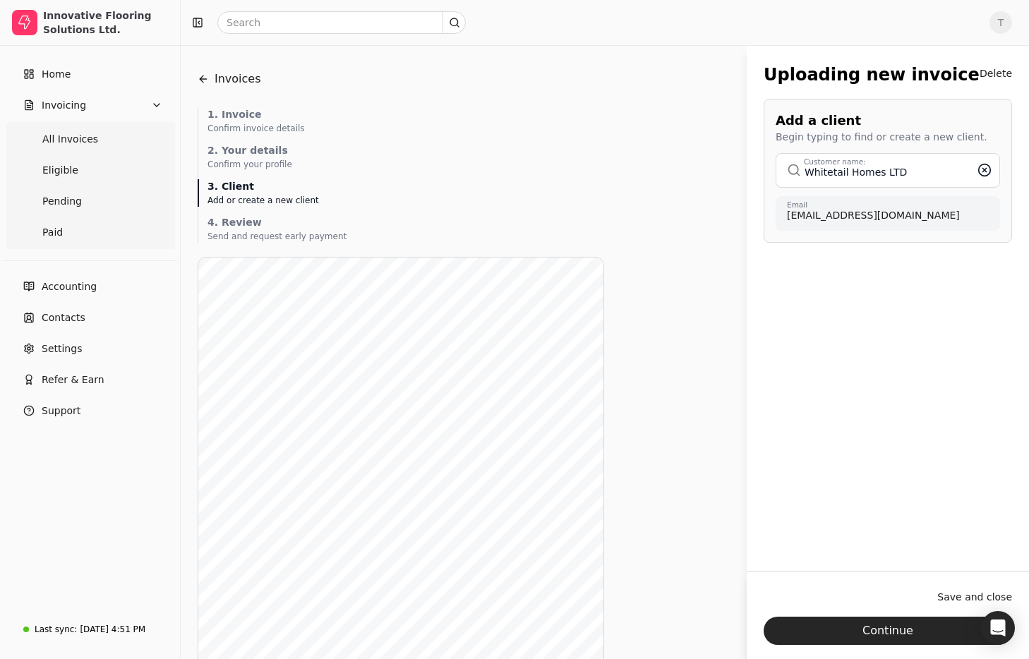
click at [985, 166] on icon at bounding box center [984, 170] width 14 height 14
click at [855, 177] on button "button" at bounding box center [888, 170] width 224 height 34
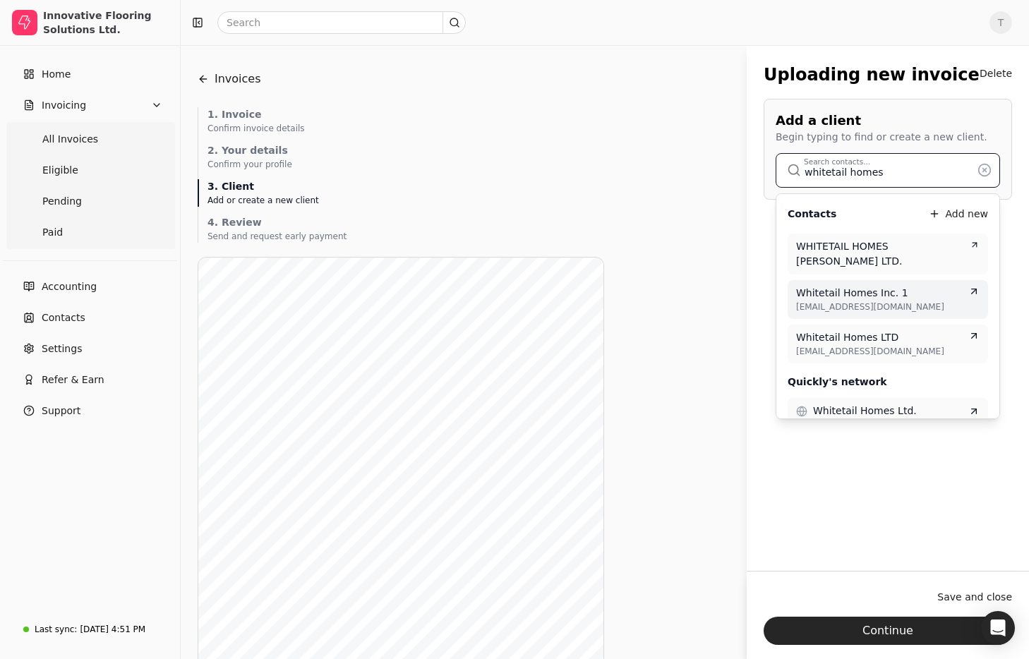
type input "whitetail homes"
click at [905, 286] on div "Whitetail Homes Inc. 1" at bounding box center [887, 293] width 183 height 15
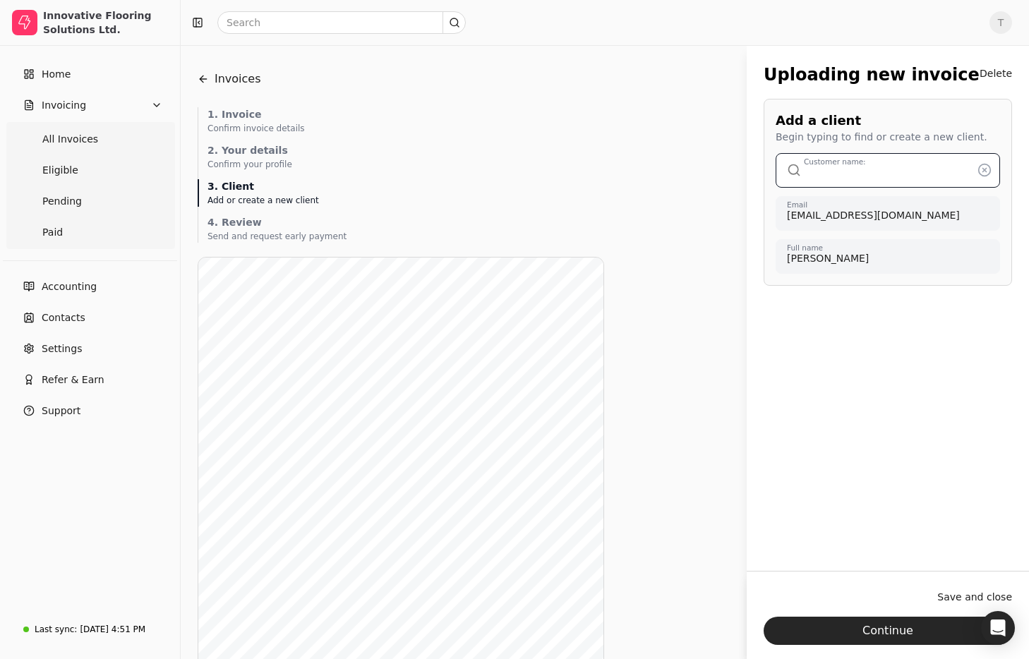
type input "Whitetail Homes Inc. 1"
click at [973, 601] on button "Save and close" at bounding box center [974, 597] width 75 height 23
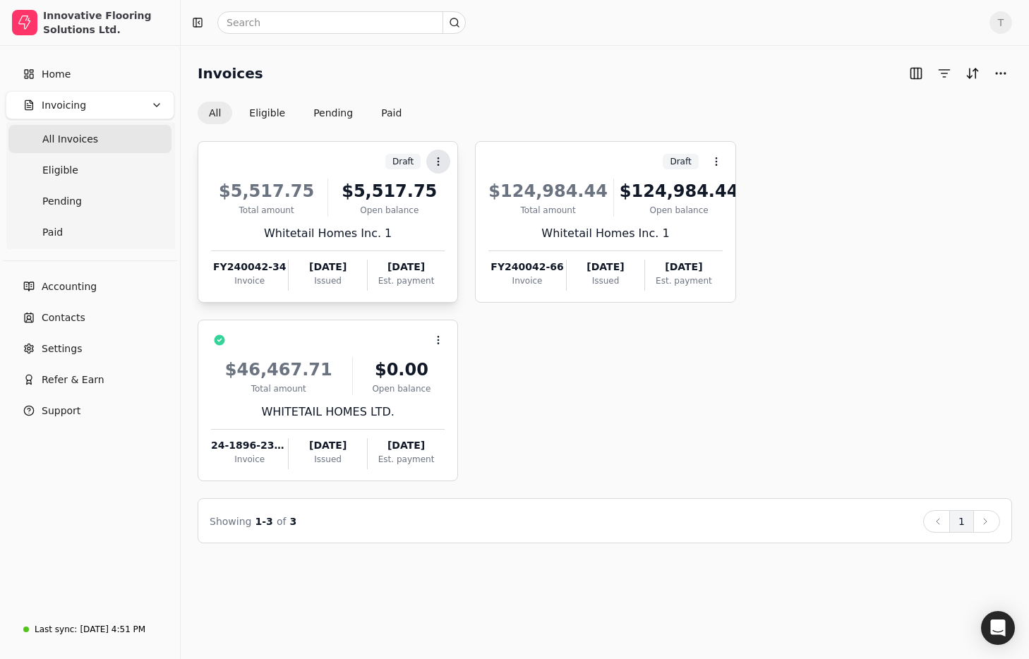
click at [438, 163] on icon at bounding box center [438, 161] width 11 height 11
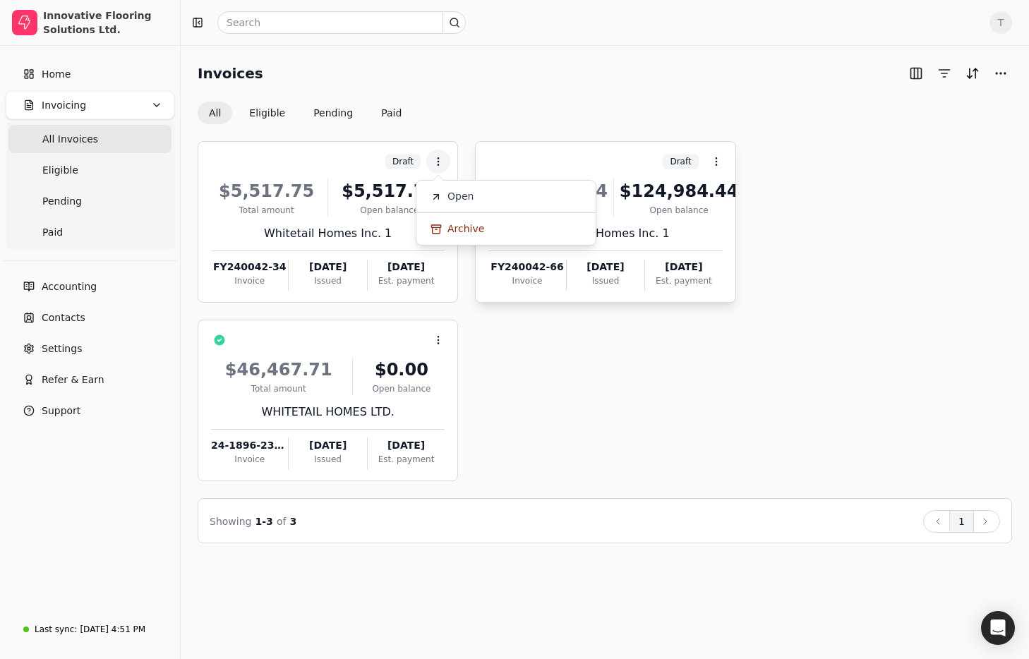
drag, startPoint x: 502, startPoint y: 191, endPoint x: 614, endPoint y: 211, distance: 114.1
click at [502, 191] on li "Open" at bounding box center [506, 196] width 174 height 26
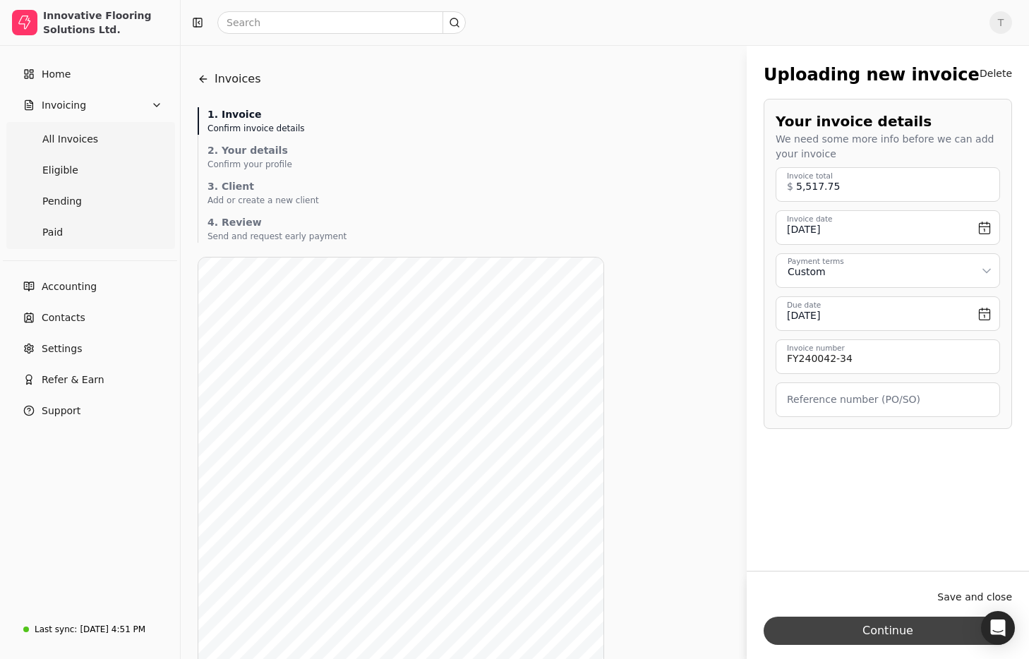
click at [908, 629] on button "Continue" at bounding box center [888, 631] width 248 height 28
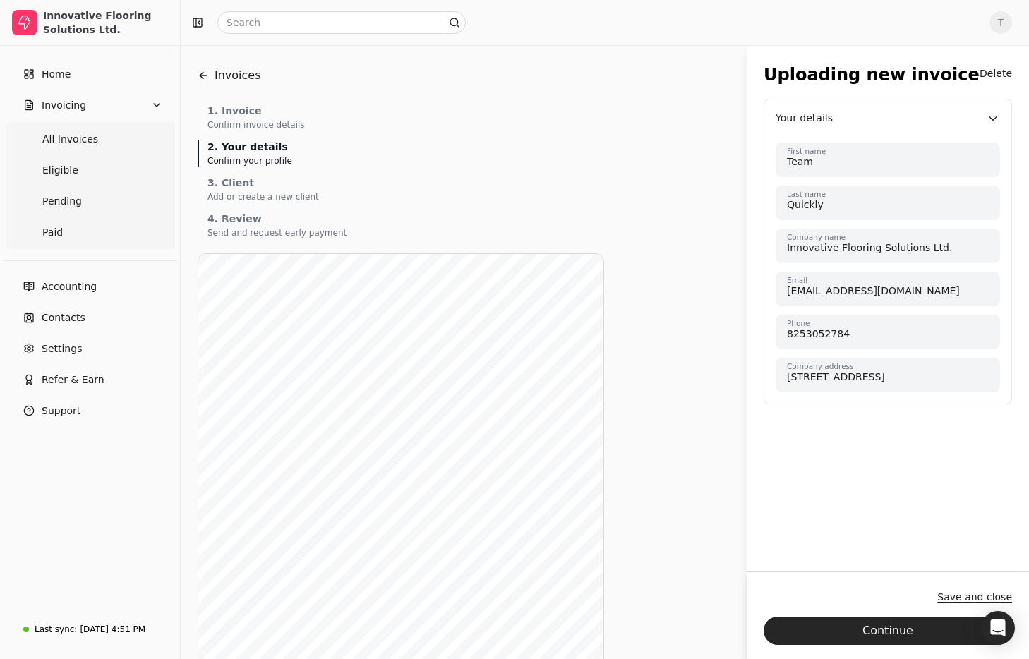
scroll to position [5, 0]
click at [922, 620] on button "Continue" at bounding box center [888, 631] width 248 height 28
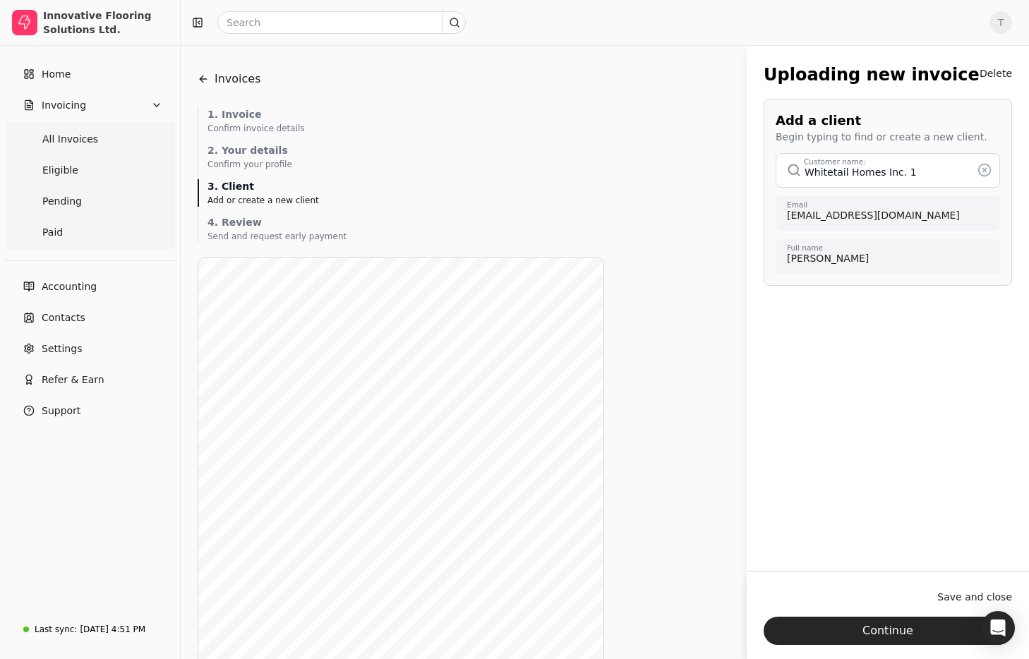
click at [889, 620] on button "Continue" at bounding box center [888, 631] width 248 height 28
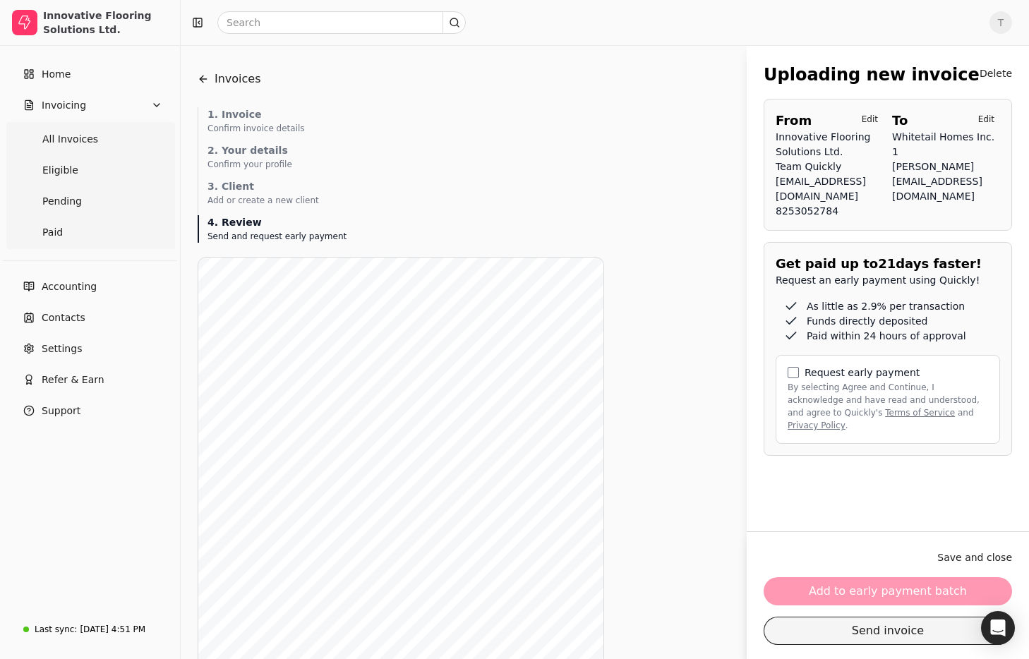
click at [909, 630] on button "Send invoice" at bounding box center [888, 631] width 248 height 28
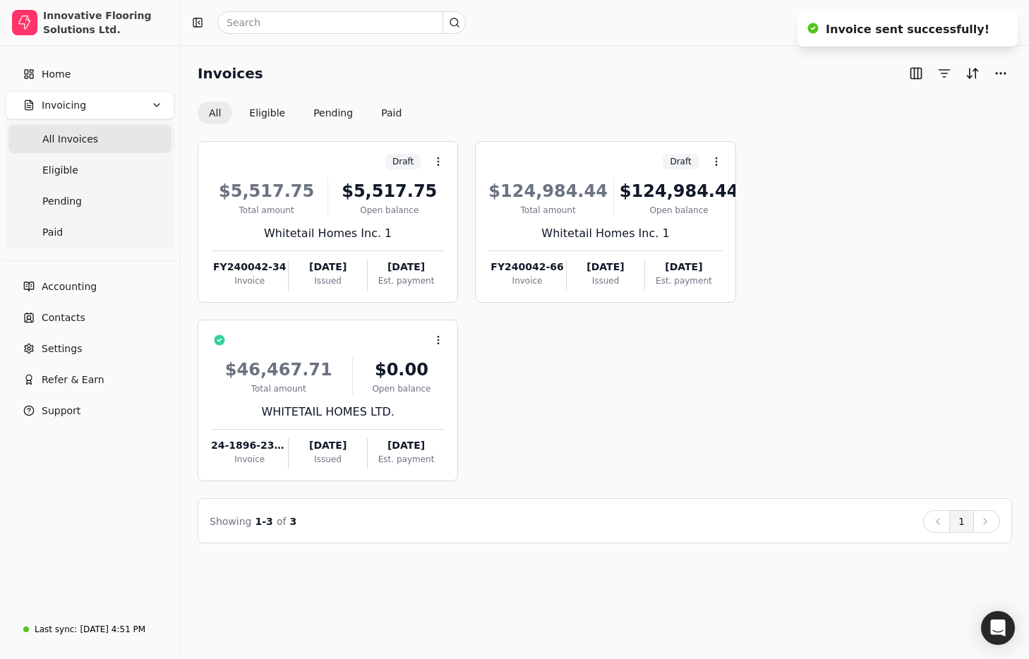
click at [85, 143] on span "All Invoices" at bounding box center [70, 139] width 56 height 15
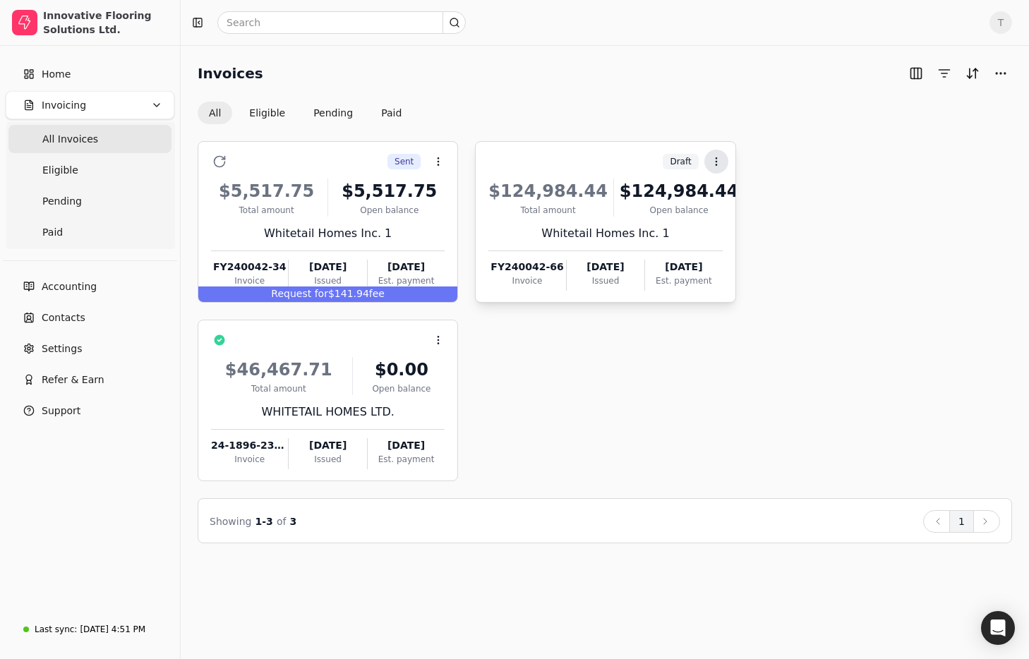
click at [723, 162] on button "Context Menu Button" at bounding box center [716, 162] width 24 height 24
drag, startPoint x: 767, startPoint y: 197, endPoint x: 795, endPoint y: 219, distance: 35.2
click at [767, 197] on li "Open" at bounding box center [784, 196] width 174 height 26
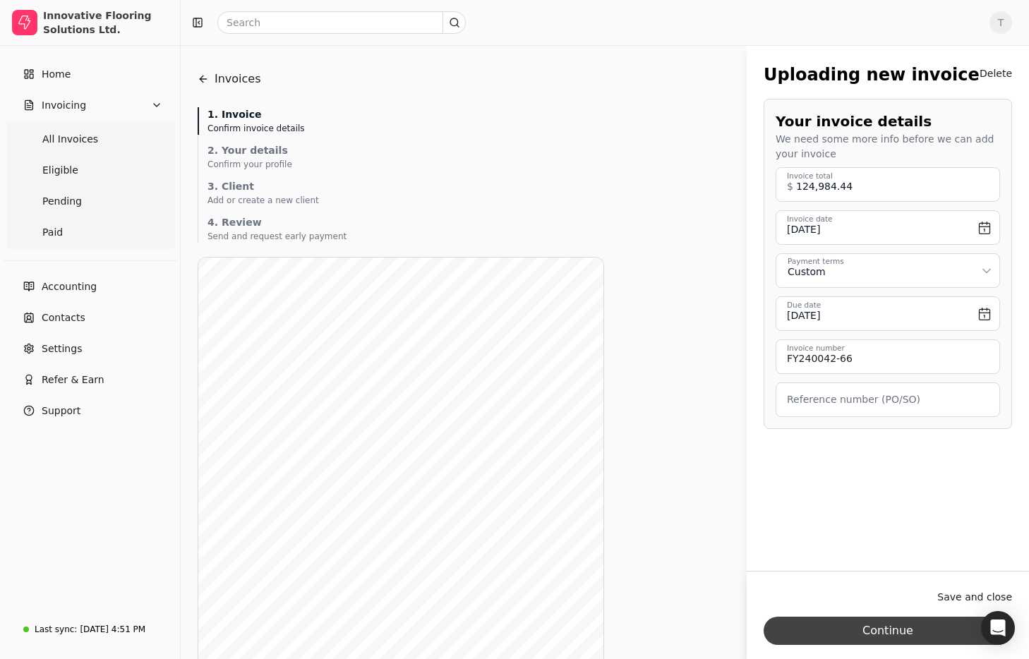
click at [881, 630] on button "Continue" at bounding box center [888, 631] width 248 height 28
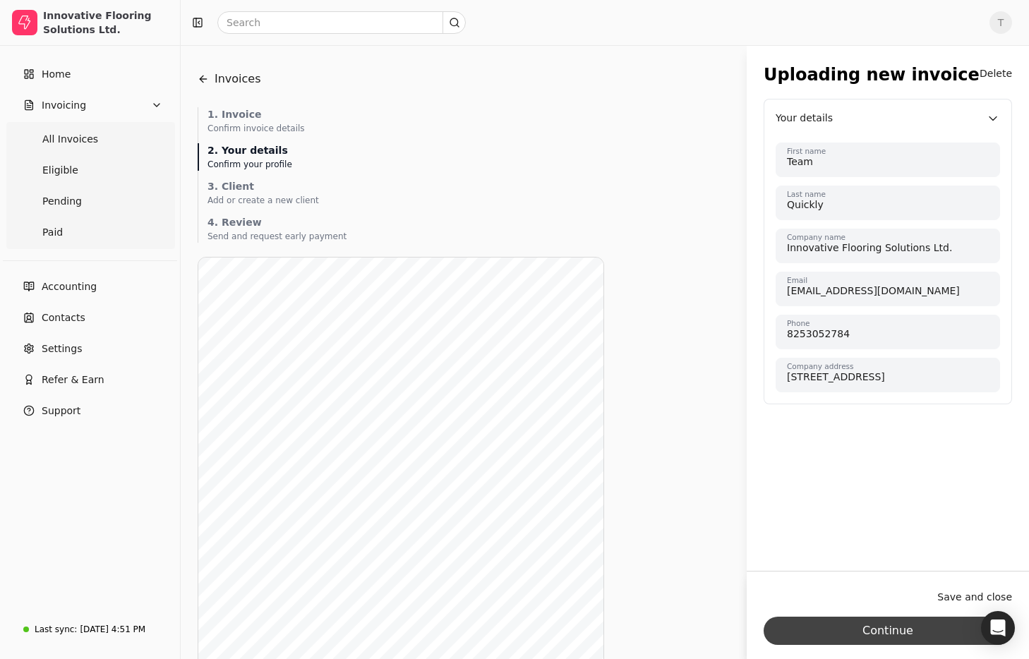
click at [918, 634] on button "Continue" at bounding box center [888, 631] width 248 height 28
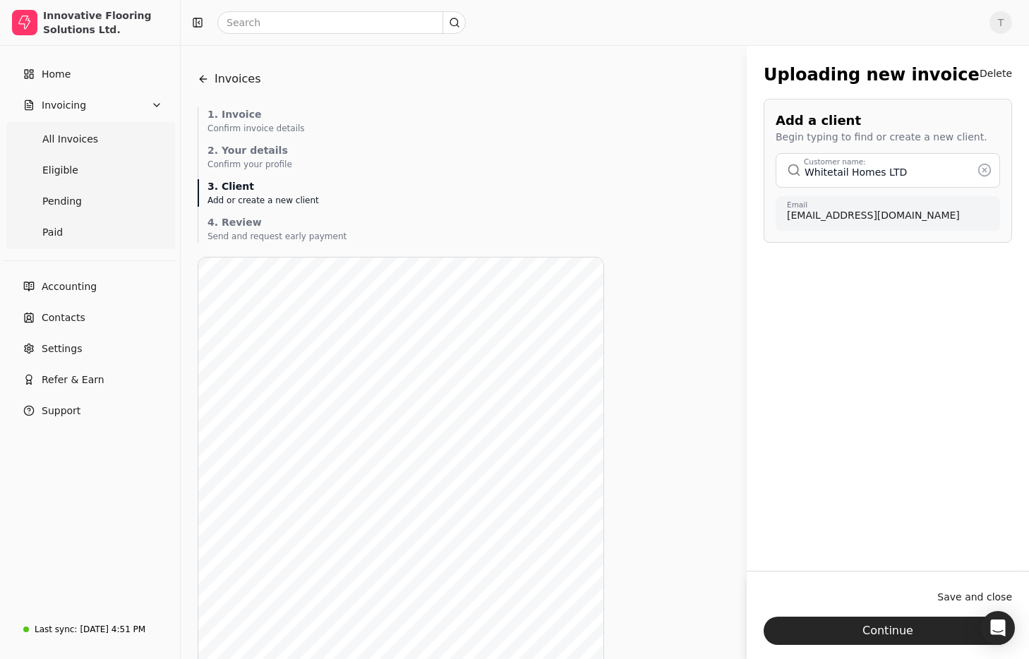
click at [947, 171] on button "button" at bounding box center [888, 170] width 224 height 34
type input "Whitetail Homes LTD"
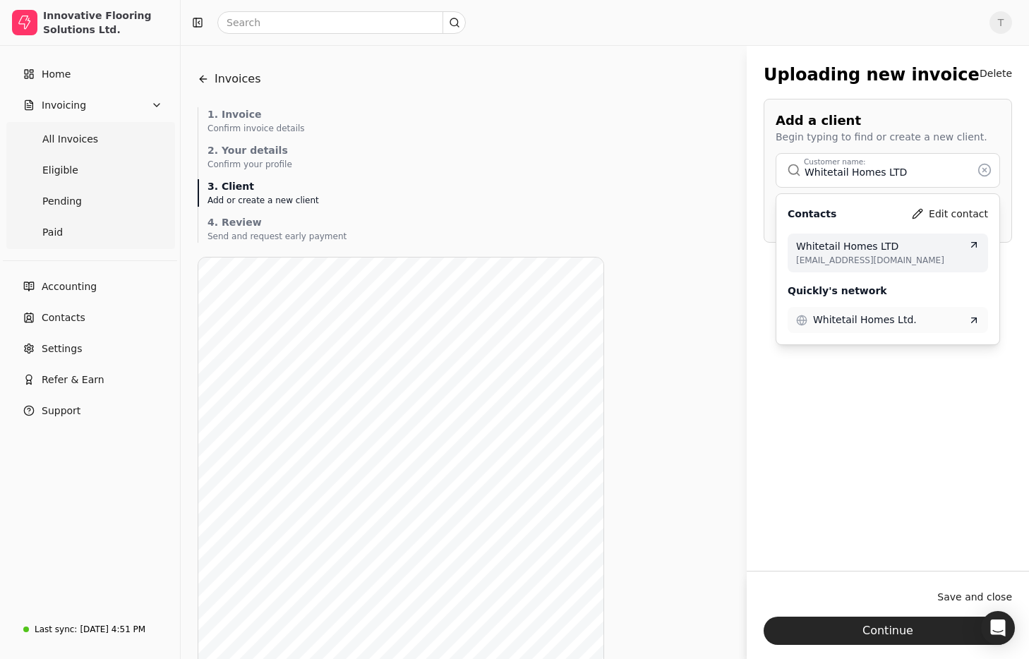
drag, startPoint x: 917, startPoint y: 170, endPoint x: 603, endPoint y: 155, distance: 313.7
click at [603, 155] on div "Invoices Uploading new Invoice 1. Invoice Confirm invoice details 2. Your detai…" at bounding box center [605, 500] width 814 height 877
click at [981, 168] on icon at bounding box center [984, 170] width 14 height 14
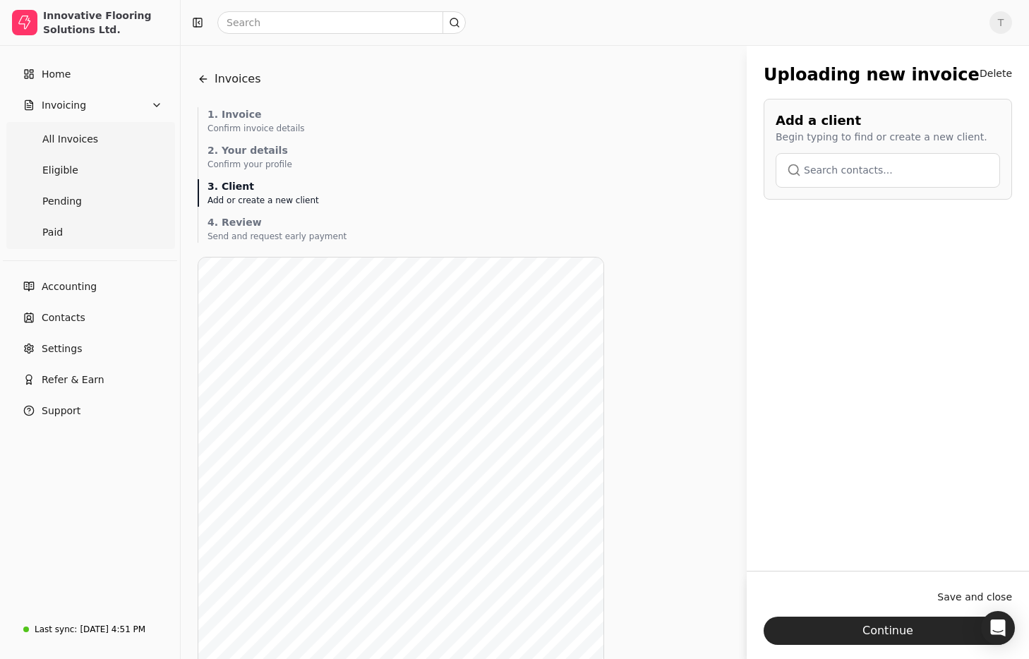
click at [848, 171] on button "button" at bounding box center [888, 170] width 224 height 34
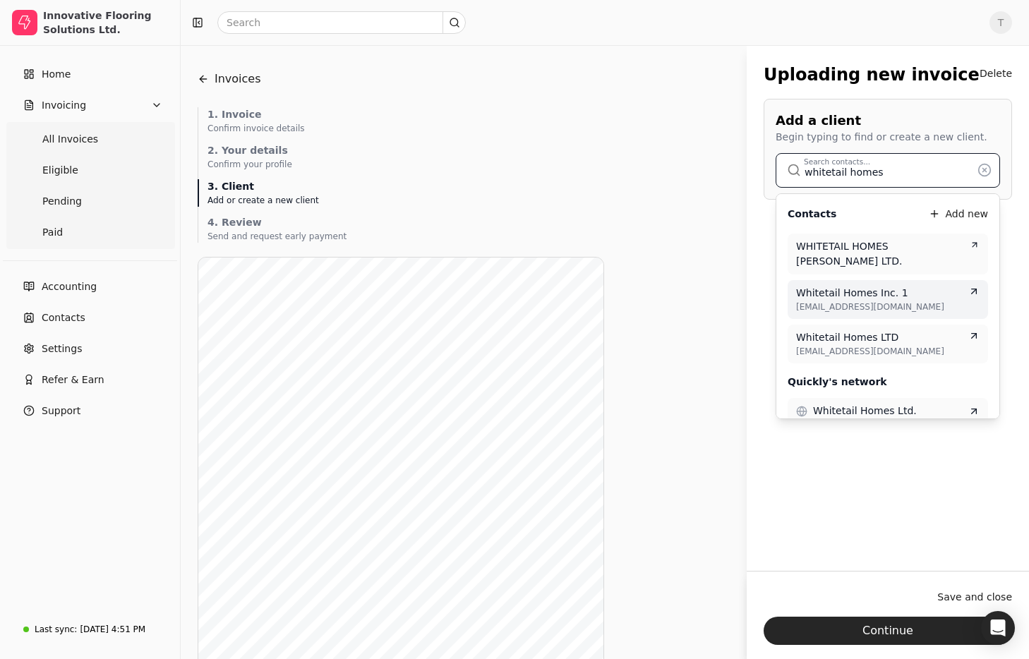
type input "whitetail homes"
drag, startPoint x: 909, startPoint y: 282, endPoint x: 920, endPoint y: 295, distance: 17.1
click at [909, 286] on div "Whitetail Homes Inc. 1" at bounding box center [887, 293] width 183 height 15
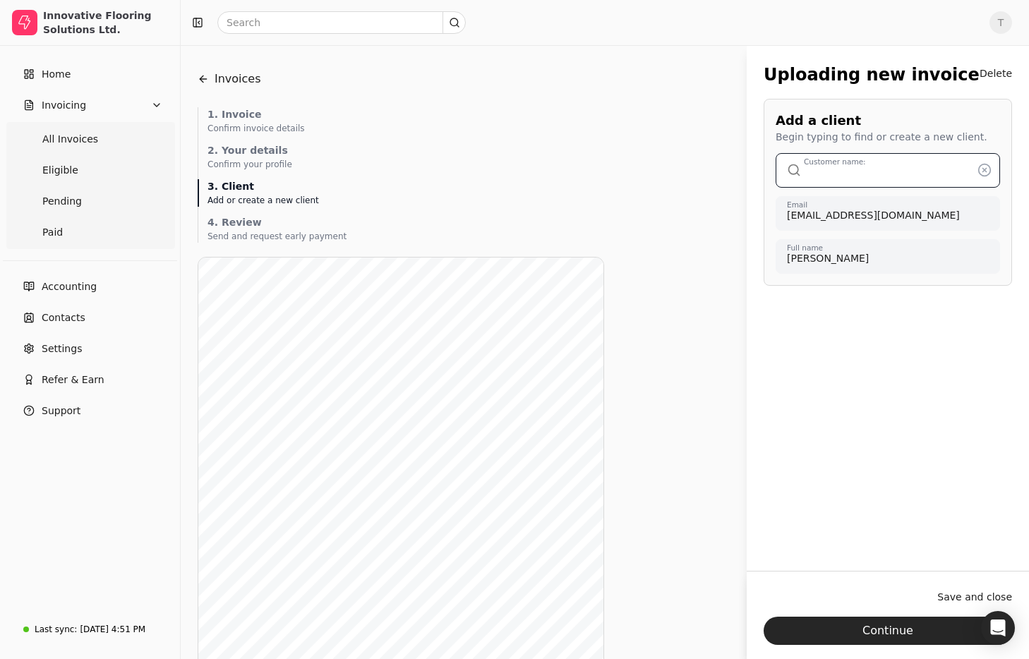
type input "Whitetail Homes Inc. 1"
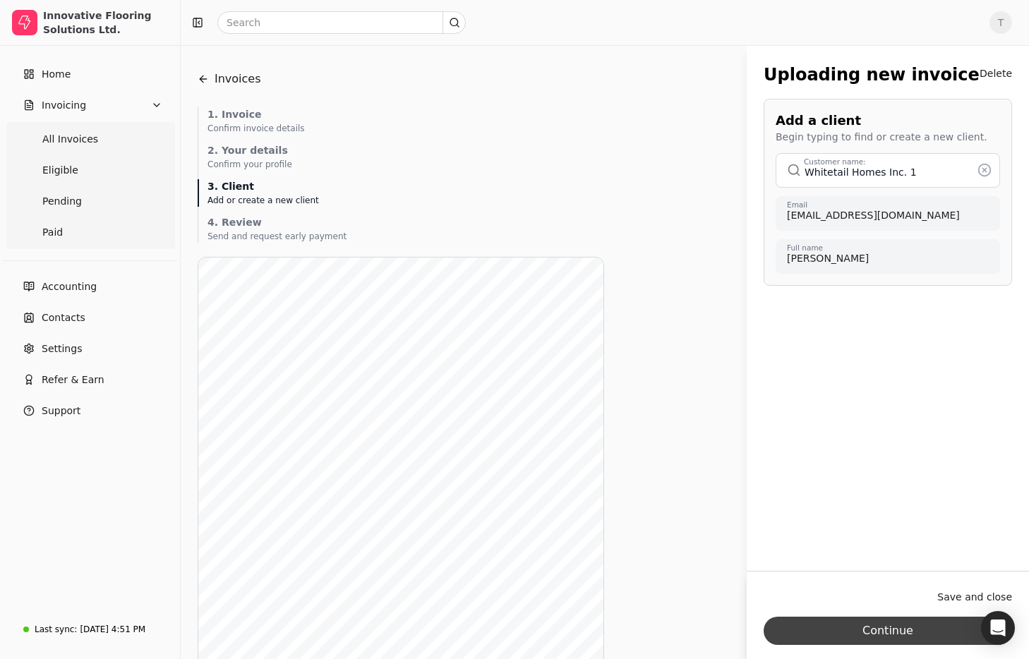
click at [935, 629] on button "Continue" at bounding box center [888, 631] width 248 height 28
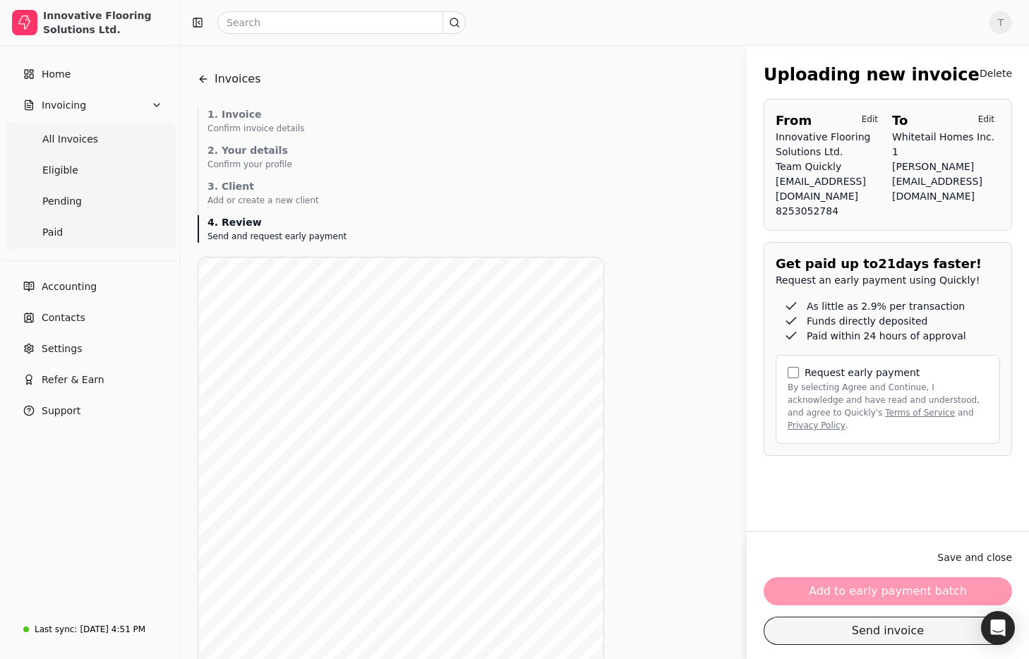
click at [886, 636] on button "Send invoice" at bounding box center [888, 631] width 248 height 28
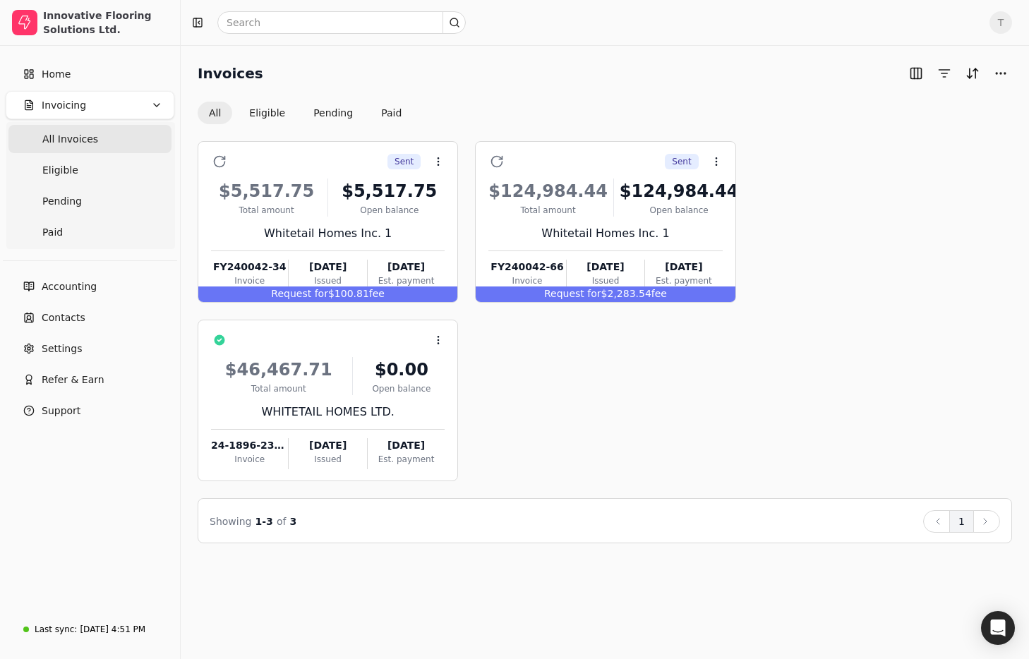
click at [935, 318] on div "Sent Context Menu Button $5,517.75 Total amount $5,517.75 Open balance Whitetai…" at bounding box center [605, 311] width 814 height 340
click at [368, 167] on div "Sent Context Menu Button" at bounding box center [338, 162] width 214 height 24
click at [273, 110] on button "Eligible" at bounding box center [267, 113] width 59 height 23
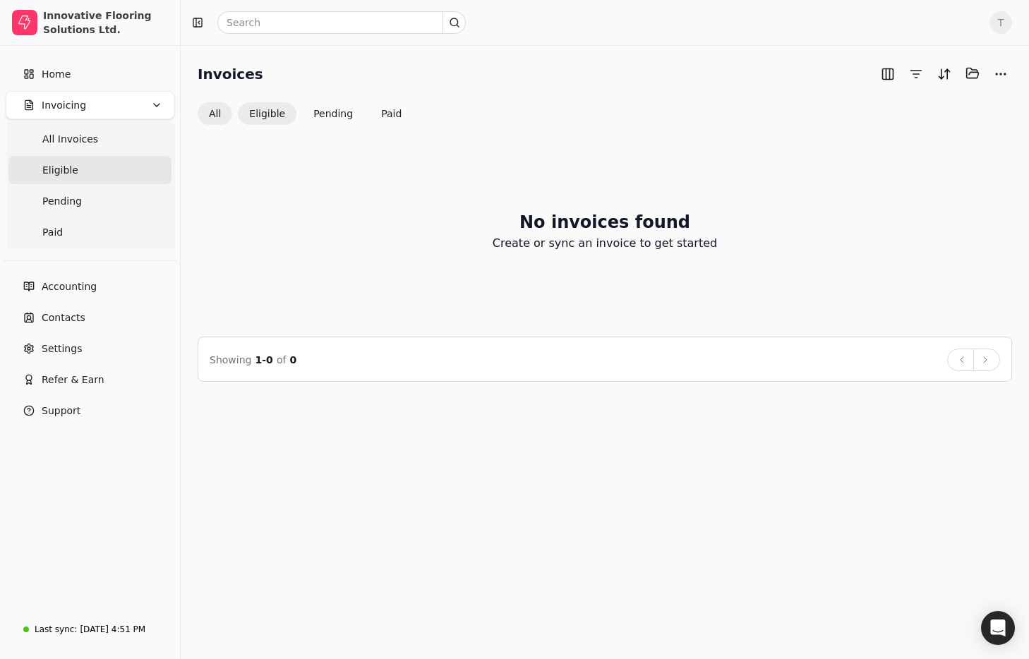
click at [208, 114] on button "All" at bounding box center [215, 113] width 35 height 23
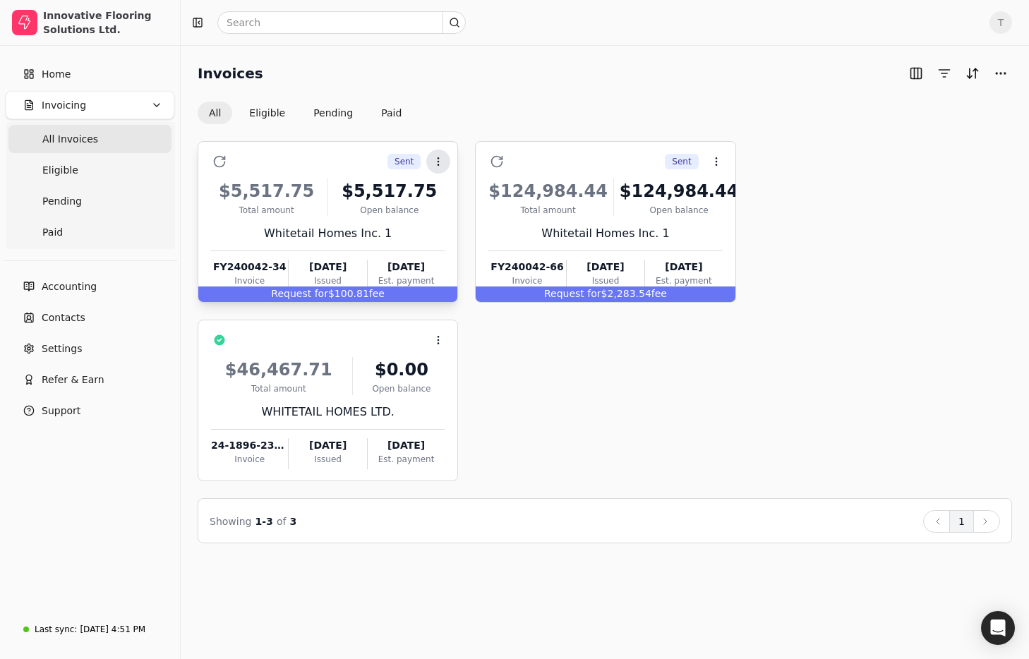
click at [440, 164] on icon at bounding box center [438, 161] width 11 height 11
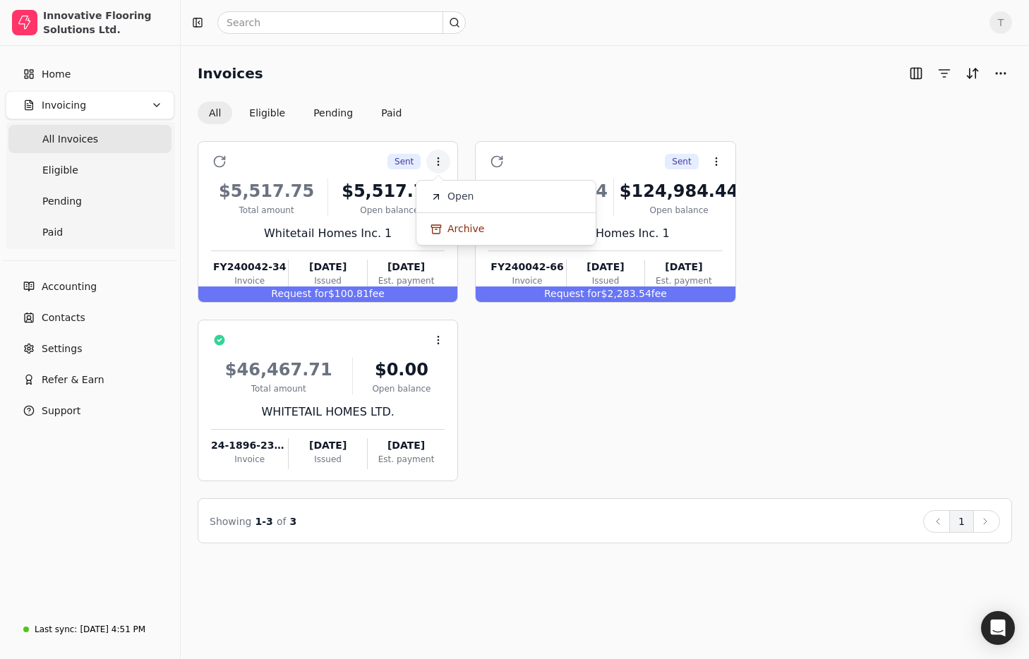
drag, startPoint x: 478, startPoint y: 195, endPoint x: 900, endPoint y: 197, distance: 422.0
click at [478, 195] on li "Open" at bounding box center [506, 196] width 174 height 26
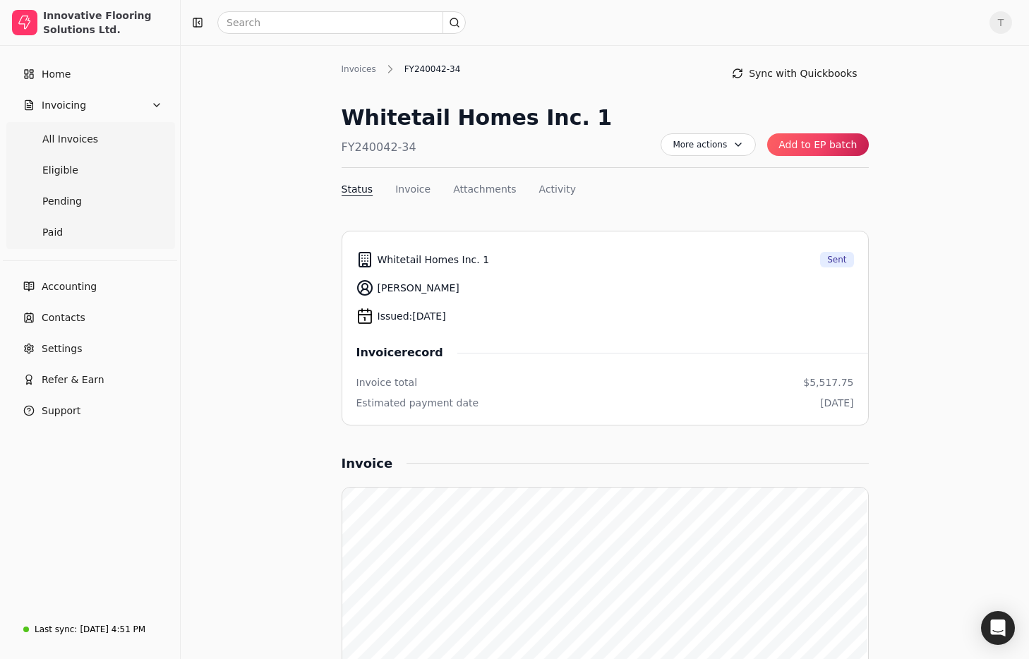
click at [831, 144] on button "Add to EP batch" at bounding box center [817, 144] width 101 height 23
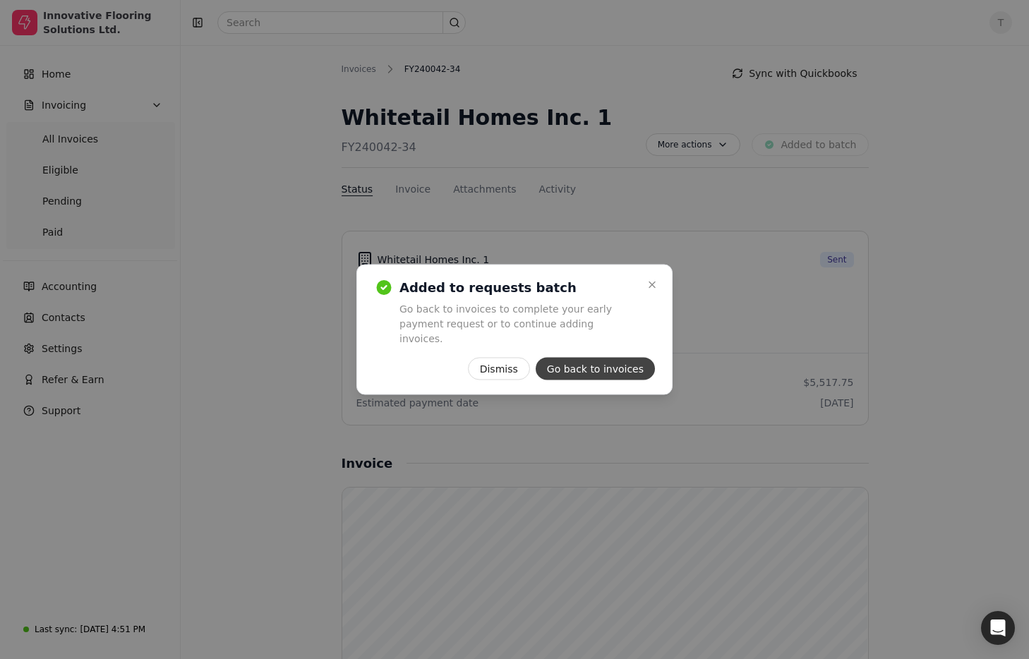
click at [622, 362] on button "Go back to invoices" at bounding box center [595, 369] width 119 height 23
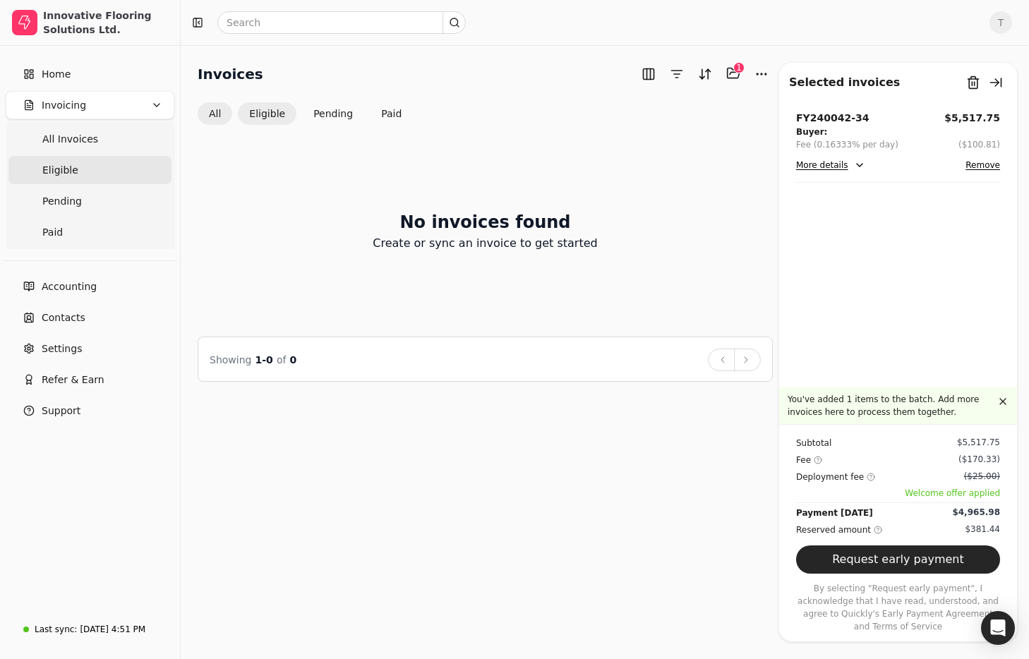
click at [216, 112] on button "All" at bounding box center [215, 113] width 35 height 23
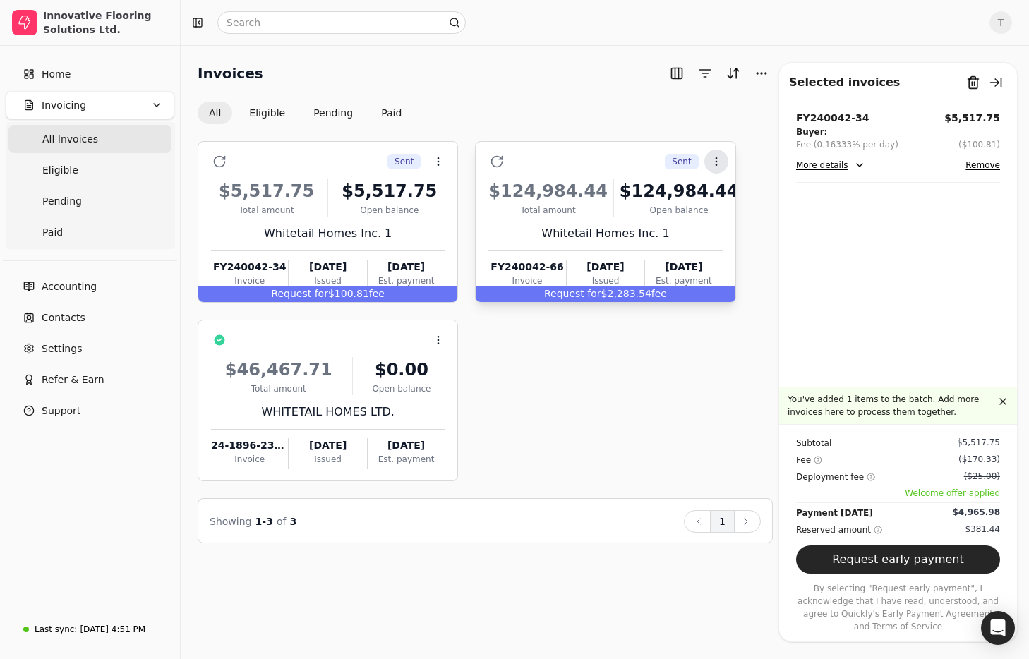
click at [721, 162] on icon at bounding box center [716, 161] width 11 height 11
drag, startPoint x: 734, startPoint y: 198, endPoint x: 678, endPoint y: 199, distance: 56.5
click at [734, 198] on span "Open" at bounding box center [738, 196] width 26 height 15
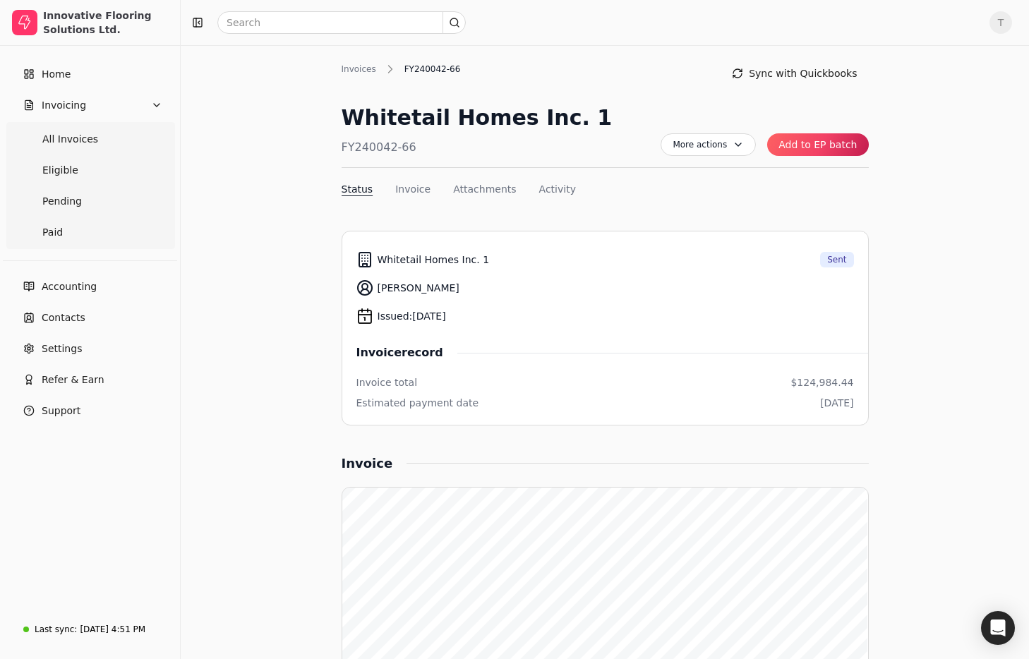
click at [833, 144] on button "Add to EP batch" at bounding box center [817, 144] width 101 height 23
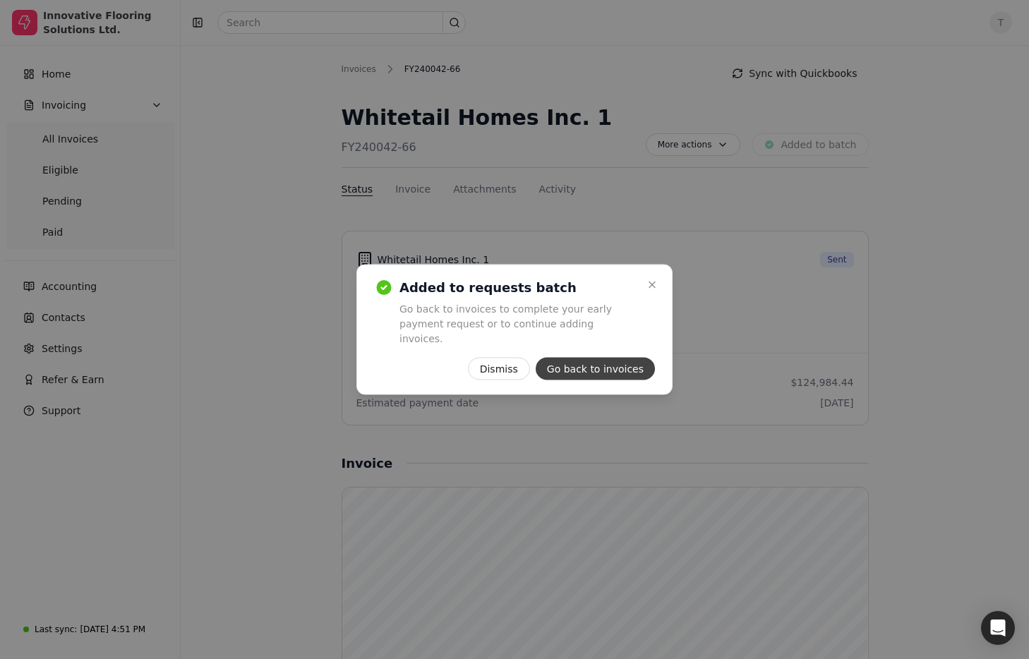
drag, startPoint x: 613, startPoint y: 359, endPoint x: 622, endPoint y: 359, distance: 8.5
click at [615, 359] on button "Go back to invoices" at bounding box center [595, 369] width 119 height 23
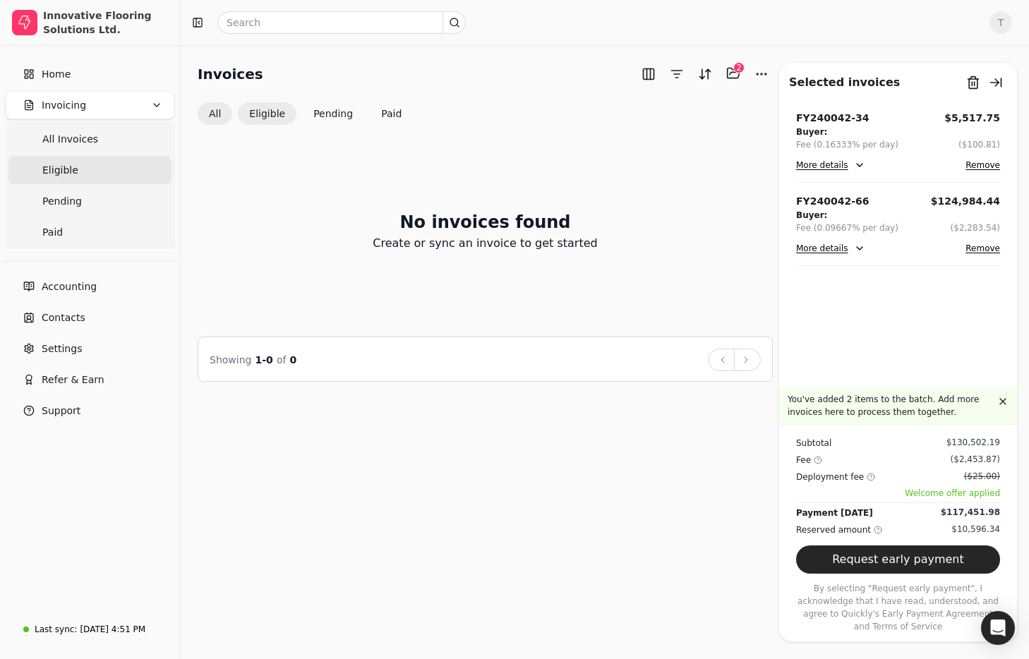
click at [217, 111] on button "All" at bounding box center [215, 113] width 35 height 23
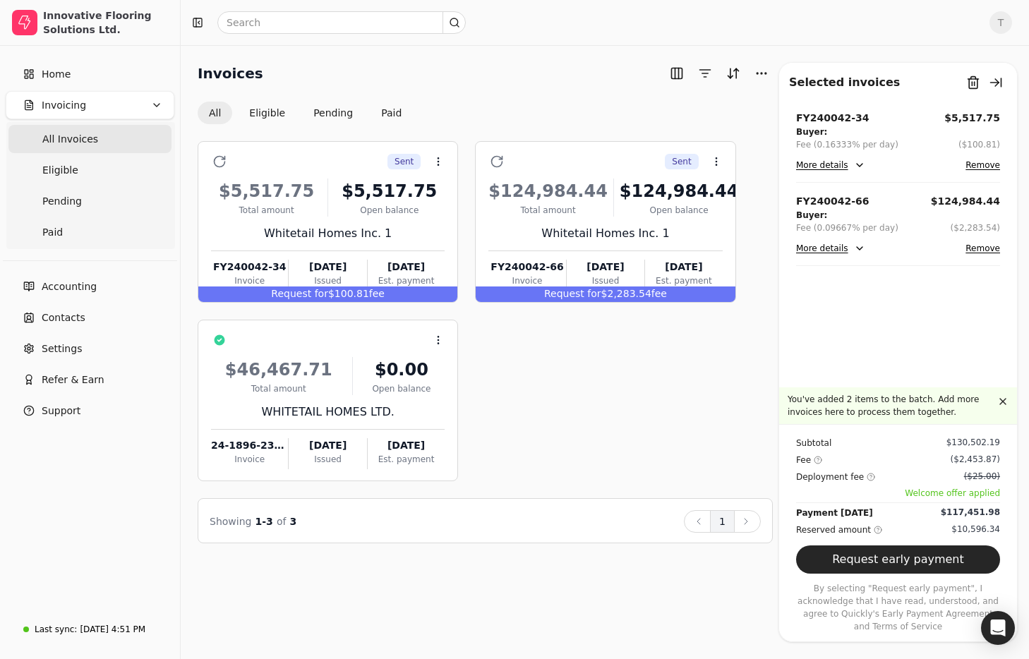
click at [452, 83] on div "Invoices" at bounding box center [485, 73] width 575 height 23
click at [277, 116] on button "Eligible" at bounding box center [267, 113] width 59 height 23
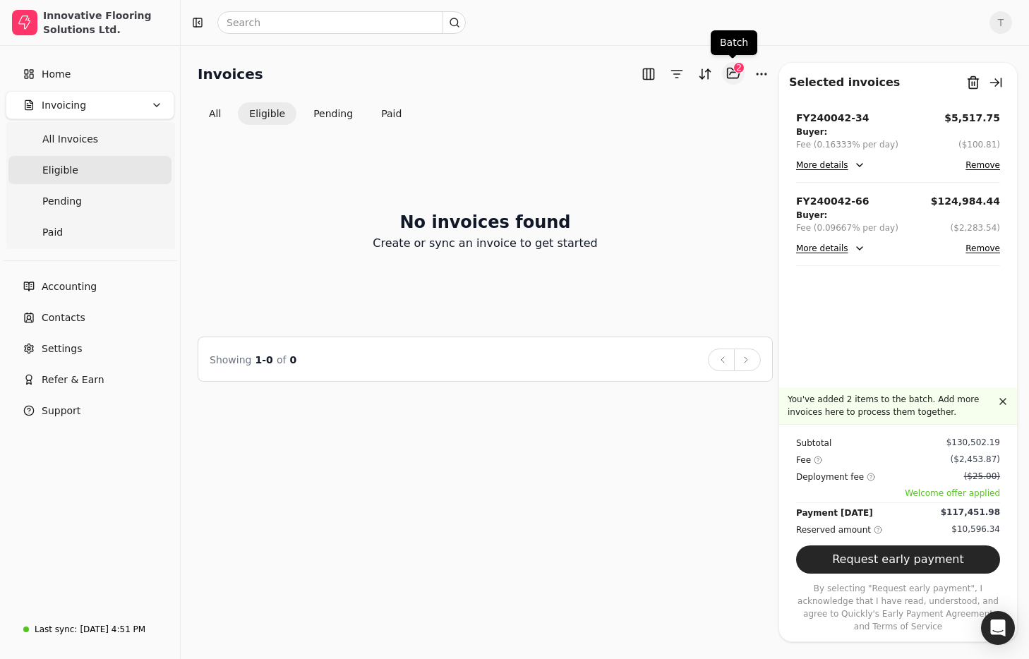
click at [735, 75] on button "Selected items: 2" at bounding box center [733, 73] width 23 height 23
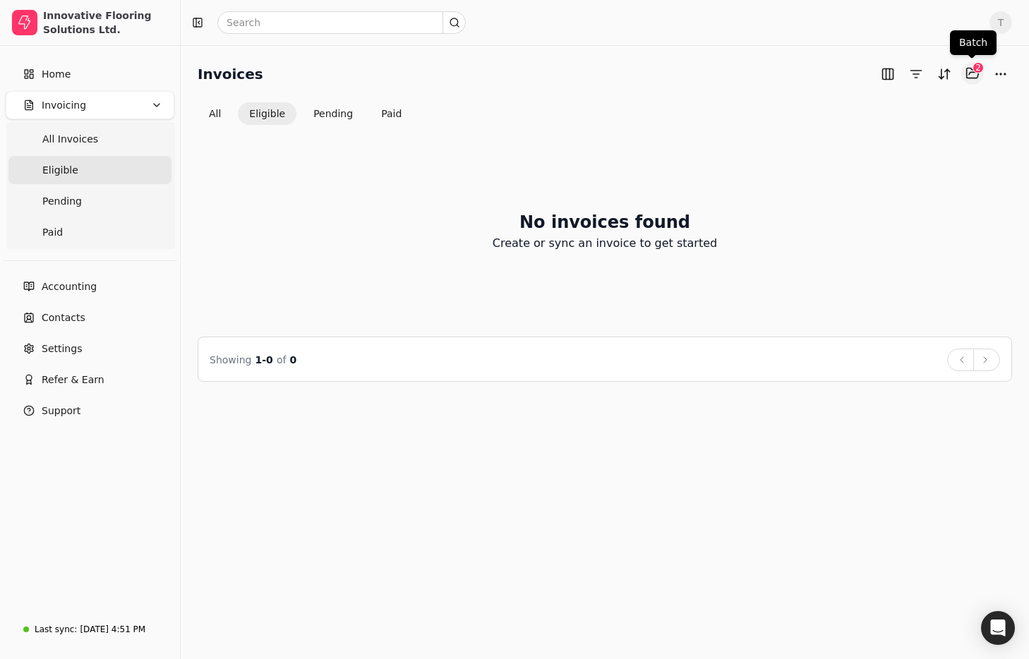
click at [973, 80] on button "Selected items: 2" at bounding box center [972, 73] width 23 height 23
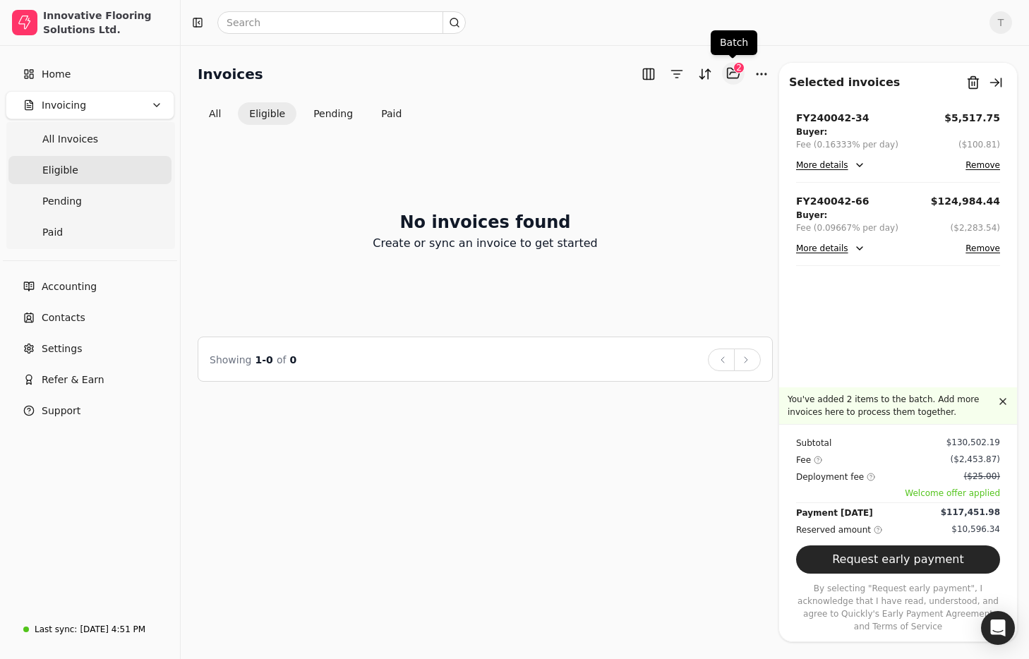
click at [733, 75] on button "Selected items: 2" at bounding box center [733, 73] width 23 height 23
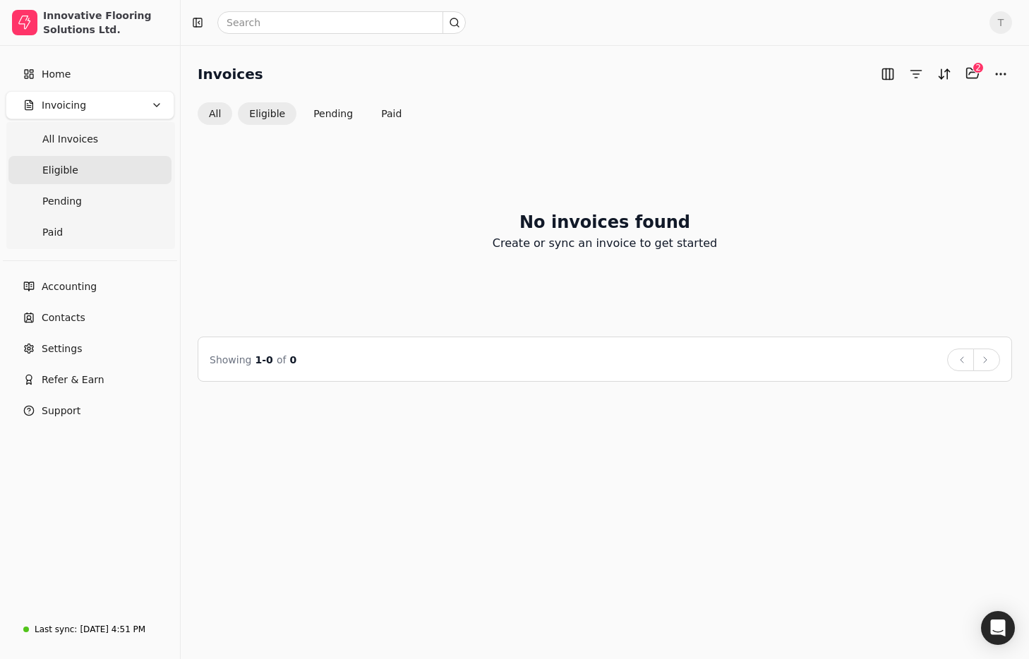
click at [207, 115] on button "All" at bounding box center [215, 113] width 35 height 23
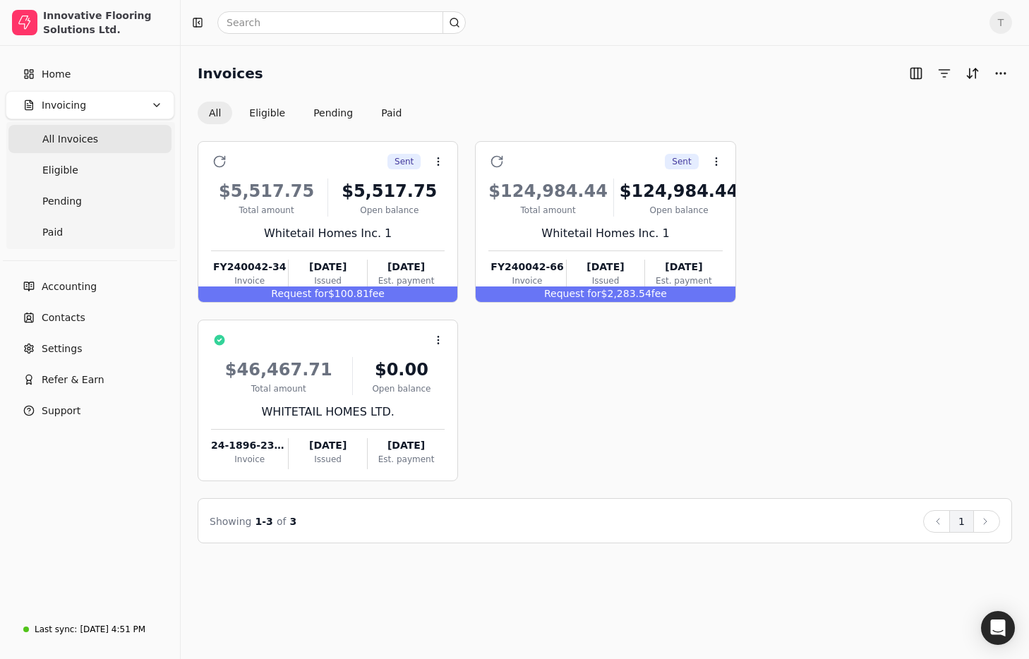
drag, startPoint x: 260, startPoint y: 114, endPoint x: 435, endPoint y: 138, distance: 176.0
click at [260, 114] on button "Eligible" at bounding box center [267, 113] width 59 height 23
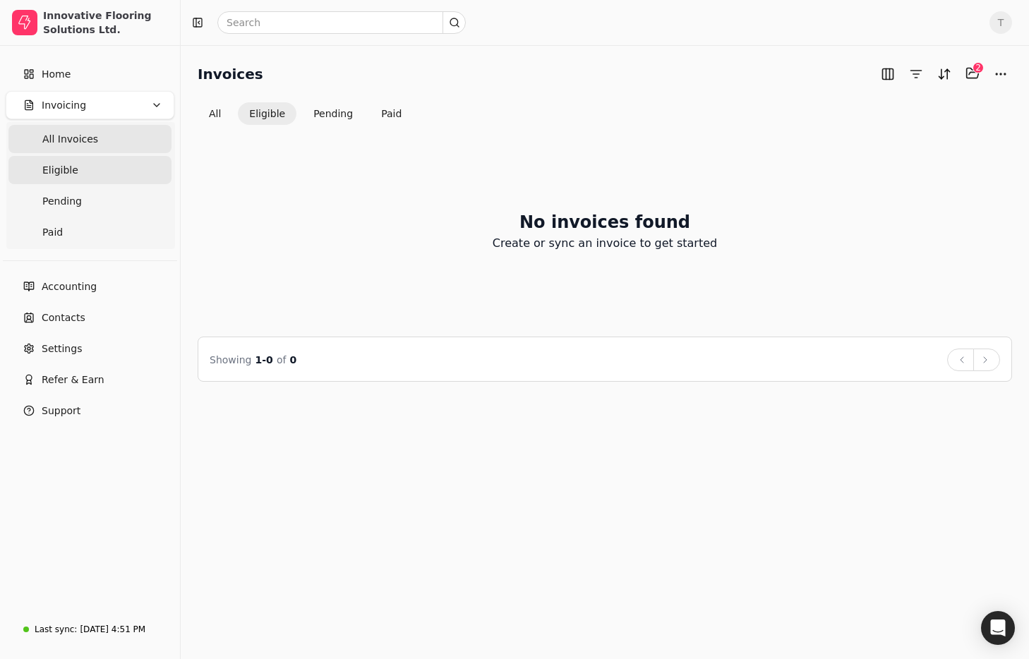
click at [57, 138] on span "All Invoices" at bounding box center [70, 139] width 56 height 15
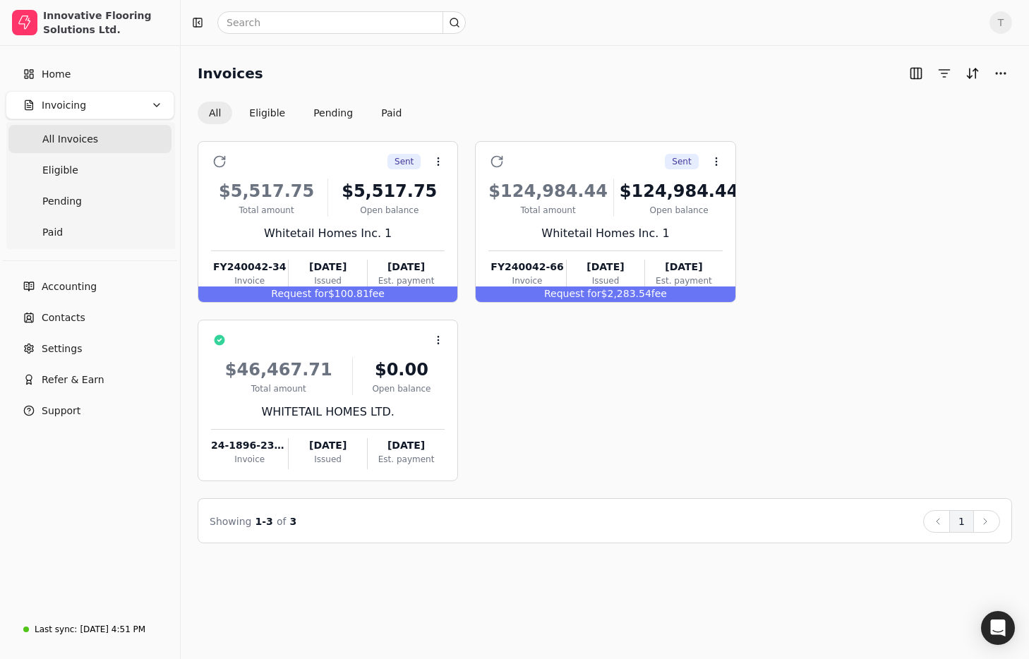
drag, startPoint x: 83, startPoint y: 133, endPoint x: 169, endPoint y: 133, distance: 86.1
click at [83, 133] on span "All Invoices" at bounding box center [70, 139] width 56 height 15
click at [442, 162] on icon at bounding box center [438, 161] width 11 height 11
click at [526, 90] on div "Invoices All Eligible Pending Paid" at bounding box center [605, 93] width 814 height 62
drag, startPoint x: 284, startPoint y: 108, endPoint x: 325, endPoint y: 119, distance: 42.5
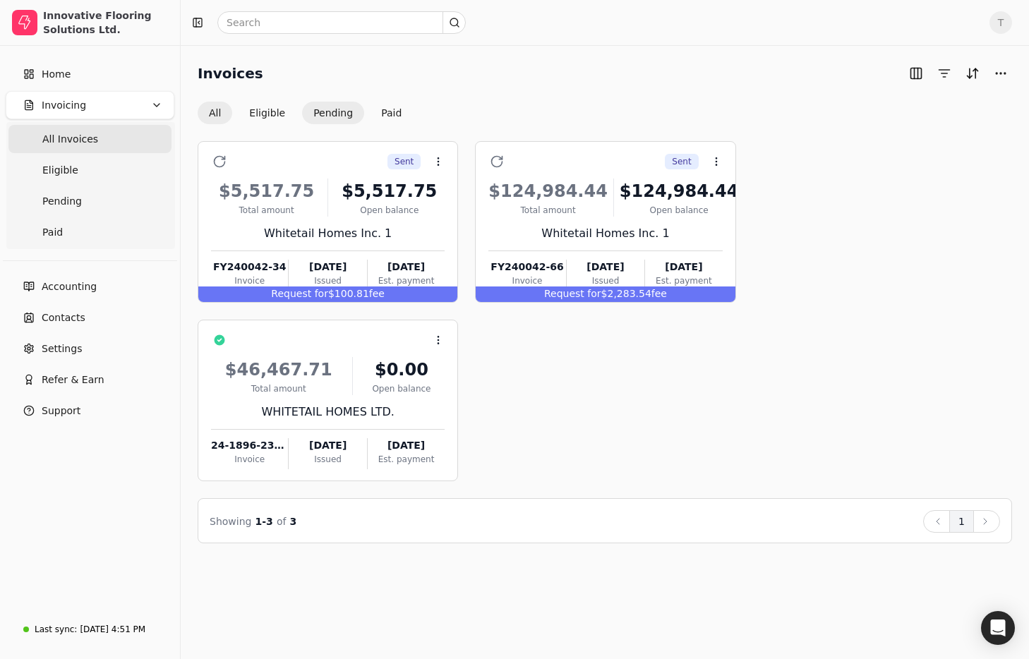
click at [284, 108] on button "Eligible" at bounding box center [267, 113] width 59 height 23
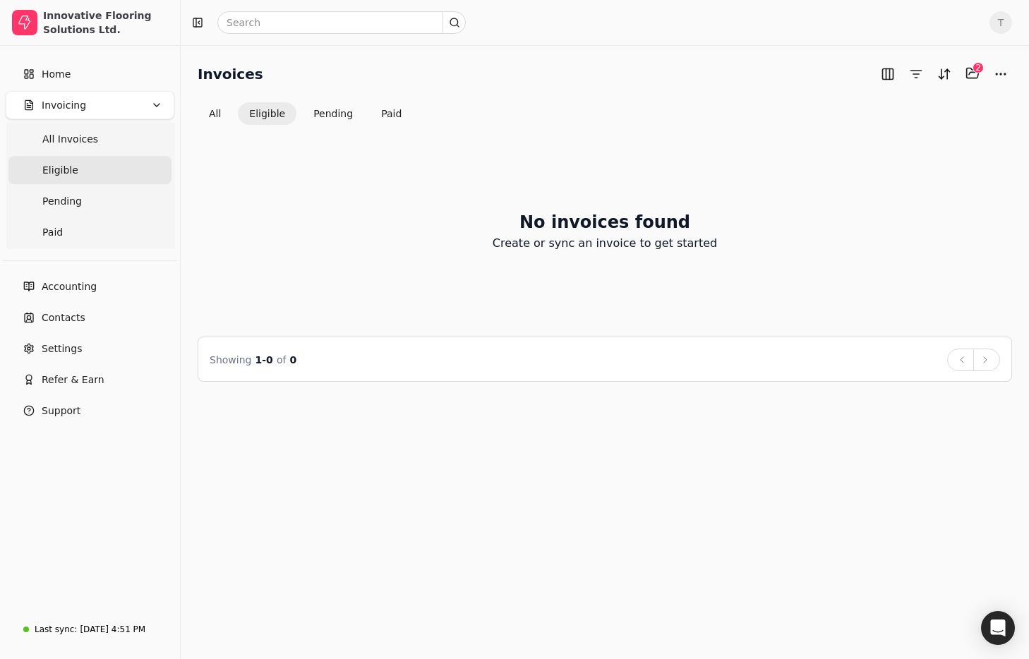
click at [102, 169] on link "Eligible" at bounding box center [89, 170] width 163 height 28
click at [1001, 21] on span "T" at bounding box center [1000, 22] width 23 height 23
click at [937, 113] on link "Sign Out" at bounding box center [933, 106] width 152 height 23
